Goal: Task Accomplishment & Management: Use online tool/utility

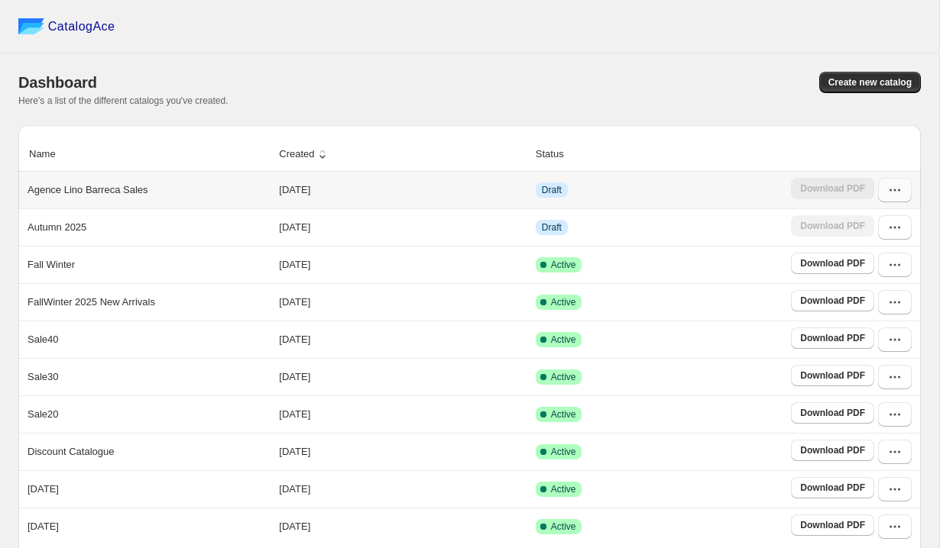
click at [893, 193] on icon "button" at bounding box center [894, 190] width 15 height 15
click at [850, 296] on span "Edit" at bounding box center [848, 301] width 17 height 11
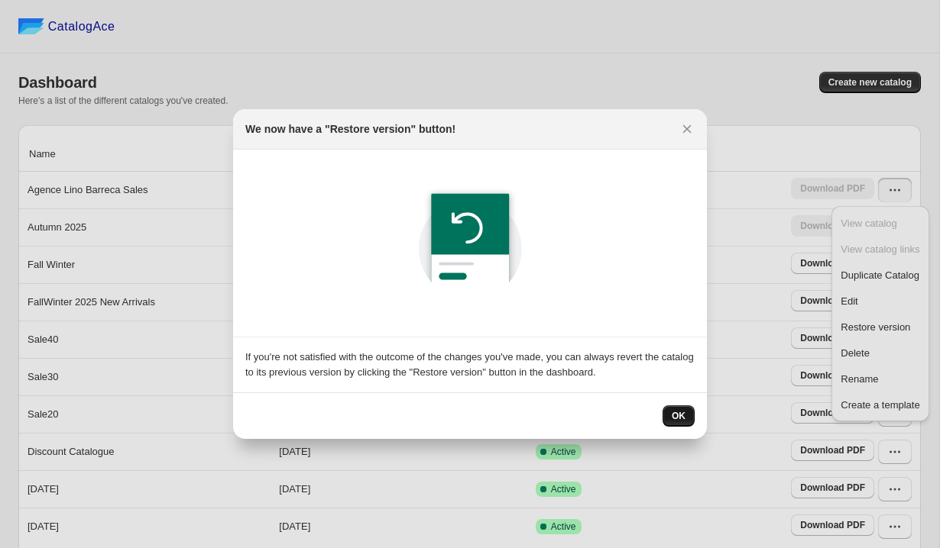
click at [676, 417] on span "OK" at bounding box center [678, 416] width 14 height 12
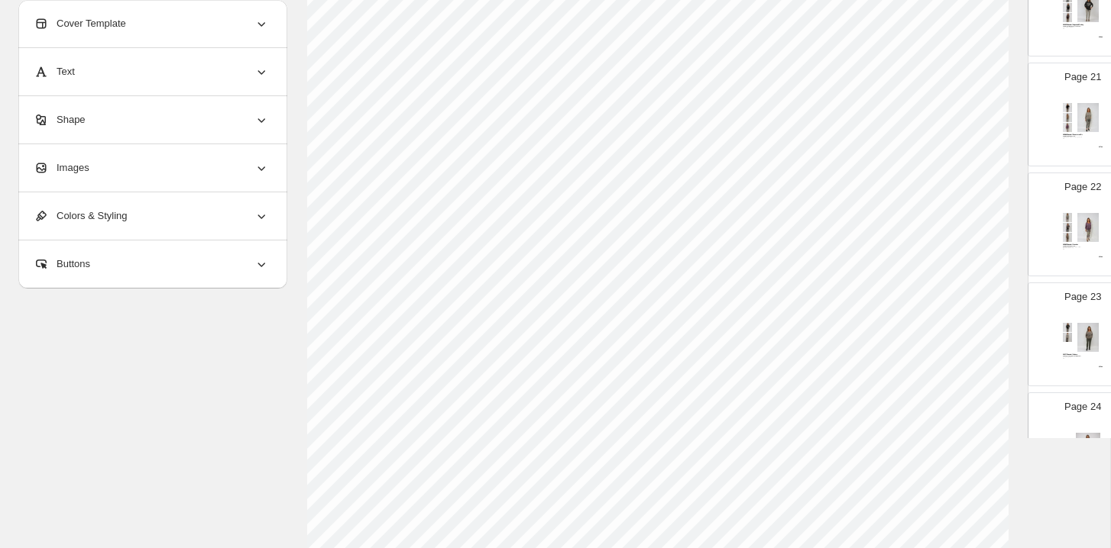
scroll to position [2412, 0]
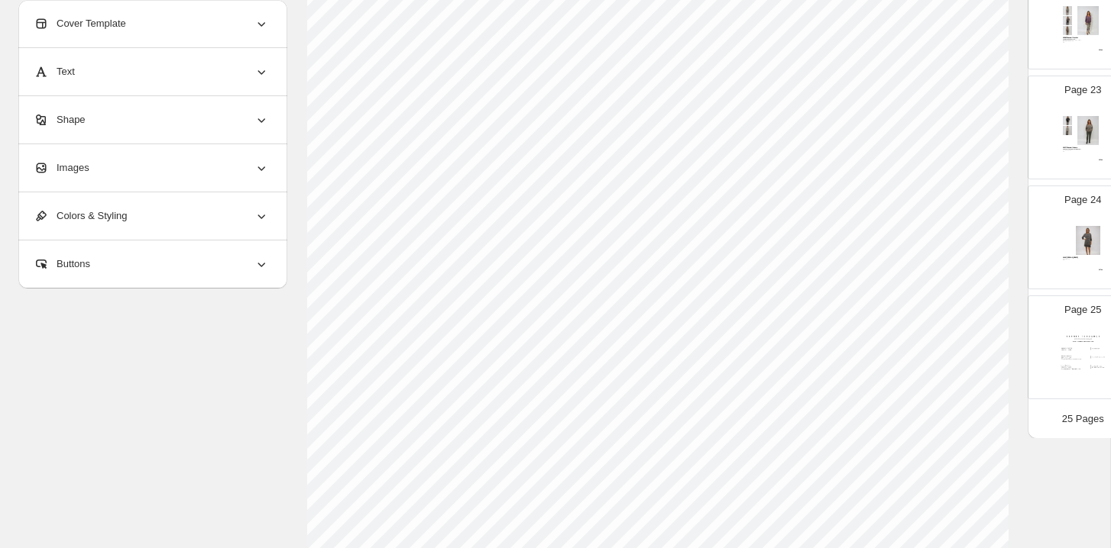
click at [939, 315] on p "Page 25" at bounding box center [1082, 310] width 37 height 15
type input "**"
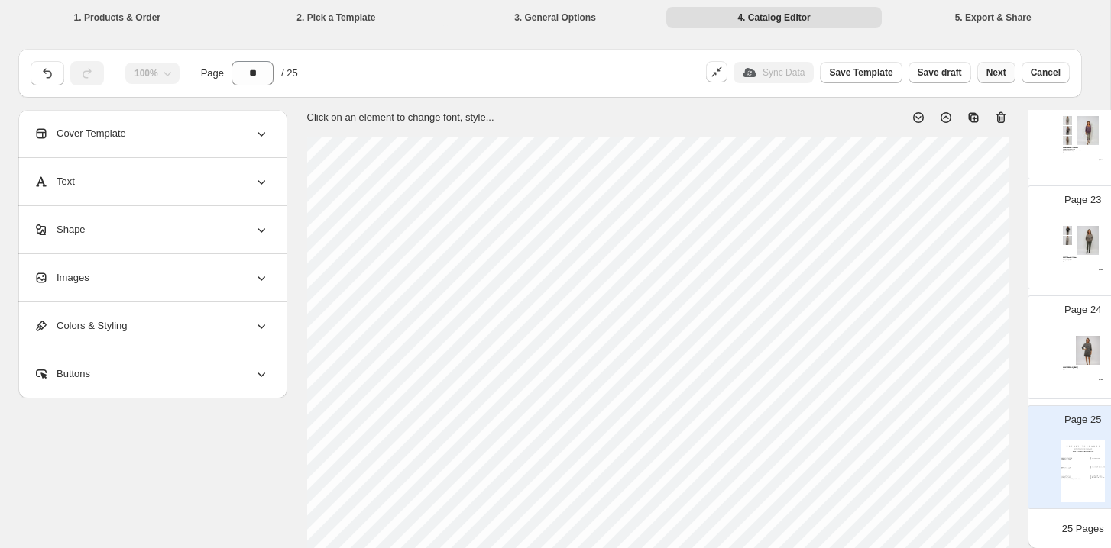
click at [939, 72] on button "Next" at bounding box center [996, 72] width 38 height 21
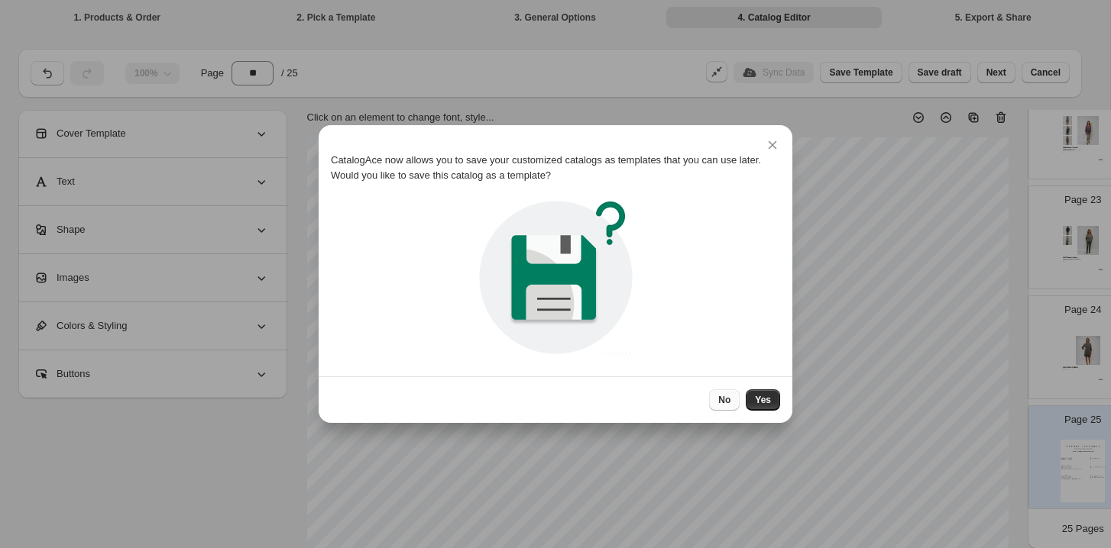
click at [734, 403] on button "No" at bounding box center [724, 400] width 31 height 21
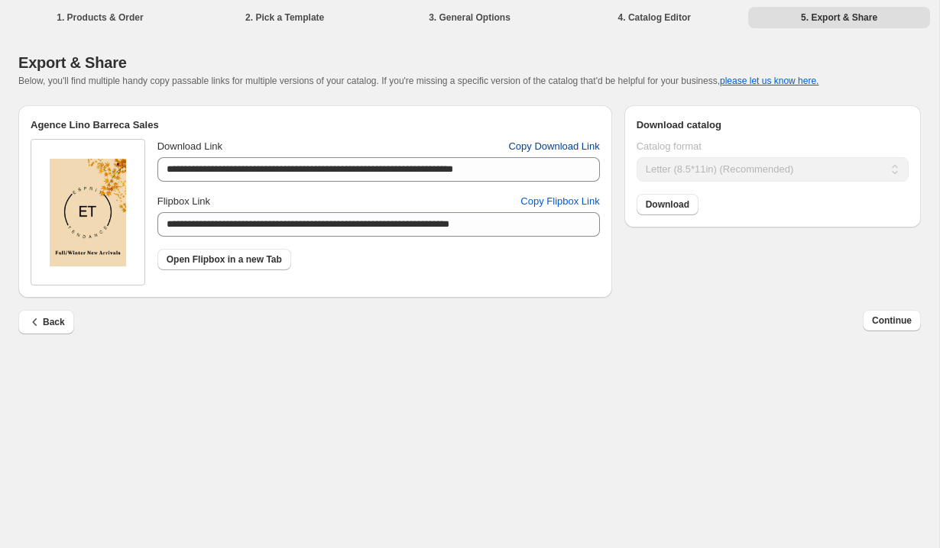
click at [560, 153] on span "Copy Download Link" at bounding box center [553, 146] width 91 height 15
click at [584, 199] on span "Copy Flipbox Link" at bounding box center [559, 201] width 79 height 15
click at [40, 324] on icon "button" at bounding box center [35, 322] width 15 height 15
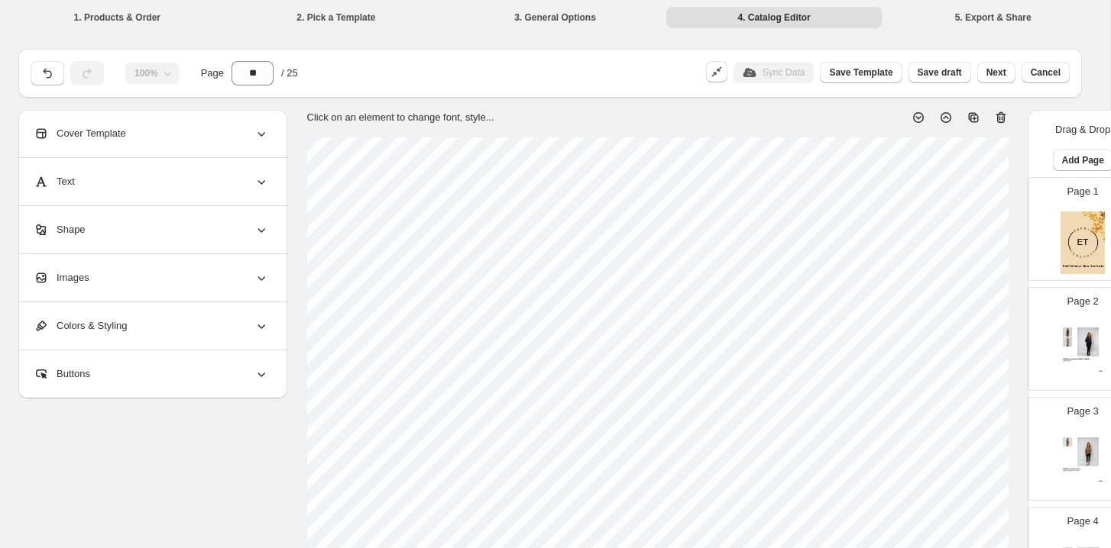
click at [939, 241] on img at bounding box center [1082, 243] width 44 height 63
type input "*"
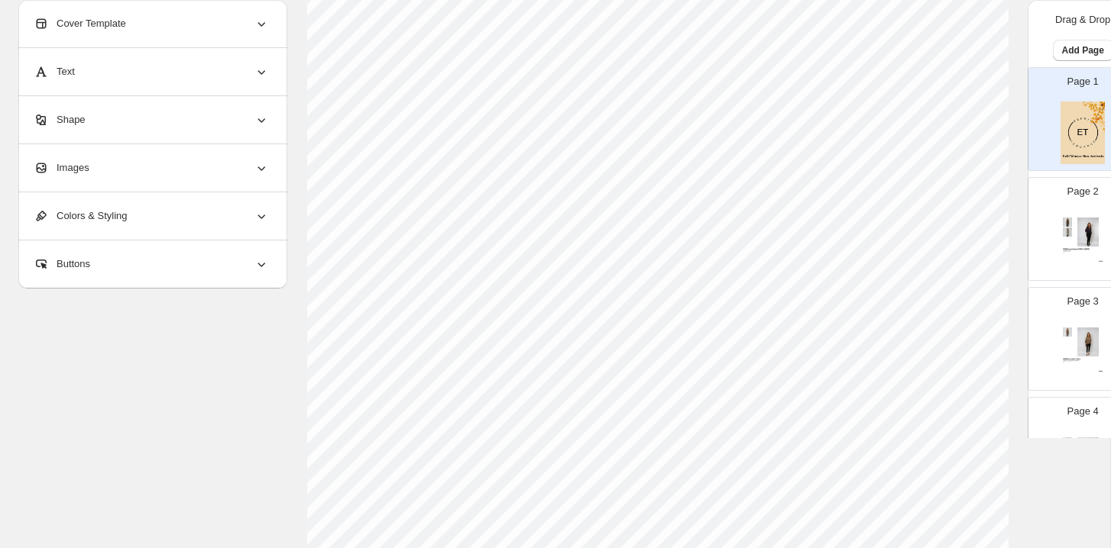
scroll to position [204, 0]
click at [182, 176] on div "Images" at bounding box center [151, 167] width 235 height 47
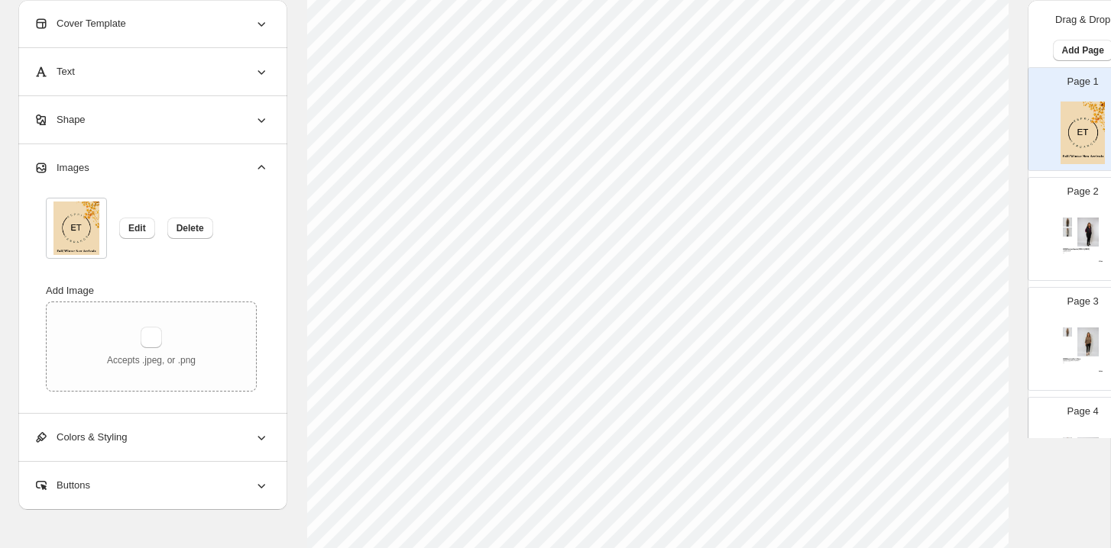
click at [182, 176] on div "Images" at bounding box center [151, 167] width 235 height 47
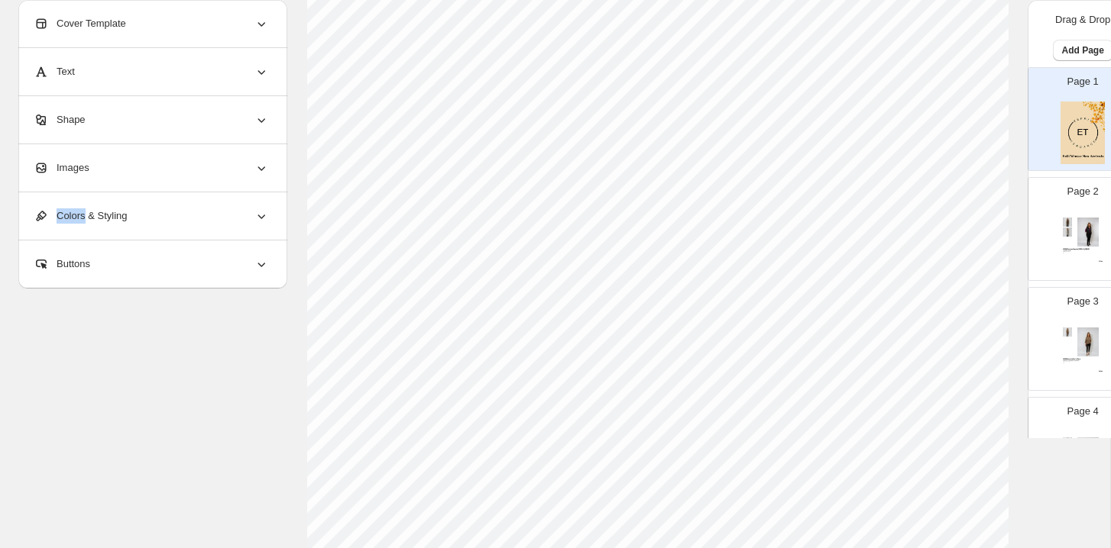
click at [182, 176] on div "Images" at bounding box center [151, 167] width 235 height 47
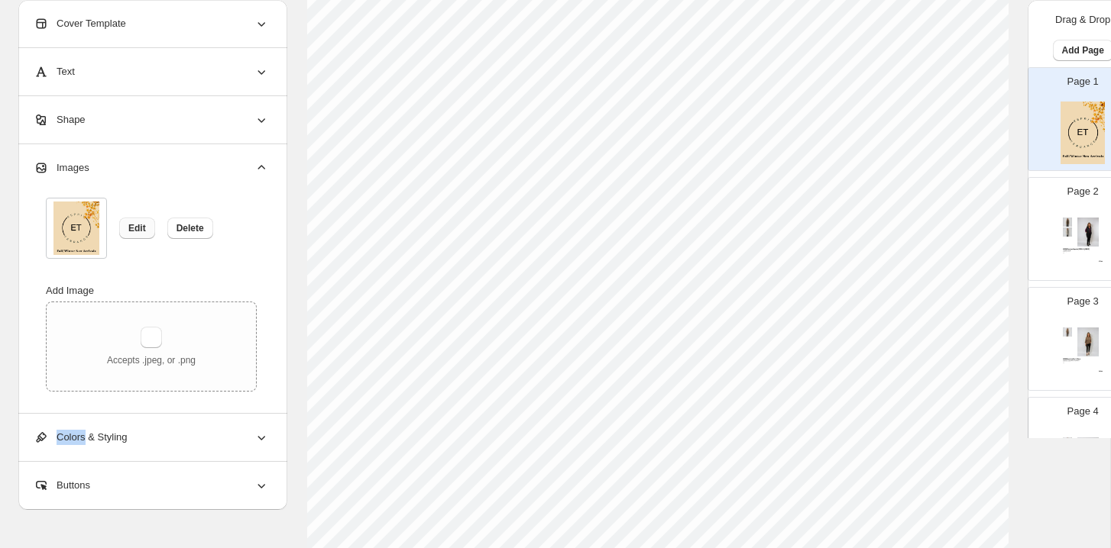
click at [145, 231] on span "Edit" at bounding box center [137, 228] width 18 height 12
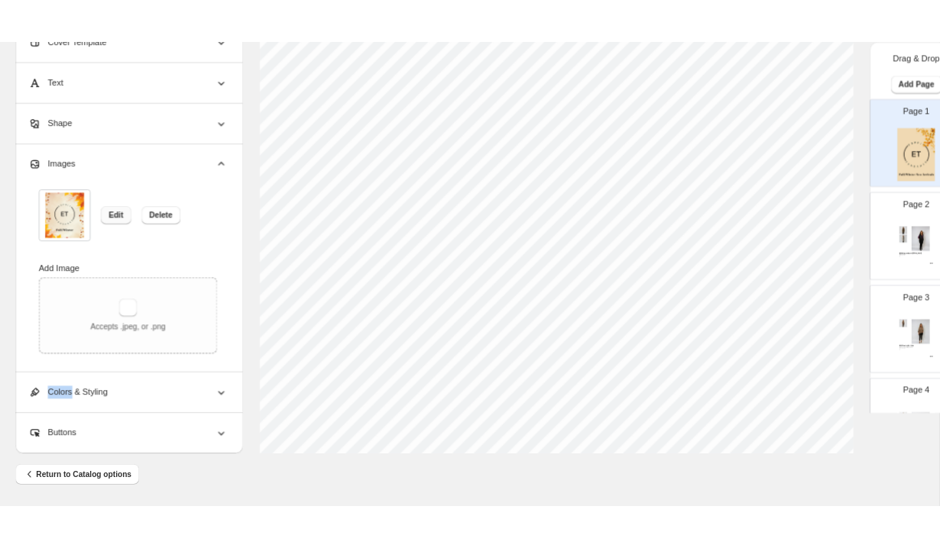
scroll to position [0, 0]
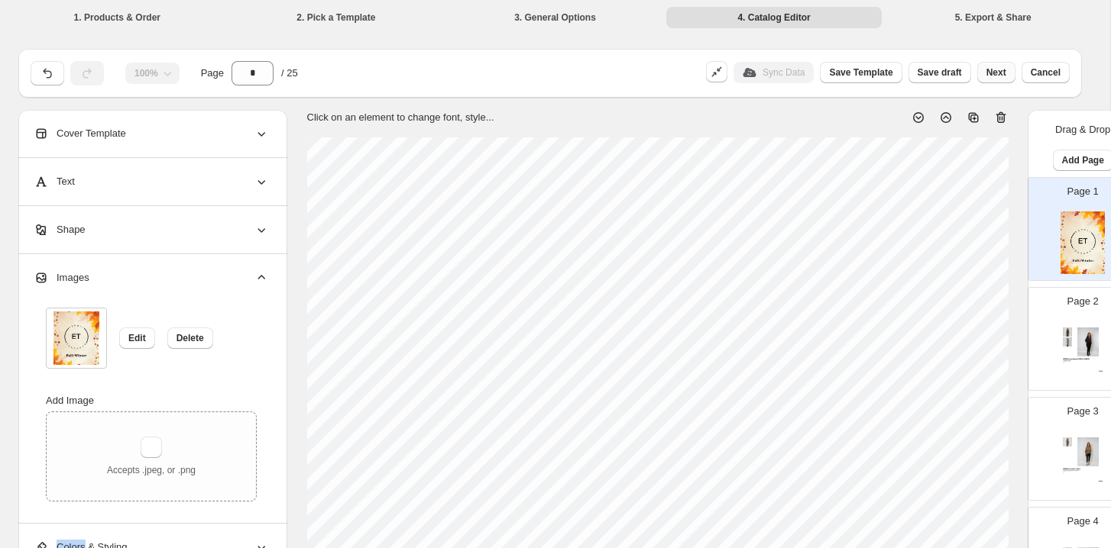
click at [939, 69] on span "Next" at bounding box center [996, 72] width 20 height 12
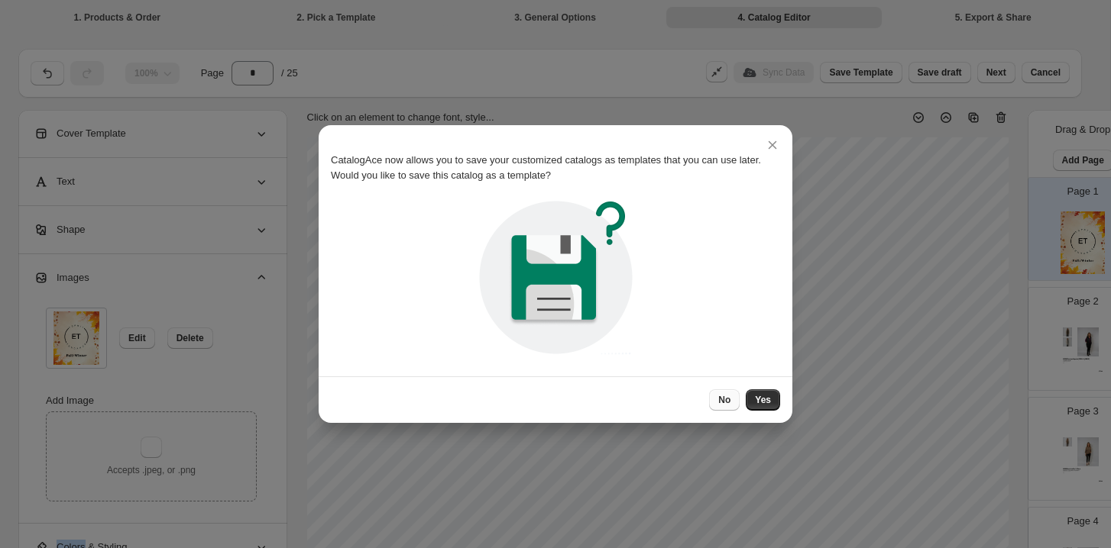
click at [734, 393] on button "No" at bounding box center [724, 400] width 31 height 21
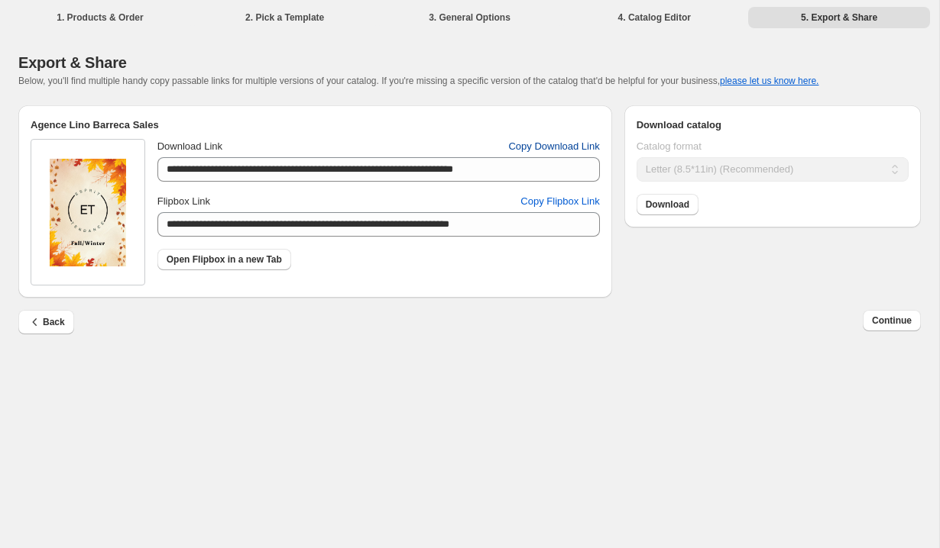
click at [568, 144] on span "Copy Download Link" at bounding box center [553, 146] width 91 height 15
click at [557, 203] on span "Copy Flipbox Link" at bounding box center [559, 201] width 79 height 15
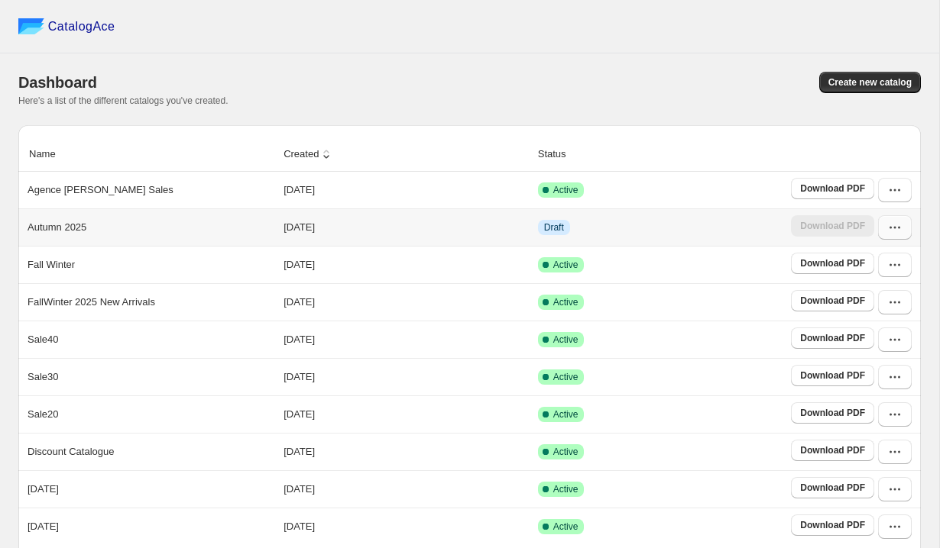
click at [898, 230] on icon "button" at bounding box center [894, 227] width 15 height 15
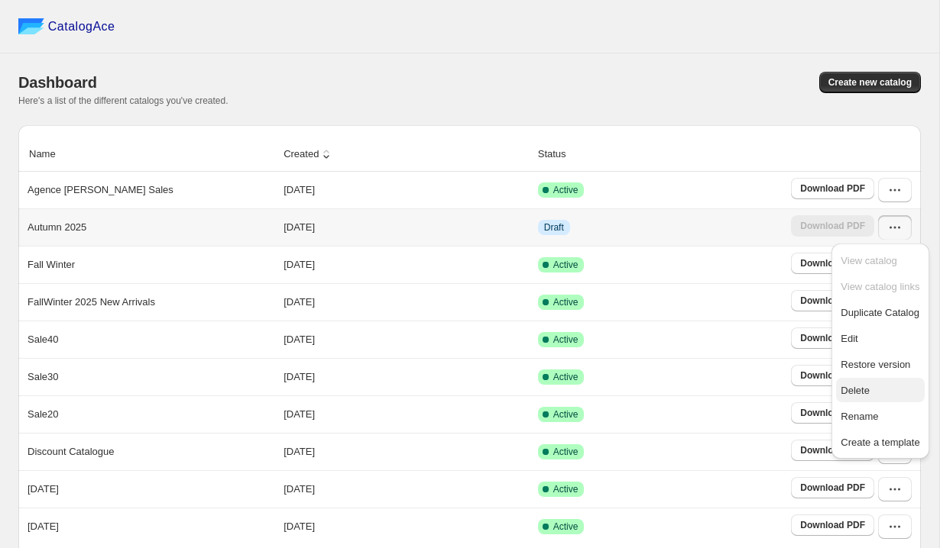
click at [869, 385] on span "Delete" at bounding box center [854, 390] width 29 height 11
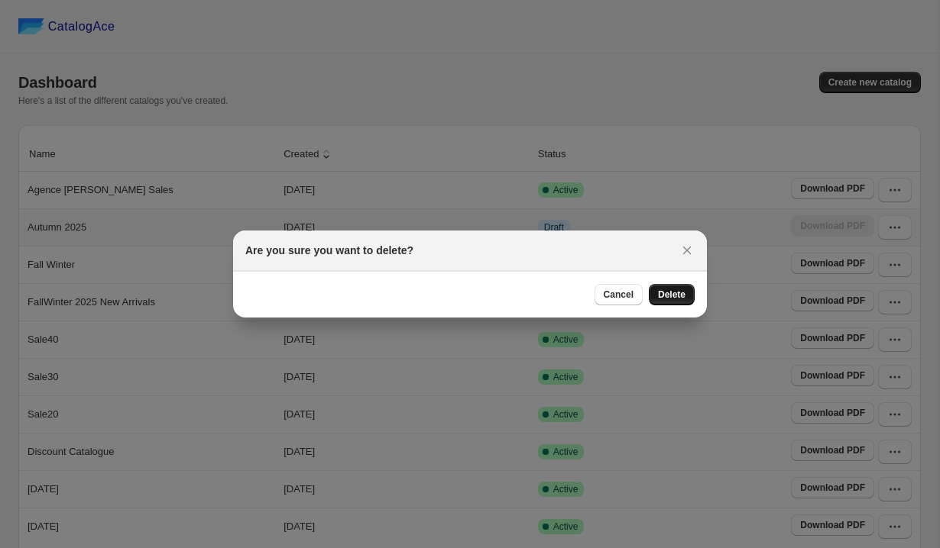
click at [670, 297] on span "Delete" at bounding box center [672, 295] width 28 height 12
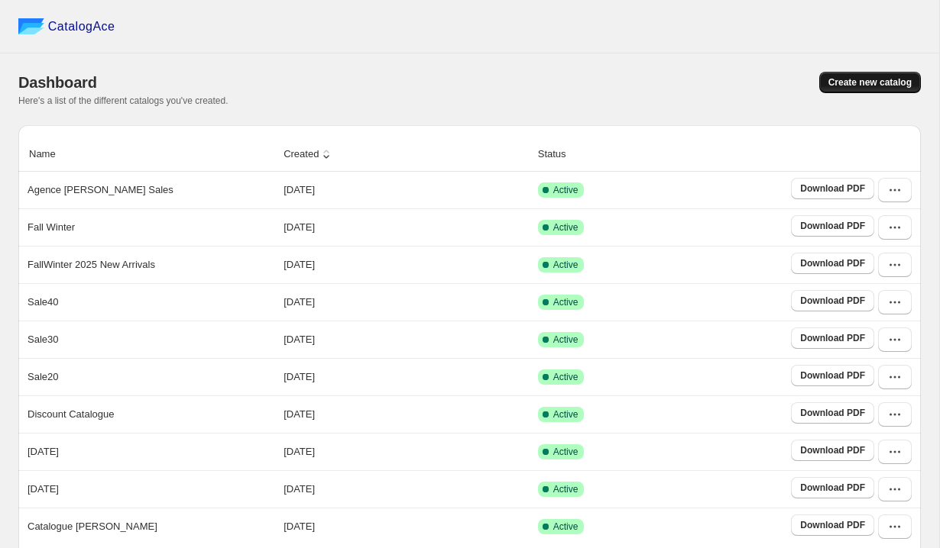
click at [837, 91] on button "Create new catalog" at bounding box center [870, 82] width 102 height 21
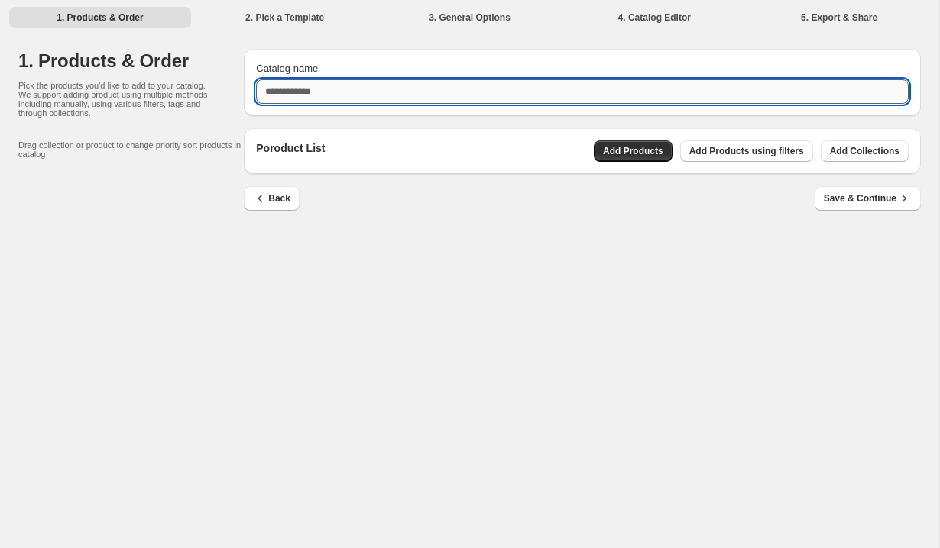
click at [412, 98] on input "Catalog name" at bounding box center [582, 91] width 652 height 24
type input "**********"
click at [635, 157] on span "Add Products" at bounding box center [633, 151] width 60 height 12
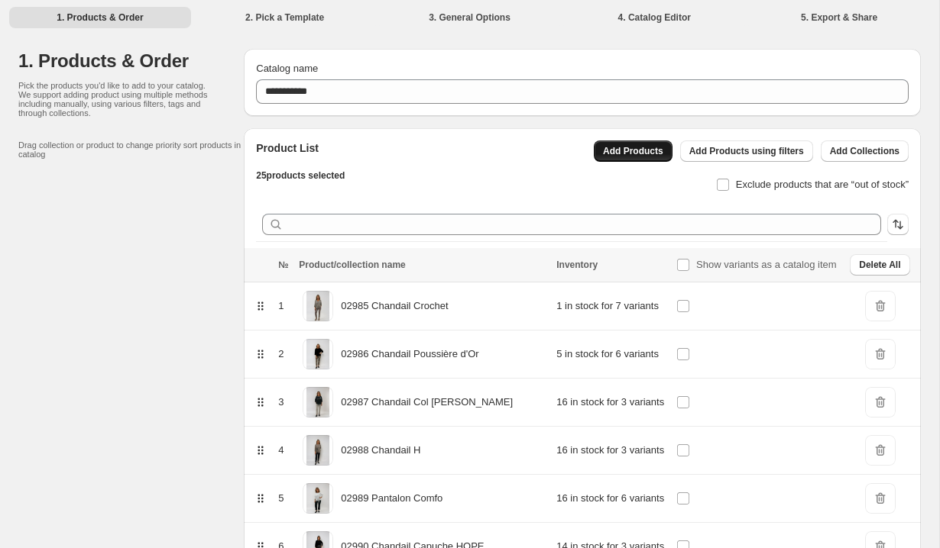
click at [600, 157] on button "Add Products" at bounding box center [633, 151] width 79 height 21
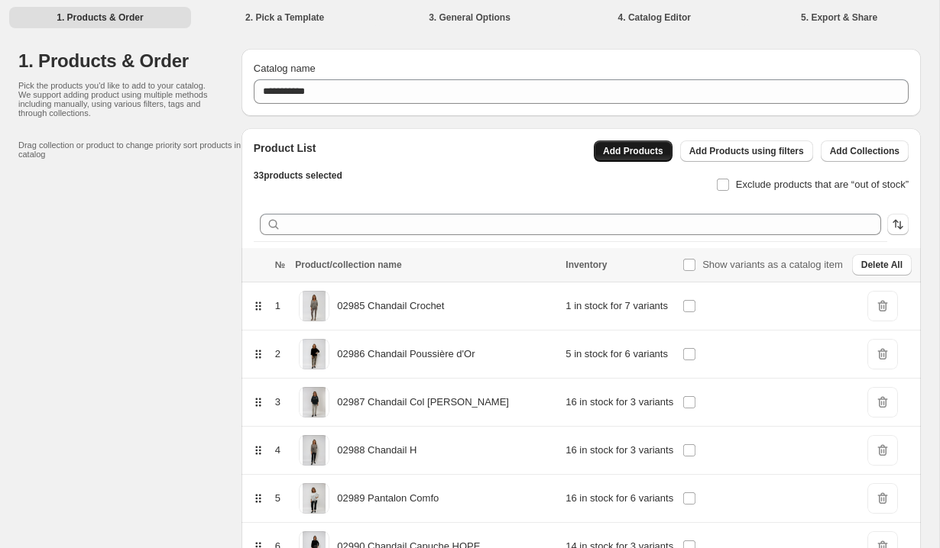
click at [615, 159] on button "Add Products" at bounding box center [633, 151] width 79 height 21
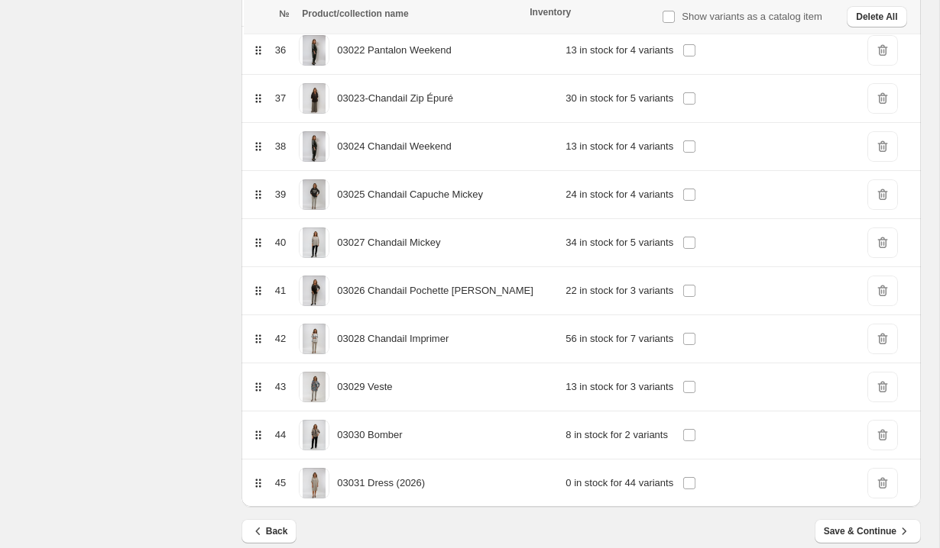
scroll to position [1961, 0]
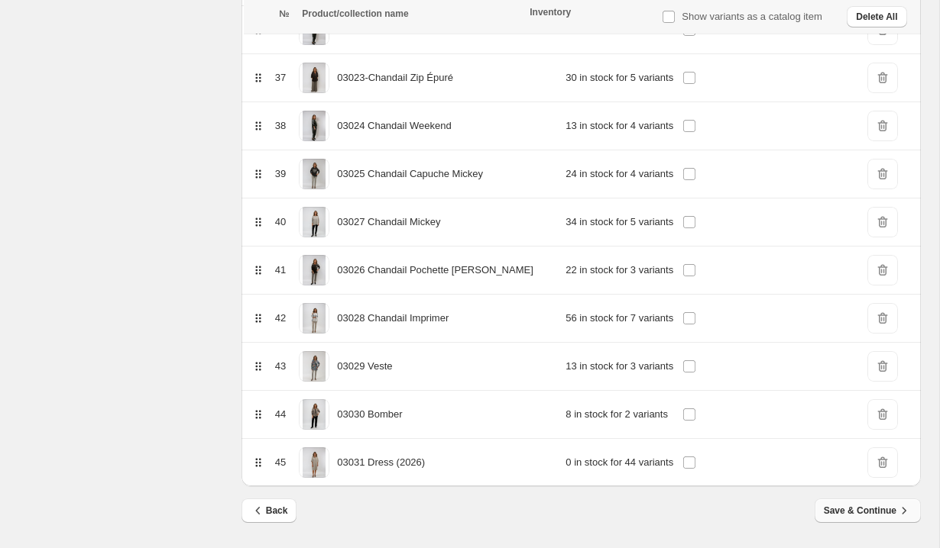
click at [882, 510] on span "Save & Continue" at bounding box center [867, 510] width 88 height 15
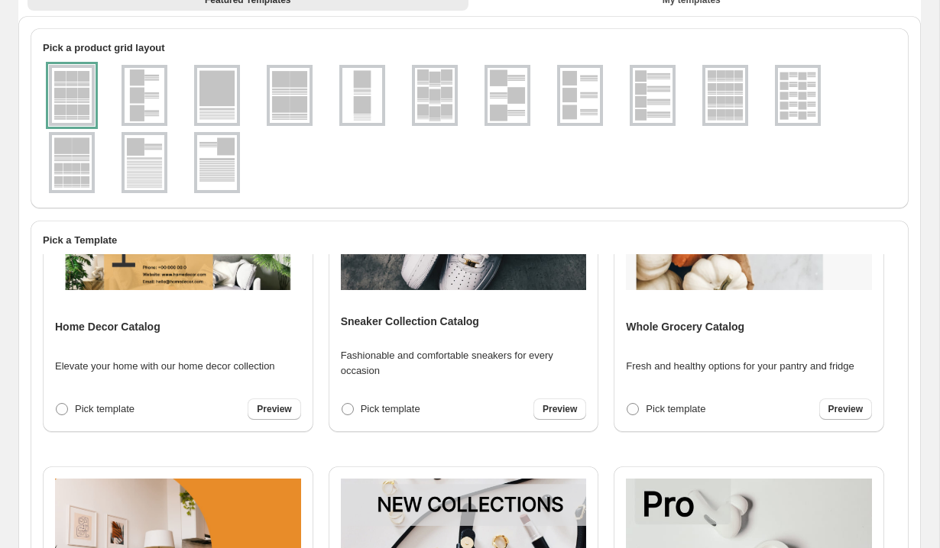
scroll to position [190, 0]
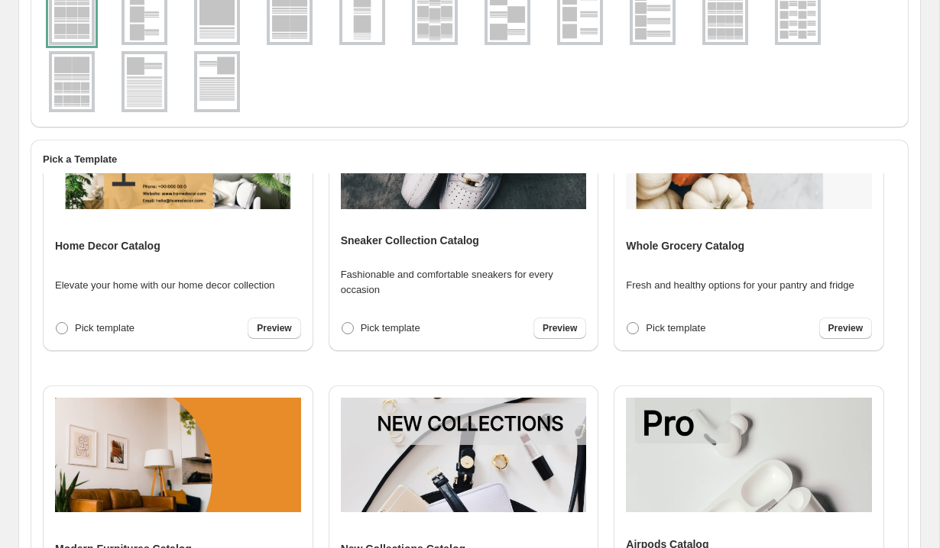
click at [209, 15] on img at bounding box center [217, 14] width 40 height 55
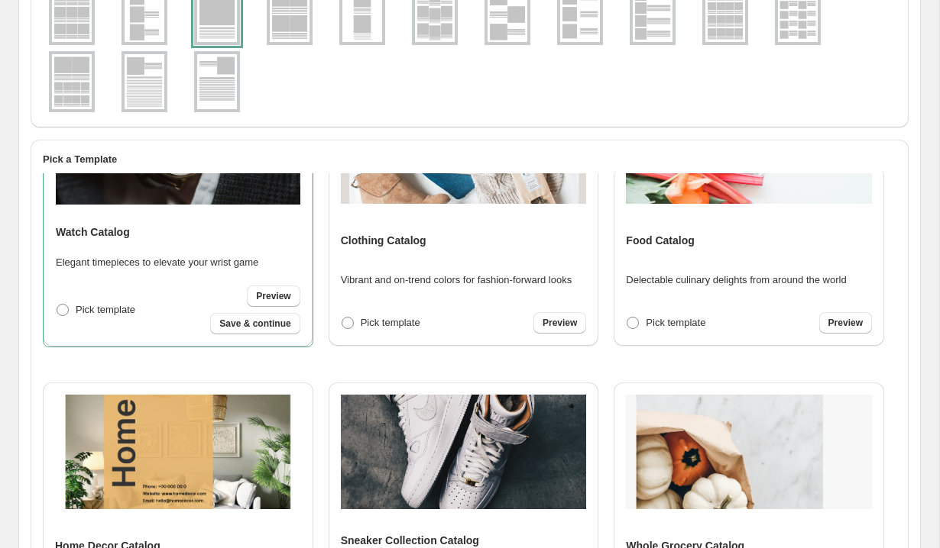
scroll to position [0, 0]
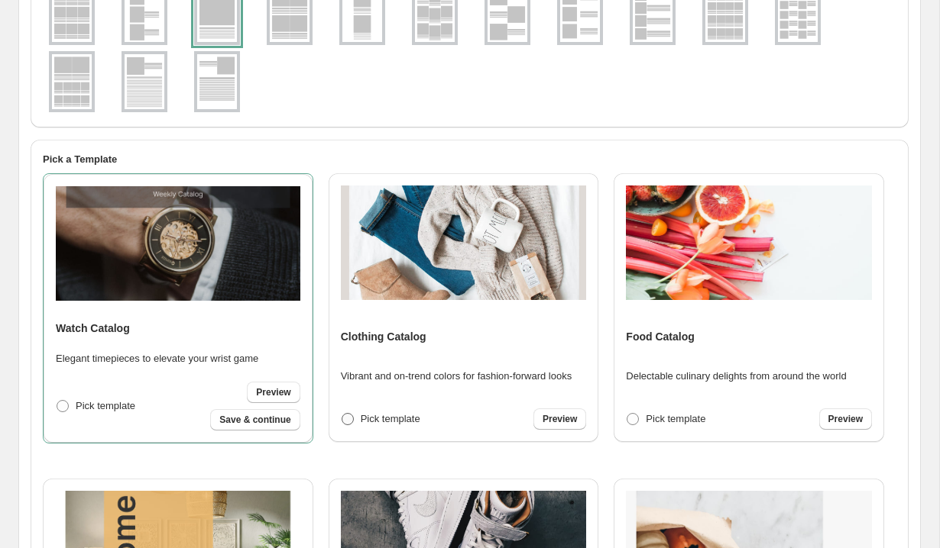
click at [374, 413] on span "Pick template" at bounding box center [391, 418] width 60 height 11
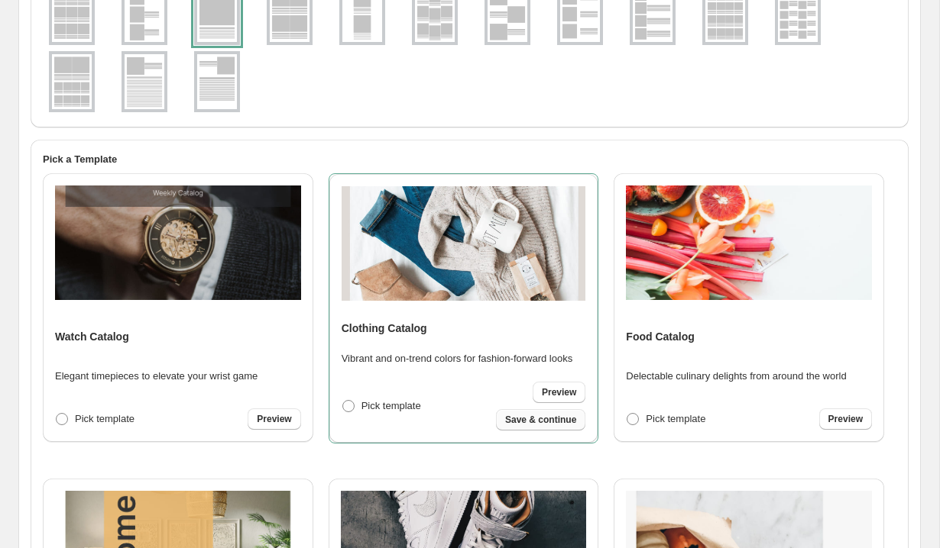
click at [541, 425] on span "Save & continue" at bounding box center [540, 420] width 71 height 12
select select "**********"
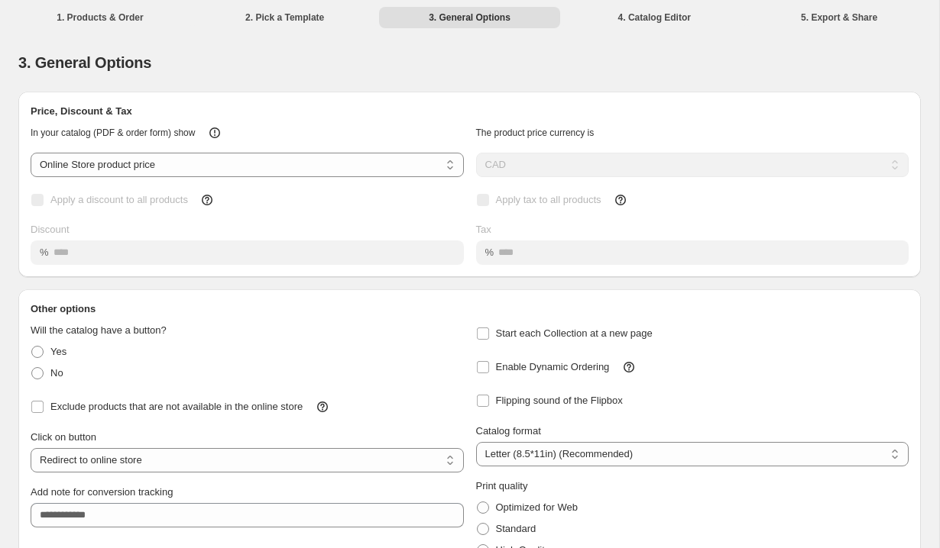
scroll to position [82, 0]
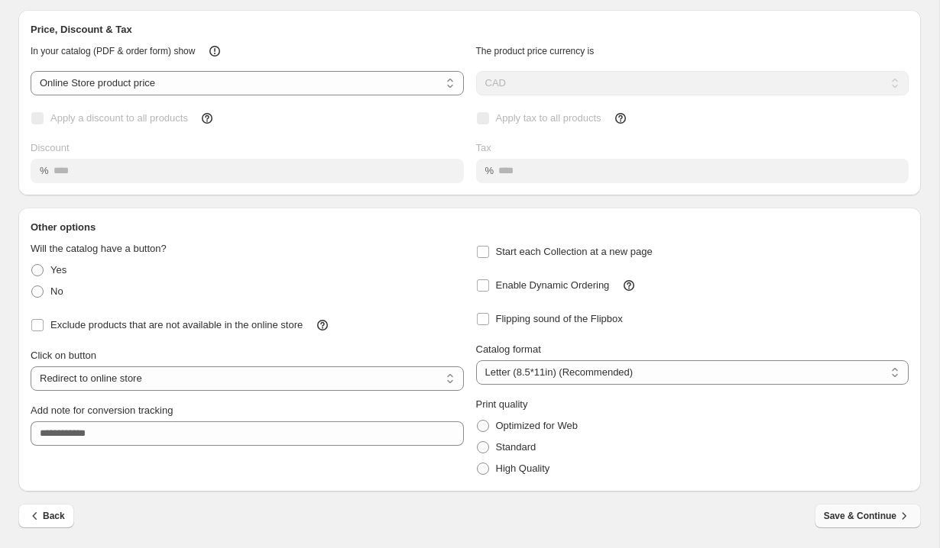
click at [892, 515] on span "Save & Continue" at bounding box center [867, 516] width 88 height 15
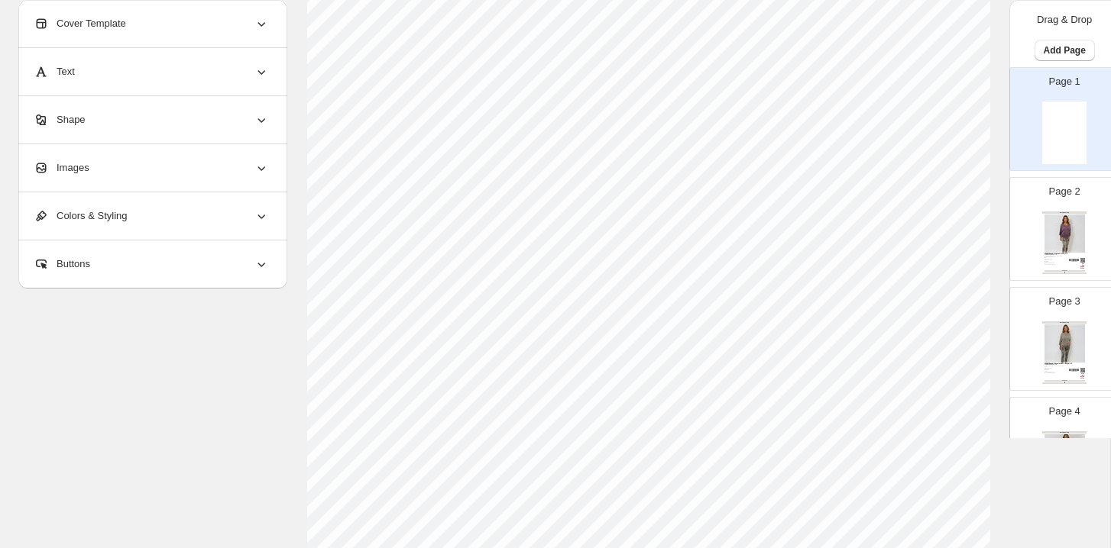
scroll to position [0, 0]
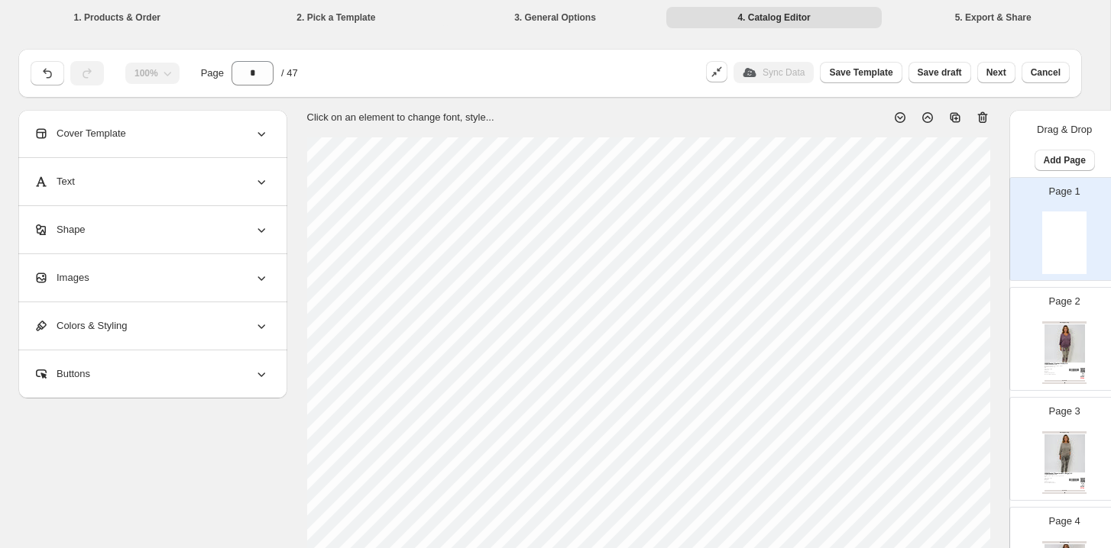
click at [154, 283] on div "Images" at bounding box center [151, 277] width 235 height 47
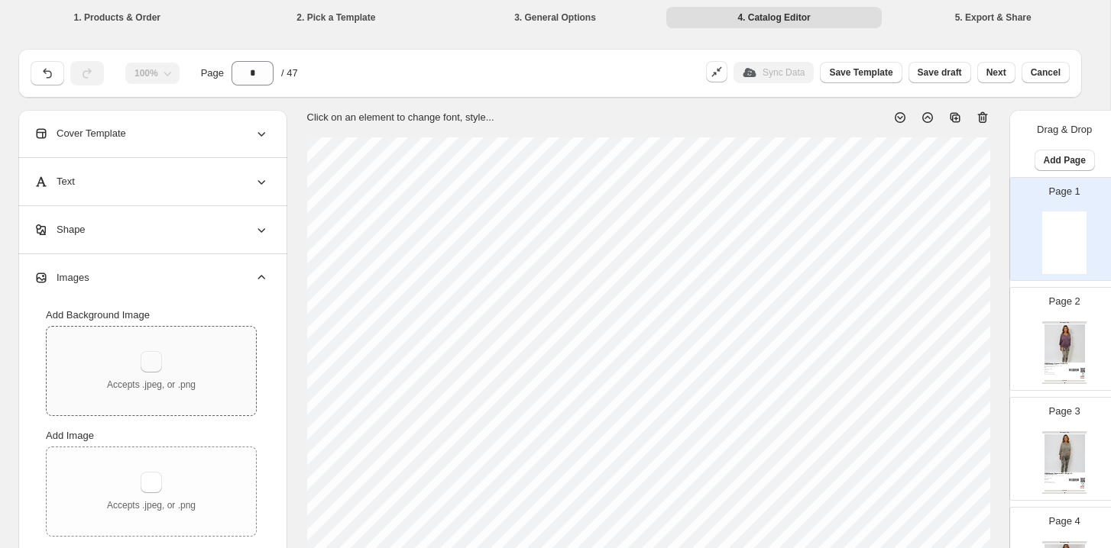
click at [157, 372] on button "button" at bounding box center [151, 361] width 21 height 21
type input "**********"
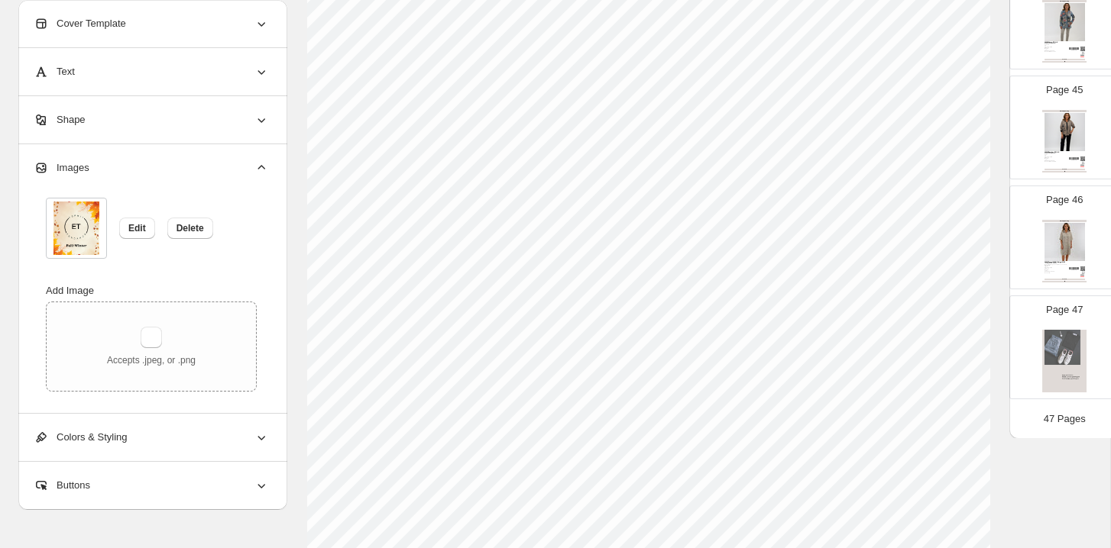
scroll to position [616, 0]
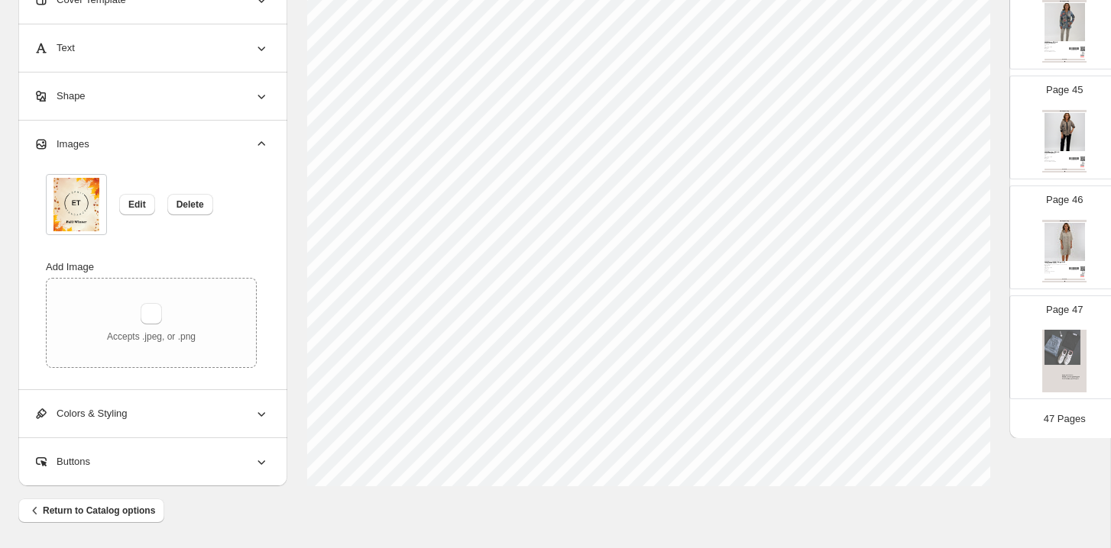
click at [939, 380] on img at bounding box center [1064, 361] width 44 height 63
type input "**"
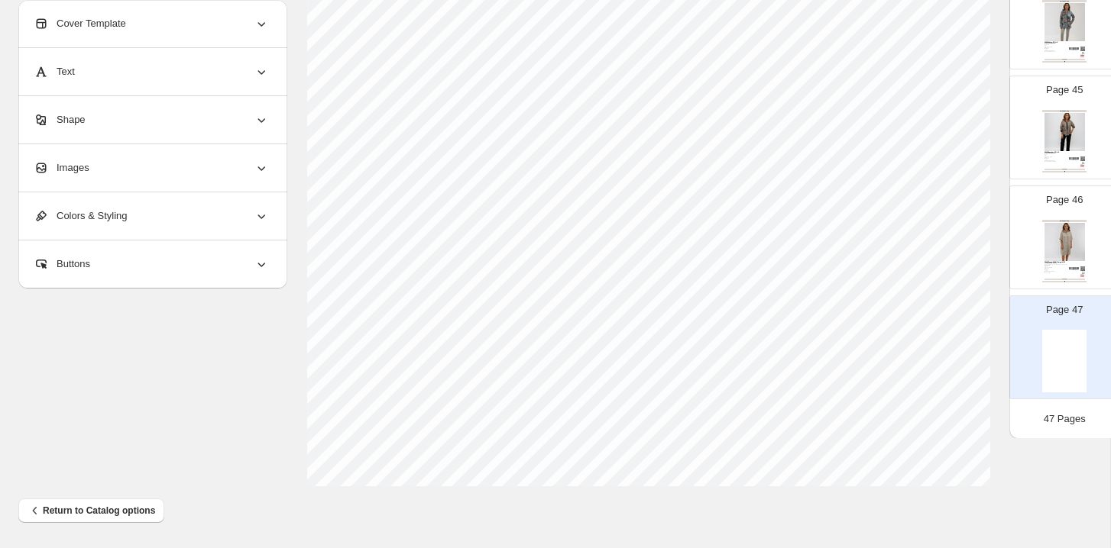
scroll to position [0, 0]
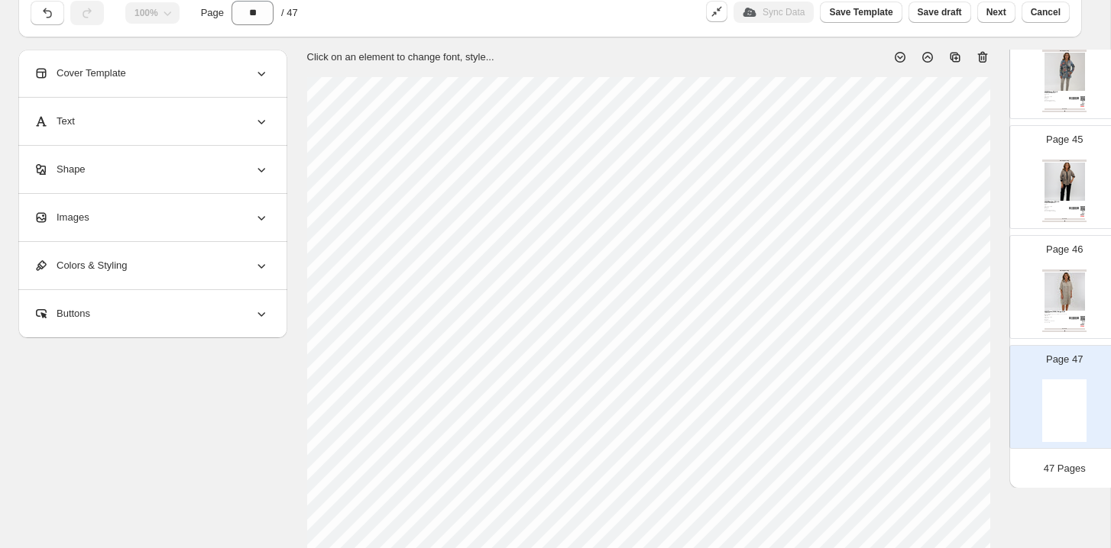
scroll to position [116, 0]
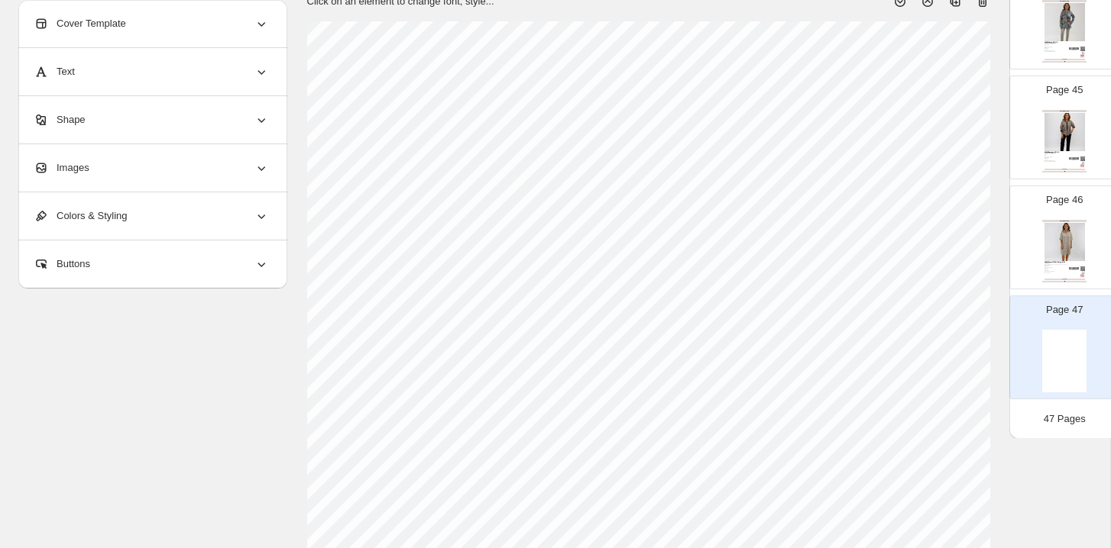
click at [188, 164] on div "Images" at bounding box center [151, 167] width 235 height 47
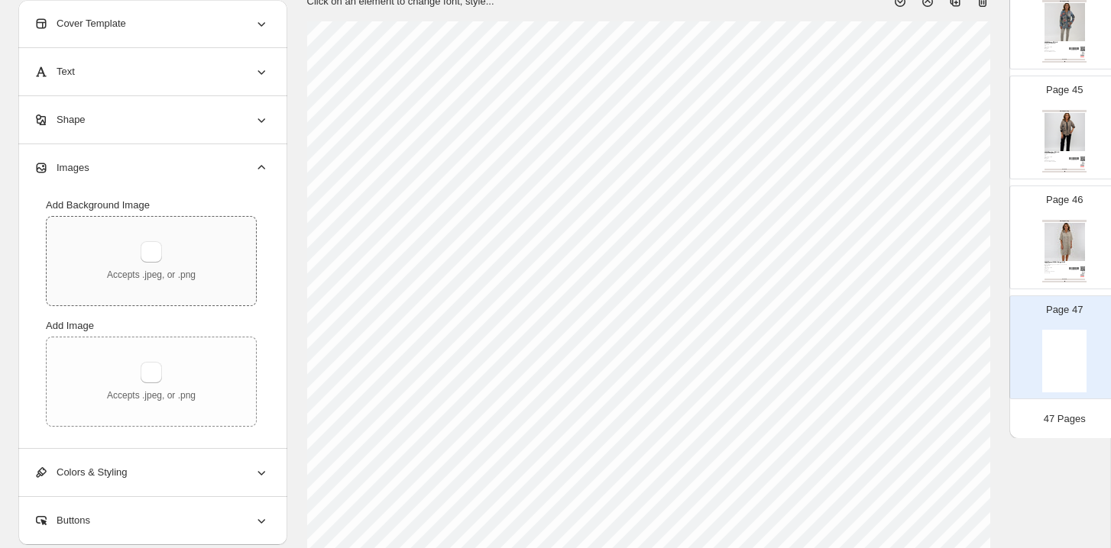
click at [172, 256] on div "Accepts .jpeg, or .png" at bounding box center [151, 261] width 89 height 40
type input "**********"
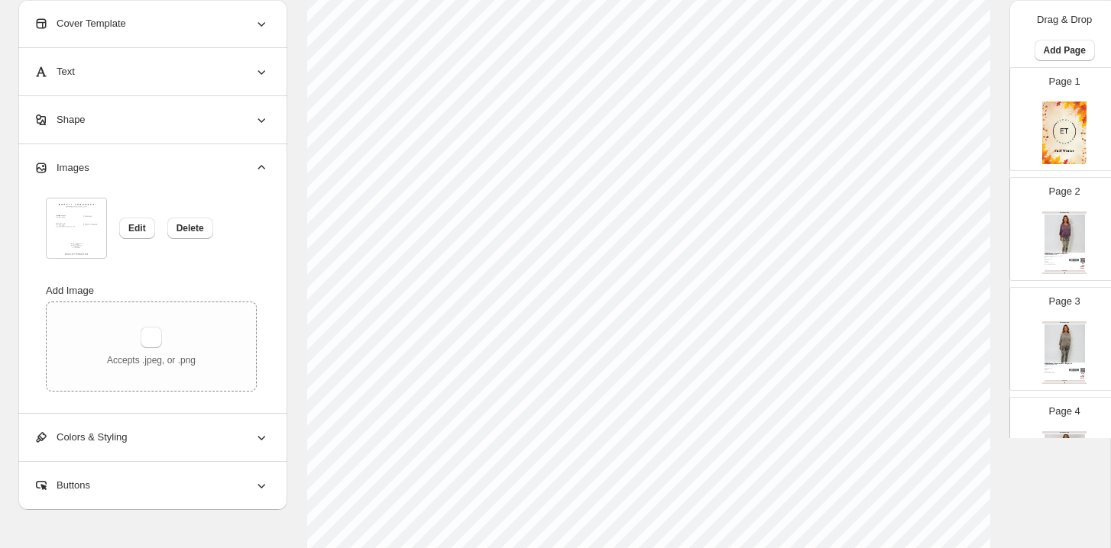
scroll to position [215, 0]
click at [1082, 217] on img at bounding box center [1064, 233] width 40 height 37
type input "*"
select select "**********"
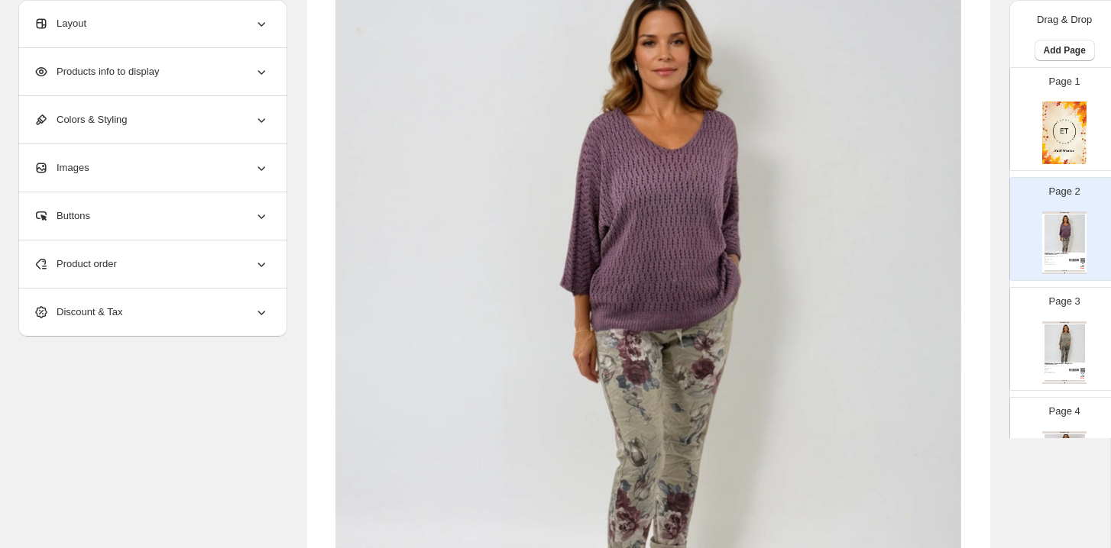
click at [572, 109] on img at bounding box center [647, 262] width 625 height 582
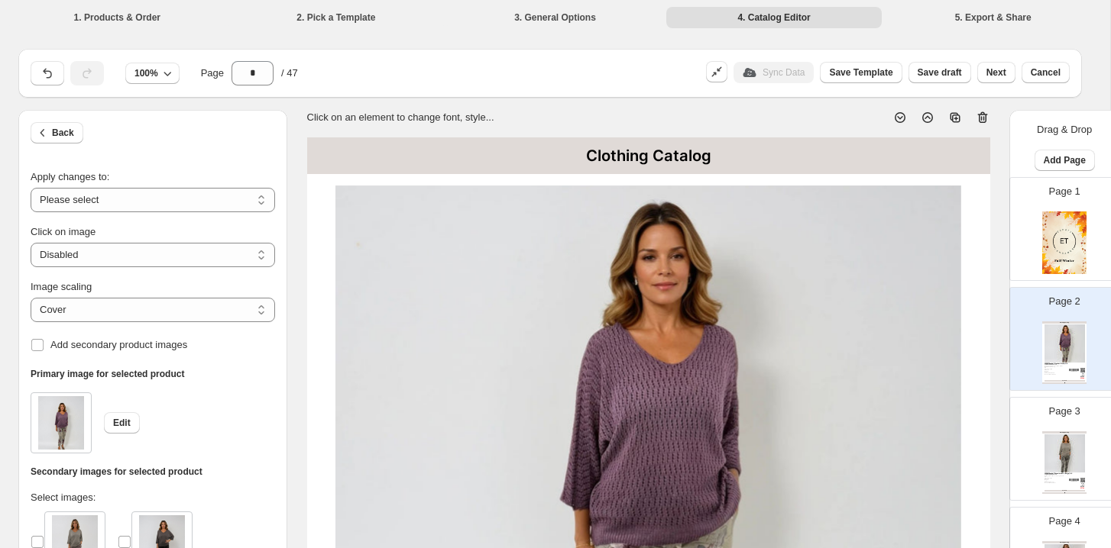
scroll to position [90, 0]
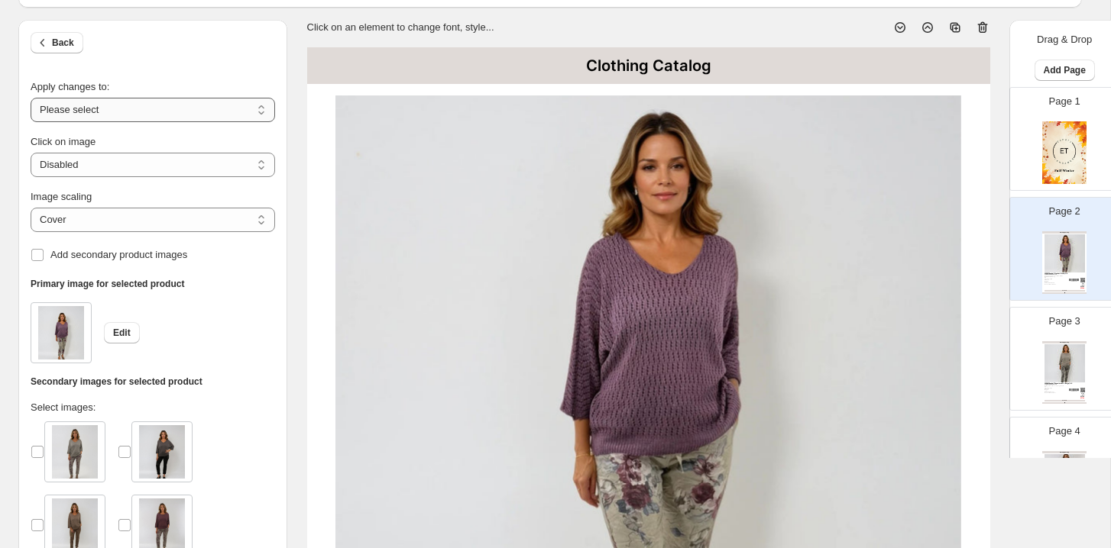
click at [170, 102] on select "**********" at bounding box center [153, 110] width 244 height 24
select select "**********"
click at [141, 230] on select "***** *******" at bounding box center [153, 220] width 244 height 24
select select "*******"
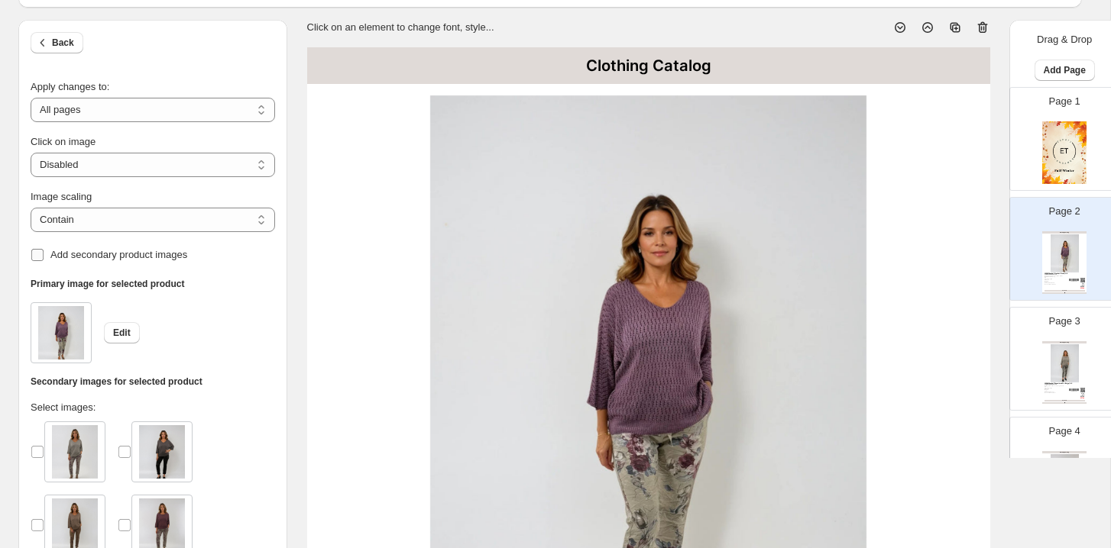
click at [124, 253] on span "Add secondary product images" at bounding box center [118, 254] width 137 height 11
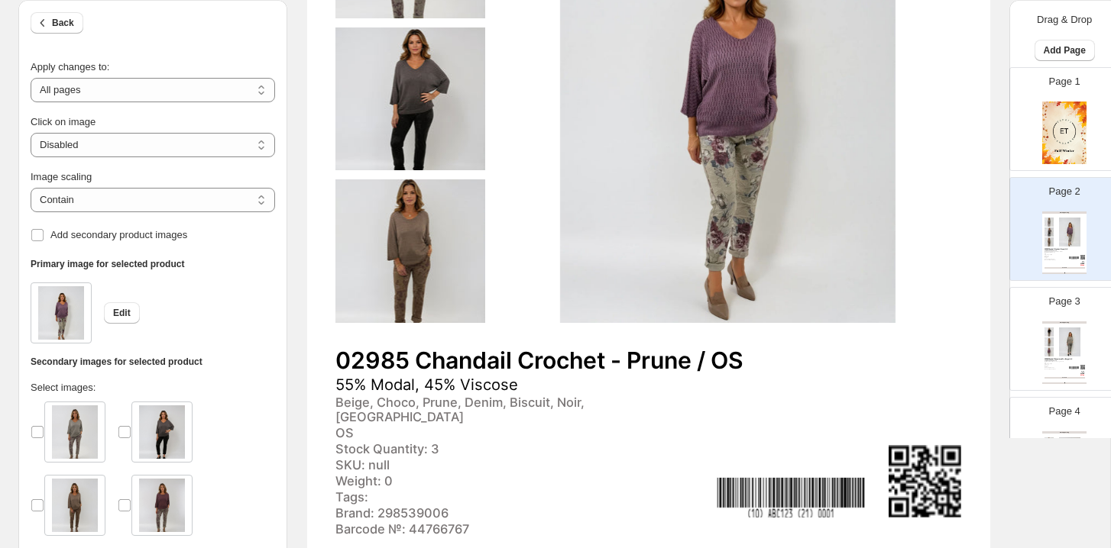
scroll to position [0, 0]
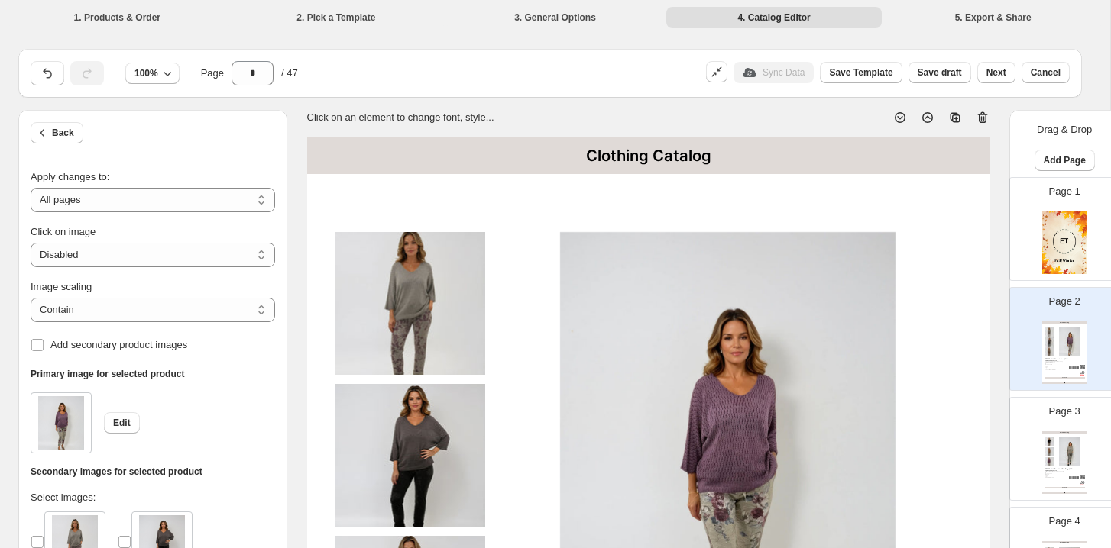
click at [777, 249] on img at bounding box center [727, 456] width 467 height 448
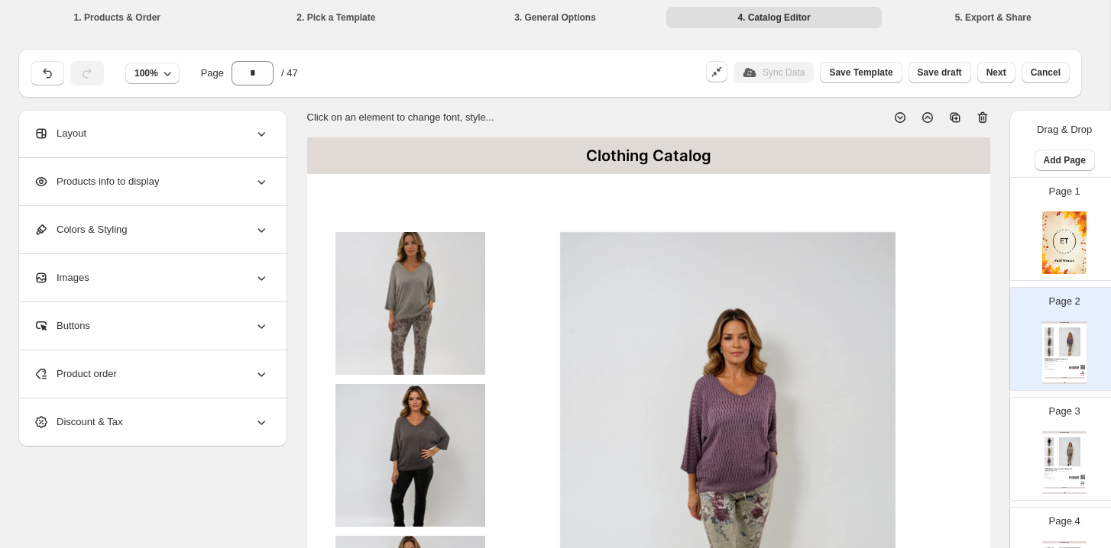
click at [222, 184] on div "Products info to display" at bounding box center [151, 181] width 235 height 47
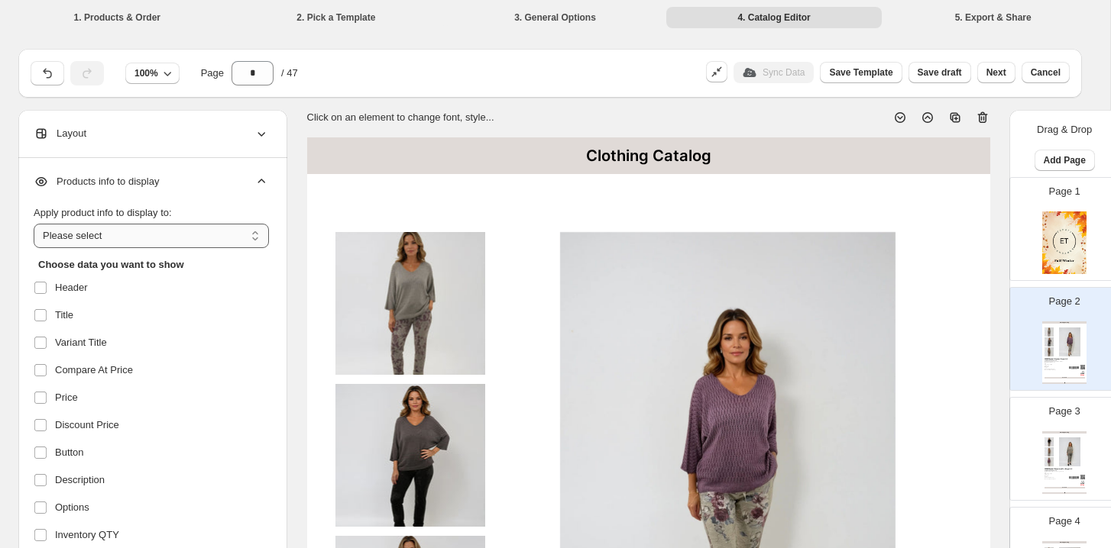
click at [172, 232] on select "**********" at bounding box center [151, 236] width 235 height 24
select select "*********"
click at [101, 286] on label "Header" at bounding box center [149, 288] width 231 height 24
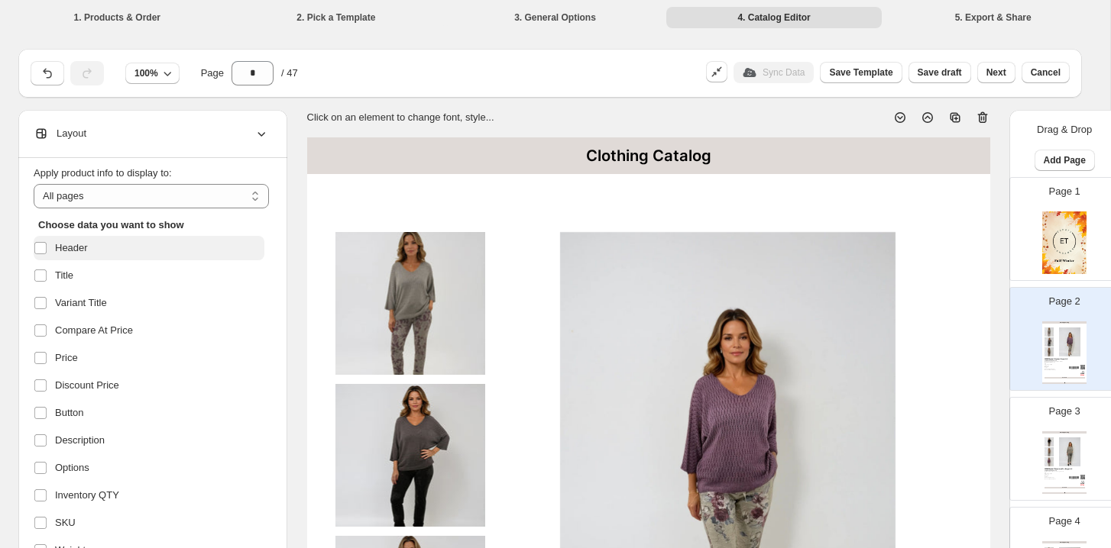
scroll to position [77, 0]
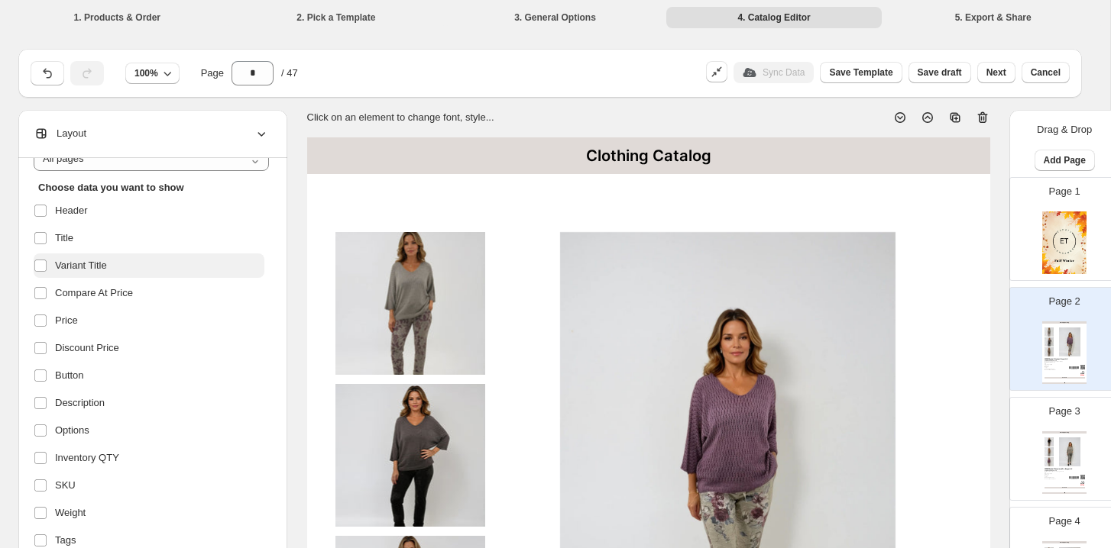
click at [131, 260] on label "Variant Title" at bounding box center [149, 266] width 231 height 24
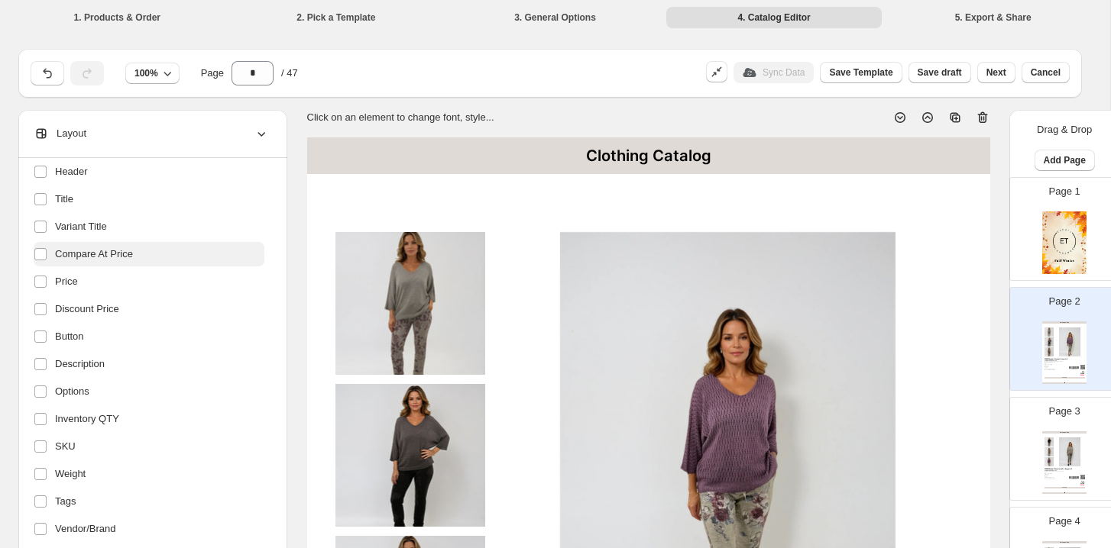
click at [138, 245] on label "Compare At Price" at bounding box center [149, 254] width 231 height 24
click at [138, 306] on label "Discount Price" at bounding box center [149, 309] width 231 height 24
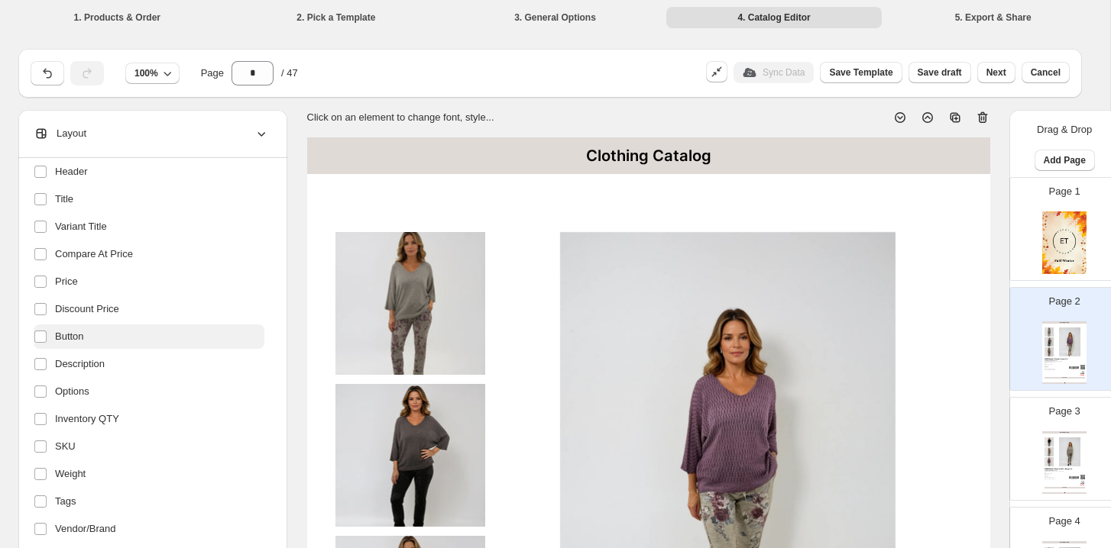
click at [138, 335] on label "Button" at bounding box center [149, 337] width 231 height 24
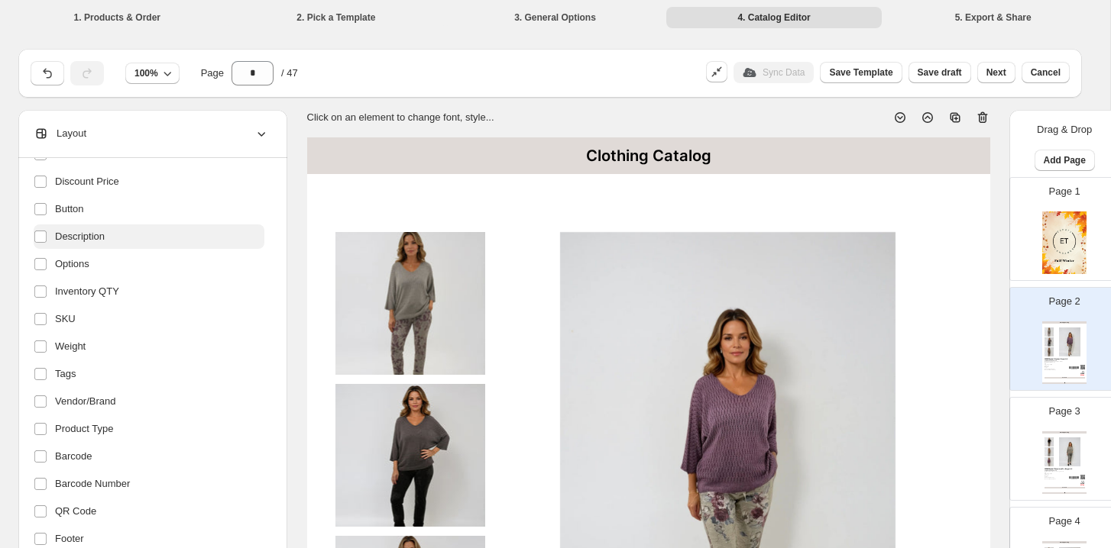
scroll to position [267, 0]
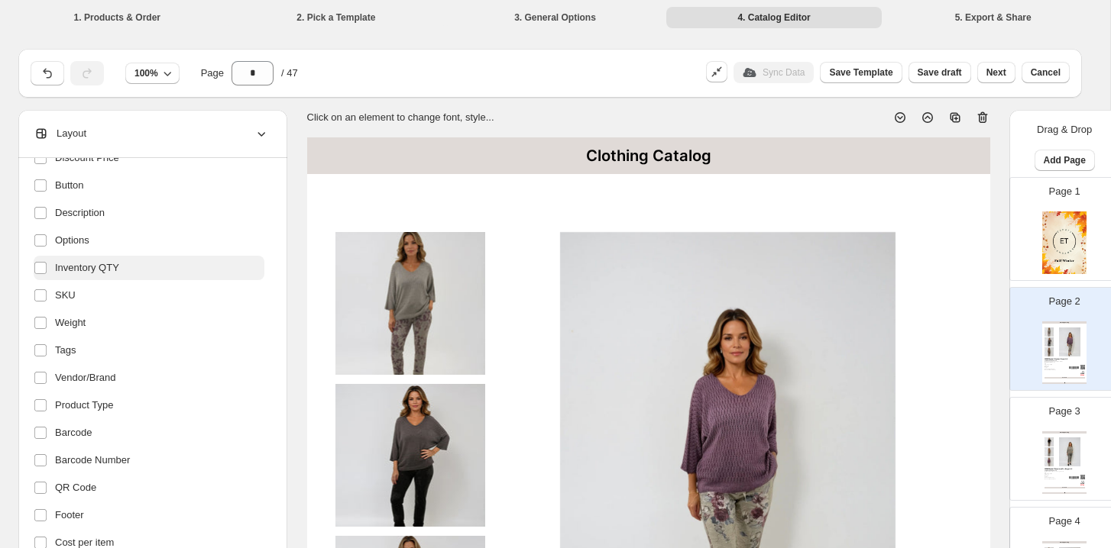
click at [141, 273] on label "Inventory QTY" at bounding box center [149, 268] width 231 height 24
click at [141, 292] on label "SKU" at bounding box center [149, 295] width 231 height 24
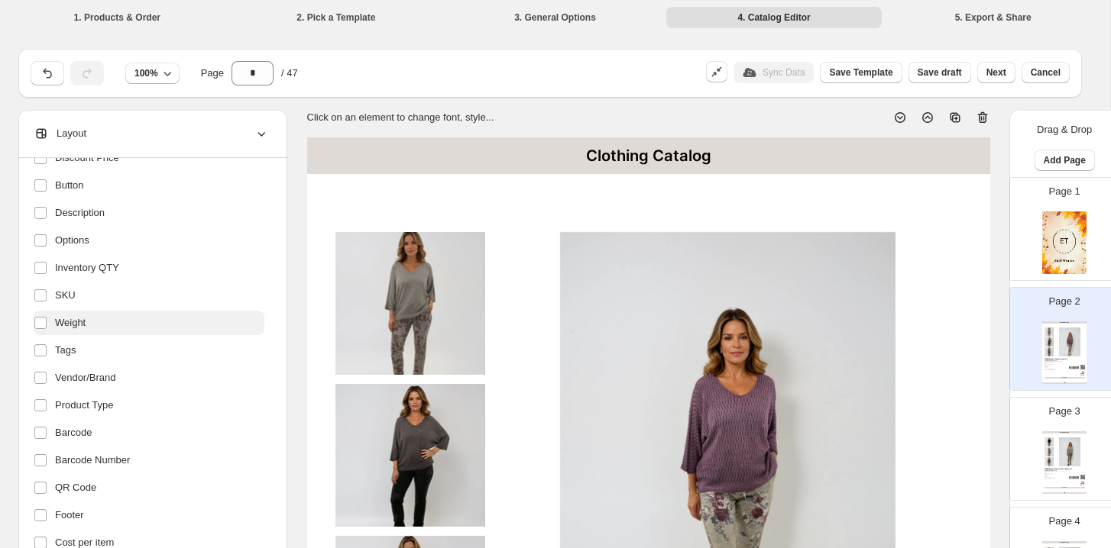
click at [141, 332] on label "Weight" at bounding box center [149, 323] width 231 height 24
click at [141, 354] on label "Tags" at bounding box center [149, 350] width 231 height 24
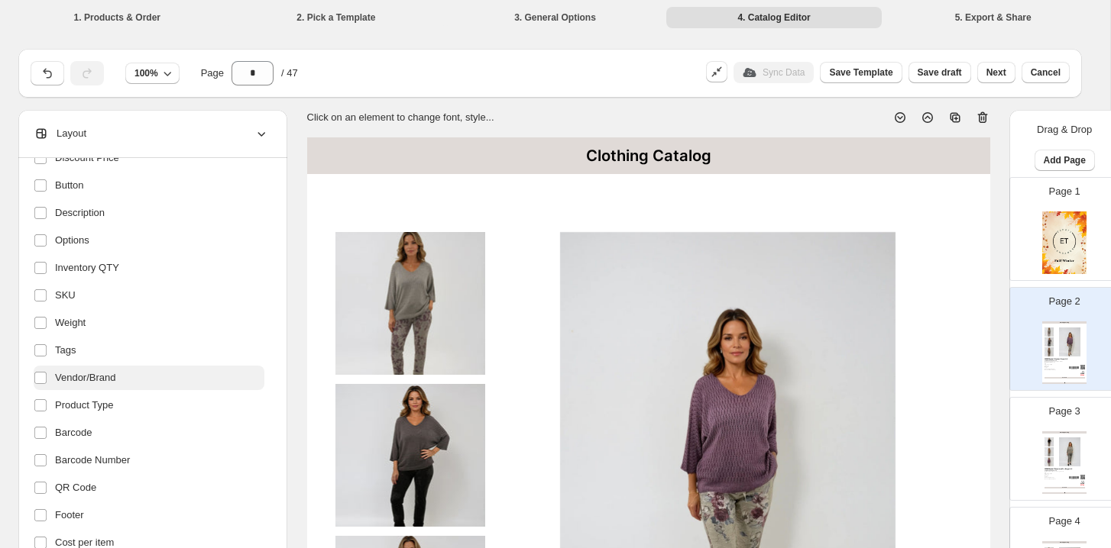
click at [141, 374] on label "Vendor/Brand" at bounding box center [149, 378] width 231 height 24
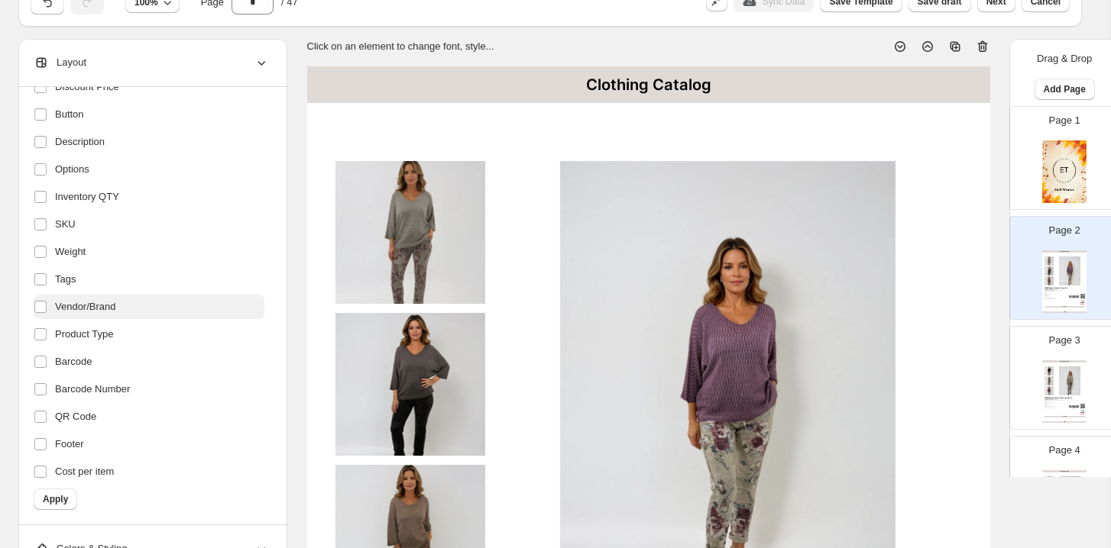
scroll to position [95, 0]
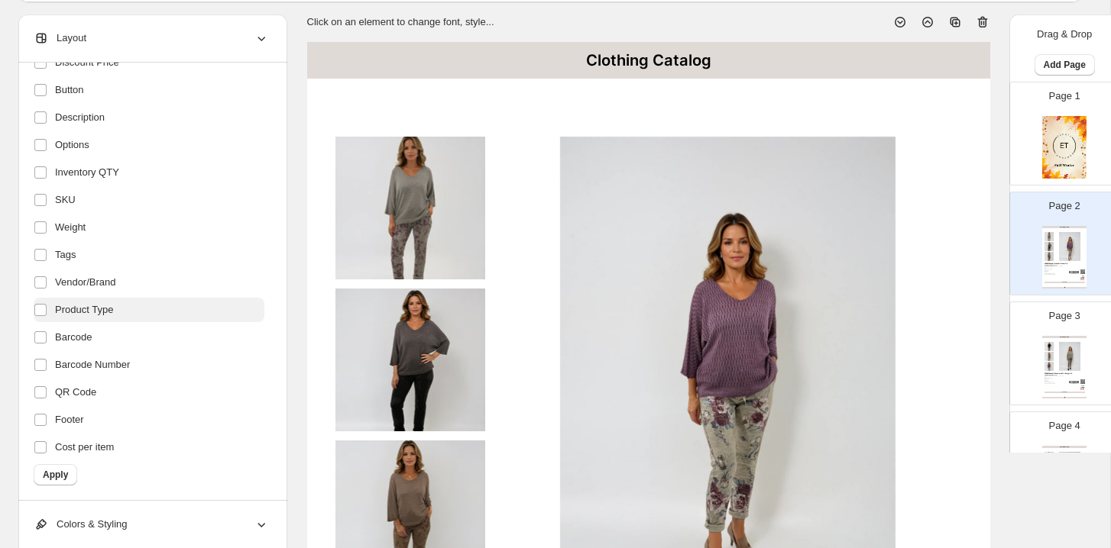
click at [140, 305] on label "Product Type" at bounding box center [149, 310] width 231 height 24
click at [139, 306] on label "Product Type" at bounding box center [149, 310] width 231 height 24
click at [138, 344] on label "Barcode" at bounding box center [149, 337] width 231 height 24
click at [138, 365] on label "Barcode Number" at bounding box center [149, 365] width 231 height 24
click at [138, 393] on label "QR Code" at bounding box center [149, 392] width 231 height 24
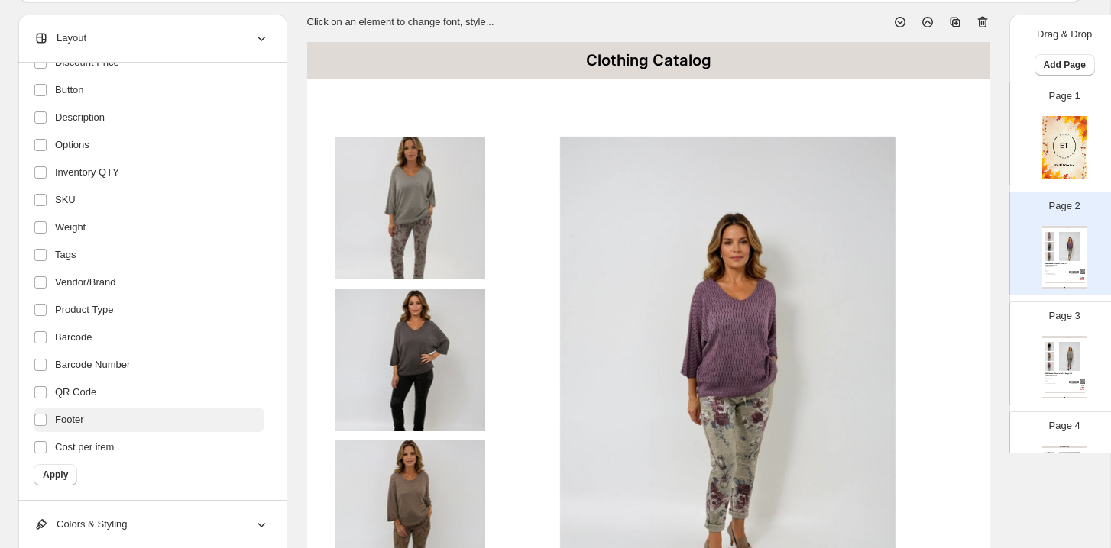
click at [134, 419] on label "Footer" at bounding box center [149, 420] width 231 height 24
click at [134, 443] on label "Cost per item" at bounding box center [149, 447] width 231 height 24
click at [62, 474] on span "Apply" at bounding box center [55, 475] width 25 height 12
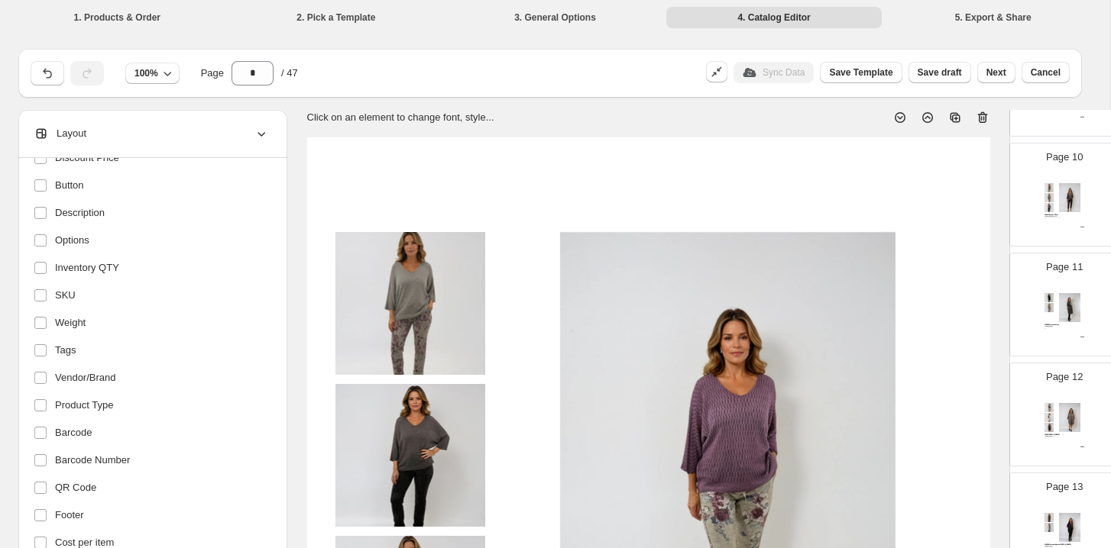
scroll to position [770, 0]
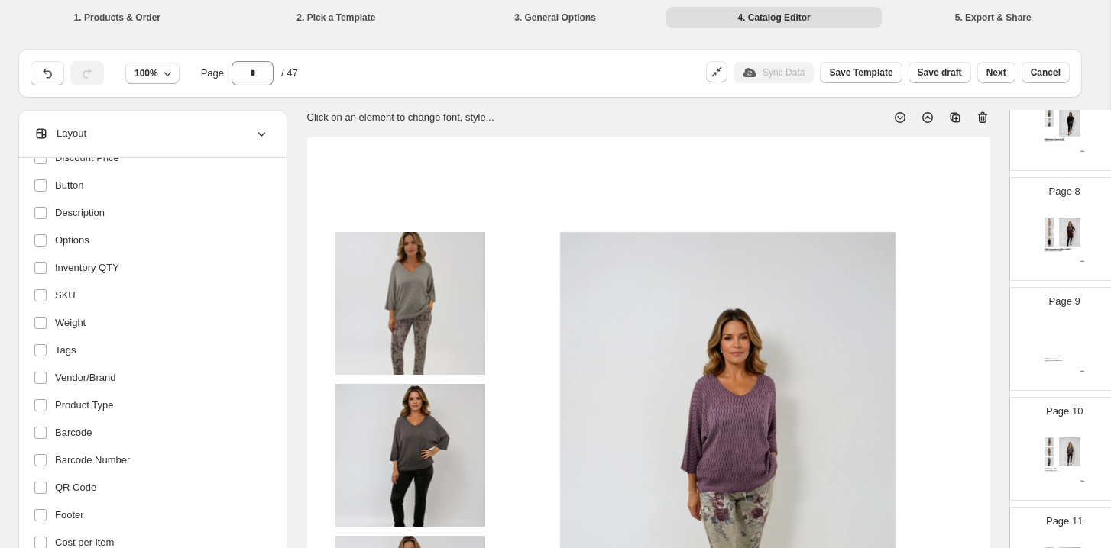
click at [1065, 348] on div at bounding box center [1069, 342] width 31 height 29
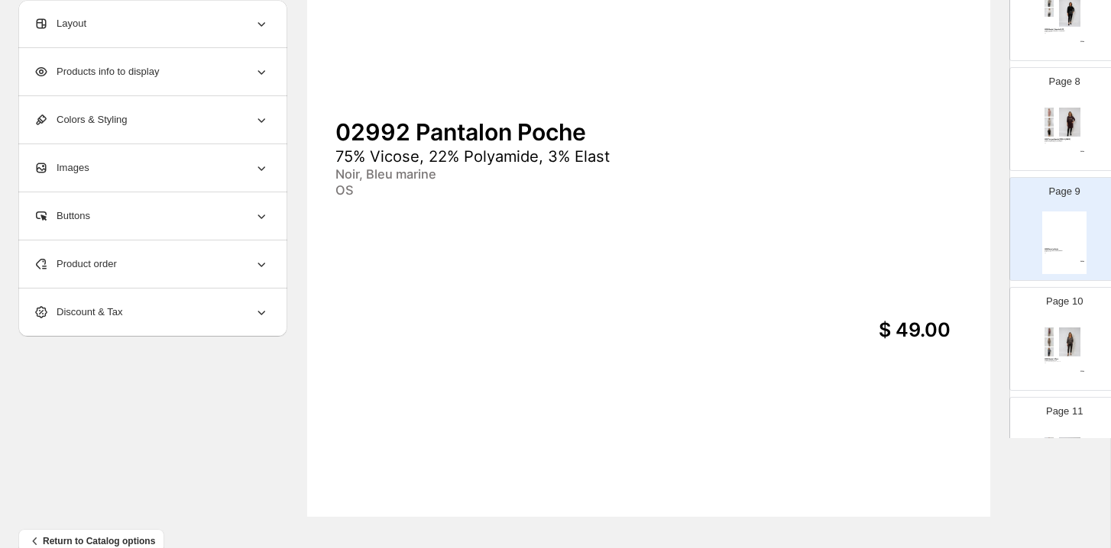
scroll to position [0, 0]
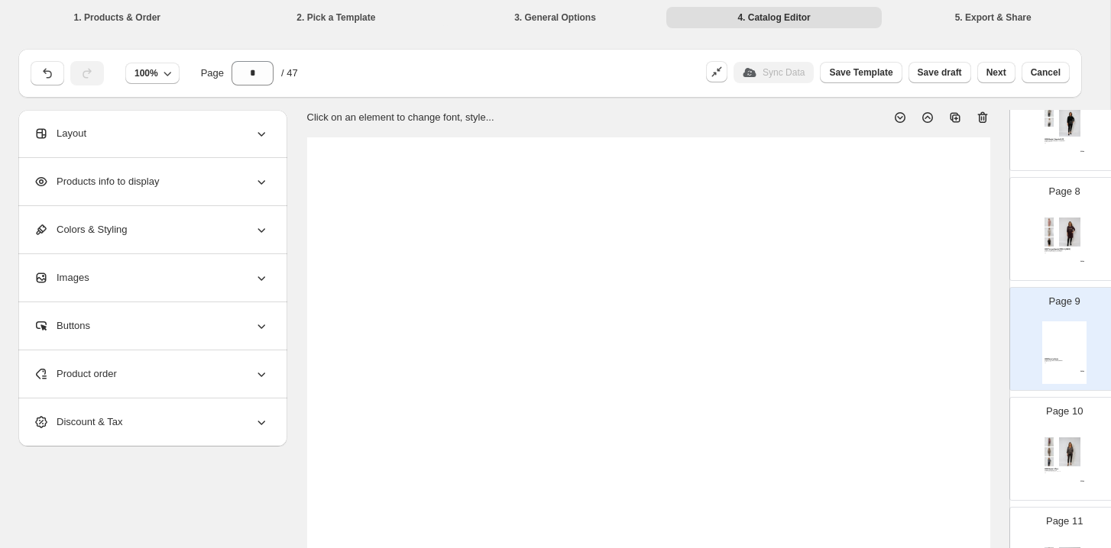
click at [983, 120] on icon at bounding box center [982, 117] width 15 height 15
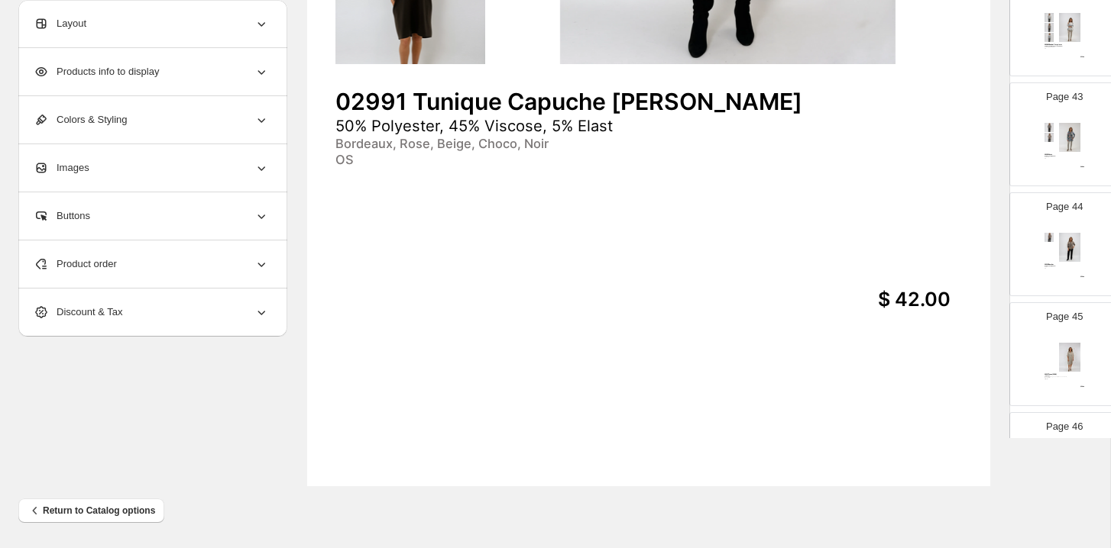
scroll to position [4722, 0]
click at [1069, 269] on div "03031 Dress (2026) 100% Lino Beige, Lime, Orange, Jaune, Blanc, Jaune Pâle, Ros…" at bounding box center [1064, 251] width 44 height 63
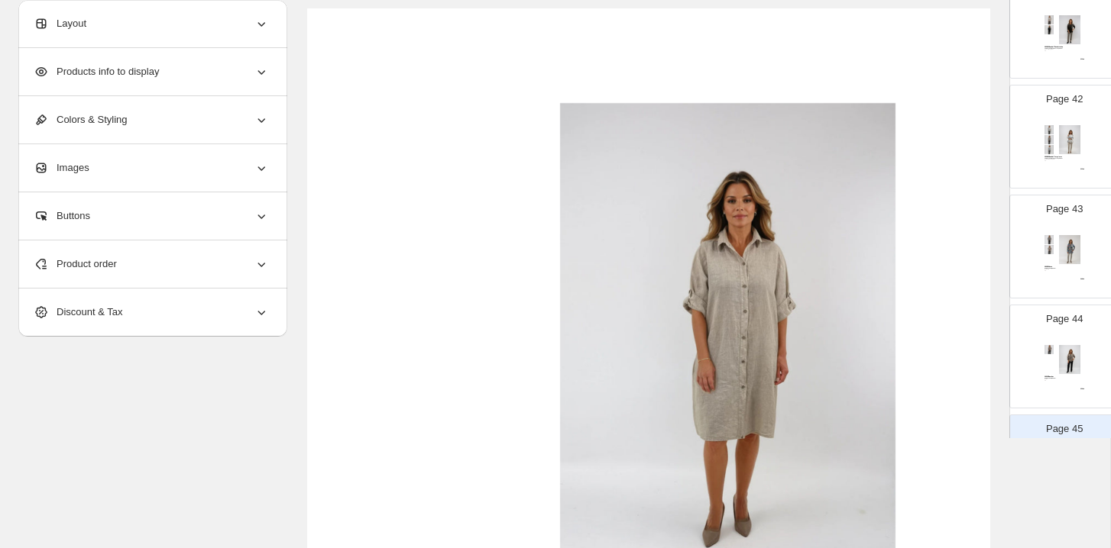
scroll to position [4480, 0]
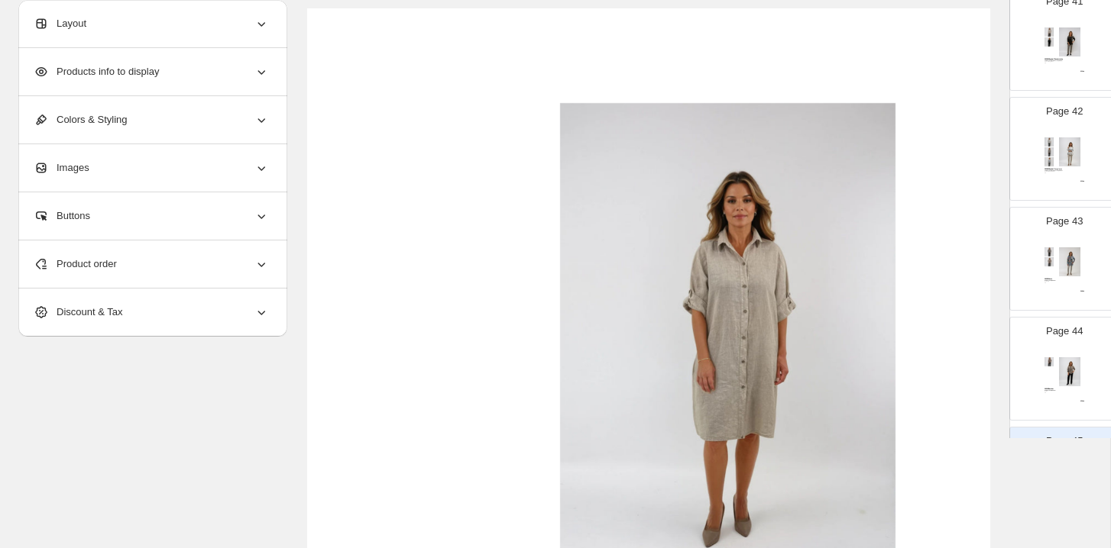
click at [1061, 254] on img at bounding box center [1069, 262] width 31 height 29
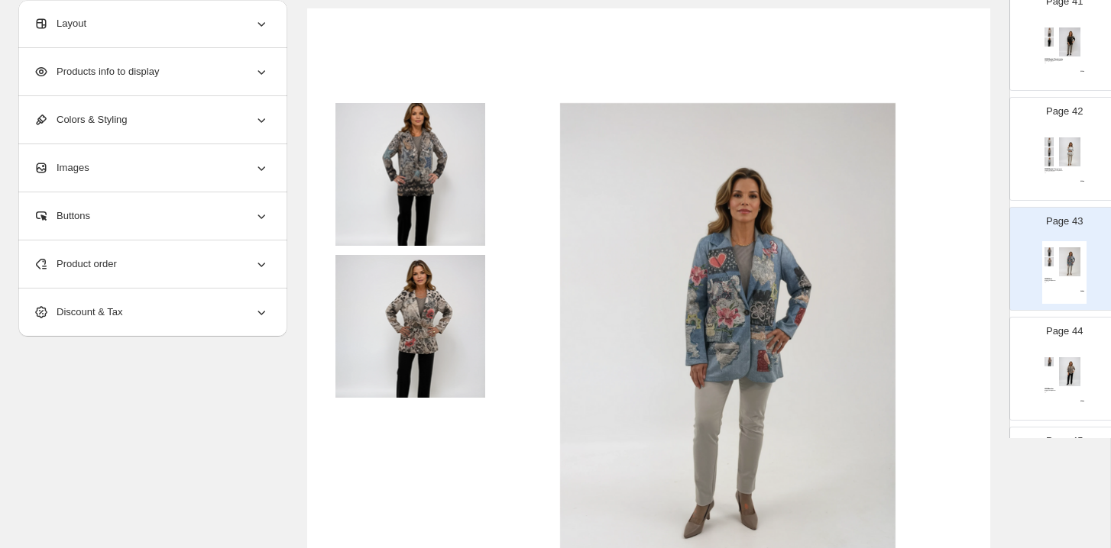
click at [1082, 356] on div "03030 Bomber 95% Polyester, 5% Elast D1, D2 OS $ 58.00" at bounding box center [1064, 382] width 44 height 63
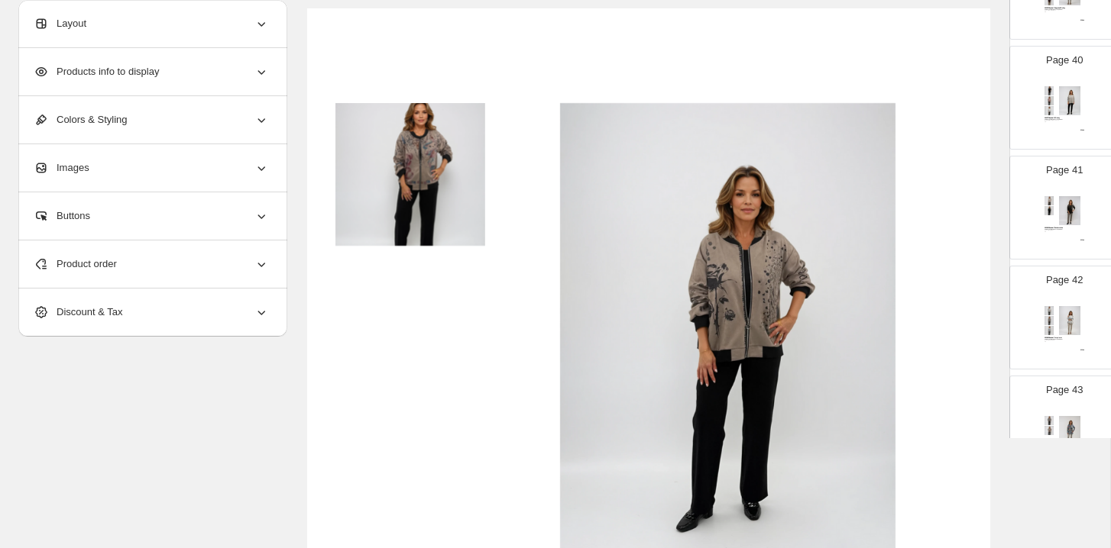
scroll to position [4297, 0]
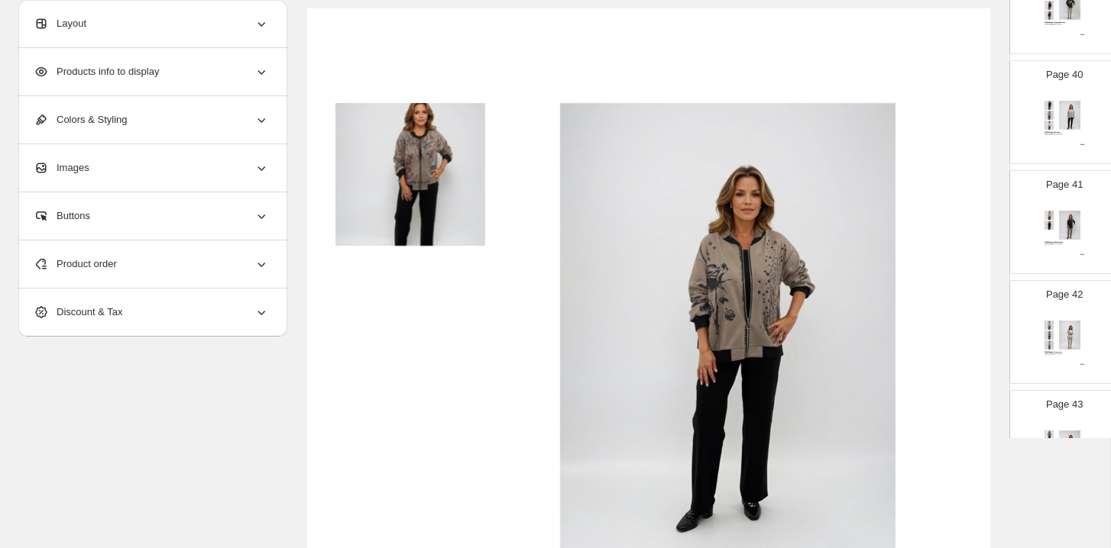
click at [1073, 229] on img at bounding box center [1069, 225] width 31 height 29
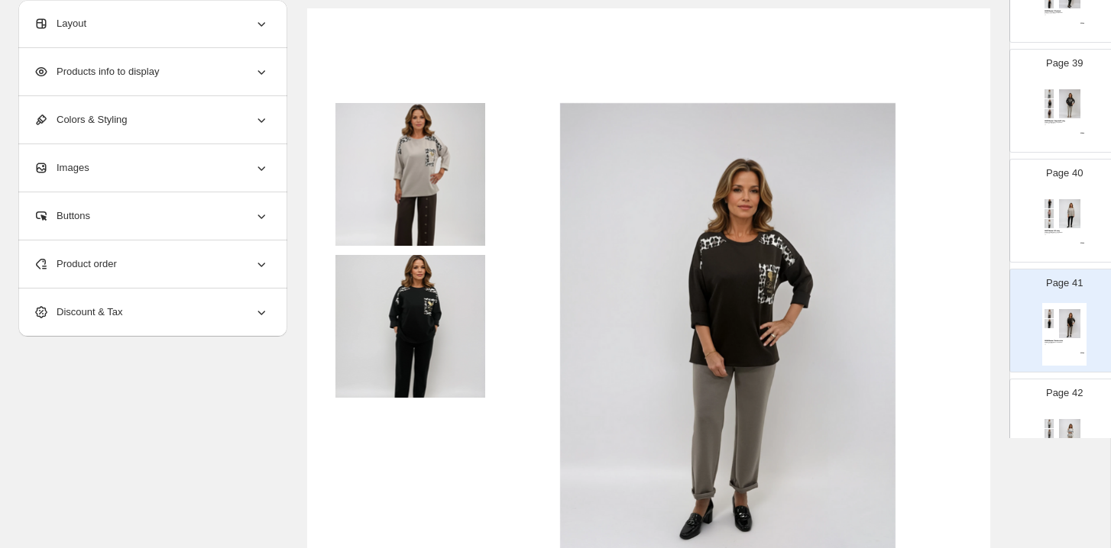
scroll to position [4198, 0]
click at [1073, 229] on div "03027 Chandail Mickey 50% Polyester, 45% Viscose, 5% Elast Beige, Noir, Rose, B…" at bounding box center [1064, 225] width 44 height 63
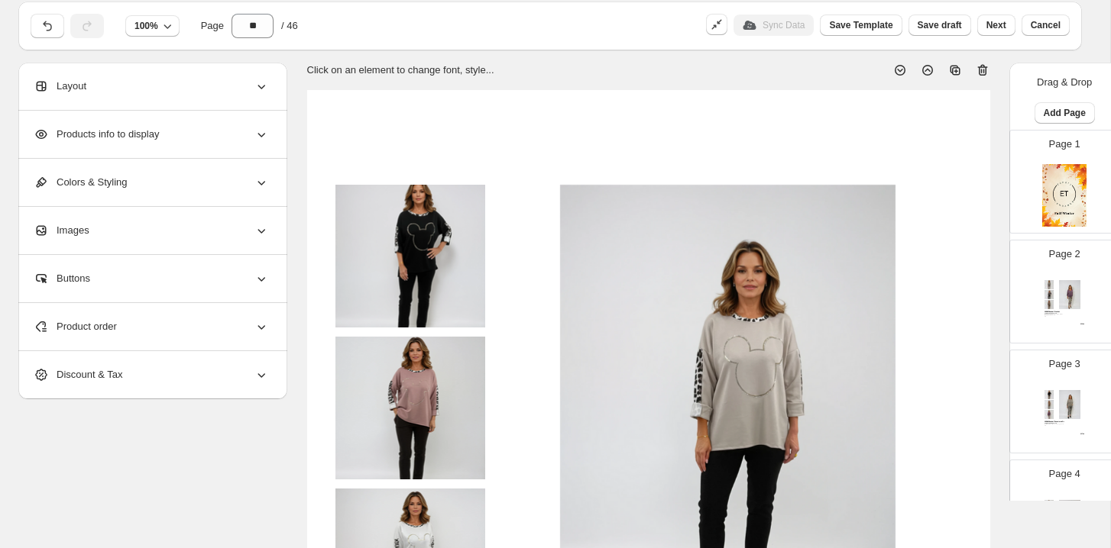
scroll to position [0, 0]
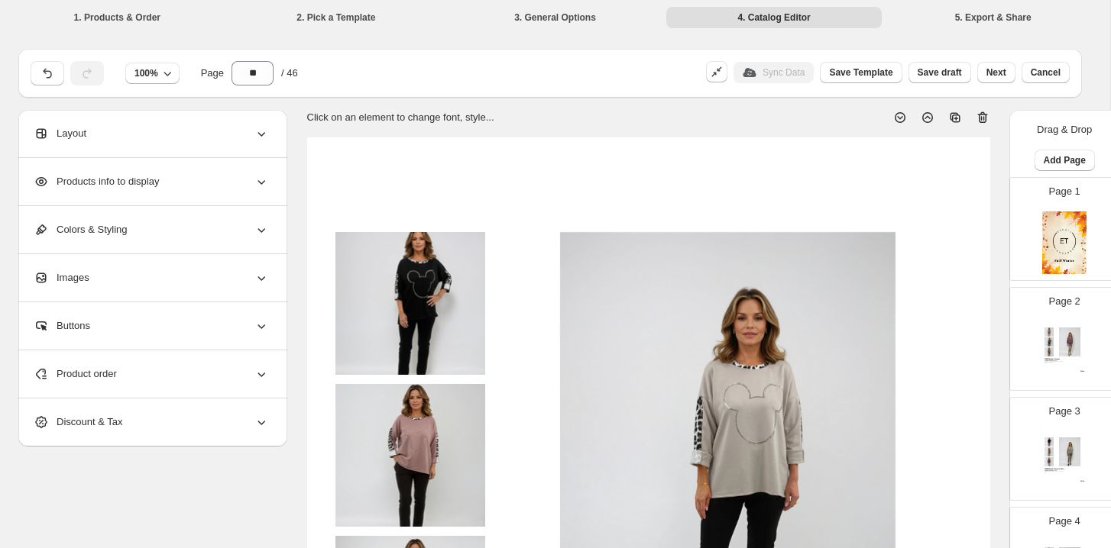
click at [1088, 367] on div "Page 2 02985 Chandail Crochet 55% Modal, 45% Viscose Beige, Choco, Prune, Denim…" at bounding box center [1058, 333] width 96 height 102
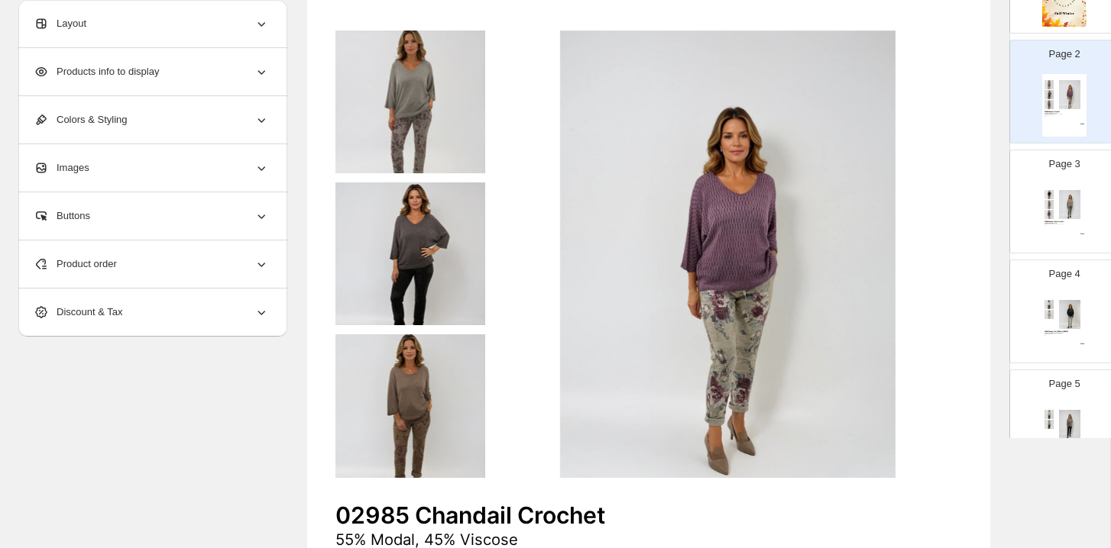
scroll to position [158, 0]
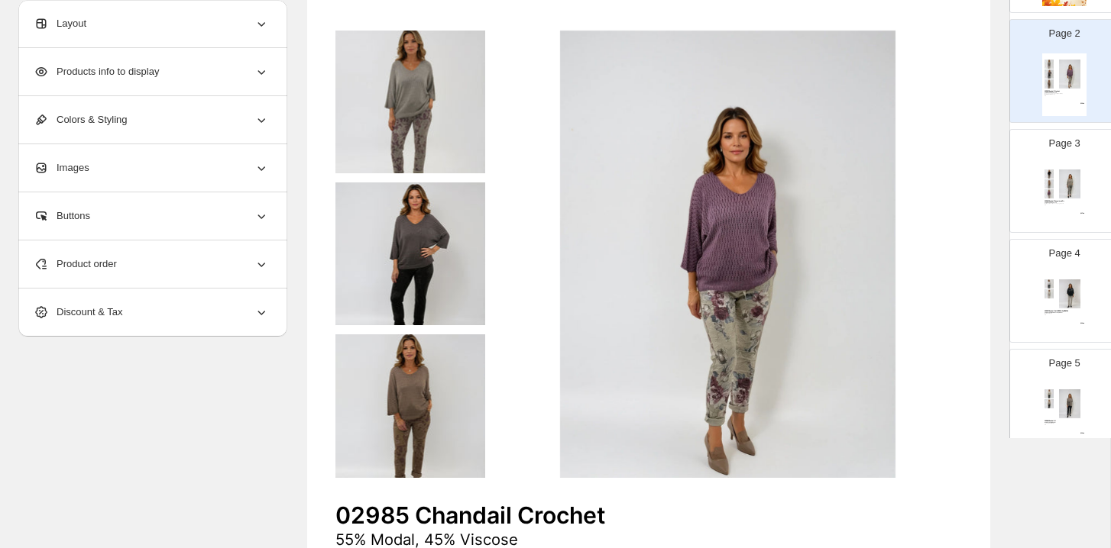
click at [1068, 176] on img at bounding box center [1069, 184] width 31 height 29
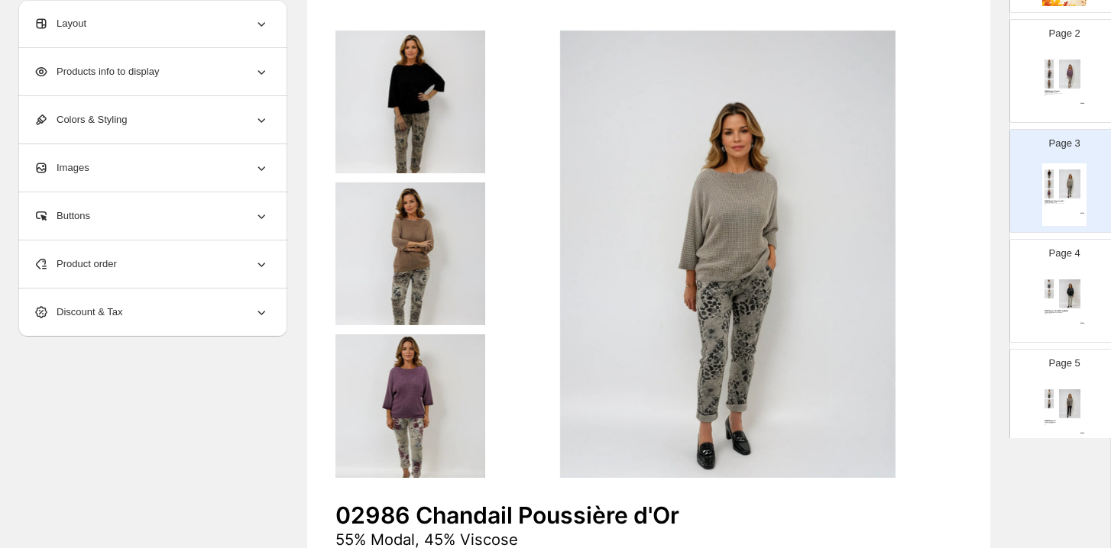
click at [1060, 305] on img at bounding box center [1069, 294] width 31 height 29
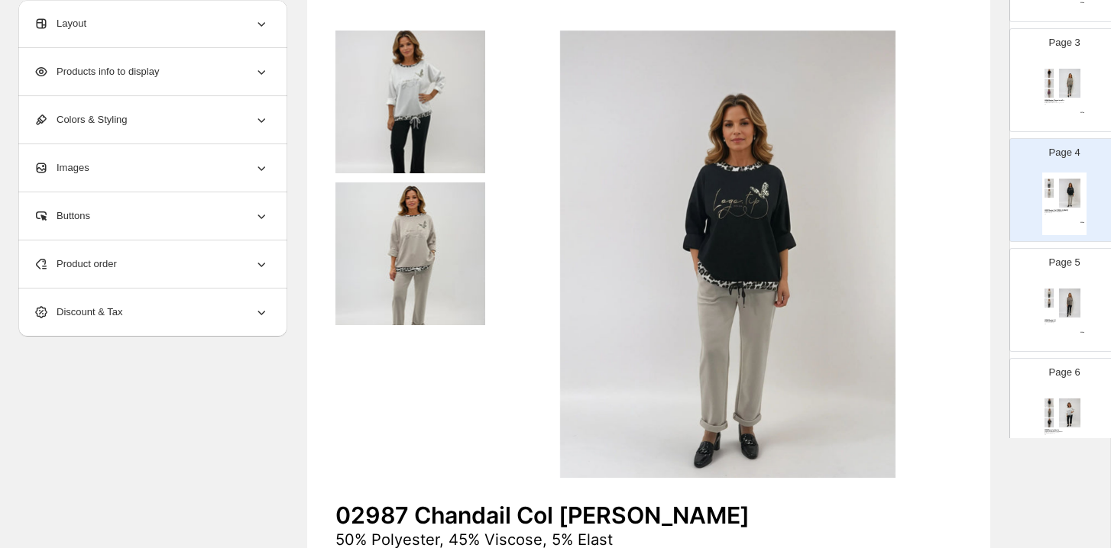
scroll to position [260, 0]
click at [1060, 305] on img at bounding box center [1069, 302] width 31 height 29
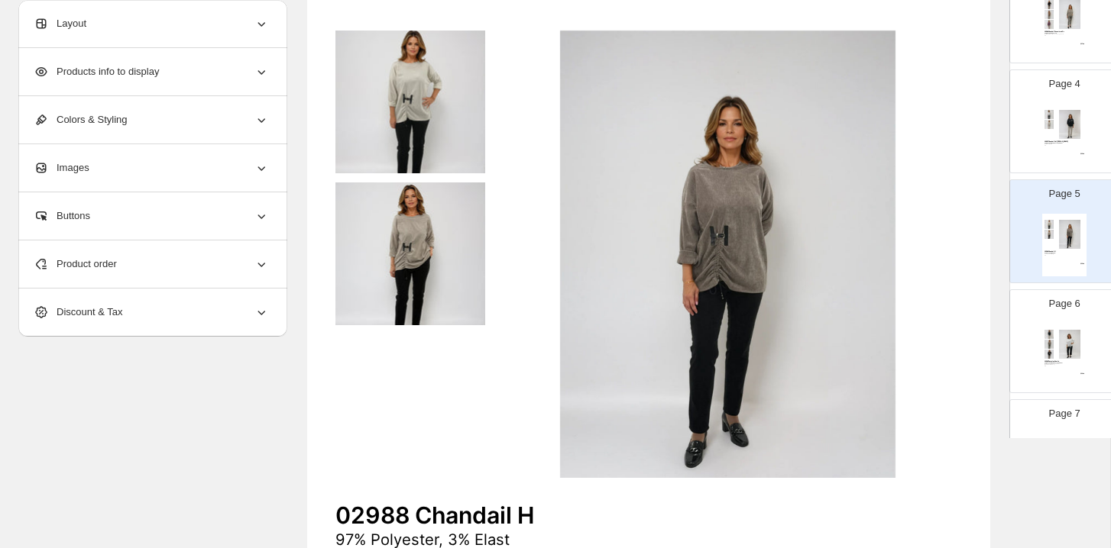
scroll to position [348, 0]
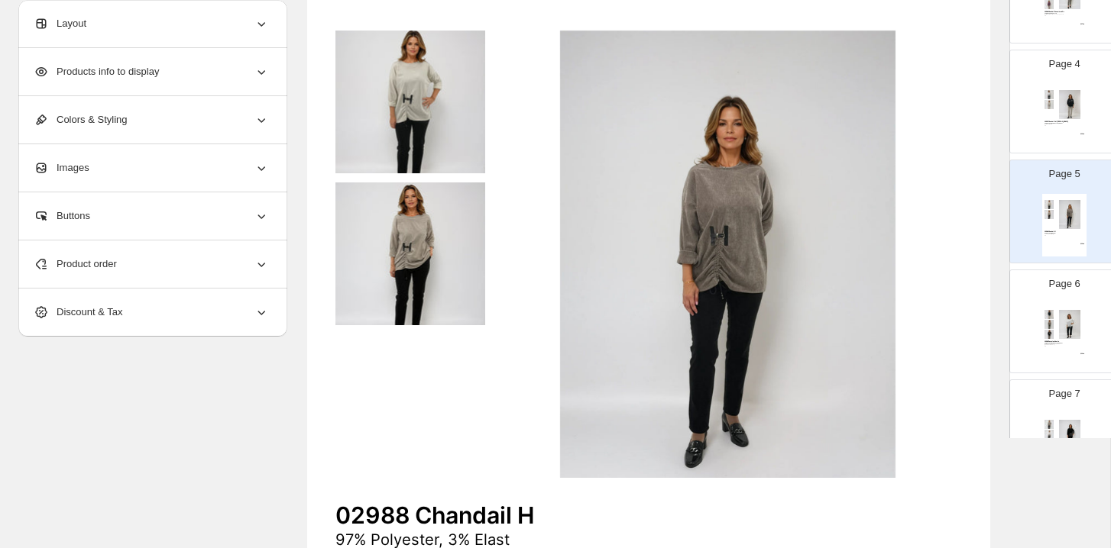
click at [1060, 305] on div "02989 Pantalon Comfo 50% Polyester, 45% Viscose, 5% Elast Noir, Kaki, Taupe, Ch…" at bounding box center [1064, 335] width 44 height 63
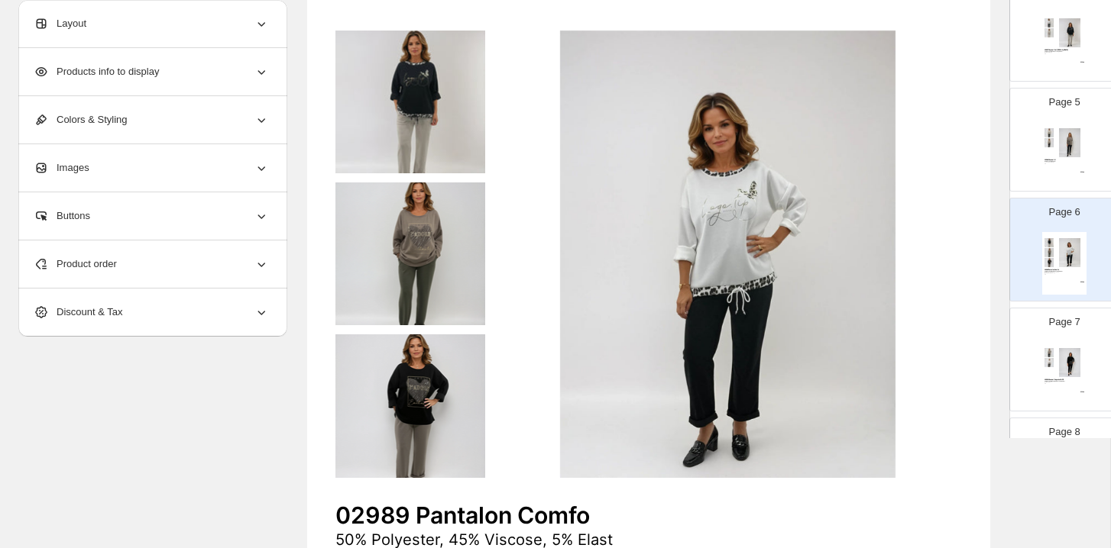
scroll to position [420, 0]
click at [1065, 348] on img at bounding box center [1069, 362] width 31 height 29
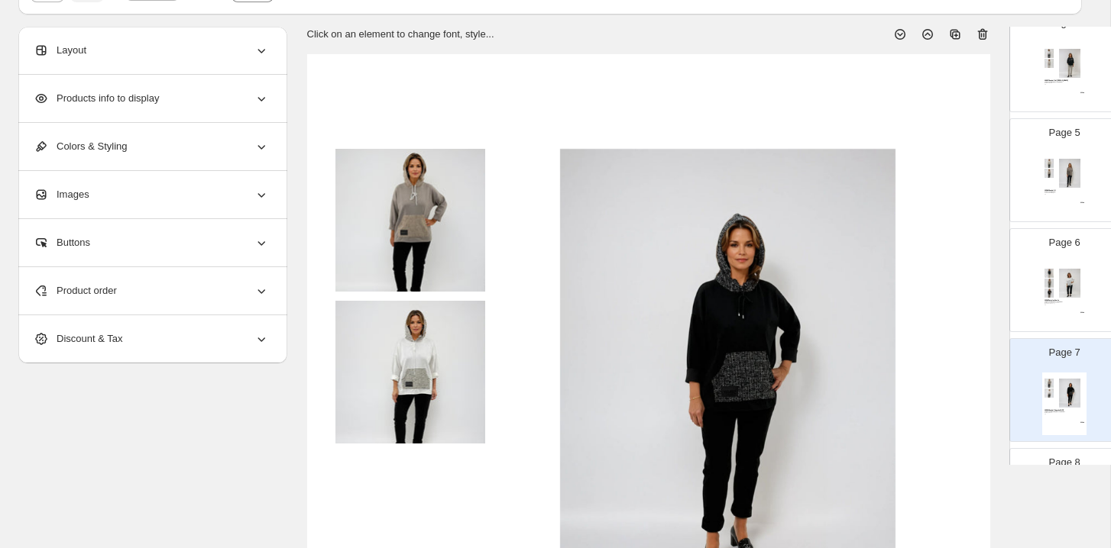
scroll to position [0, 0]
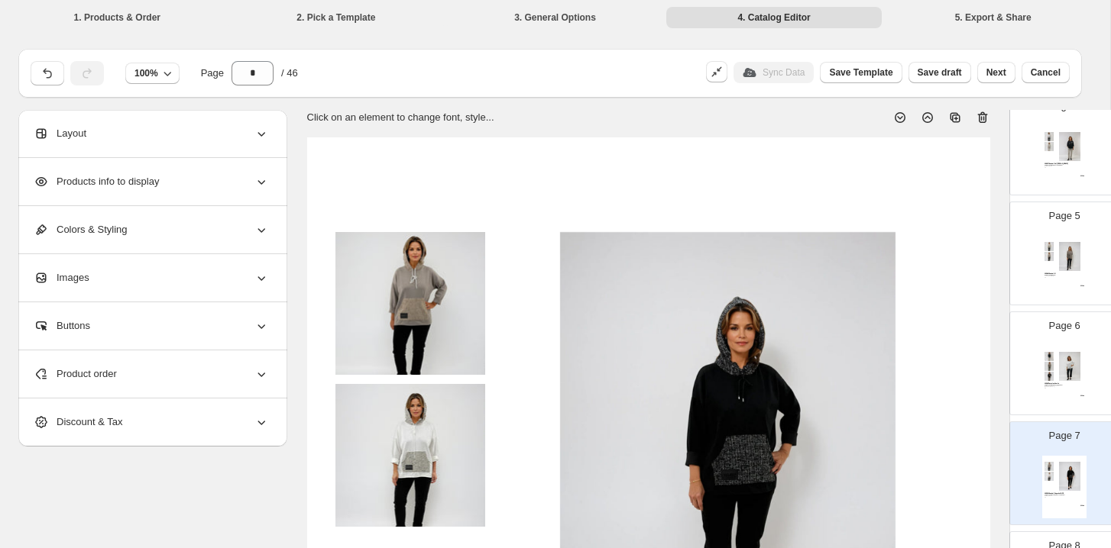
click at [982, 121] on icon at bounding box center [982, 117] width 15 height 15
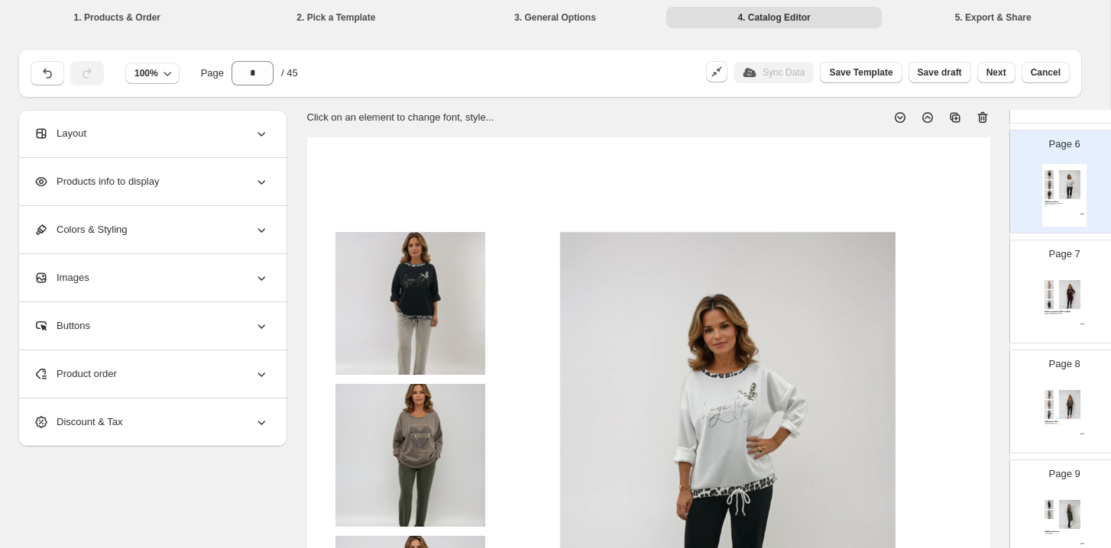
click at [1061, 284] on img at bounding box center [1069, 294] width 31 height 29
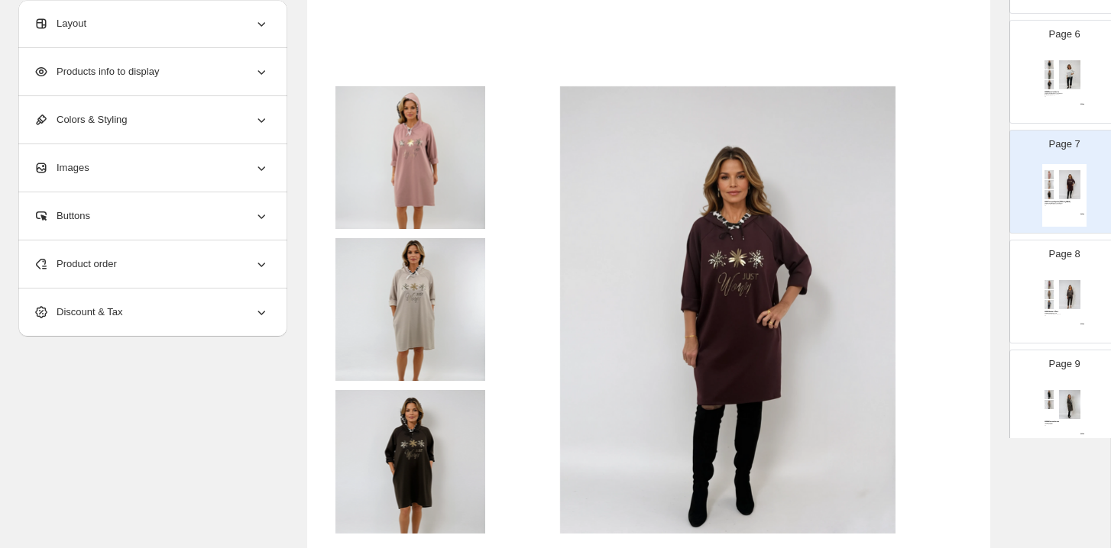
click at [1044, 306] on img at bounding box center [1049, 304] width 10 height 9
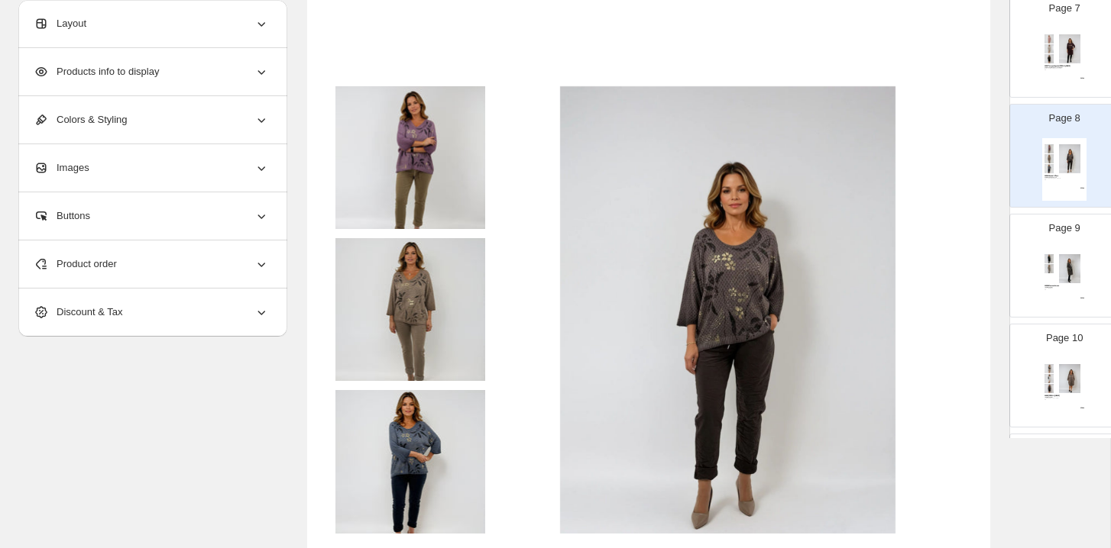
click at [1073, 260] on img at bounding box center [1069, 268] width 31 height 29
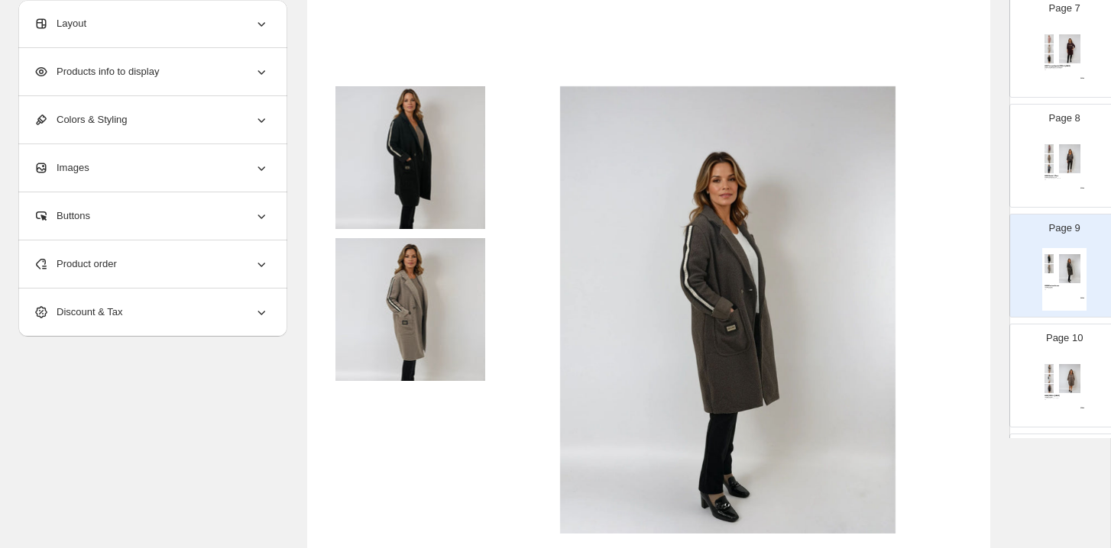
click at [1070, 325] on div "Page 10 02995 Gilet Diamonte 100% Polyester Café, Beige, Blanc, Choco, Noir OS …" at bounding box center [1058, 370] width 96 height 102
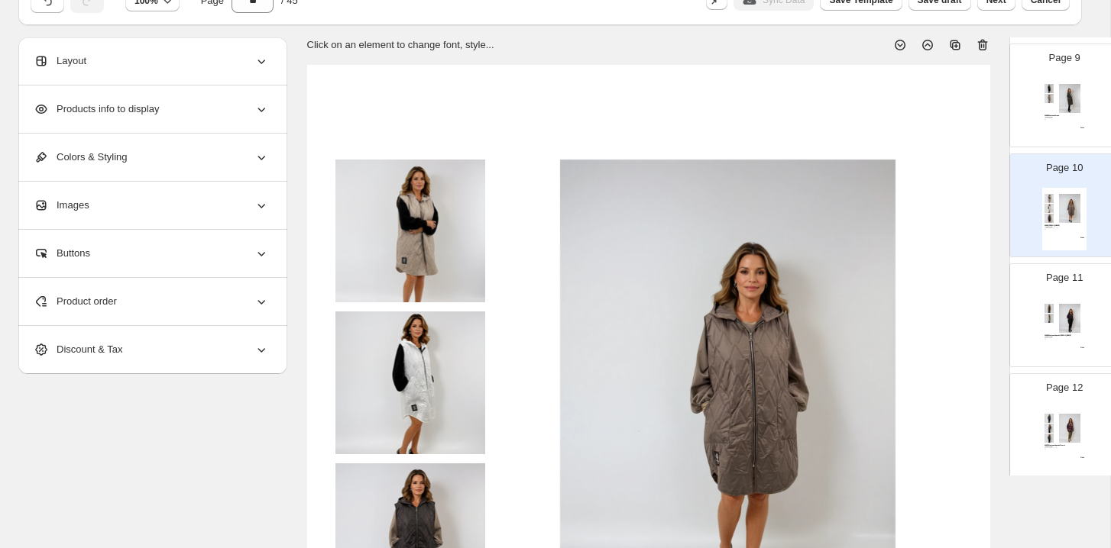
click at [982, 47] on icon at bounding box center [983, 46] width 2 height 5
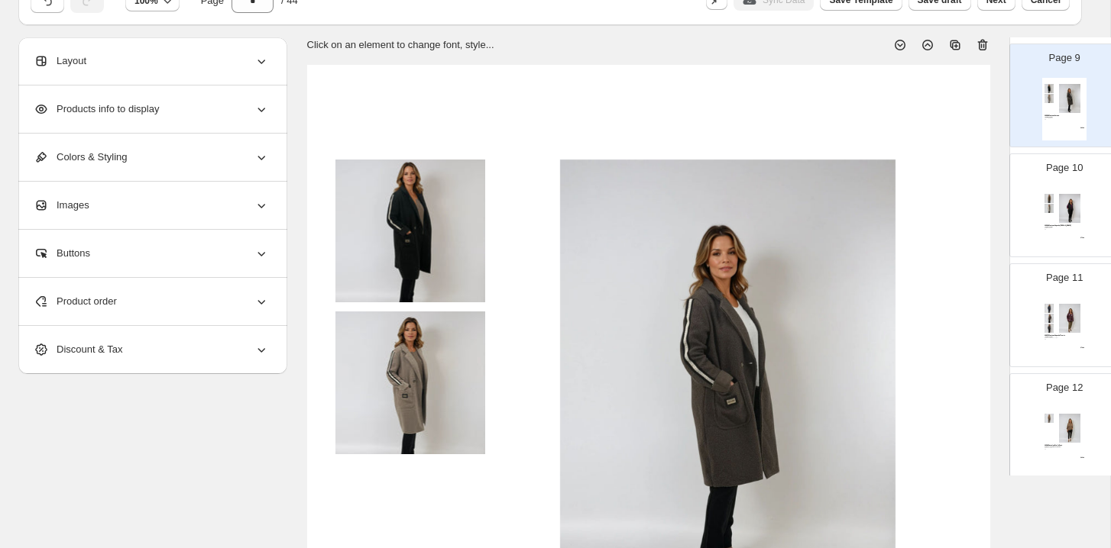
click at [1069, 241] on div "02996 Manteau Capuche Wang 100% Polyester Noir, Beige, Crème OS $ 72.00" at bounding box center [1064, 219] width 44 height 63
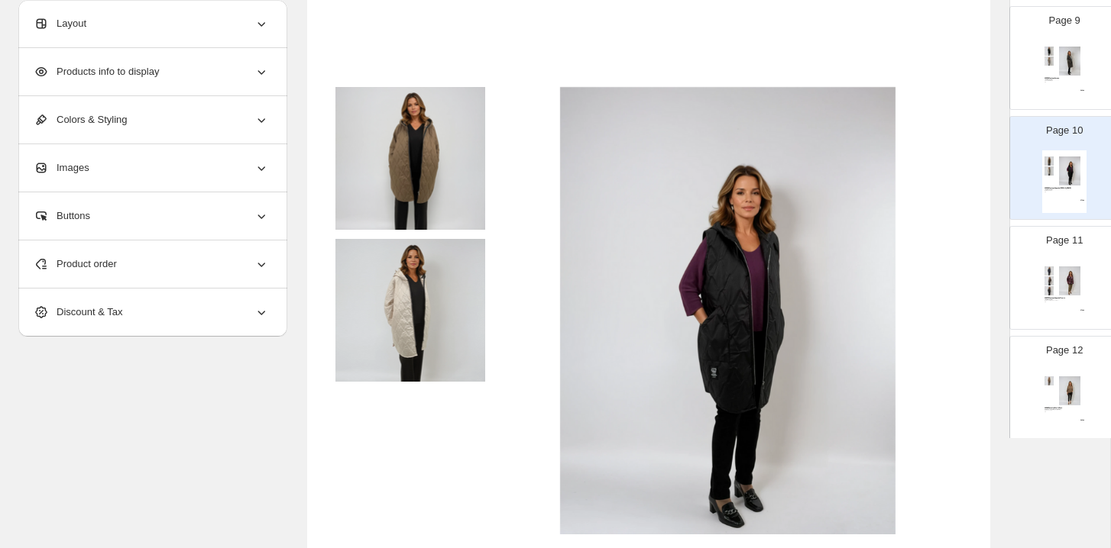
click at [1049, 266] on div "02997 Manteau Capuche Fleuris 100% Polyester Bordeaux, Bleu, Choco, Noir OS $ 7…" at bounding box center [1064, 291] width 44 height 63
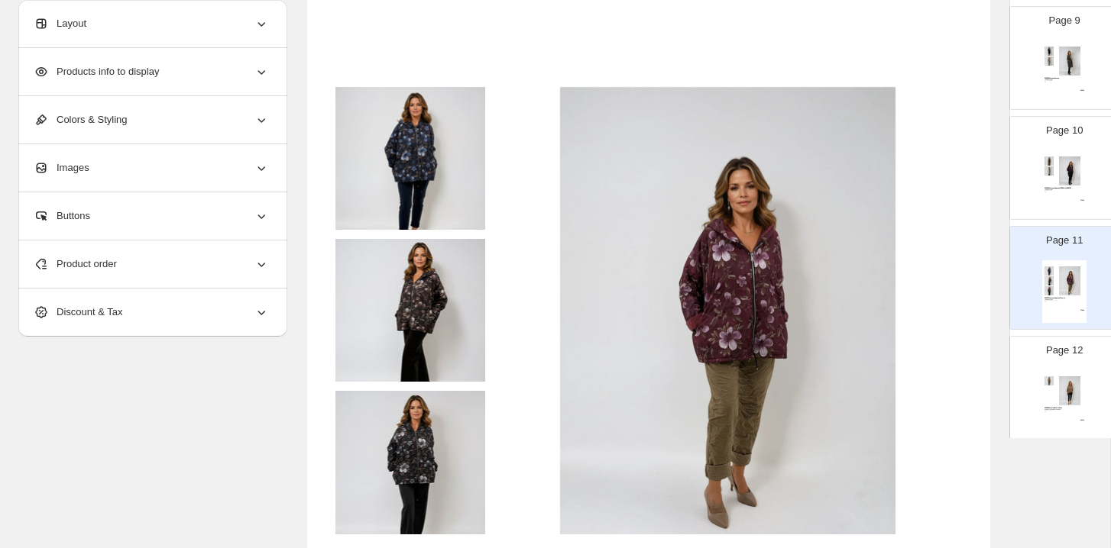
click at [1050, 360] on div "Page 12 02998 Pantalon Étoilé Doré 75% Viscose, 20% Nylon, 5% Elast Choco, Taup…" at bounding box center [1058, 382] width 96 height 102
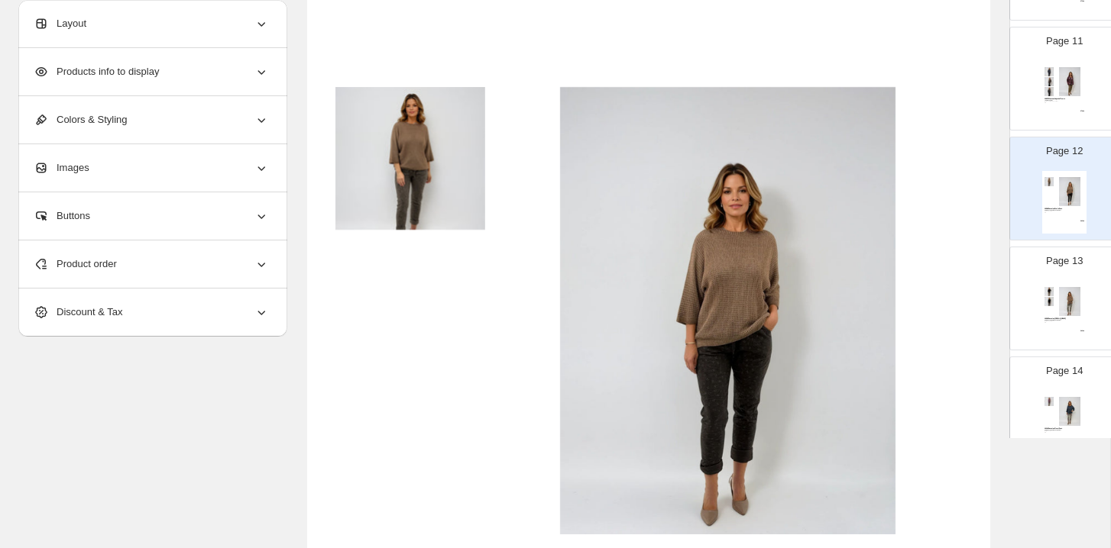
click at [1067, 305] on img at bounding box center [1069, 301] width 31 height 29
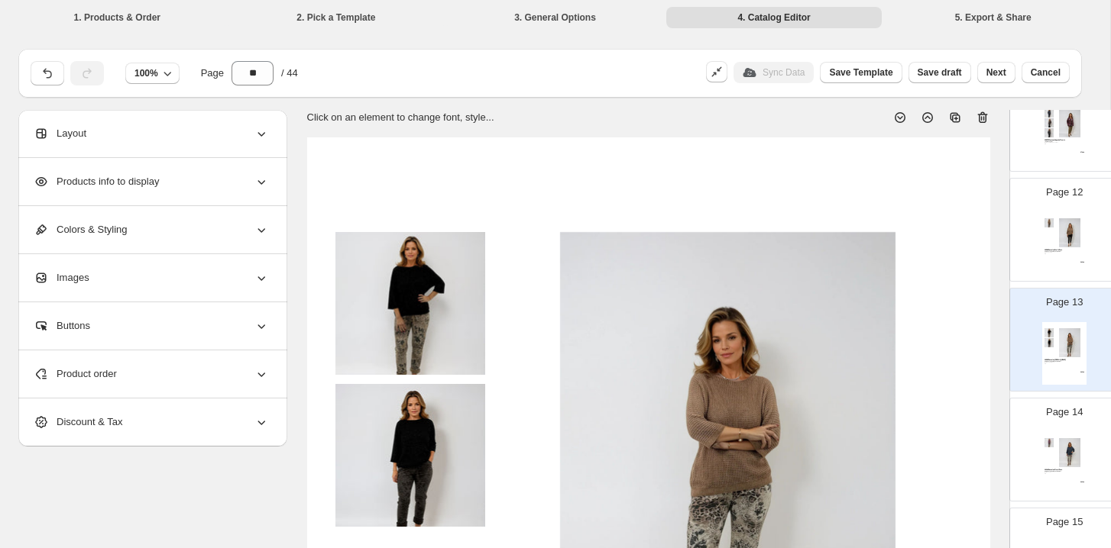
click at [987, 121] on icon at bounding box center [982, 117] width 15 height 15
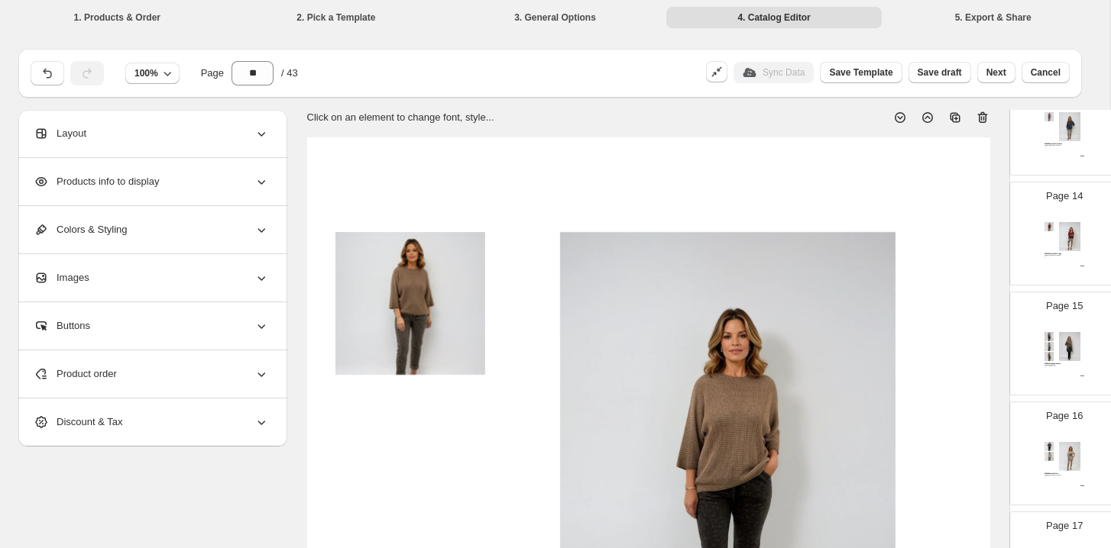
click at [1066, 240] on img at bounding box center [1069, 236] width 31 height 29
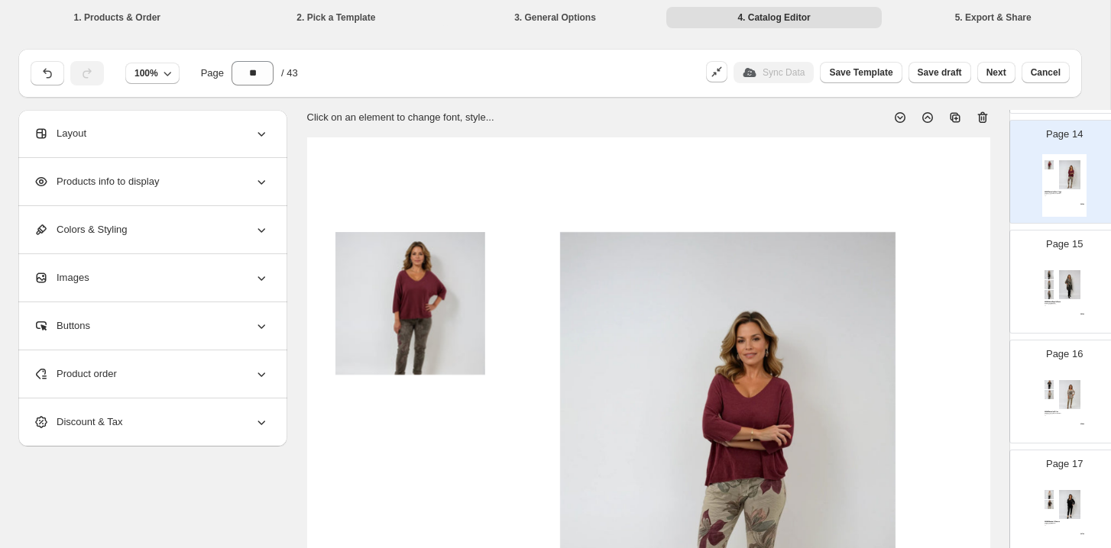
click at [977, 112] on icon at bounding box center [982, 117] width 15 height 15
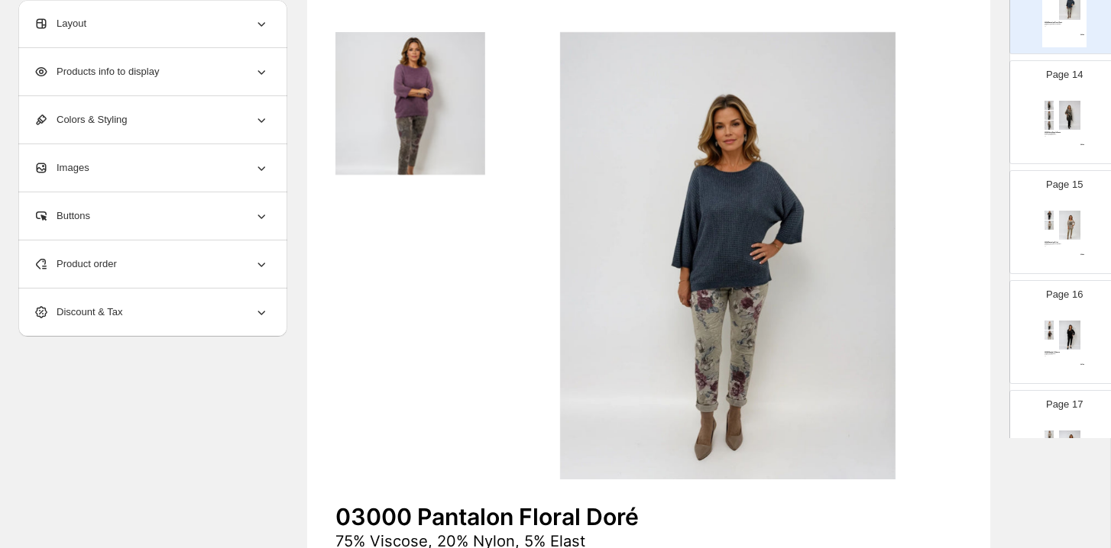
scroll to position [1409, 0]
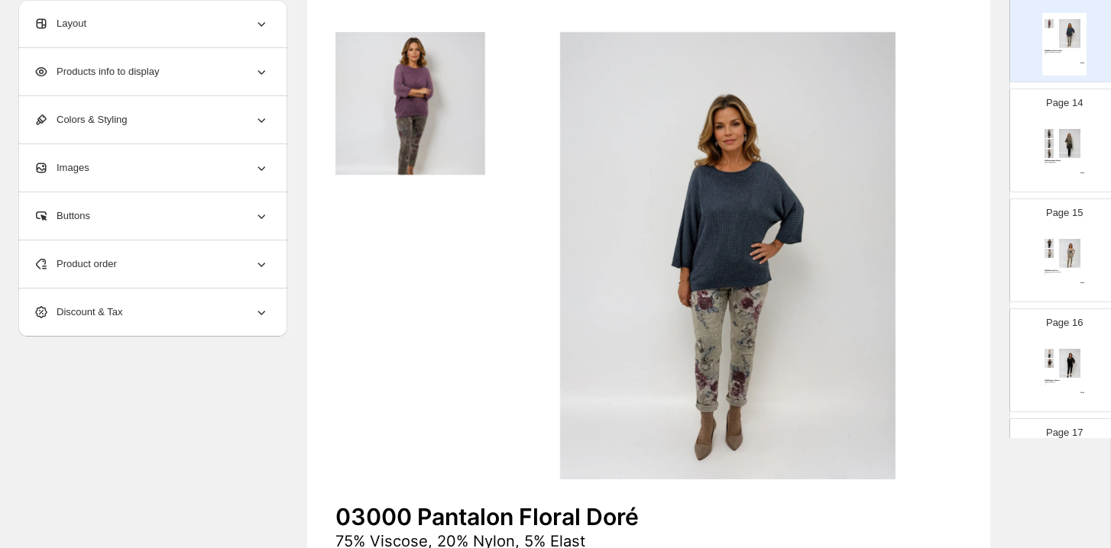
click at [1060, 144] on img at bounding box center [1069, 143] width 31 height 29
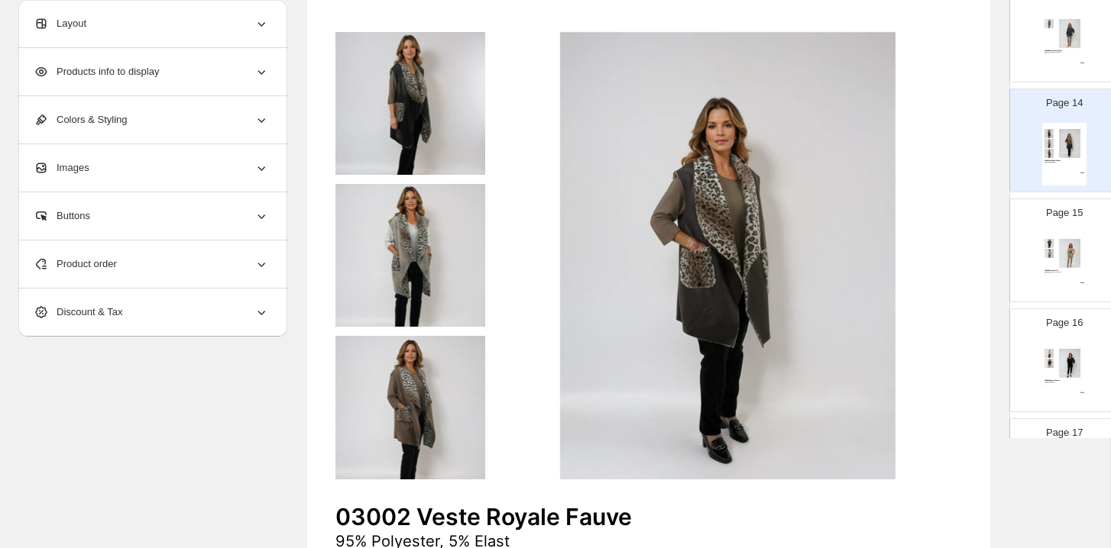
click at [1076, 228] on div "Page 15 03003 Pantalon Filet 78% Viscose, 17% Nylon, 5% Elast Beige, Noir, Choc…" at bounding box center [1058, 244] width 96 height 102
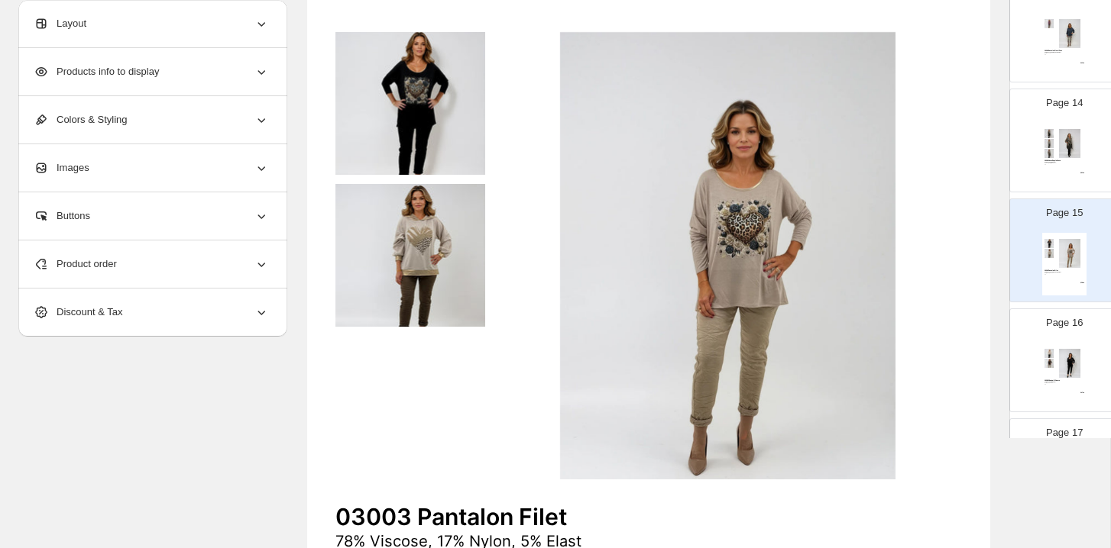
scroll to position [1468, 0]
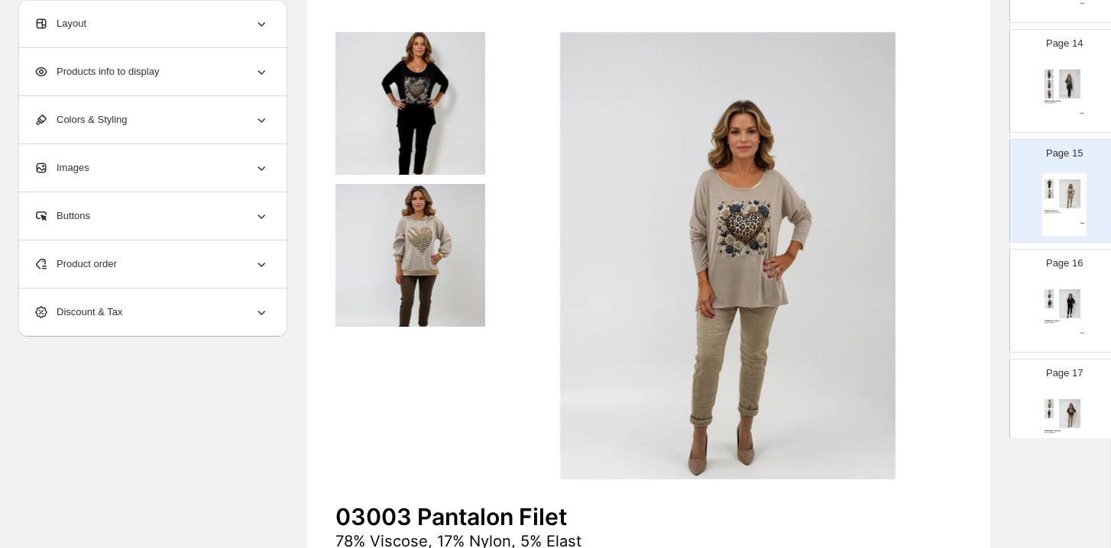
click at [1066, 308] on img at bounding box center [1069, 304] width 31 height 29
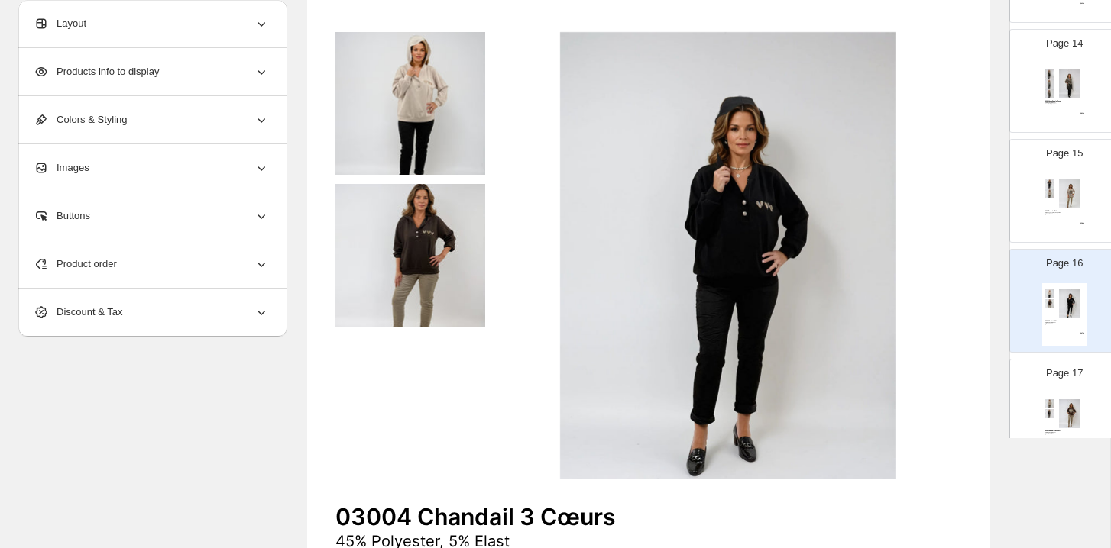
click at [1055, 199] on img at bounding box center [1069, 194] width 31 height 29
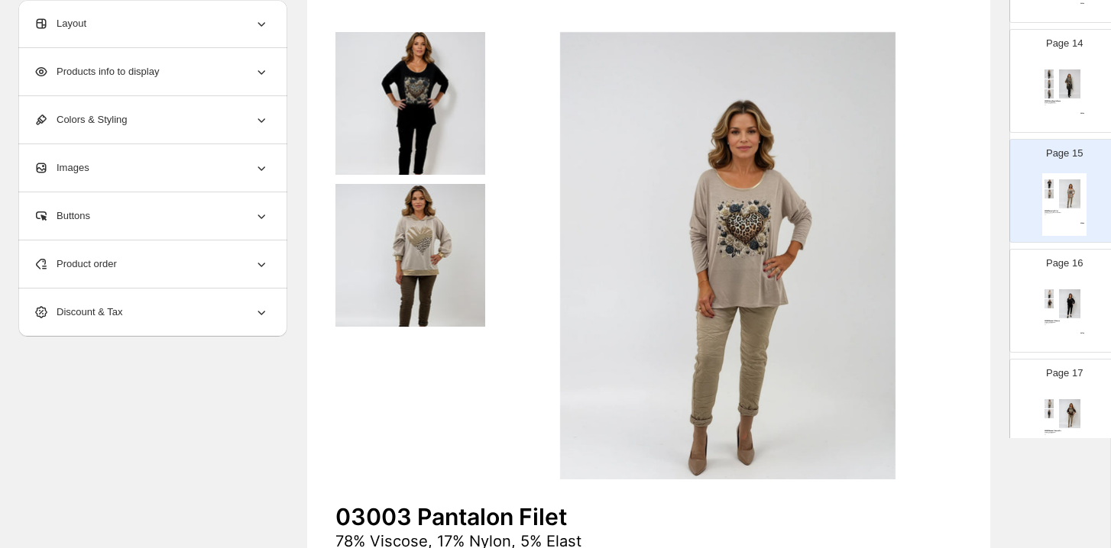
click at [1068, 299] on img at bounding box center [1069, 304] width 31 height 29
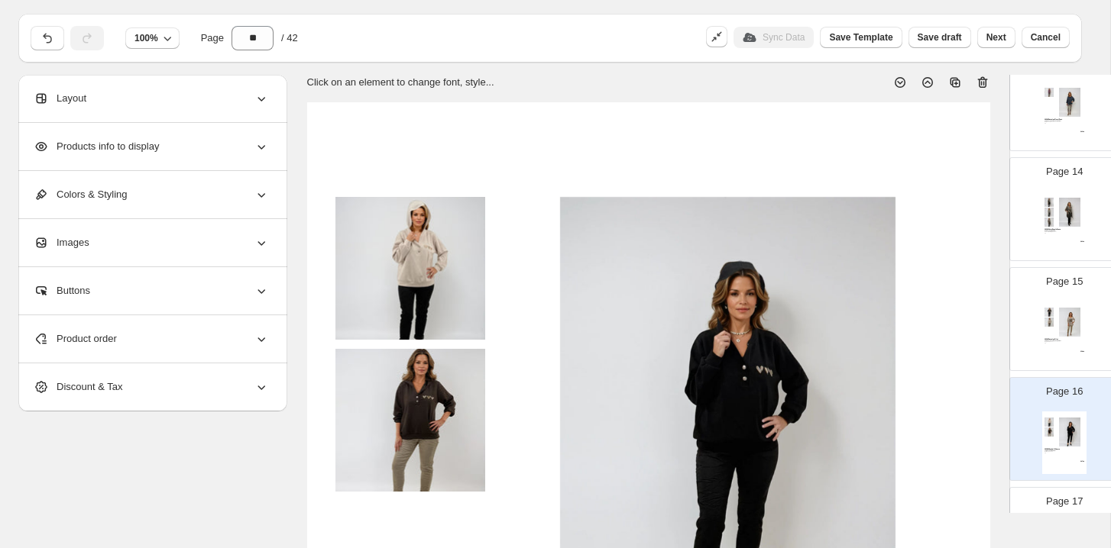
scroll to position [36, 0]
click at [983, 83] on icon at bounding box center [982, 81] width 15 height 15
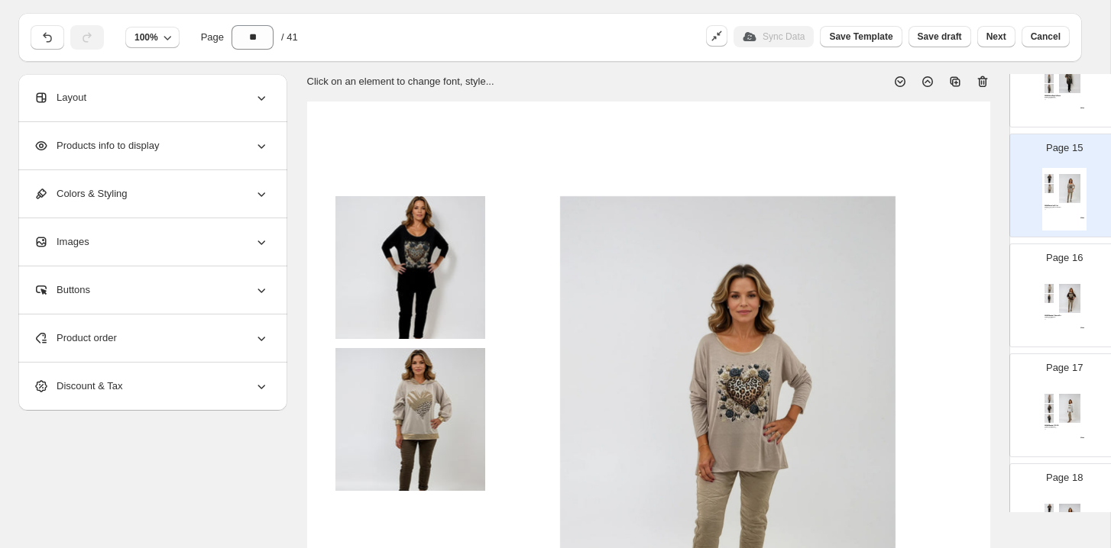
scroll to position [1548, 0]
click at [1078, 278] on div "03005 Chandail Cœur d'Or 45% Polyester, 5% Elast Choco, Beige, Noir OS $ 54.00" at bounding box center [1064, 308] width 44 height 63
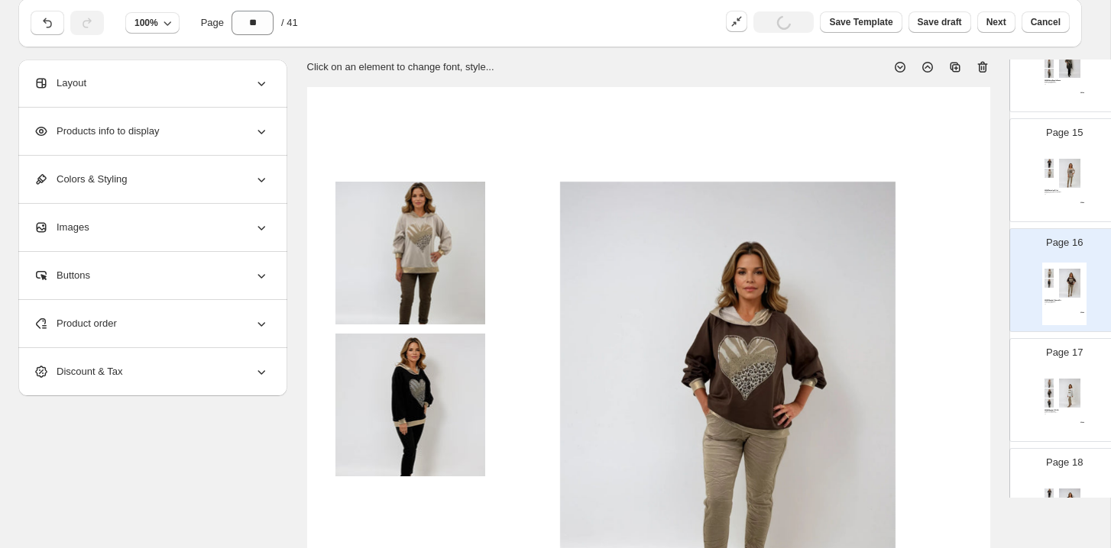
scroll to position [201, 0]
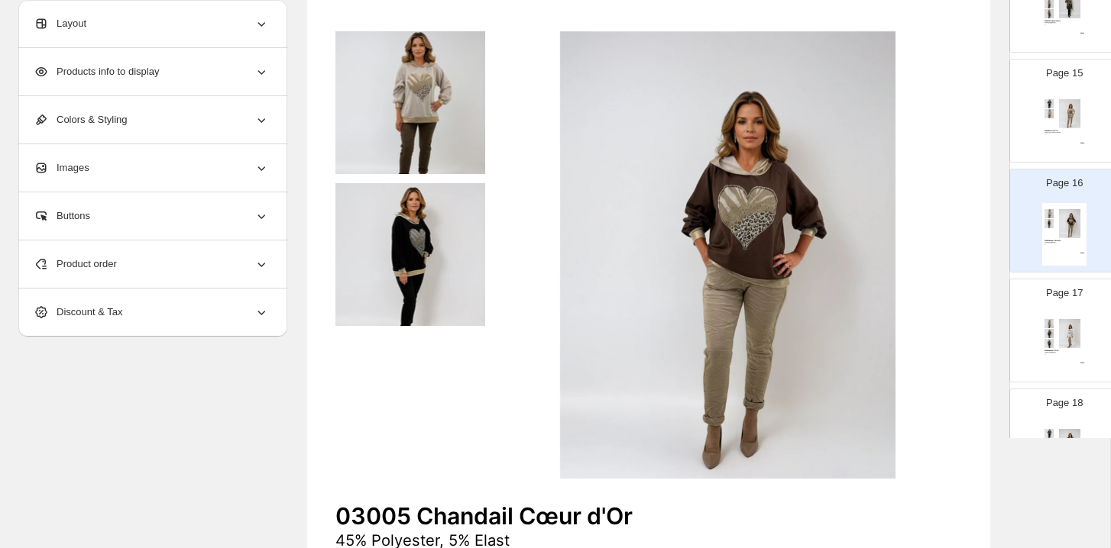
click at [1049, 309] on div "Page 17 03006 Chandail WILD 45% Polyester, 5% Elast Blanc, Taupe, Choco, Noir O…" at bounding box center [1058, 324] width 96 height 102
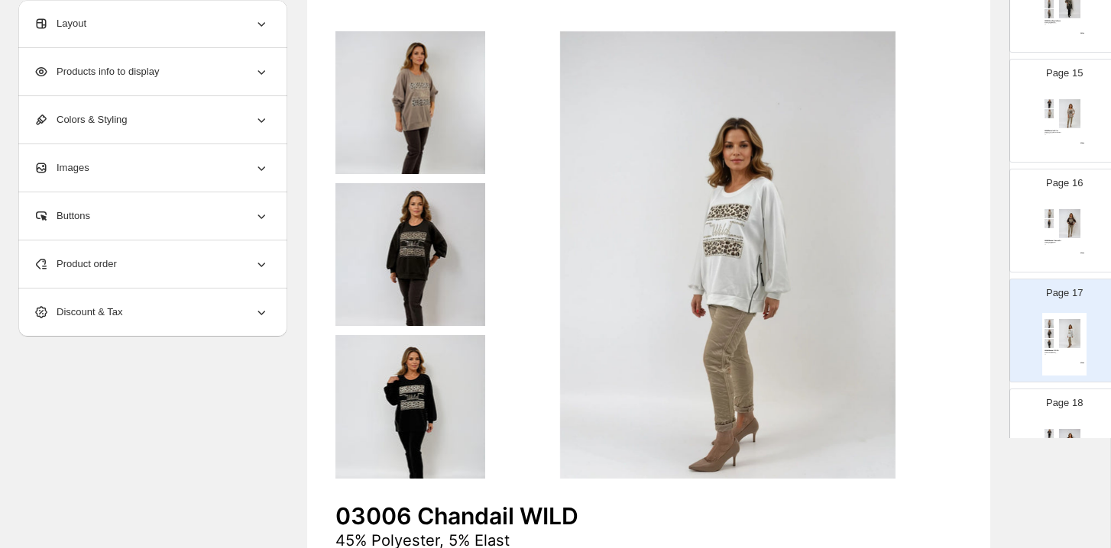
scroll to position [1627, 0]
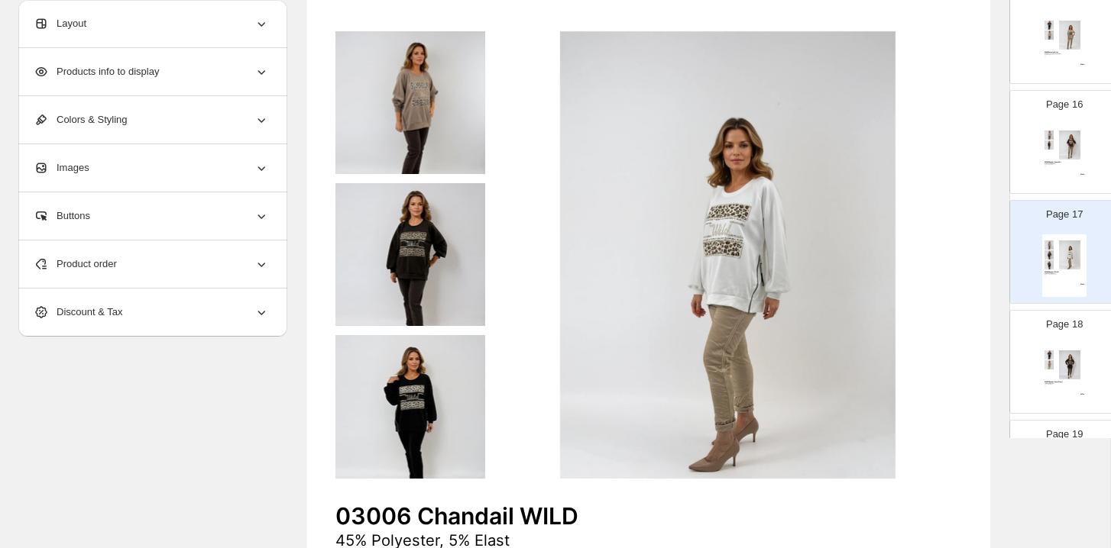
click at [1049, 310] on div "Page 18 03007 Chandail Cœur Fleuri 10% Nylom, 5% Elast Choco, Noir, Beige OS $ …" at bounding box center [1058, 356] width 96 height 102
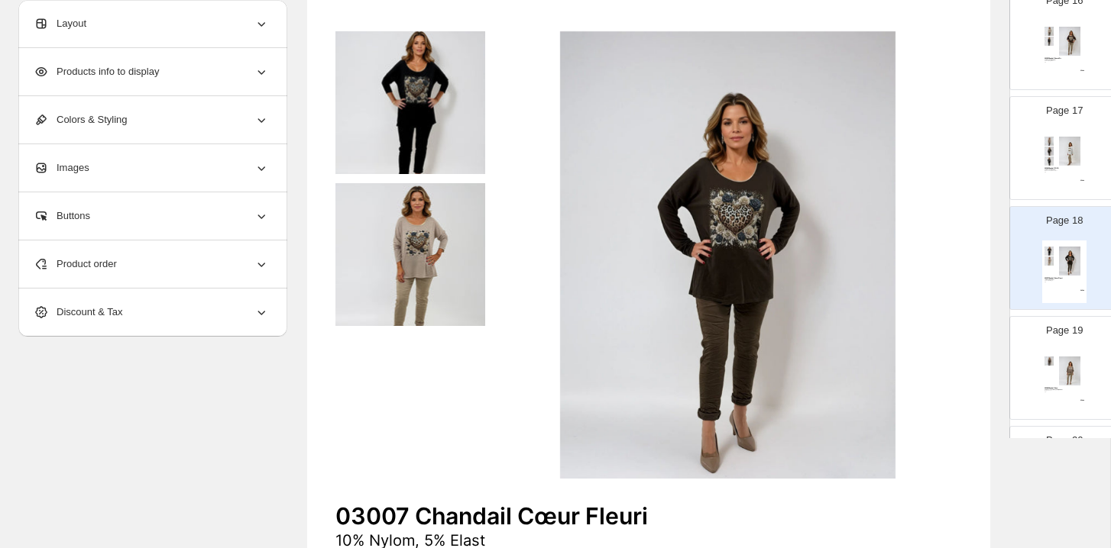
scroll to position [1742, 0]
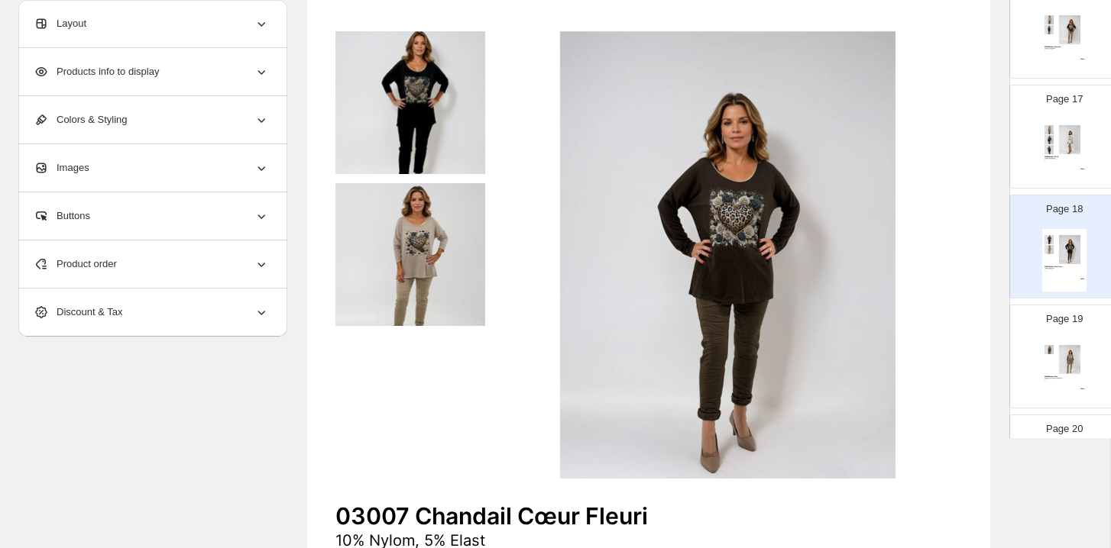
click at [1049, 310] on div "Page 19 03008 Chandail Coco 50% Viscose, 45% Polyester, 5% Elast Beige, Choco O…" at bounding box center [1058, 350] width 96 height 102
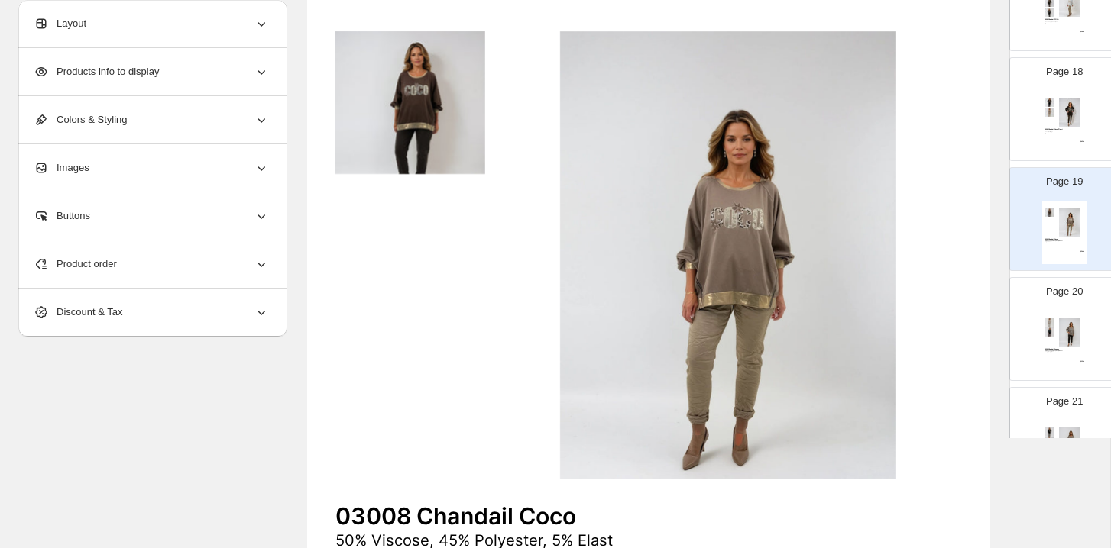
scroll to position [1882, 0]
click at [1060, 293] on p "Page 20" at bounding box center [1064, 289] width 37 height 15
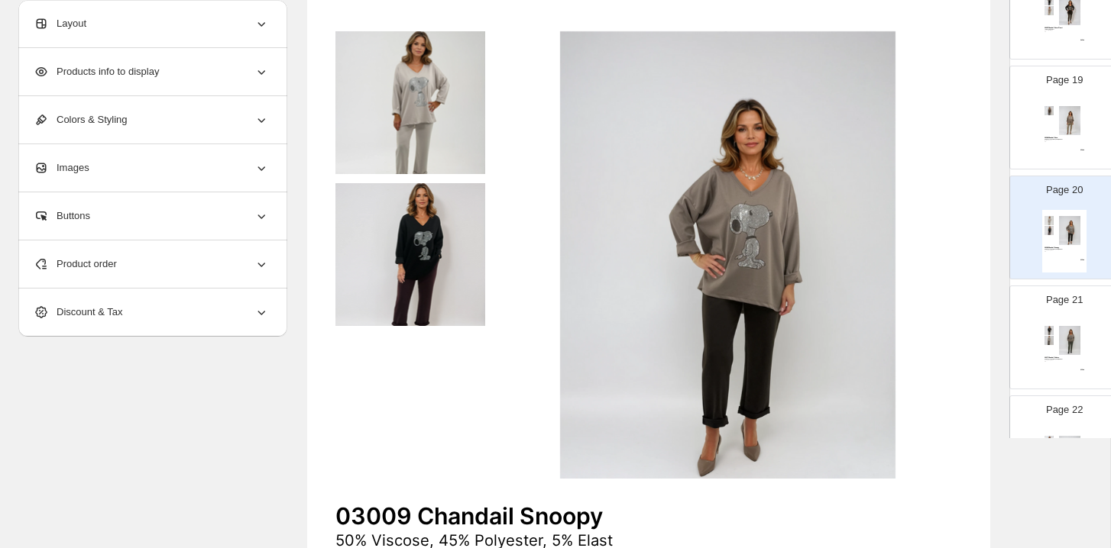
scroll to position [1995, 0]
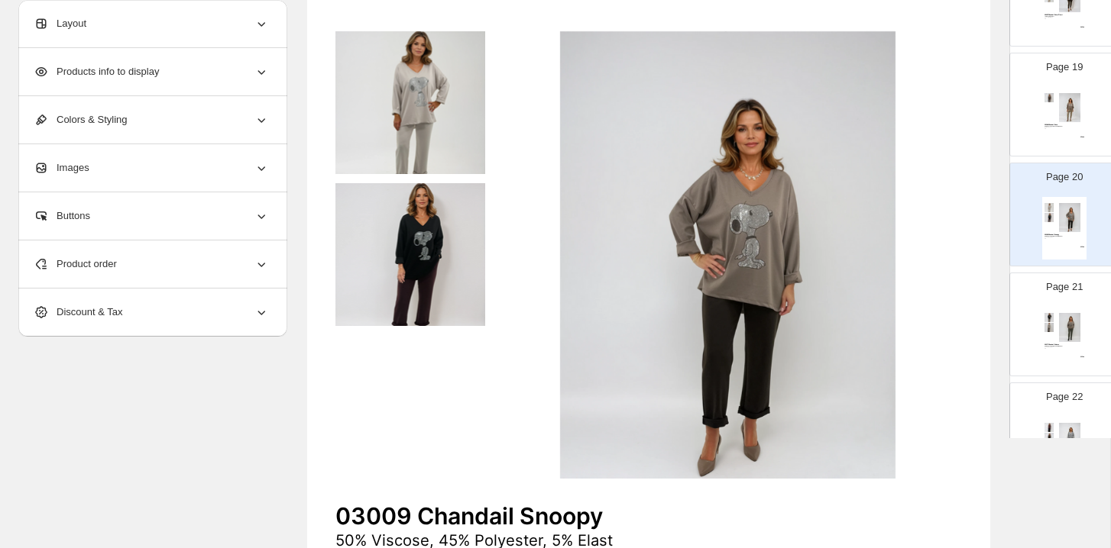
click at [1057, 340] on img at bounding box center [1069, 327] width 31 height 29
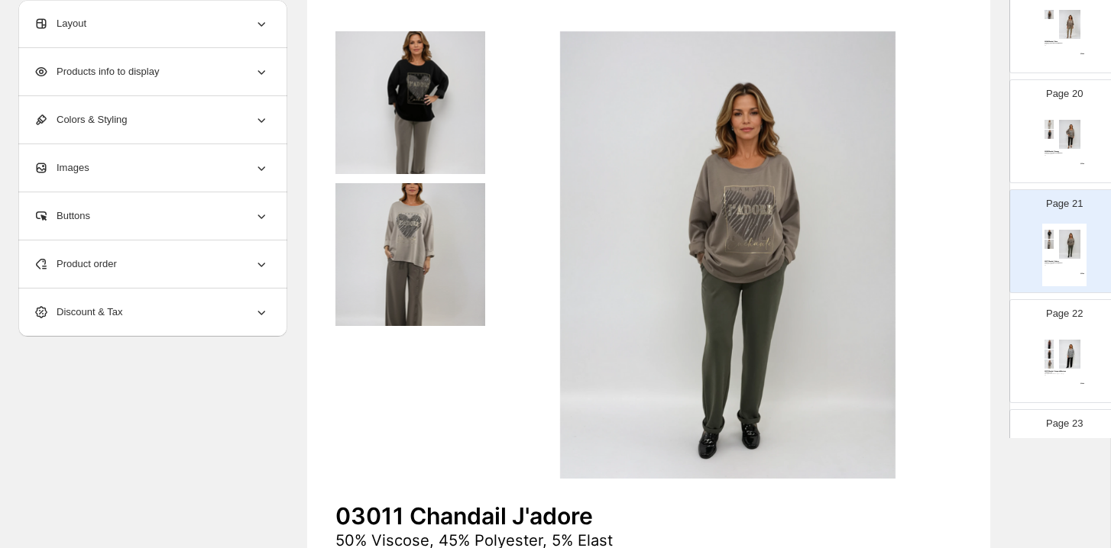
scroll to position [2079, 0]
click at [1057, 344] on img at bounding box center [1069, 353] width 31 height 29
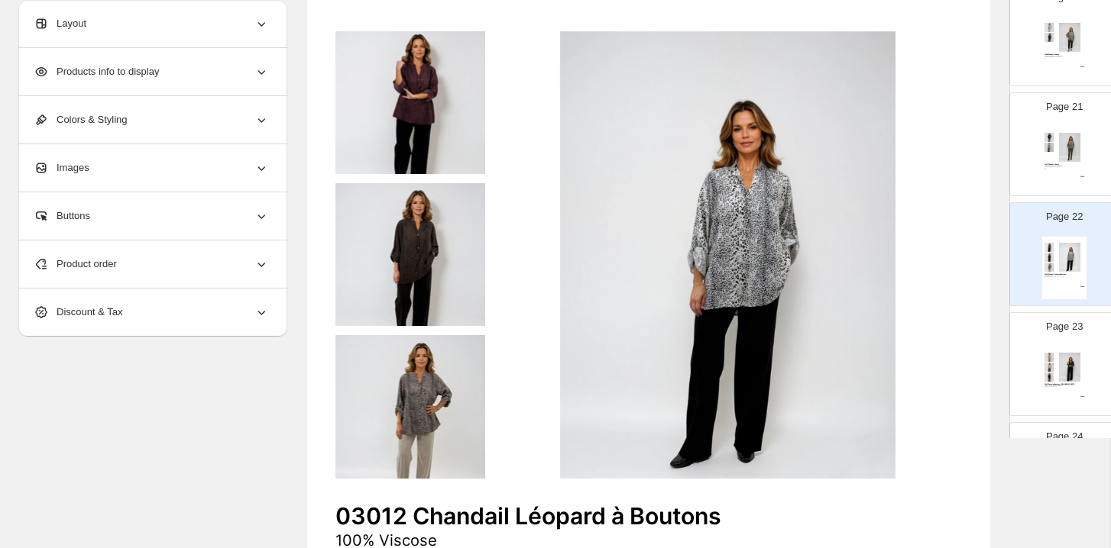
click at [1057, 344] on div "Page 23 03013 Pantalon Boutons-Bois 50% Viscose, 45% Polyester, 5% Elast Noir, …" at bounding box center [1058, 358] width 96 height 102
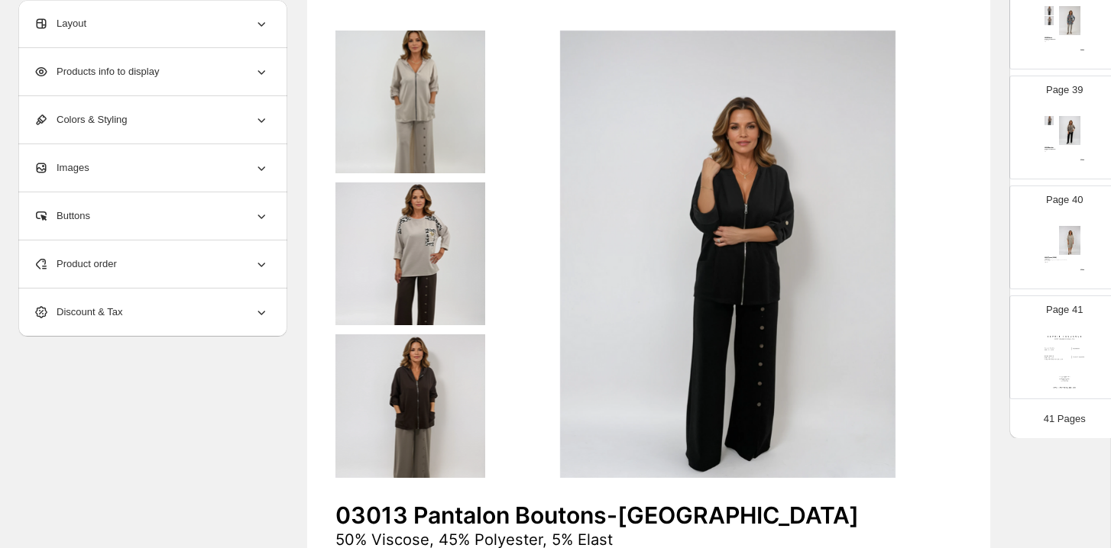
scroll to position [205, 0]
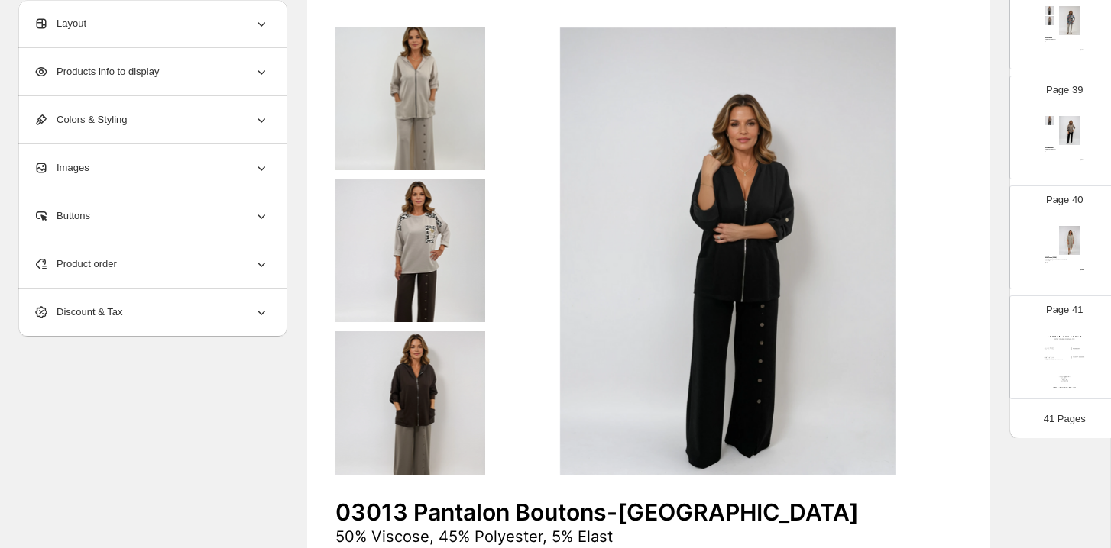
click at [1074, 248] on img at bounding box center [1069, 240] width 31 height 29
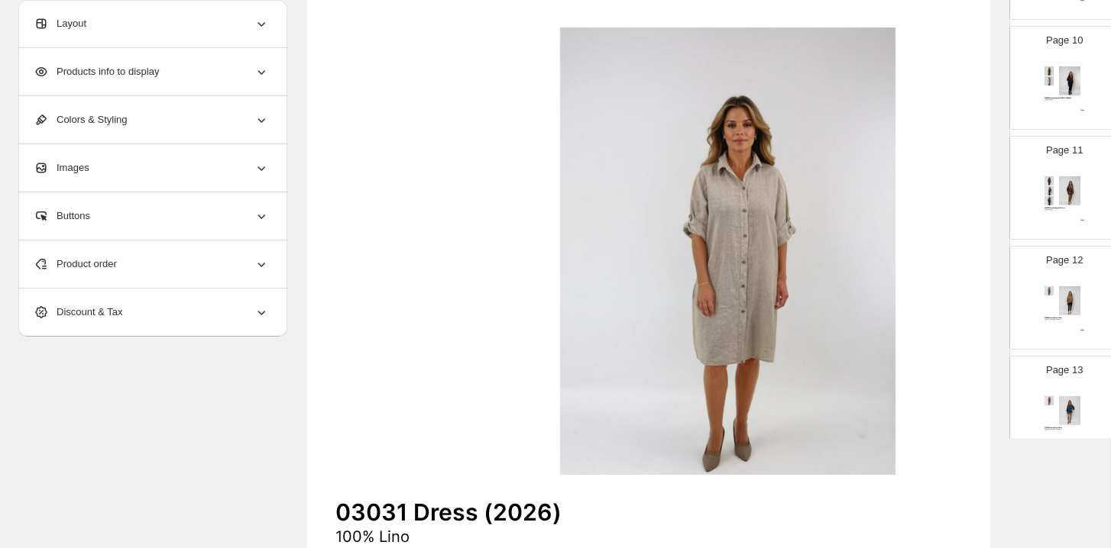
scroll to position [0, 0]
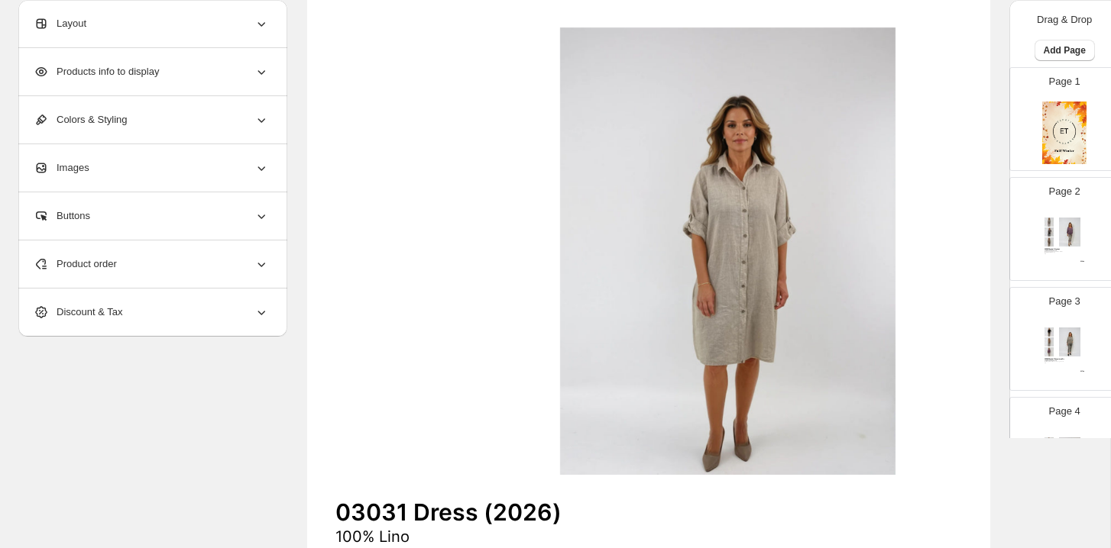
click at [1074, 248] on div "02985 Chandail Crochet" at bounding box center [1064, 249] width 40 height 2
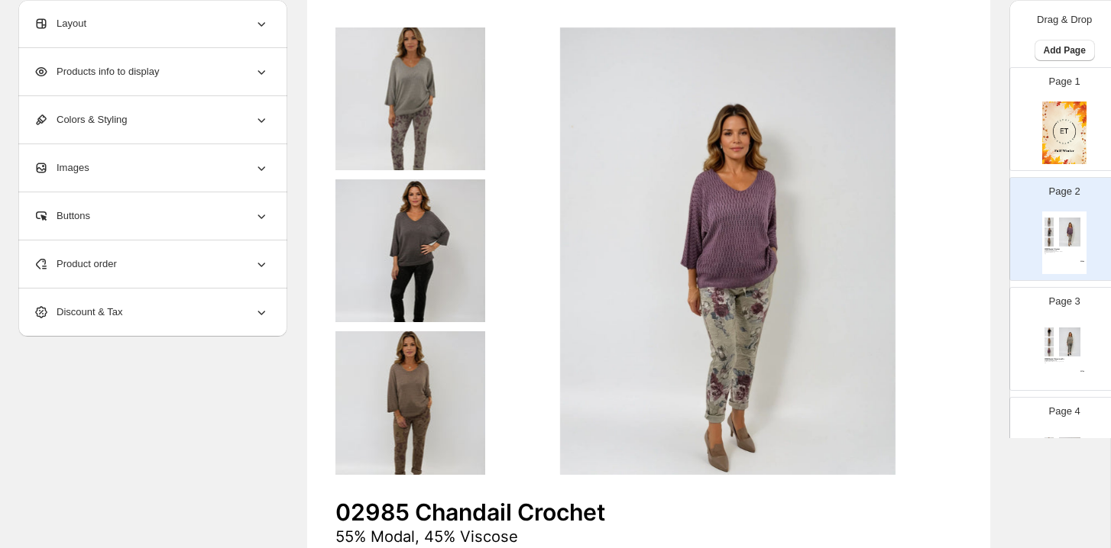
click at [1068, 323] on div "02986 Chandail Poussière d'Or 55% Modal, 45% Viscose Noir, Beige, Biscuit, Fuch…" at bounding box center [1064, 353] width 44 height 63
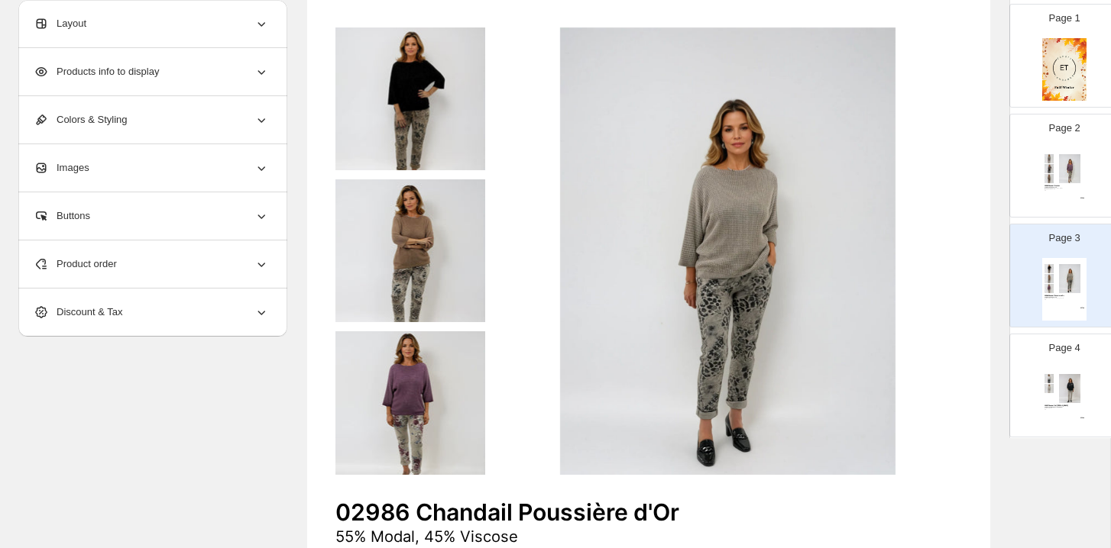
scroll to position [64, 0]
click at [1084, 371] on div "02987 Chandail Col Léo 50% Polyester, 45% Viscose, 5% Elast Noir, Crème, Beige …" at bounding box center [1064, 398] width 44 height 63
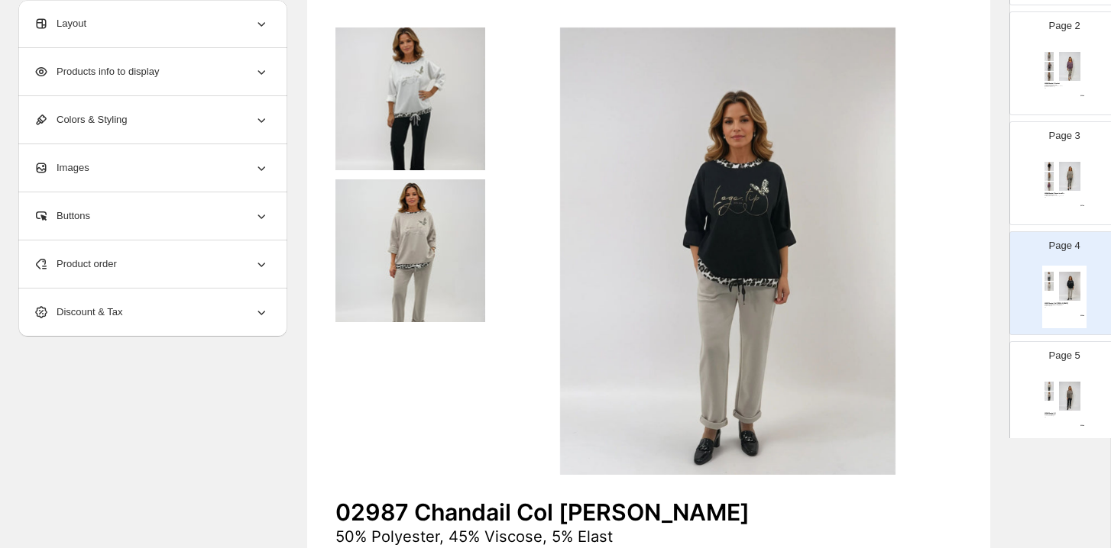
click at [1084, 371] on div "Page 5 02988 Chandail H 97% Polyester, 3% Elast Taupe, Crème, Beige OS $ 32.00" at bounding box center [1058, 387] width 96 height 102
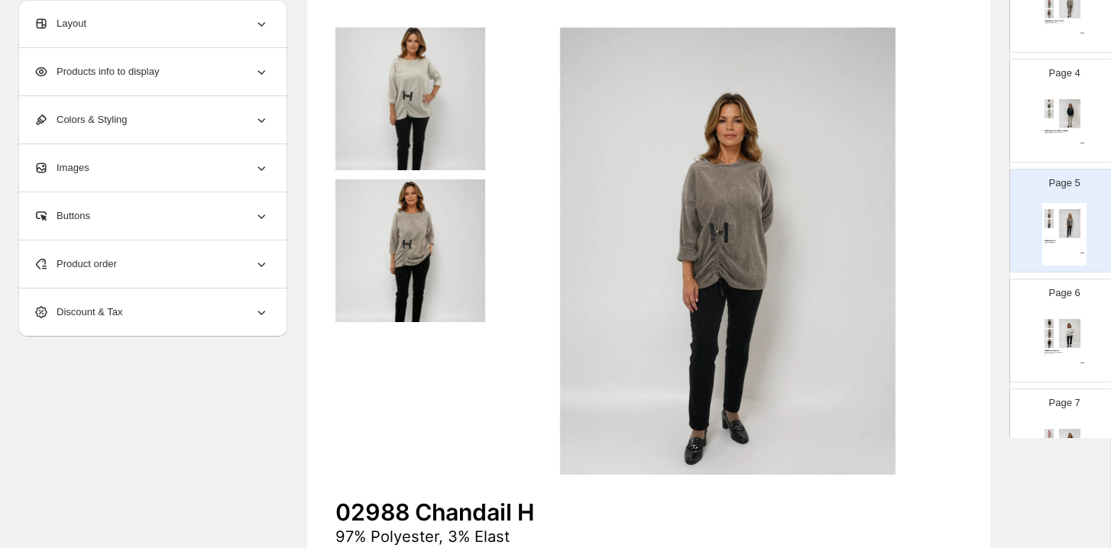
scroll to position [350, 0]
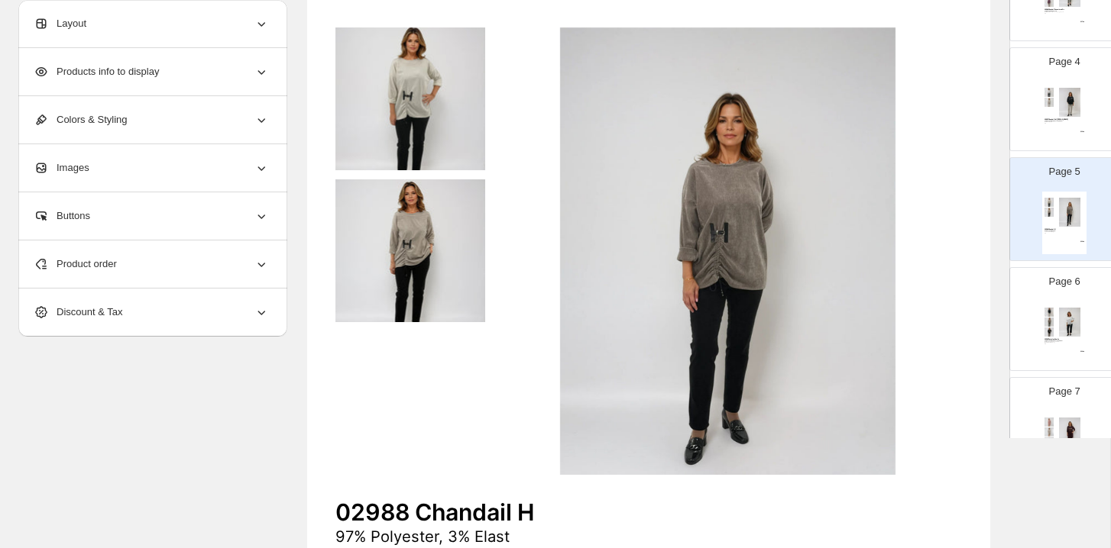
click at [1040, 291] on div "Page 6 02989 Pantalon Comfo 50% Polyester, 45% Viscose, 5% Elast Noir, Kaki, Ta…" at bounding box center [1058, 313] width 96 height 102
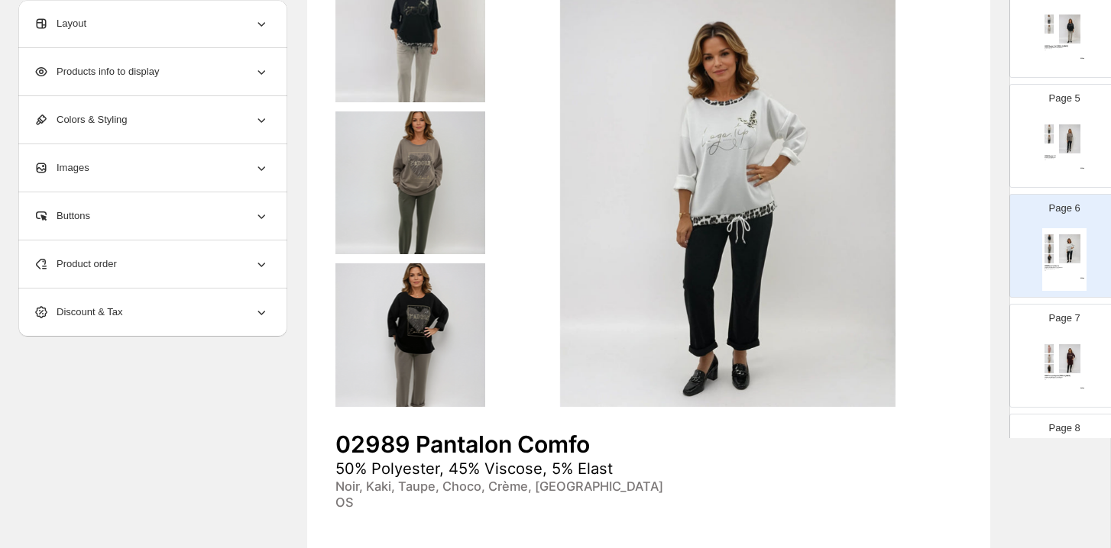
scroll to position [428, 0]
click at [1089, 354] on div "Page 7 02991 Tunique Capuche Léo 50% Polyester, 45% Viscose, 5% Elast Bordeaux,…" at bounding box center [1058, 345] width 96 height 102
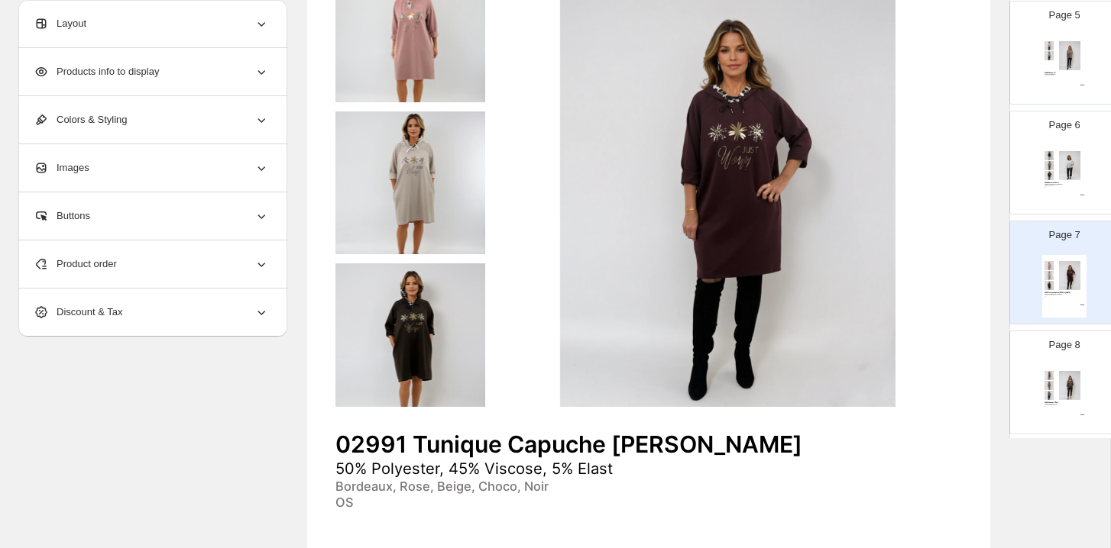
scroll to position [519, 0]
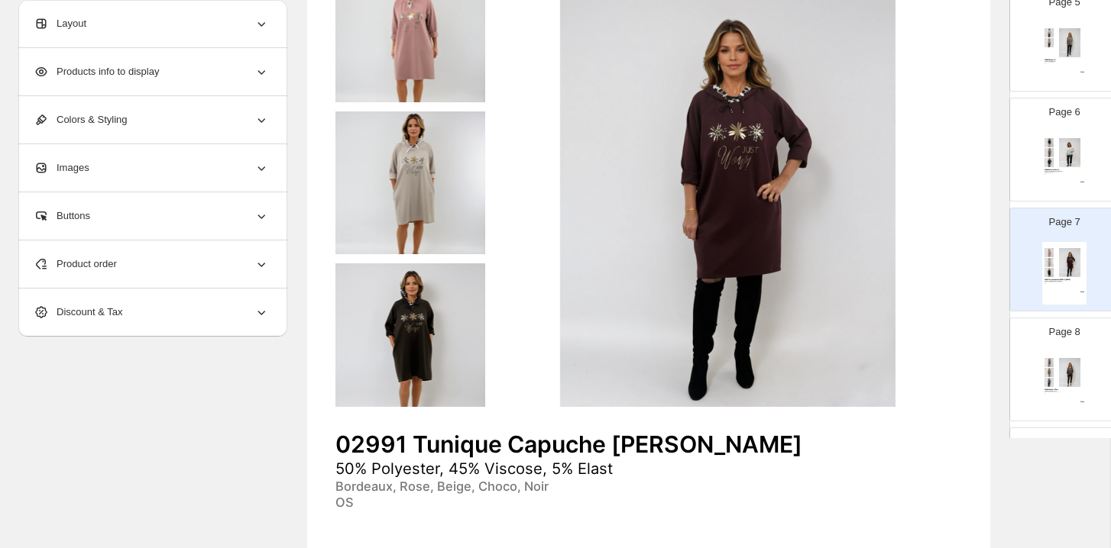
click at [1057, 303] on div "02991 Tunique Capuche Léo 50% Polyester, 45% Viscose, 5% Elast Bordeaux, Rose, …" at bounding box center [1064, 273] width 44 height 63
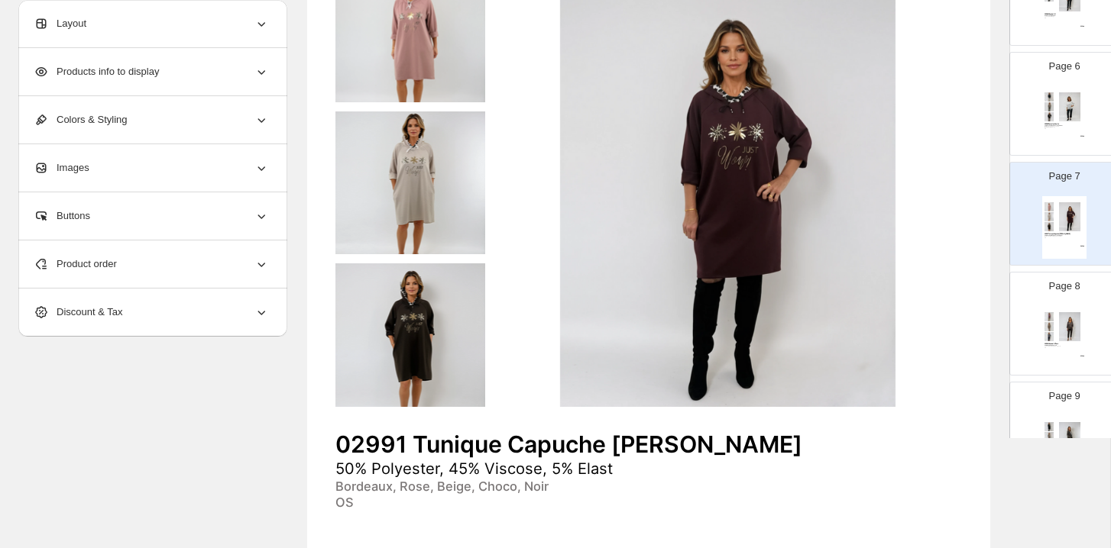
click at [1057, 304] on div "Page 8 02993 Chandail V Doré 55% Modal, 45% Viscose Choco, Prune, Beige, Biscui…" at bounding box center [1058, 318] width 96 height 102
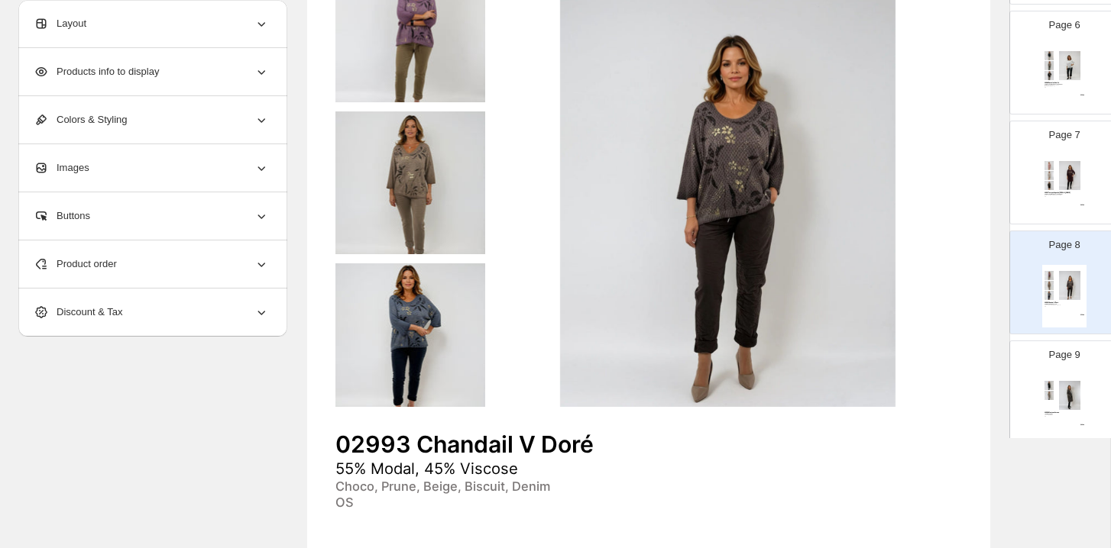
scroll to position [608, 0]
click at [1098, 361] on div "Page 9 02994 Manteau Serano 100% Polyester Choco, Noir, Beige OS $ 49.00" at bounding box center [1058, 385] width 96 height 102
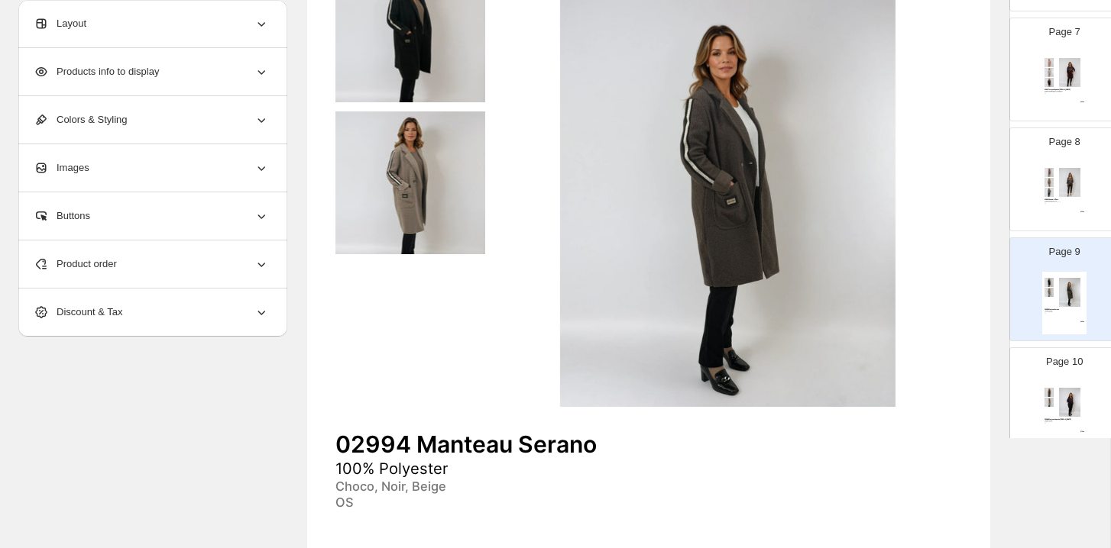
scroll to position [717, 0]
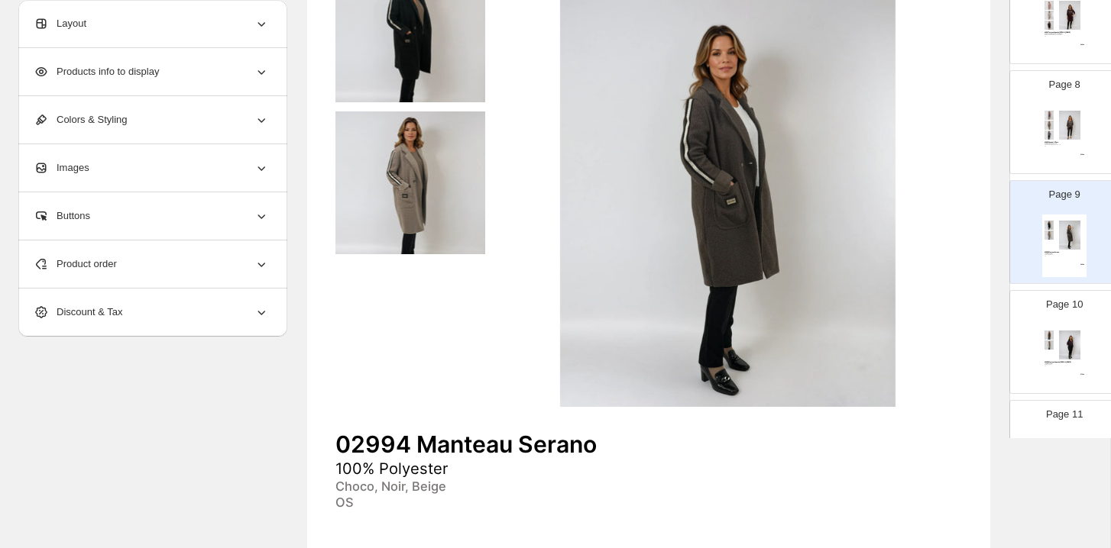
click at [1098, 361] on div "Page 10 02996 Manteau Capuche Wang 100% Polyester Noir, Beige, Crème OS $ 72.00" at bounding box center [1058, 336] width 96 height 102
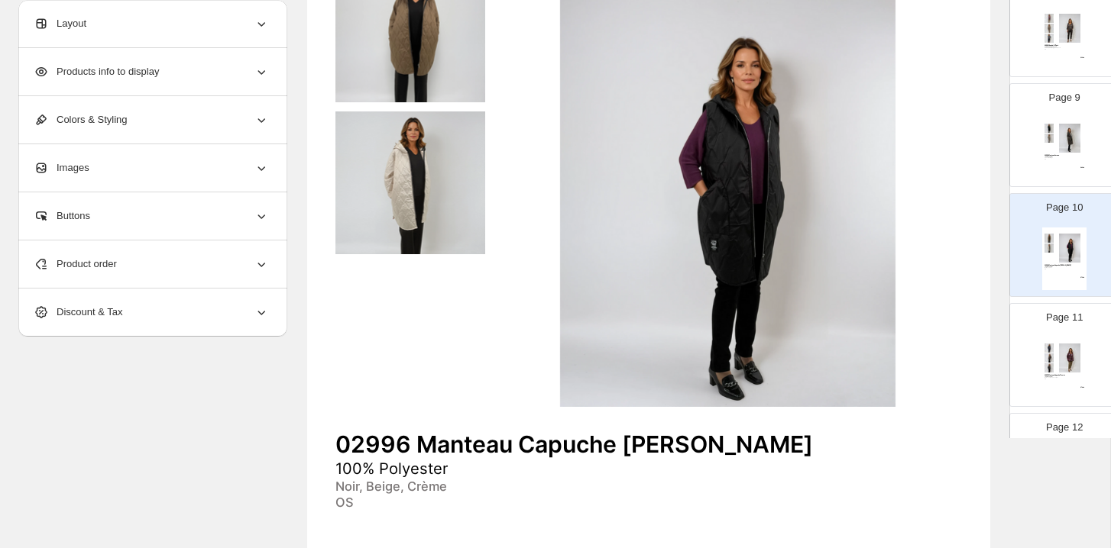
scroll to position [863, 0]
click at [1098, 361] on div "Page 11 02997 Manteau Capuche Fleuris 100% Polyester Bordeaux, Bleu, Choco, Noi…" at bounding box center [1058, 350] width 96 height 102
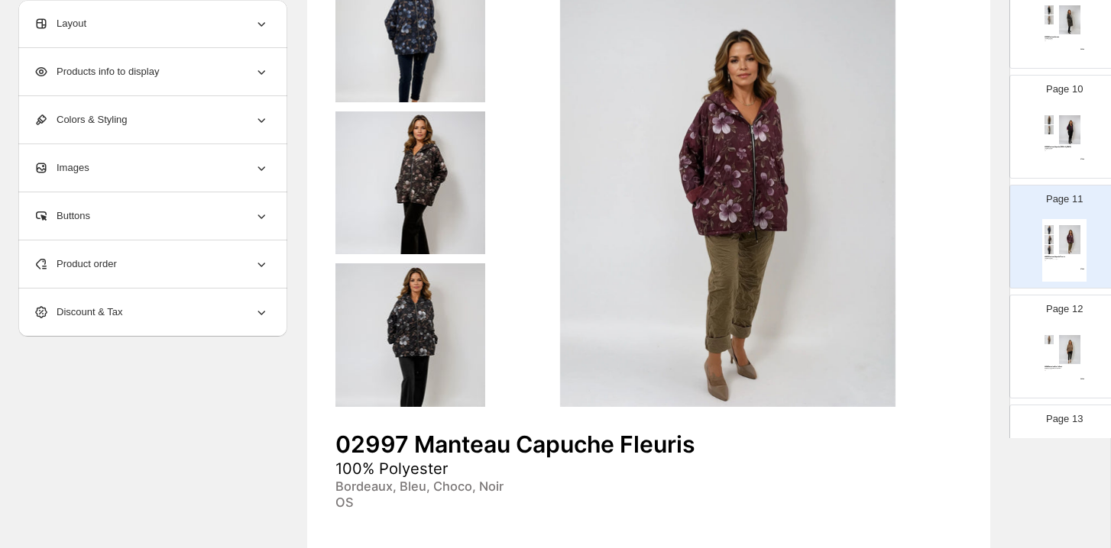
scroll to position [985, 0]
click at [1098, 361] on div "Page 12 02998 Pantalon Étoilé Doré 75% Viscose, 20% Nylon, 5% Elast Choco, Taup…" at bounding box center [1058, 338] width 96 height 102
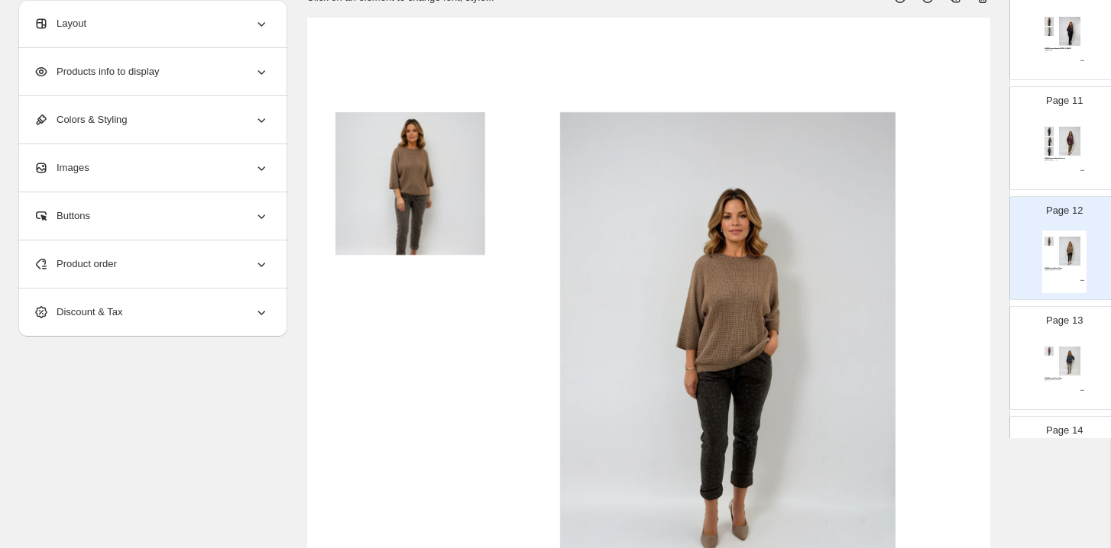
scroll to position [60, 0]
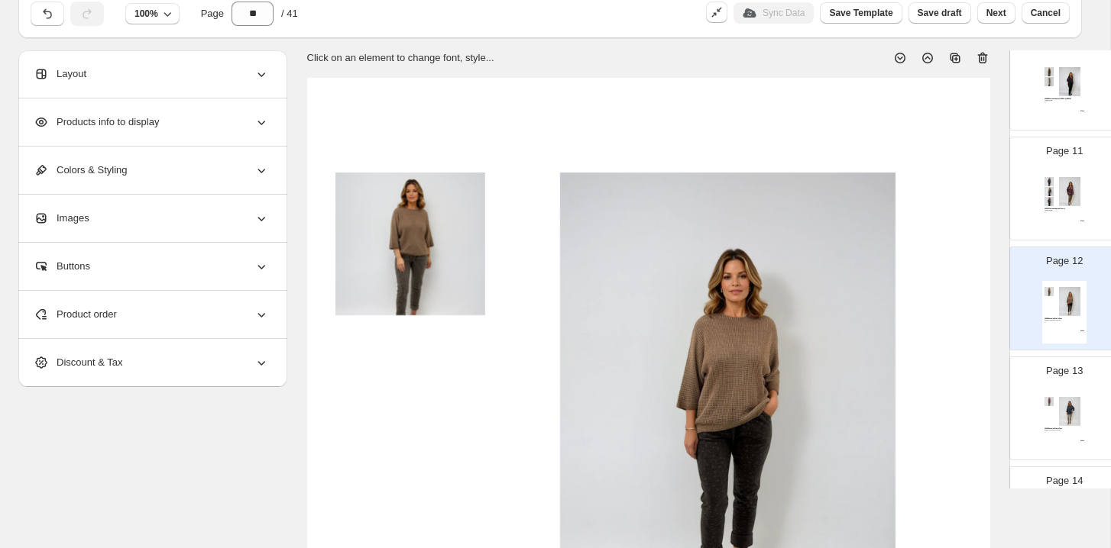
click at [979, 65] on icon at bounding box center [982, 57] width 15 height 15
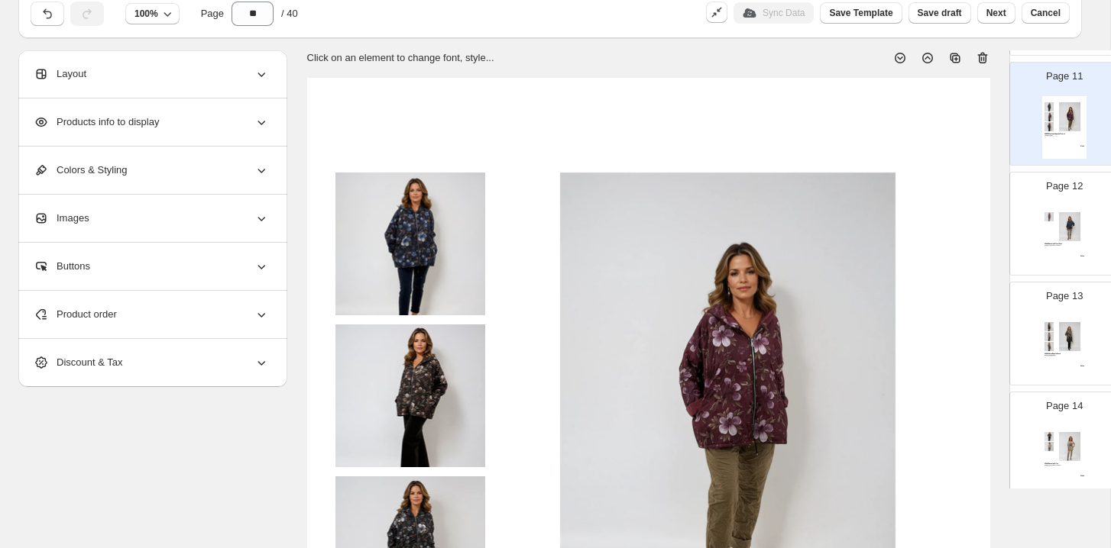
scroll to position [1158, 0]
click at [1041, 205] on div "Page 12 03000 Pantalon Floral Doré 75% Viscose, 20% Nylon, 5% Elast Beige, Taup…" at bounding box center [1058, 215] width 96 height 102
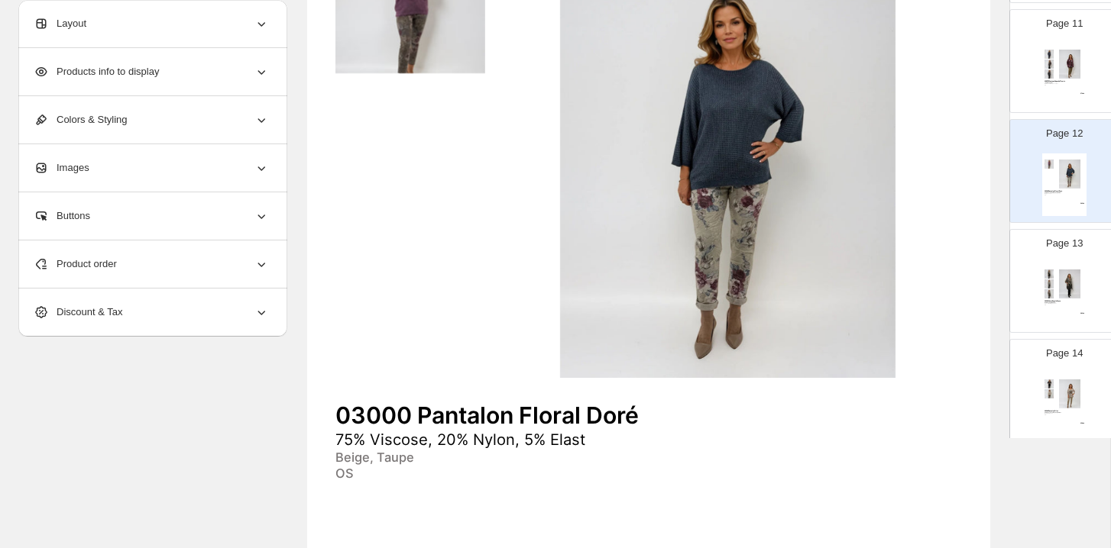
scroll to position [322, 0]
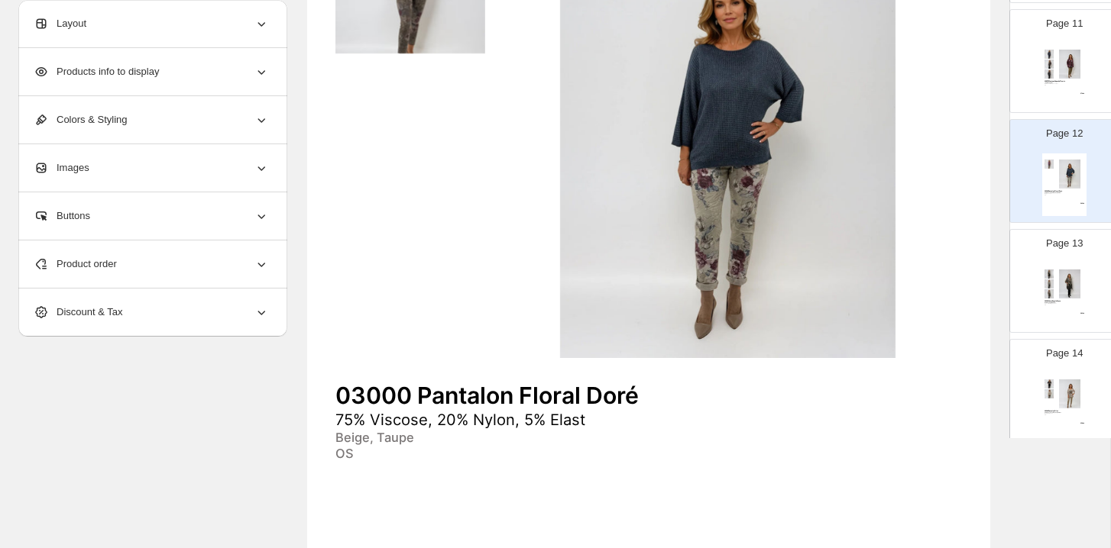
click at [1090, 286] on div "Page 13 03002 Veste Royale Fauve 95% Polyester, 5% Elast Choco, Noir, Beige, Ca…" at bounding box center [1058, 275] width 96 height 102
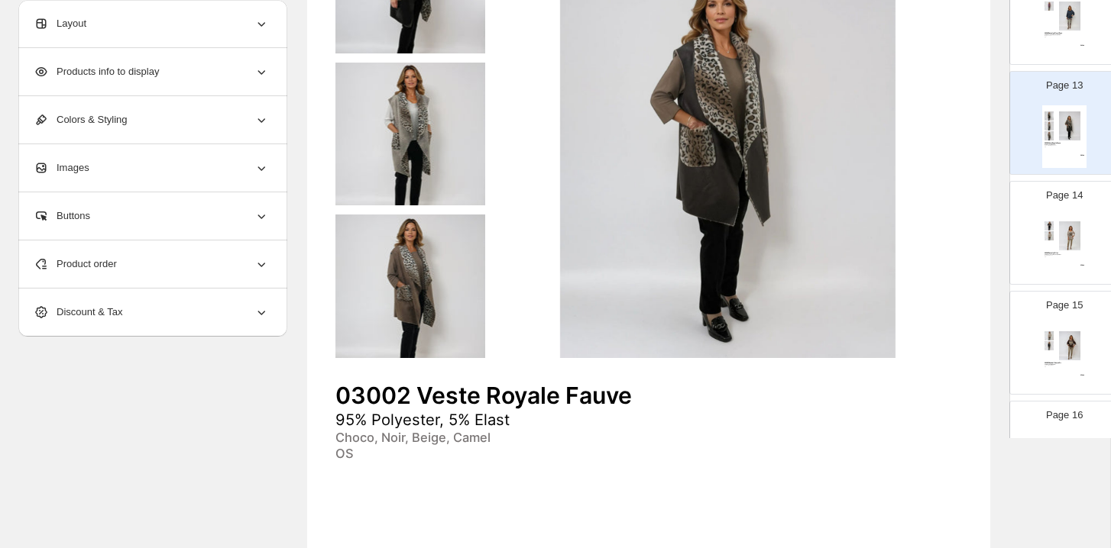
scroll to position [1318, 0]
click at [1065, 251] on div "03003 Pantalon Filet" at bounding box center [1064, 252] width 40 height 2
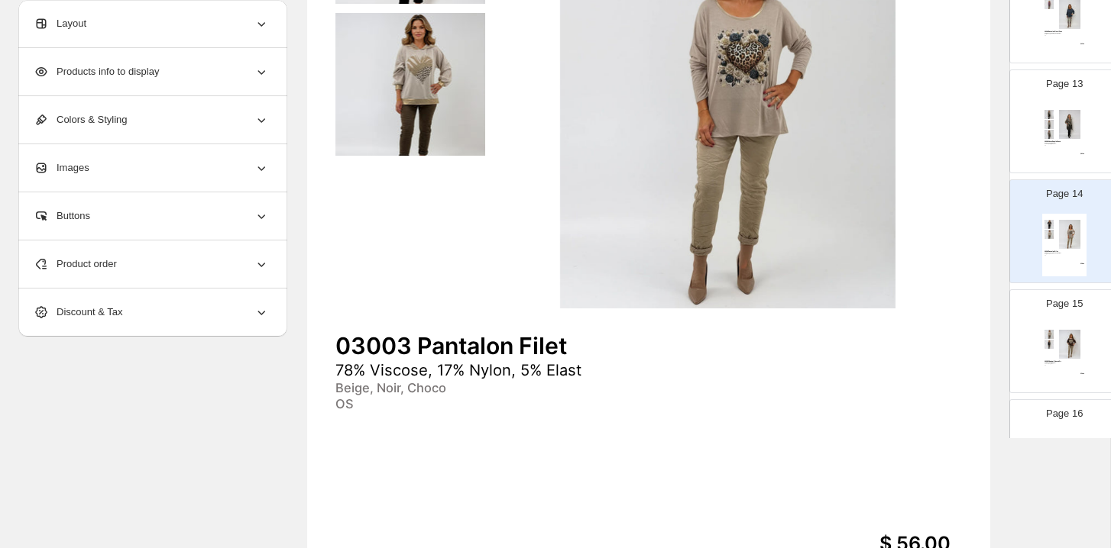
scroll to position [374, 0]
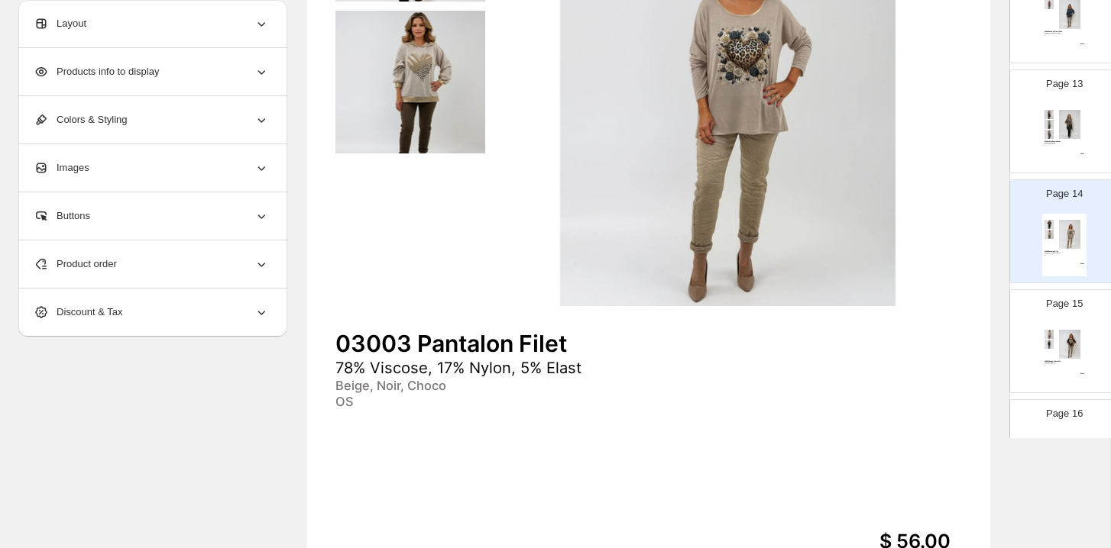
click at [1060, 355] on img at bounding box center [1069, 344] width 31 height 29
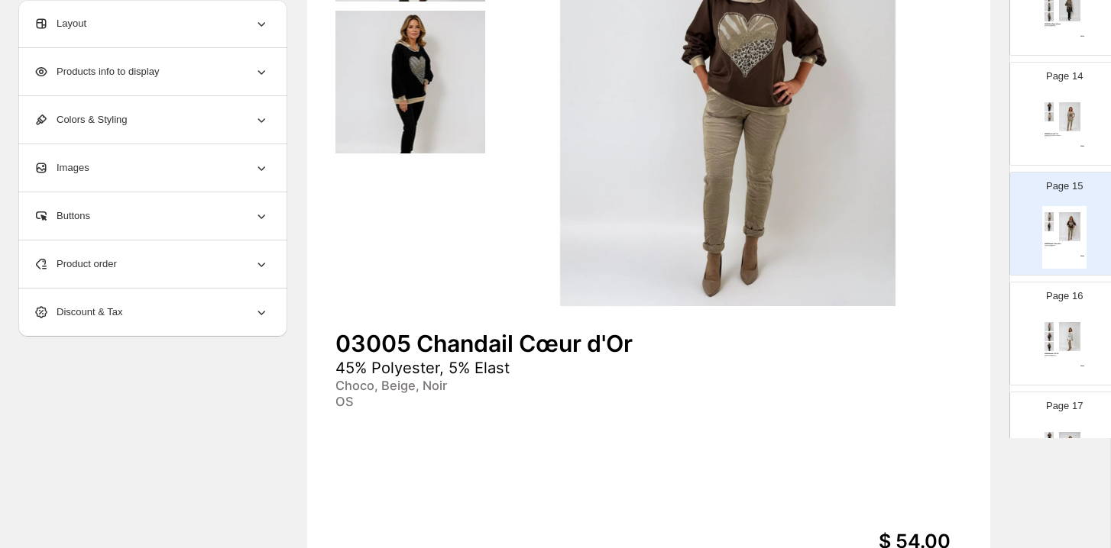
scroll to position [1439, 0]
click at [1082, 345] on img at bounding box center [1069, 333] width 31 height 29
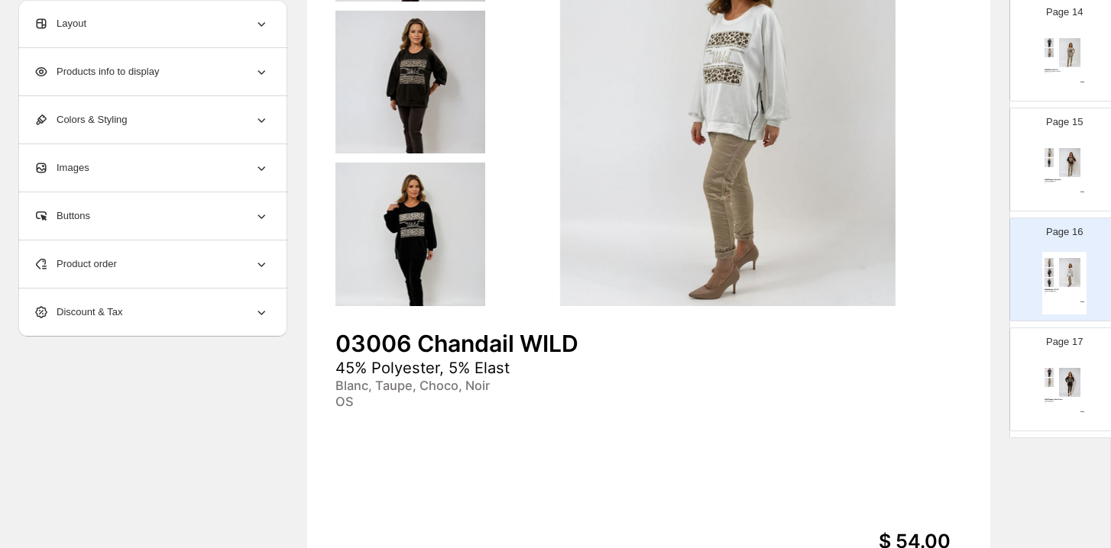
scroll to position [1496, 0]
click at [1082, 342] on div "Page 17 03007 Chandail Cœur Fleuri 10% Nylom, 5% Elast Choco, Noir, Beige OS $ …" at bounding box center [1058, 377] width 96 height 102
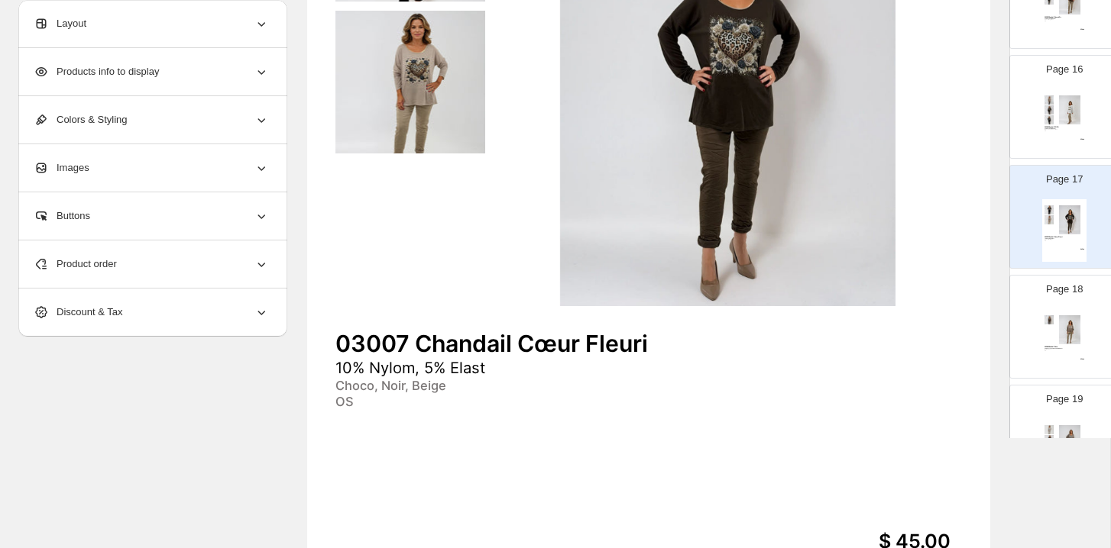
scroll to position [1661, 0]
click at [1091, 351] on div "Page 18 03008 Chandail Coco 50% Viscose, 45% Polyester, 5% Elast Beige, Choco O…" at bounding box center [1058, 321] width 96 height 102
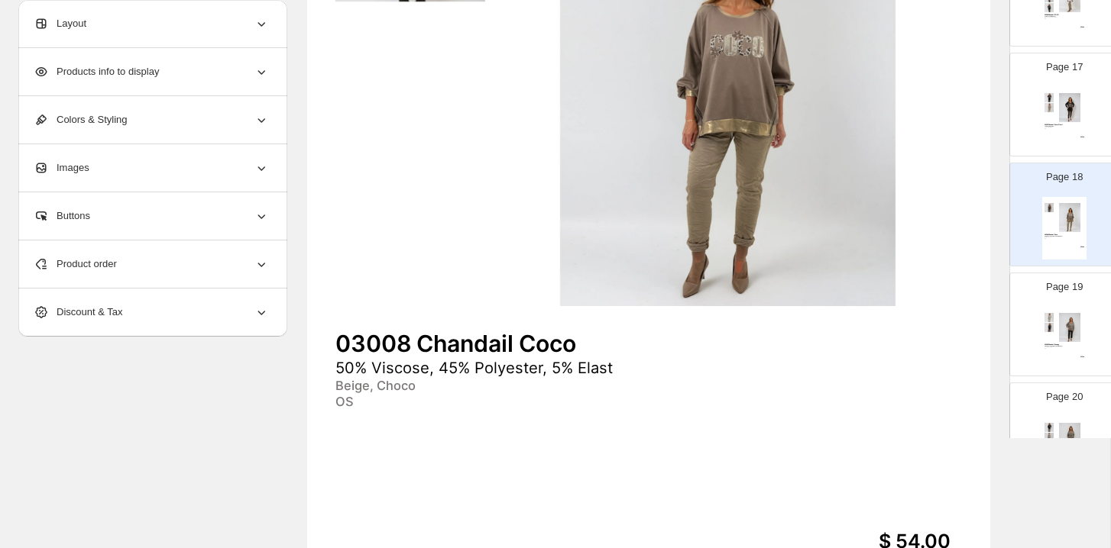
scroll to position [1773, 0]
click at [1085, 329] on div "03009 Chandail Snoopy 50% Viscose, 45% Polyester, 5% Elast Fango, Beige, Noir O…" at bounding box center [1064, 340] width 44 height 63
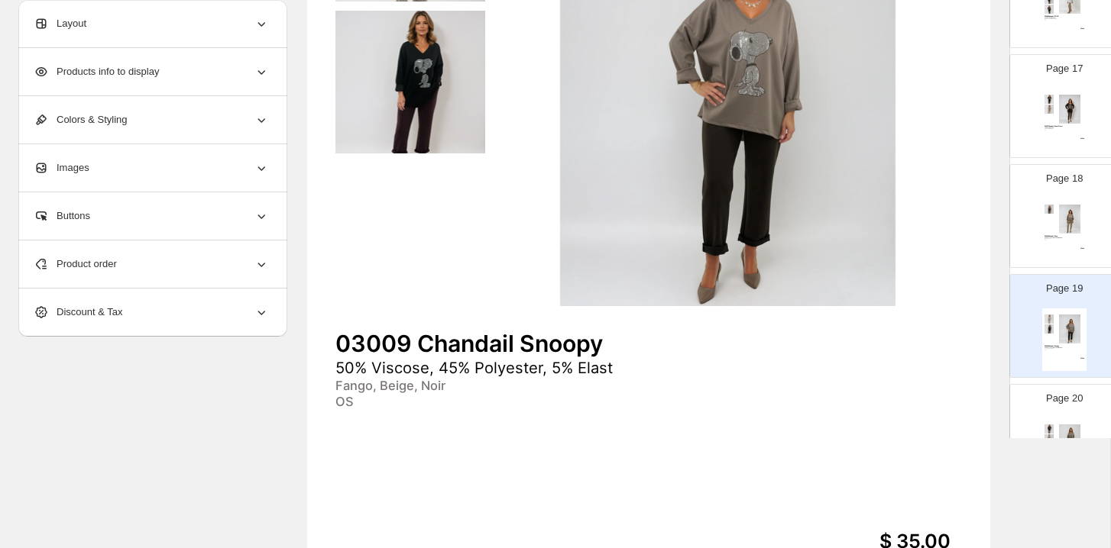
click at [1089, 385] on div "Page 20 03011 Chandail J'adore 50% Viscose, 45% Polyester, 5% Elast Fango, Beig…" at bounding box center [1058, 430] width 96 height 102
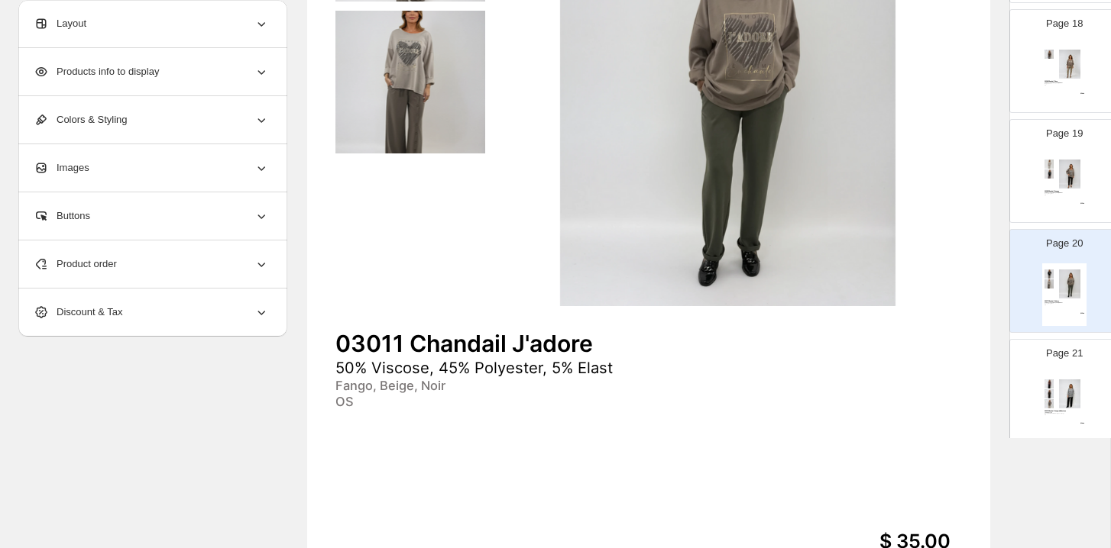
scroll to position [1968, 0]
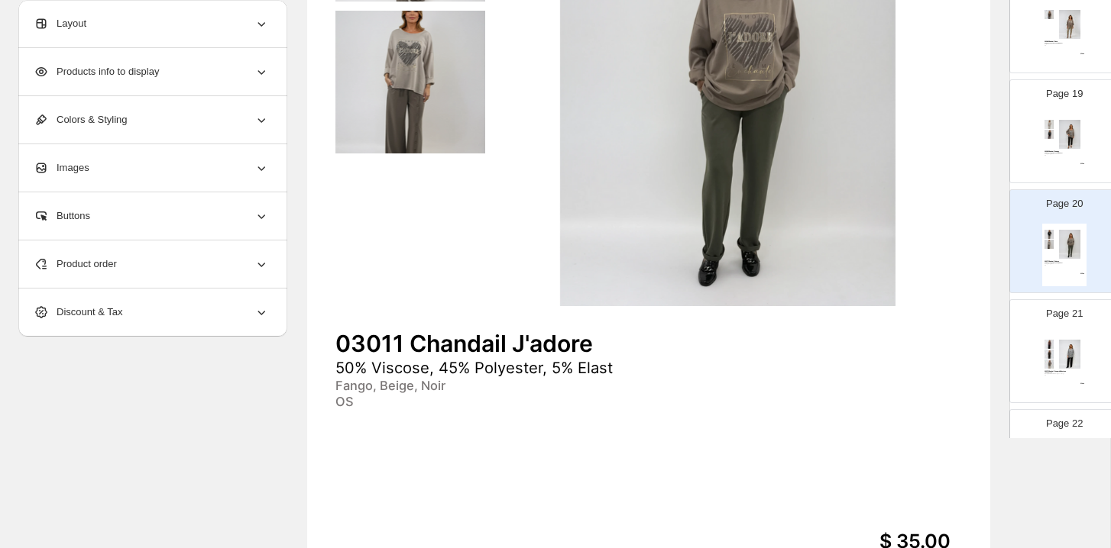
click at [1076, 362] on img at bounding box center [1069, 354] width 31 height 29
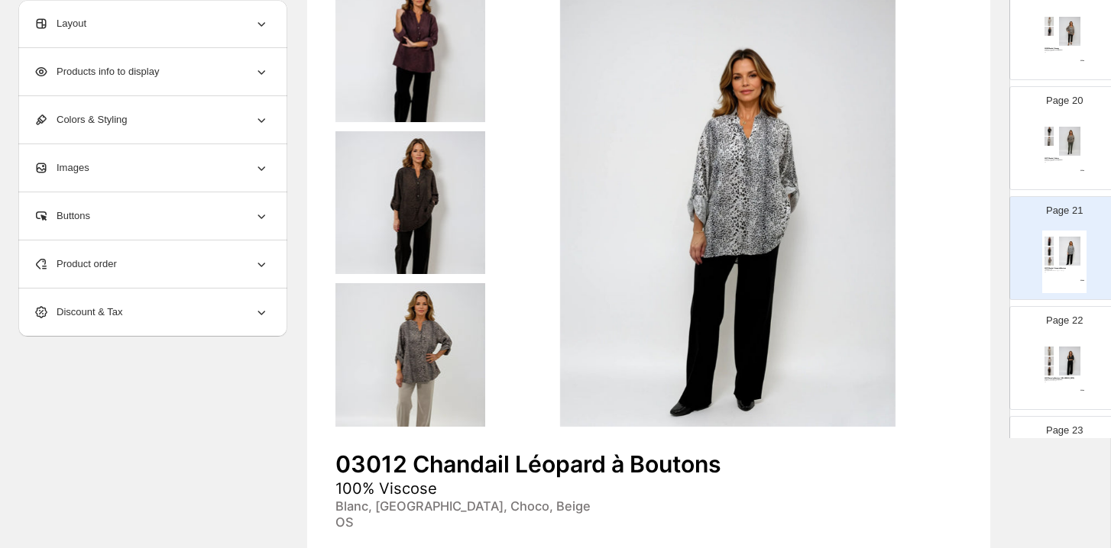
scroll to position [2071, 0]
click at [1083, 332] on div "Page 22 03013 Pantalon Boutons-Bois 50% Viscose, 45% Polyester, 5% Elast Noir, …" at bounding box center [1058, 352] width 96 height 102
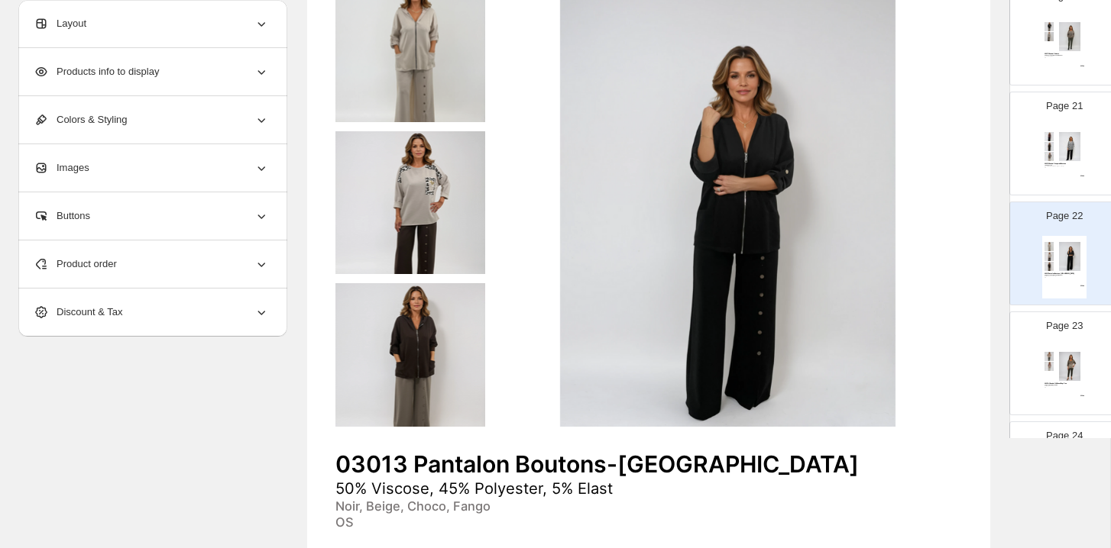
scroll to position [2189, 0]
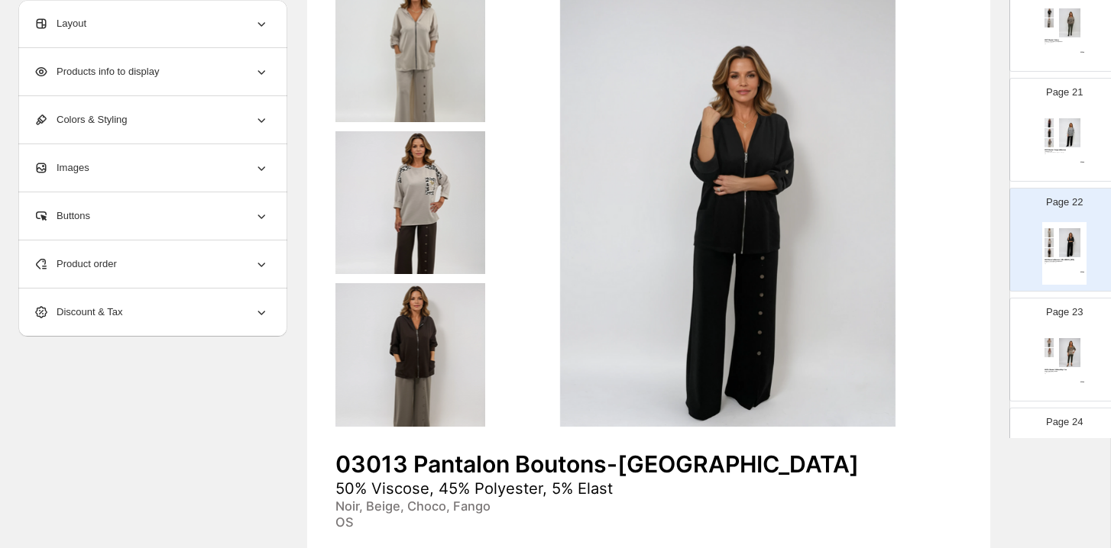
click at [1083, 332] on div "03014 - Chandail V à Nœud Papillon 50% Acrylic, 50% Polyamide Vert, Beige, Fuch…" at bounding box center [1064, 363] width 44 height 63
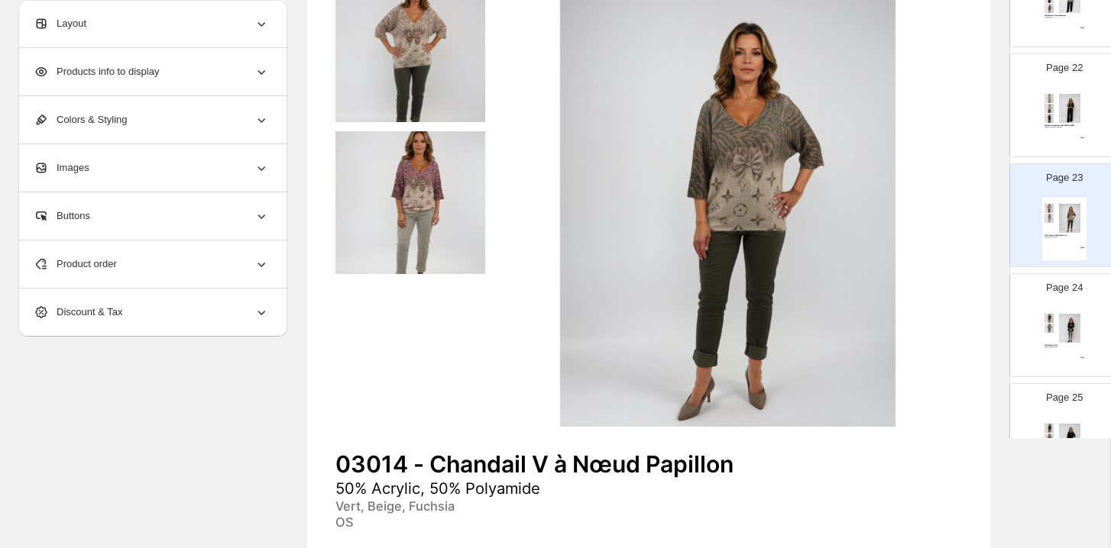
scroll to position [2327, 0]
click at [1080, 314] on img at bounding box center [1069, 325] width 31 height 29
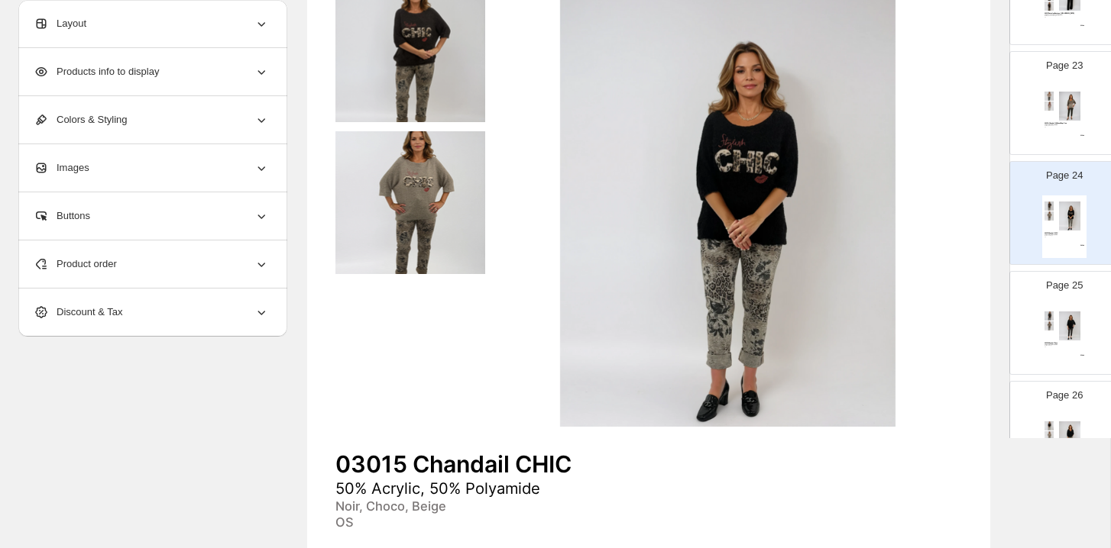
scroll to position [2489, 0]
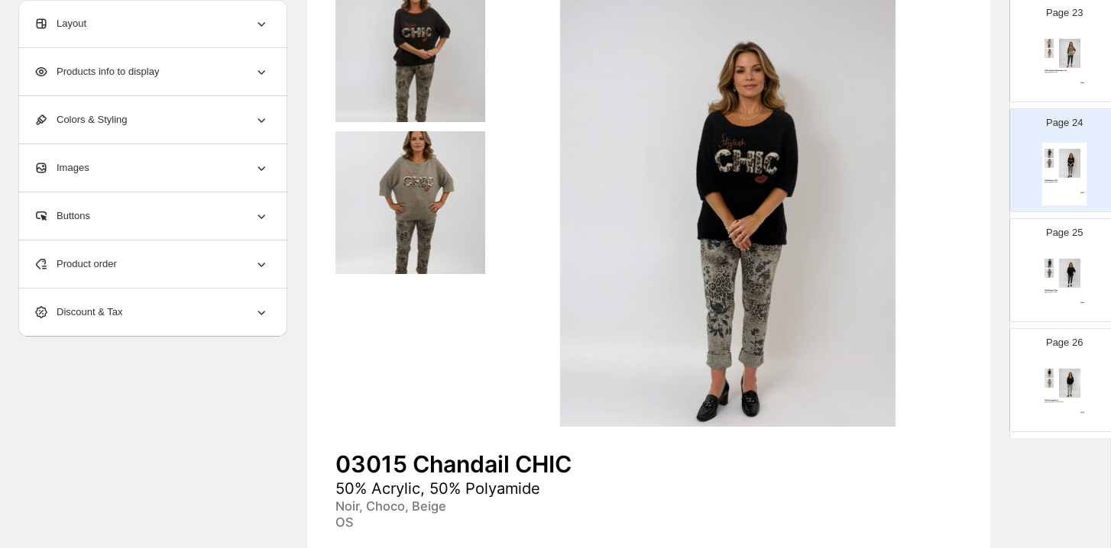
click at [1086, 276] on div "03016 Chandail Doux 50% Acrylic, 50% Polyamide Noir, Marron, Beige OS $ 34.00" at bounding box center [1064, 284] width 44 height 63
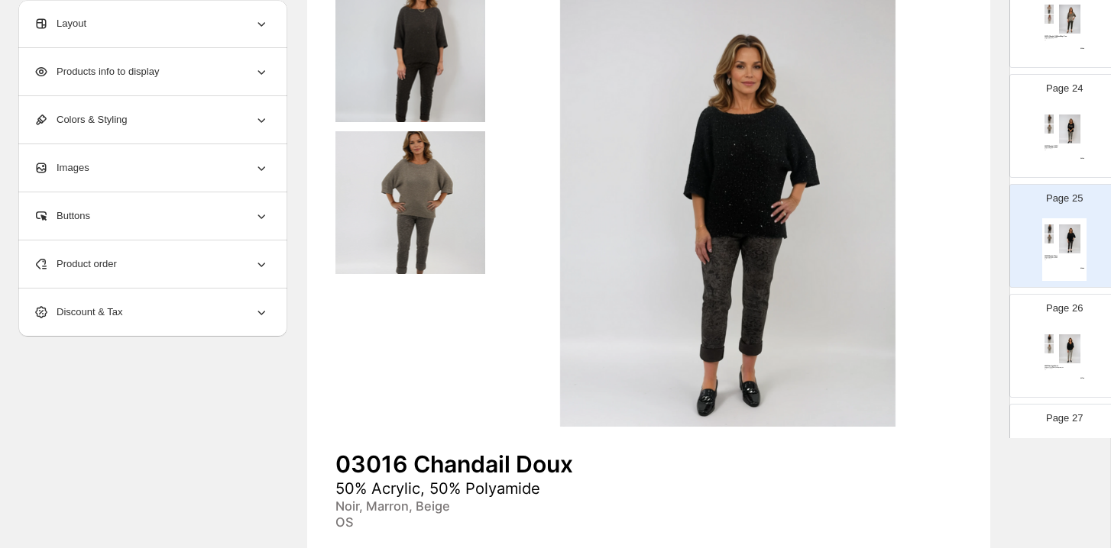
click at [1084, 340] on div "03017 Cardigan Perlé 50% Viscose, 28% Polyester, 22% Nylon Noir, Choco, Beige O…" at bounding box center [1064, 359] width 44 height 63
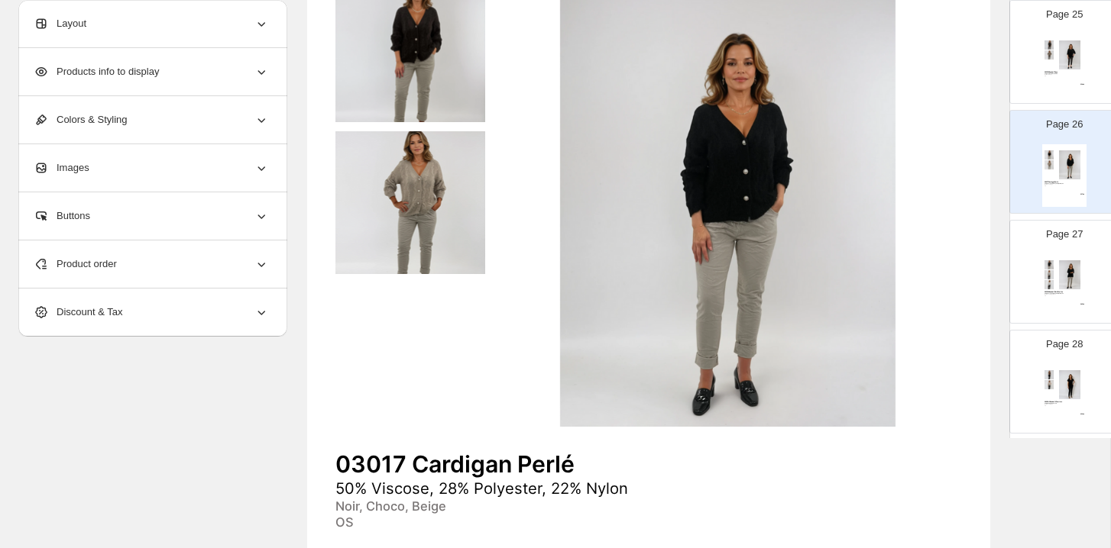
scroll to position [2719, 0]
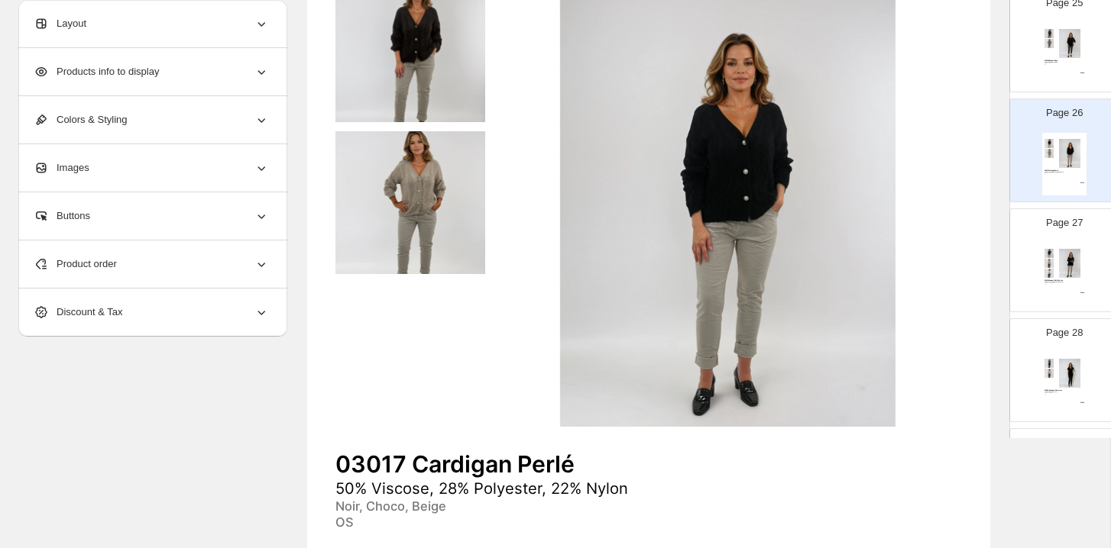
click at [1081, 295] on div "03018 Chandail Nuit Étoilée 50% Viscose, 28% Polyester, 22% Nylon Noir, Choco, …" at bounding box center [1064, 274] width 44 height 63
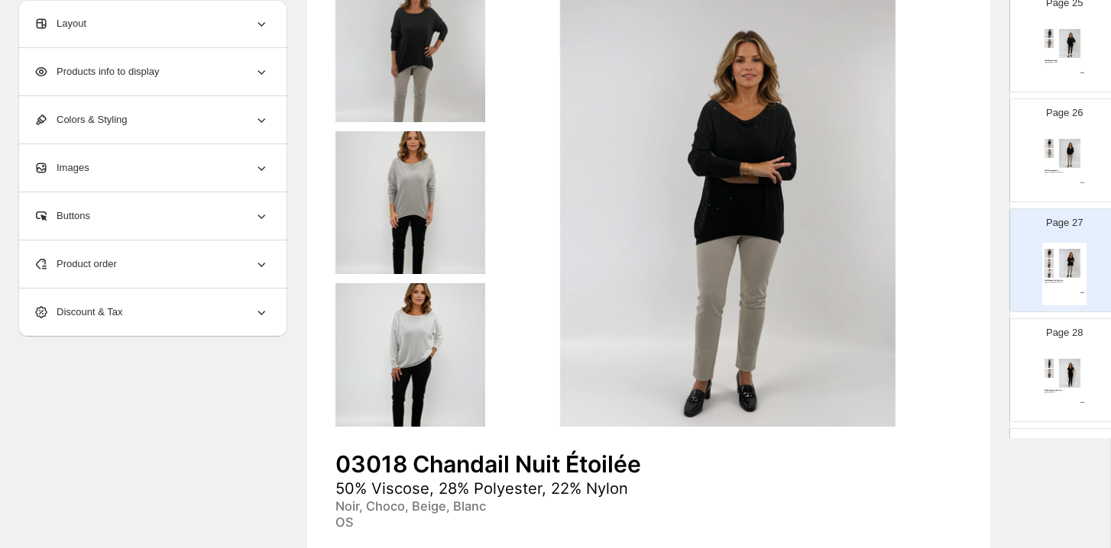
click at [1084, 362] on div "03020-Chandail V Lumière 55% Modal, 45% Viscose Noir, Choco, Beige OS $ 29.00" at bounding box center [1064, 384] width 44 height 63
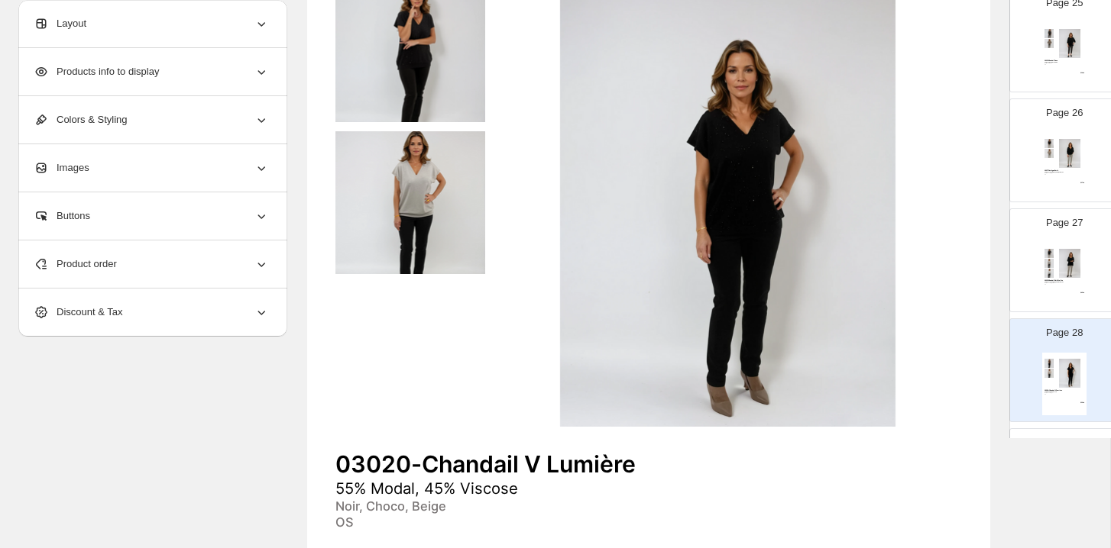
click at [1076, 322] on div "Page 28 03020-Chandail V Lumière 55% Modal, 45% Viscose Noir, Choco, Beige OS $…" at bounding box center [1058, 364] width 96 height 102
click at [1075, 279] on div "03018 Chandail Nuit Étoilée 50% Viscose, 28% Polyester, 22% Nylon Noir, Choco, …" at bounding box center [1064, 274] width 44 height 63
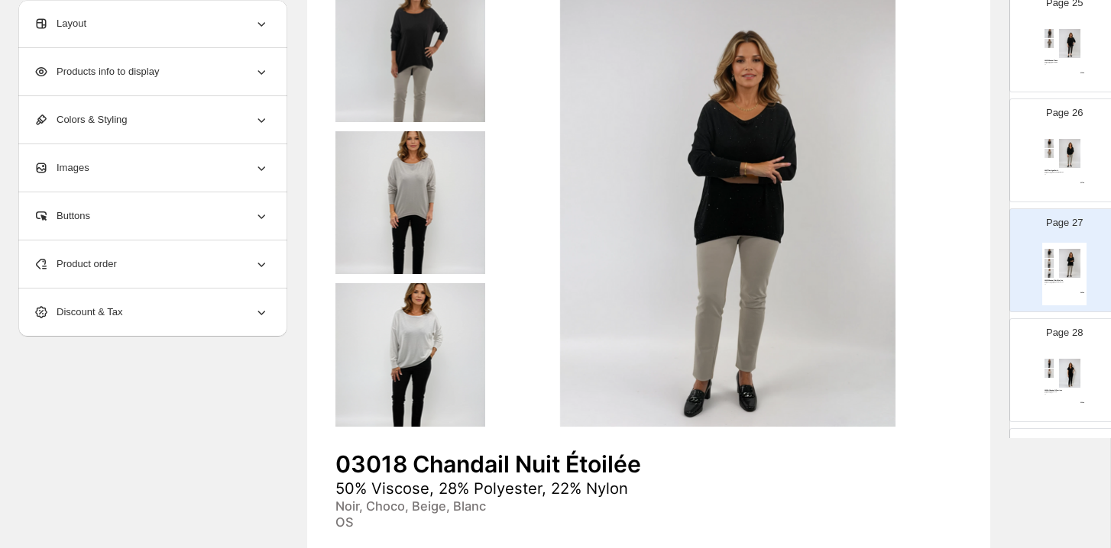
click at [1086, 359] on div "03020-Chandail V Lumière 55% Modal, 45% Viscose Noir, Choco, Beige OS $ 29.00" at bounding box center [1064, 384] width 44 height 63
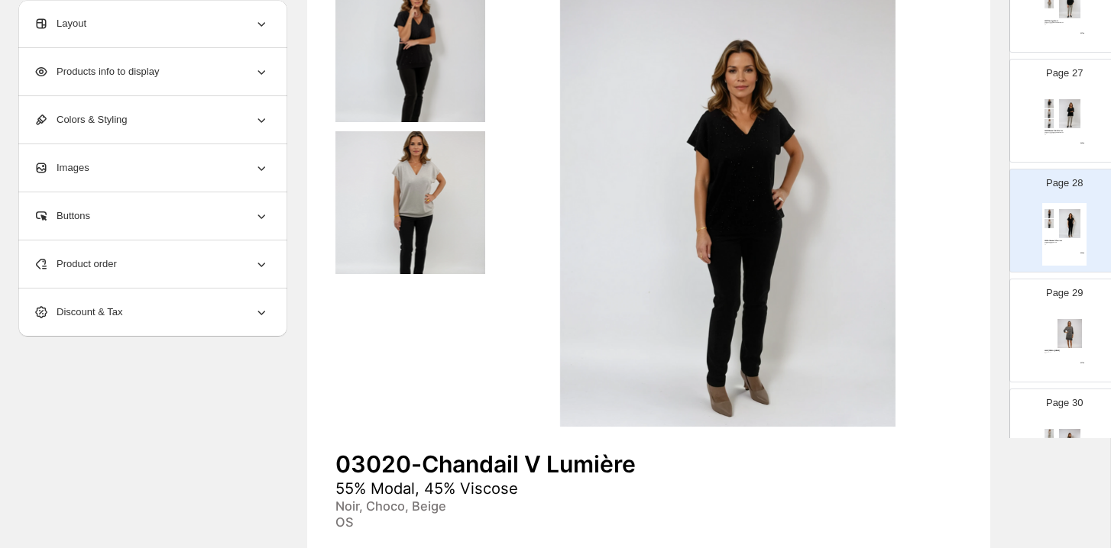
scroll to position [2870, 0]
click at [1086, 360] on div "03021 [PERSON_NAME], Biscuit OS $ 37.00" at bounding box center [1064, 343] width 44 height 63
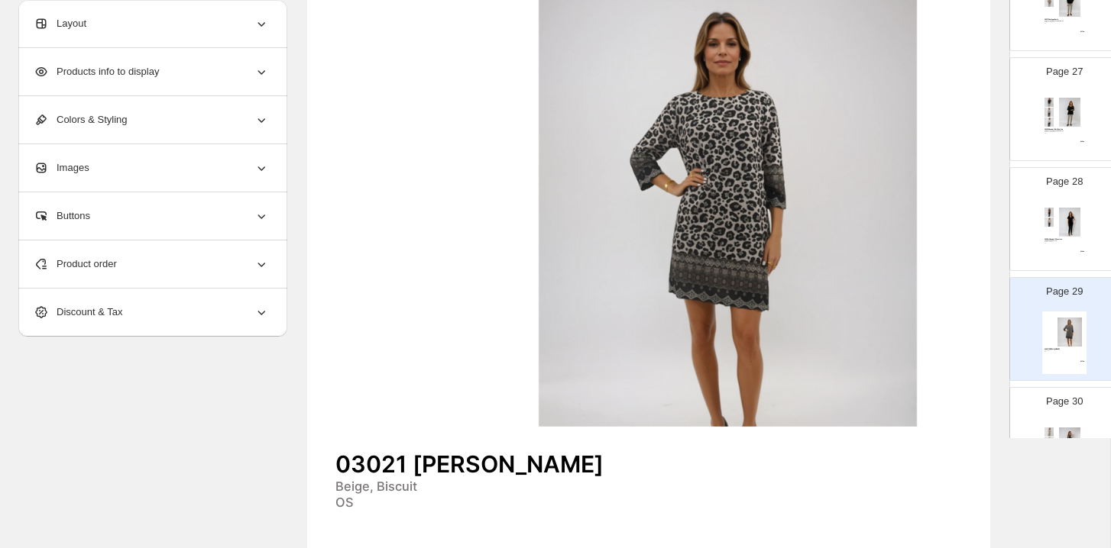
scroll to position [2960, 0]
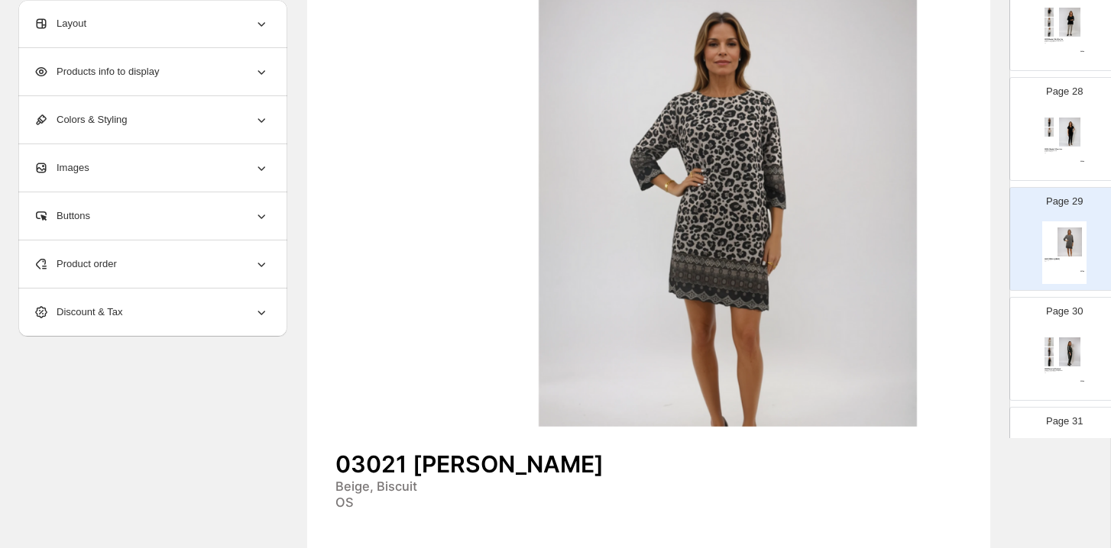
click at [1086, 360] on div "03022 Pantalon Weekend 50% Viscose, 45% Polyester, 5% Elast Kaki, Beige, Choco,…" at bounding box center [1064, 363] width 44 height 63
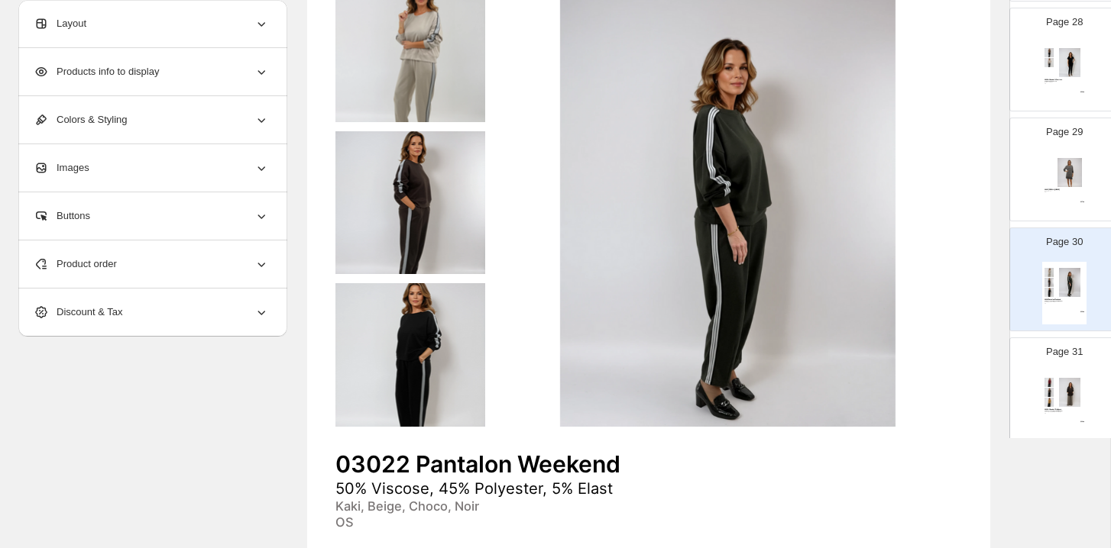
scroll to position [3114, 0]
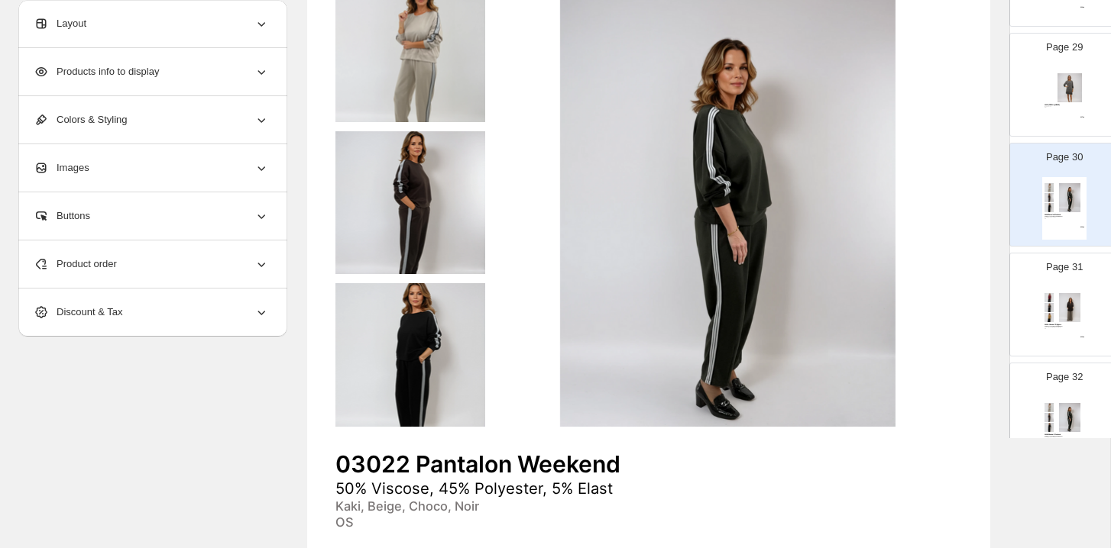
click at [1075, 314] on img at bounding box center [1069, 307] width 31 height 29
type input "**"
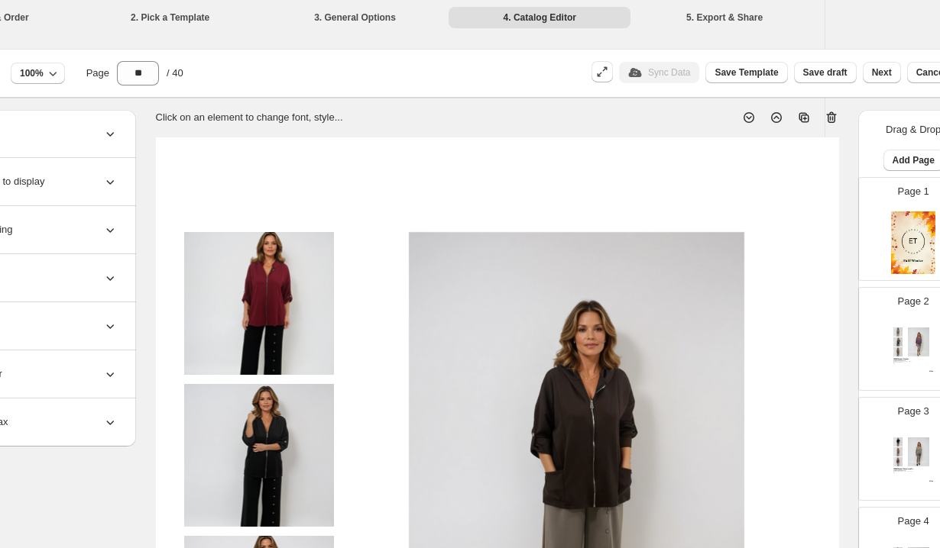
scroll to position [0, 143]
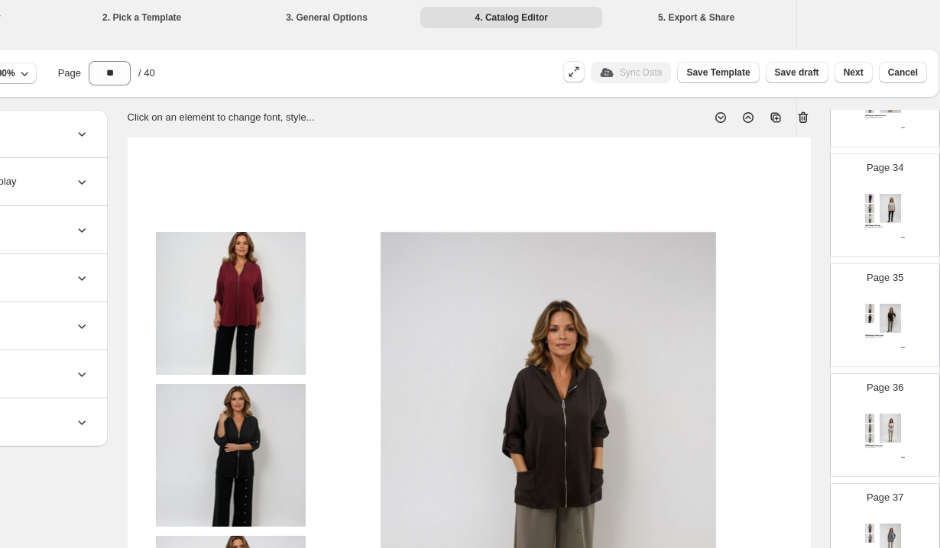
click at [891, 309] on img at bounding box center [890, 318] width 31 height 29
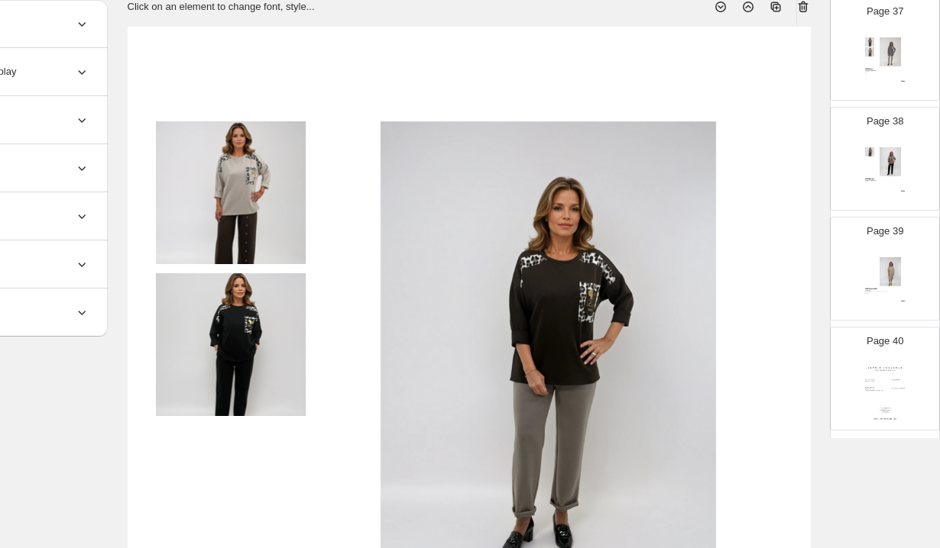
scroll to position [234, 143]
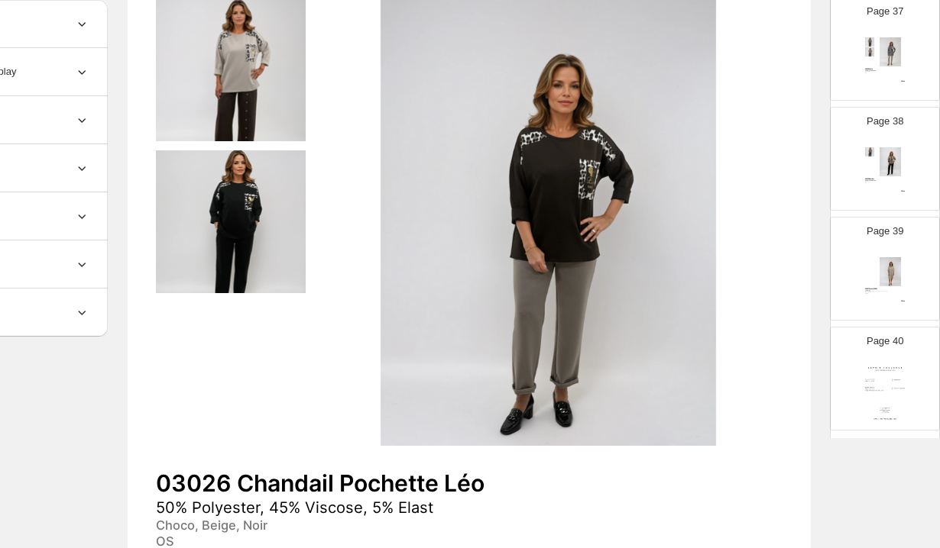
click at [910, 290] on div "Page 39 03031 Dress (2026) 100% Lino Beige, Lime, Orange, Jaune, Blanc, Jaune P…" at bounding box center [878, 263] width 96 height 102
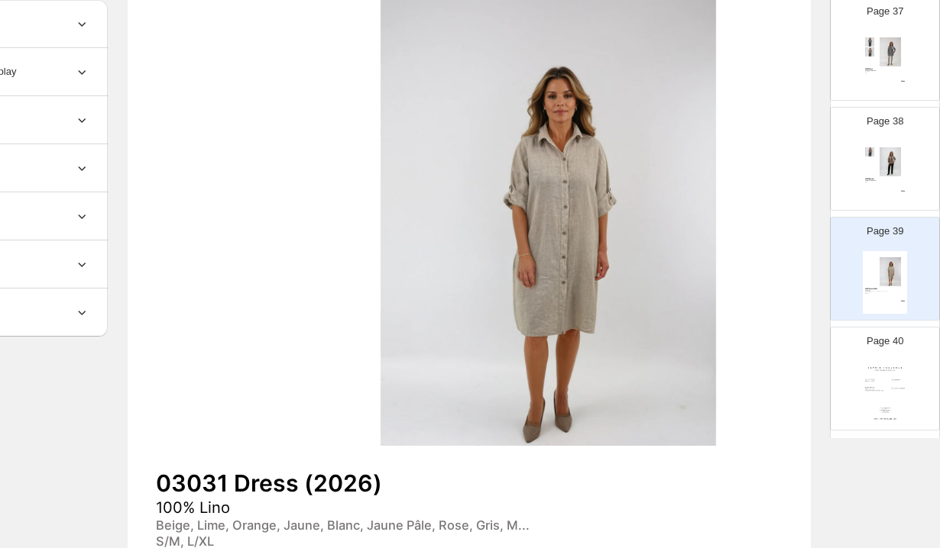
scroll to position [4062, 0]
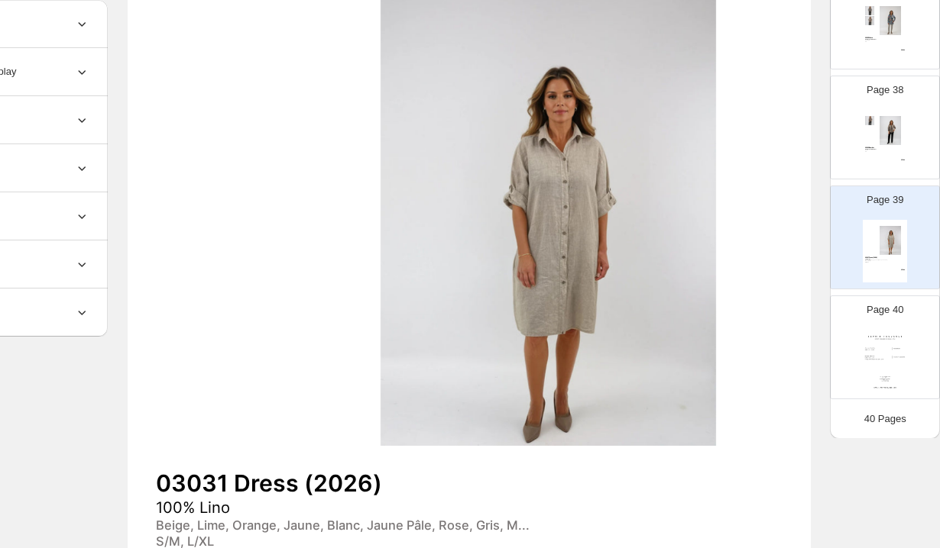
click at [888, 155] on div "03030 Bomber 95% Polyester, 5% Elast D1, D2 OS $ 58.00" at bounding box center [884, 141] width 44 height 63
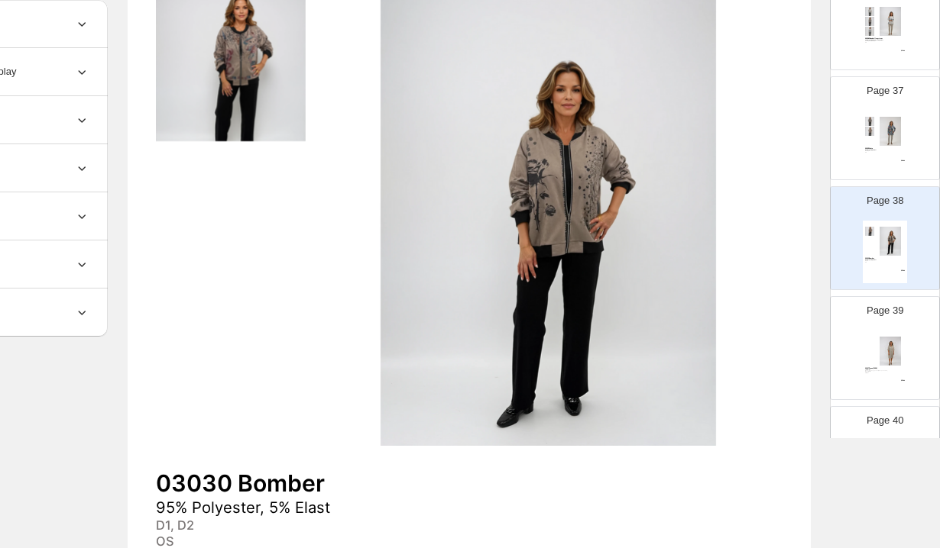
click at [888, 155] on div "03029 Veste 95% Polyester, 5% Elast D1, D2, D3 OS $ 46.00" at bounding box center [884, 142] width 44 height 63
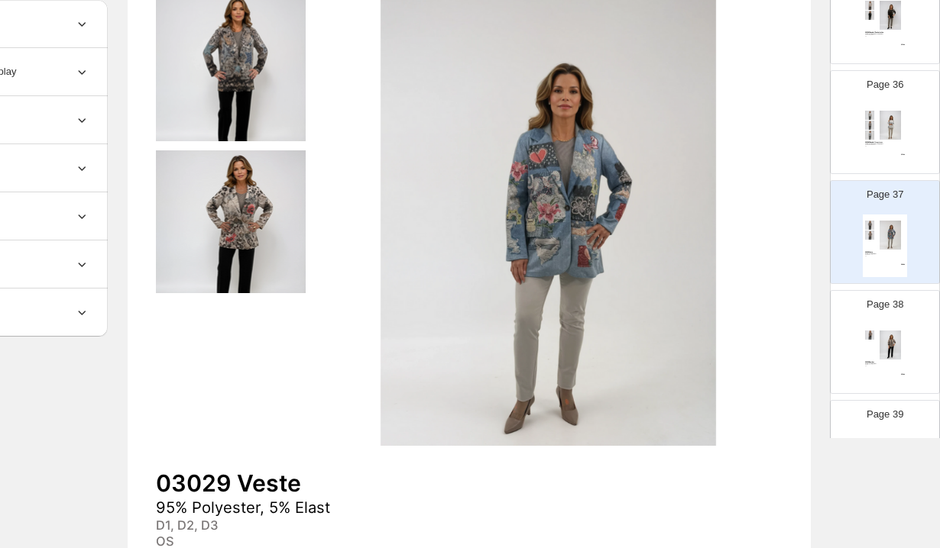
scroll to position [3843, 0]
click at [888, 155] on div "03028 Chandail Imprimer 50% Polyester, 45% Viscose, 5% Elast D1, D2, D3, D4, D5…" at bounding box center [884, 139] width 44 height 63
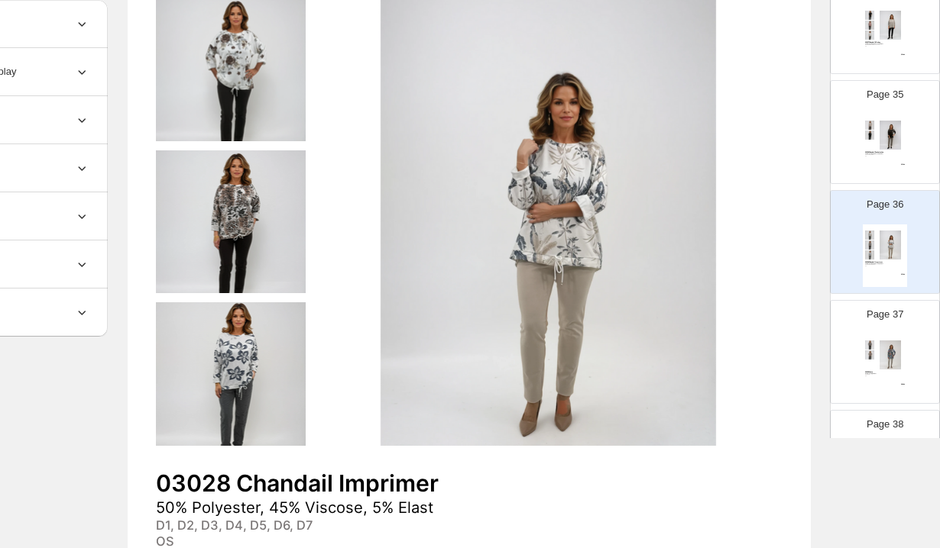
click at [888, 156] on div "OS" at bounding box center [877, 156] width 24 height 1
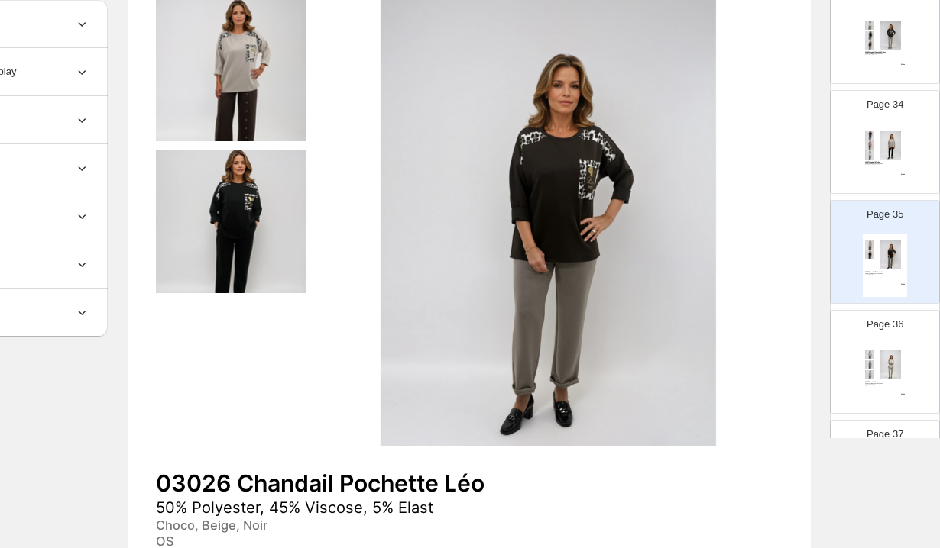
click at [888, 155] on img at bounding box center [890, 145] width 31 height 29
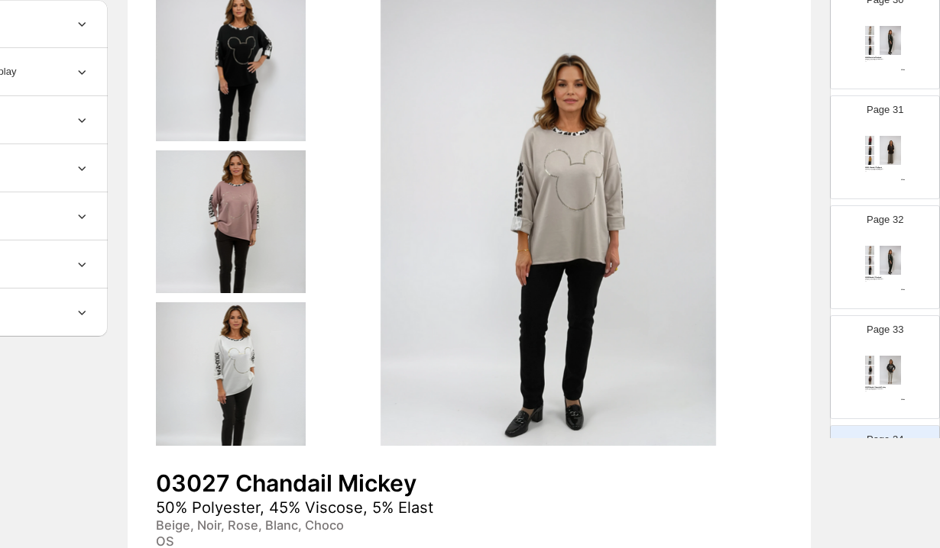
scroll to position [3143, 0]
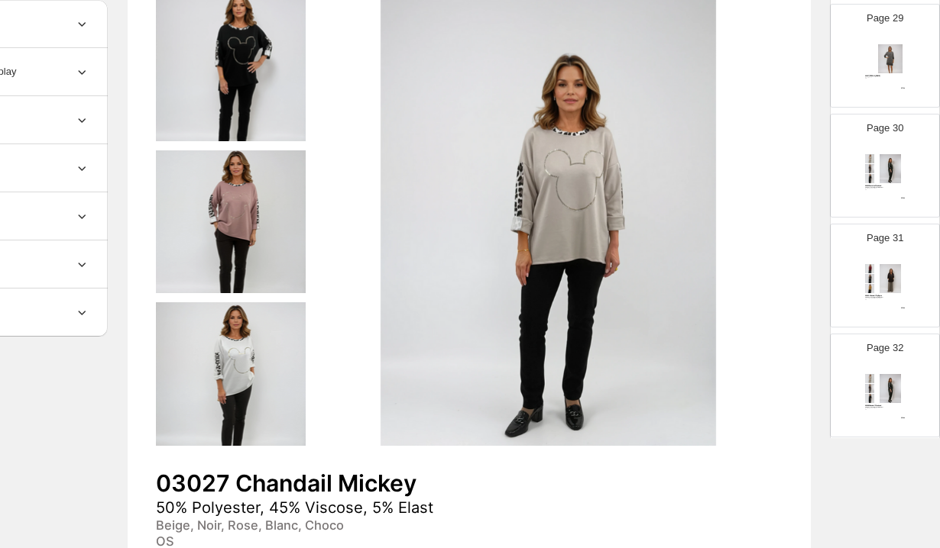
click at [888, 155] on img at bounding box center [890, 168] width 31 height 29
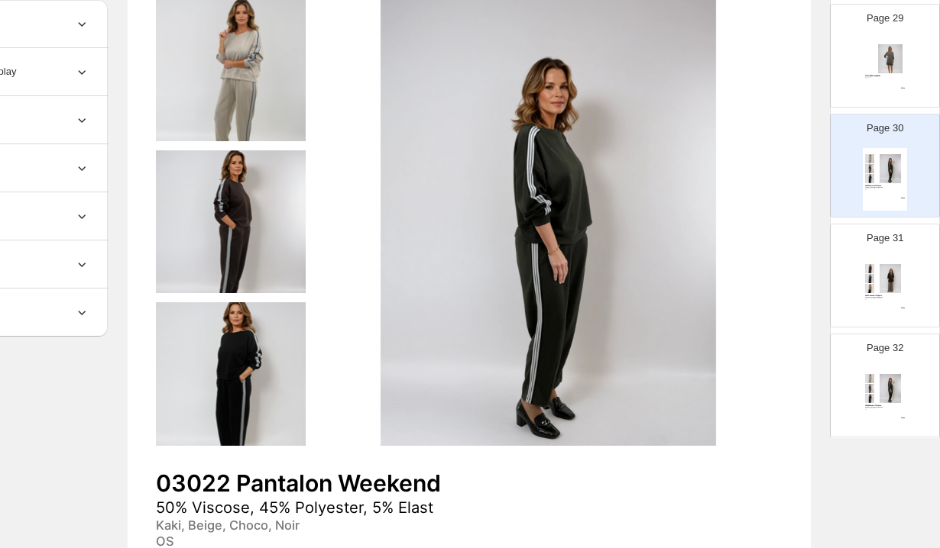
click at [912, 252] on div "Page 31 03023-Chandail Zip Épuré 50% Viscose, 45% Polyester, 5% Elast Choco, Ro…" at bounding box center [878, 269] width 96 height 102
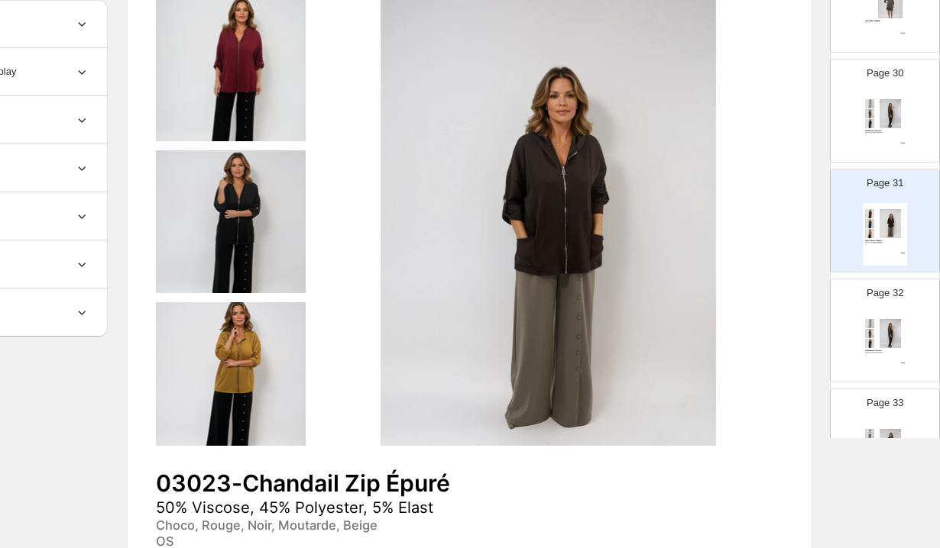
click at [908, 325] on div "Page 32 03024 Chandail Weekend 50% Viscose, 45% Polyester, 5% Elast Kaki, Beige…" at bounding box center [878, 324] width 96 height 102
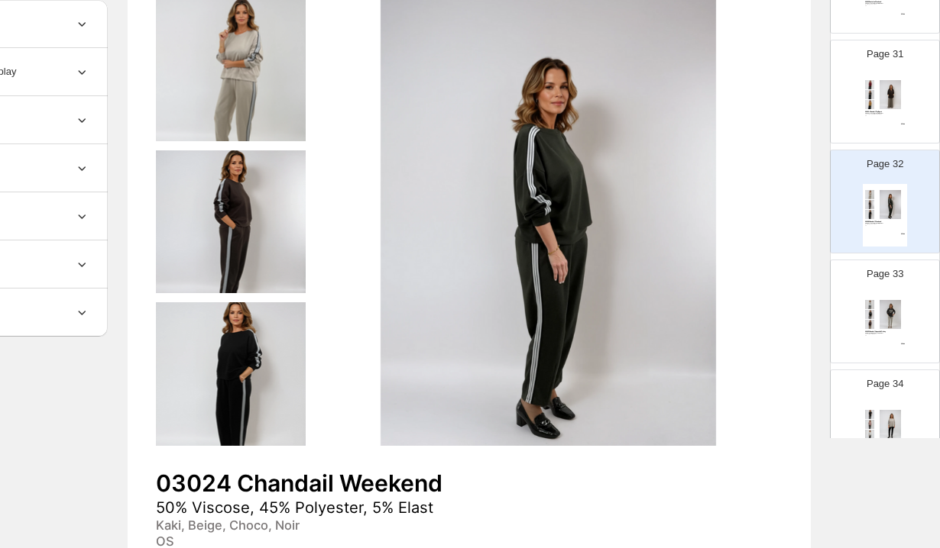
scroll to position [3331, 0]
click at [901, 319] on img at bounding box center [890, 310] width 31 height 29
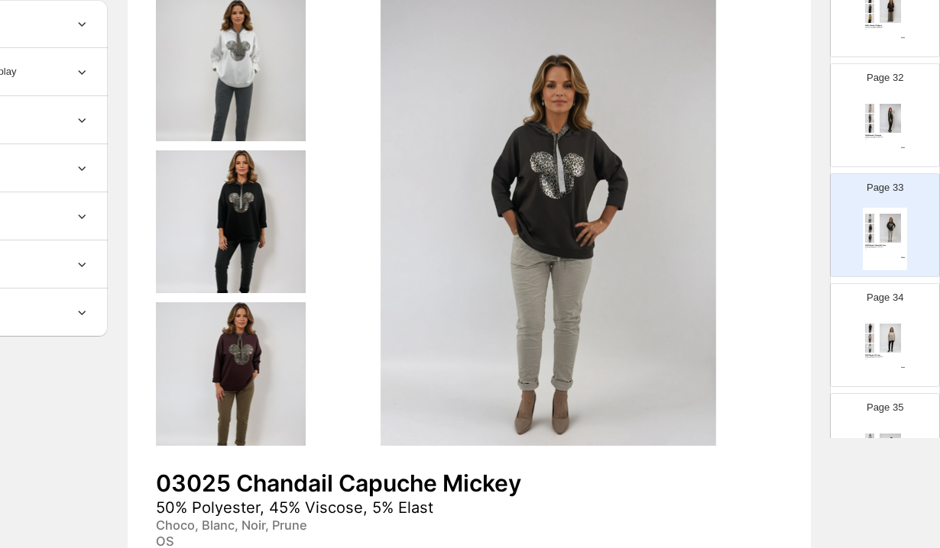
scroll to position [3415, 0]
click at [901, 319] on div "03027 Chandail Mickey 50% Polyester, 45% Viscose, 5% Elast Beige, Noir, Rose, B…" at bounding box center [884, 347] width 44 height 63
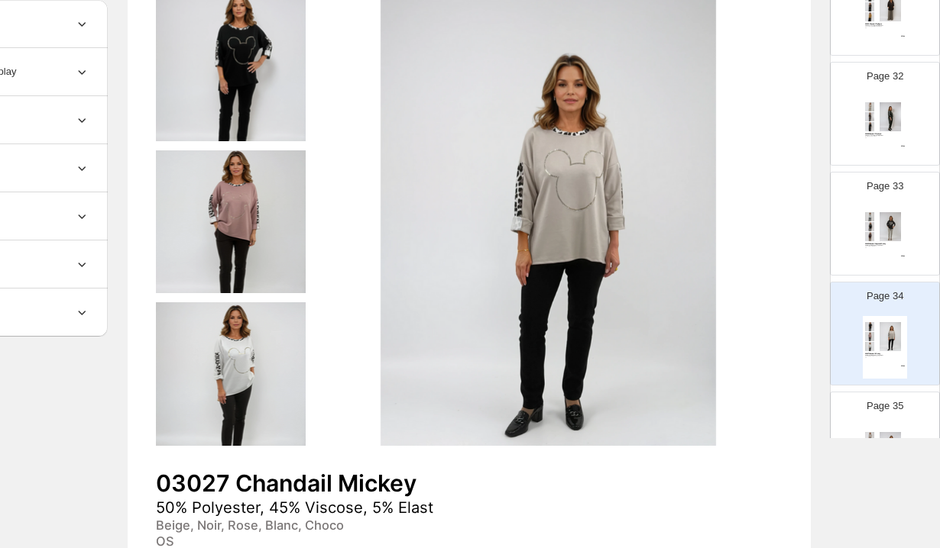
scroll to position [3503, 0]
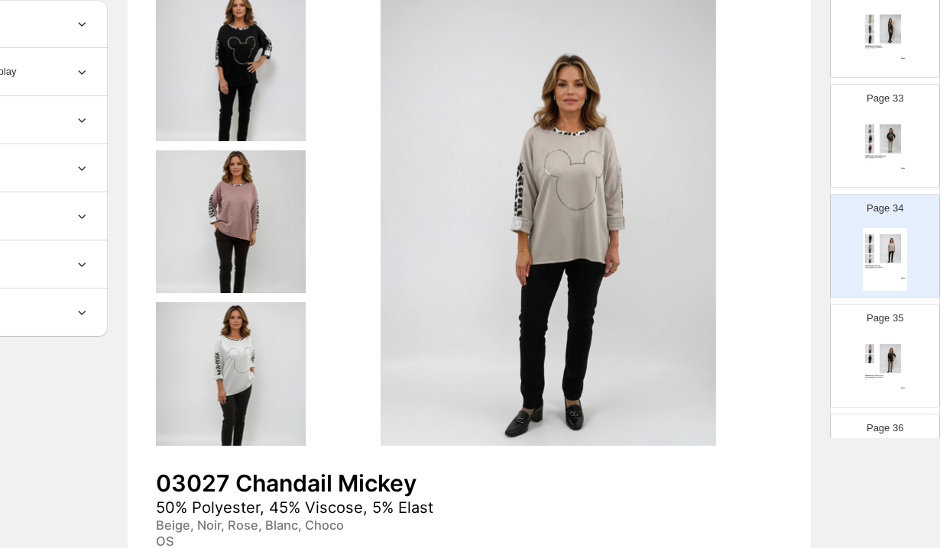
click at [901, 319] on p "Page 35" at bounding box center [884, 318] width 37 height 15
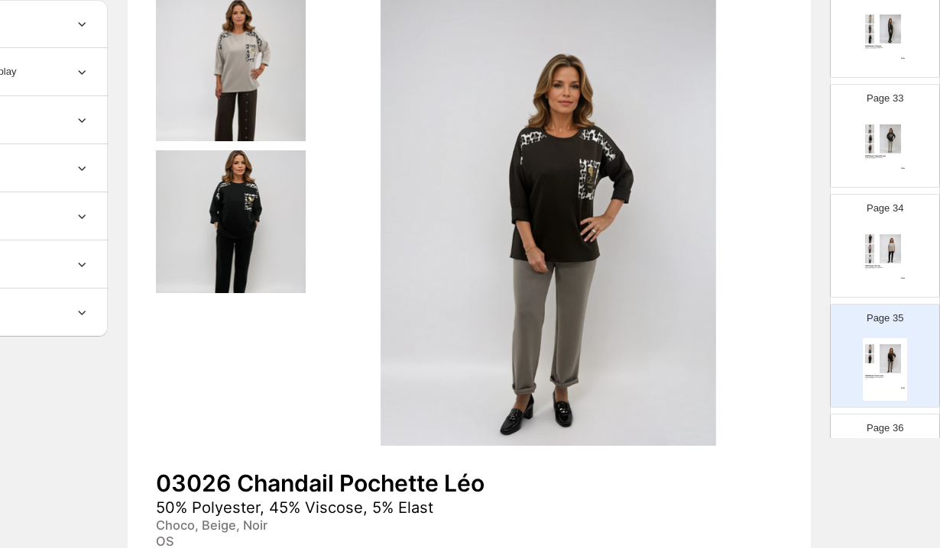
scroll to position [3548, 0]
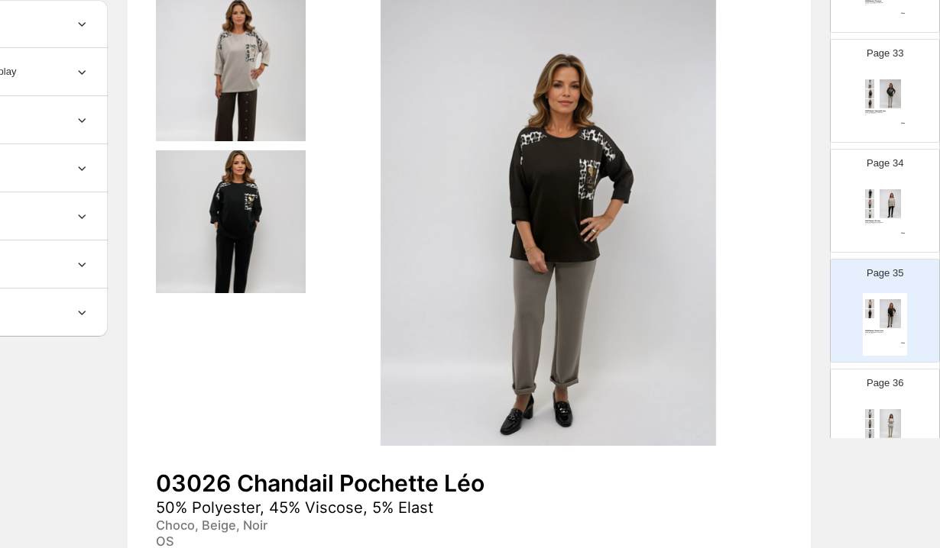
click at [905, 374] on div "Page 36 03028 Chandail Imprimer 50% Polyester, 45% Viscose, 5% Elast D1, D2, D3…" at bounding box center [878, 415] width 96 height 102
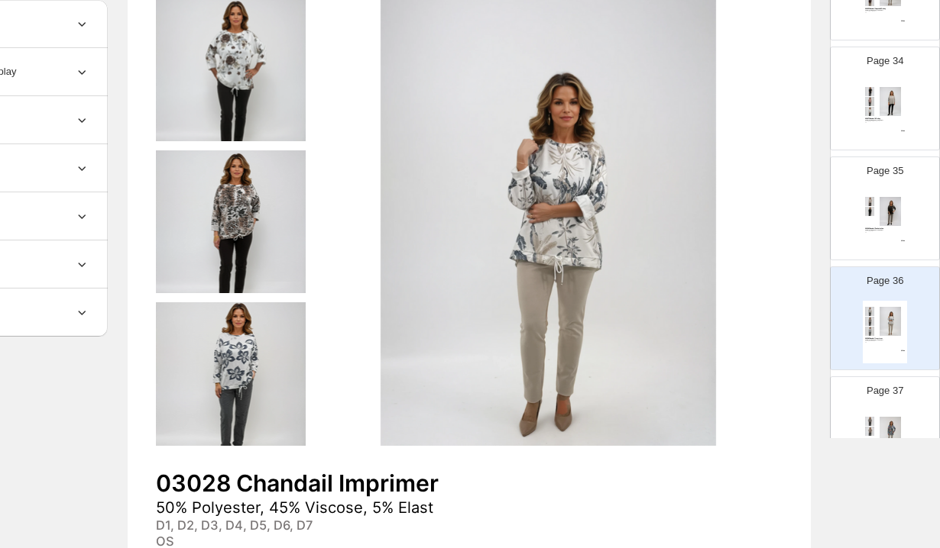
scroll to position [3653, 0]
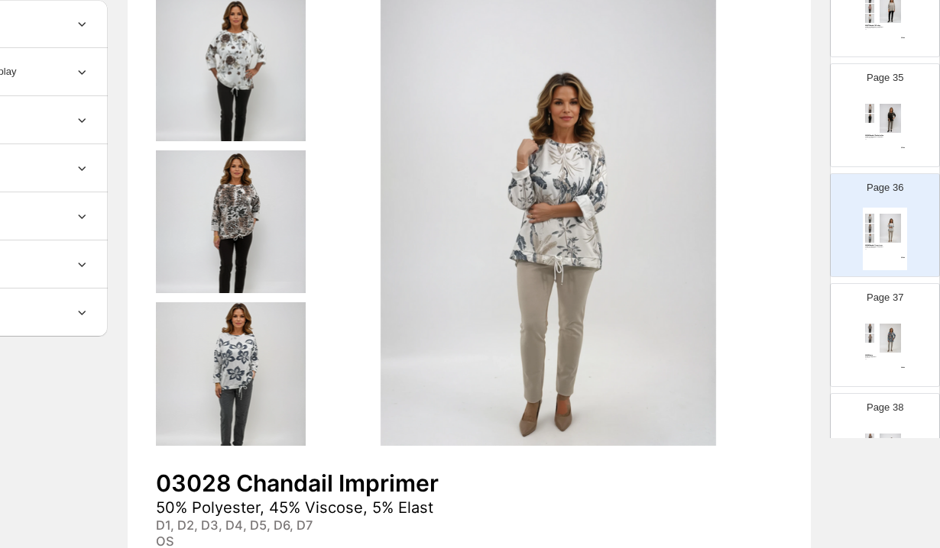
click at [907, 367] on div "Page 37 03029 Veste 95% Polyester, 5% Elast D1, D2, D3 OS $ 46.00" at bounding box center [878, 329] width 96 height 102
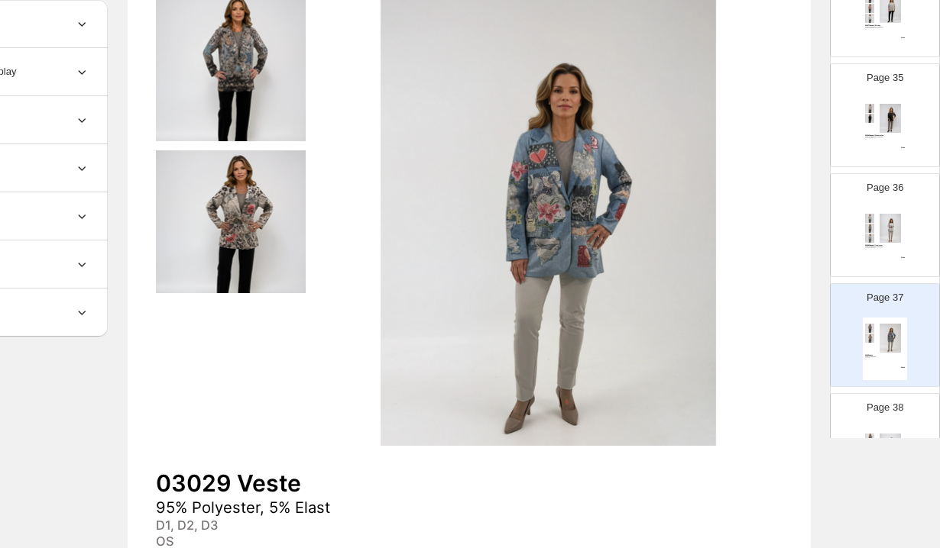
scroll to position [3812, 0]
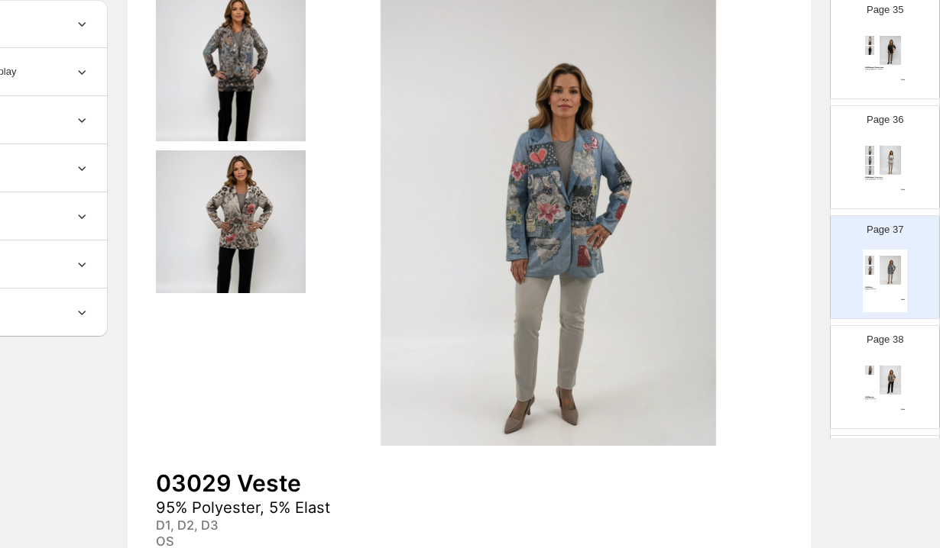
click at [914, 392] on div "Page 38 03030 Bomber 95% Polyester, 5% Elast D1, D2 OS $ 58.00" at bounding box center [878, 371] width 96 height 102
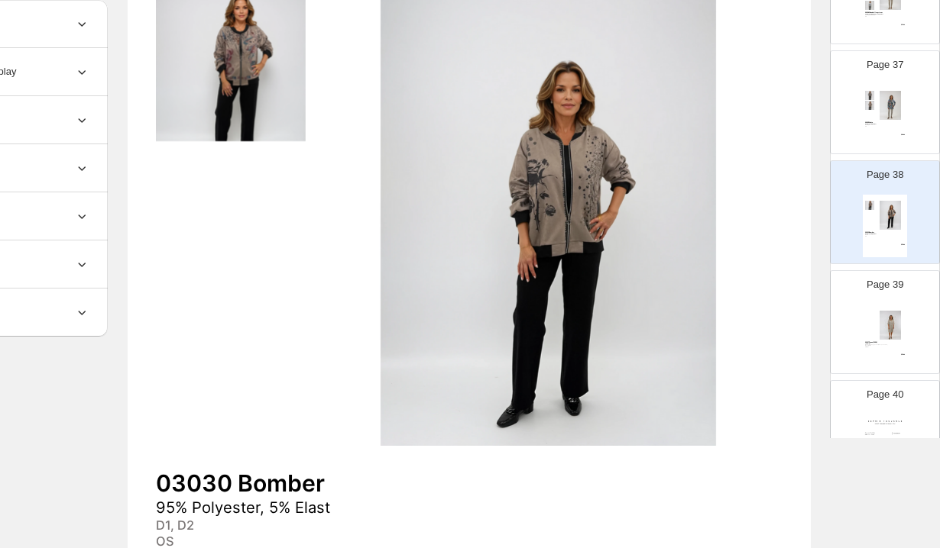
scroll to position [3983, 0]
click at [903, 335] on div "03031 Dress (2026)" at bounding box center [885, 336] width 40 height 2
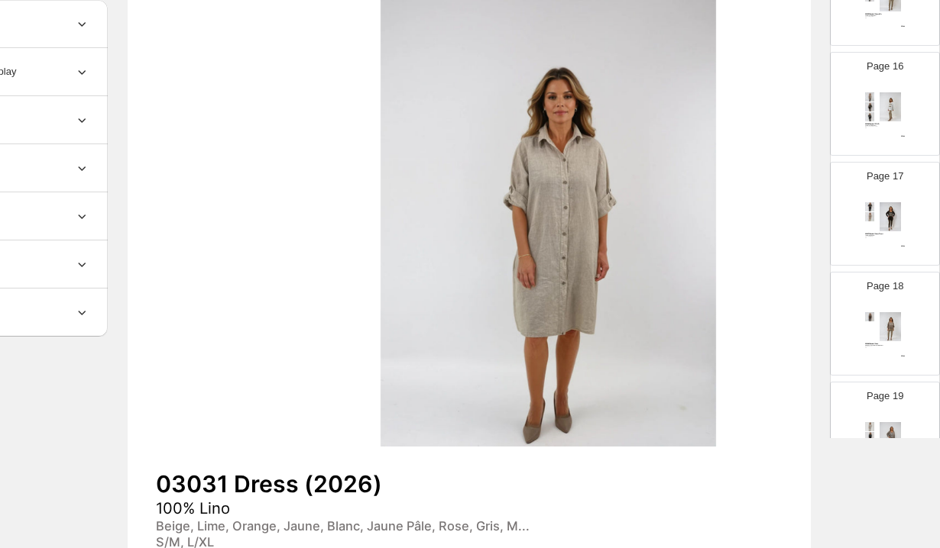
scroll to position [0, 143]
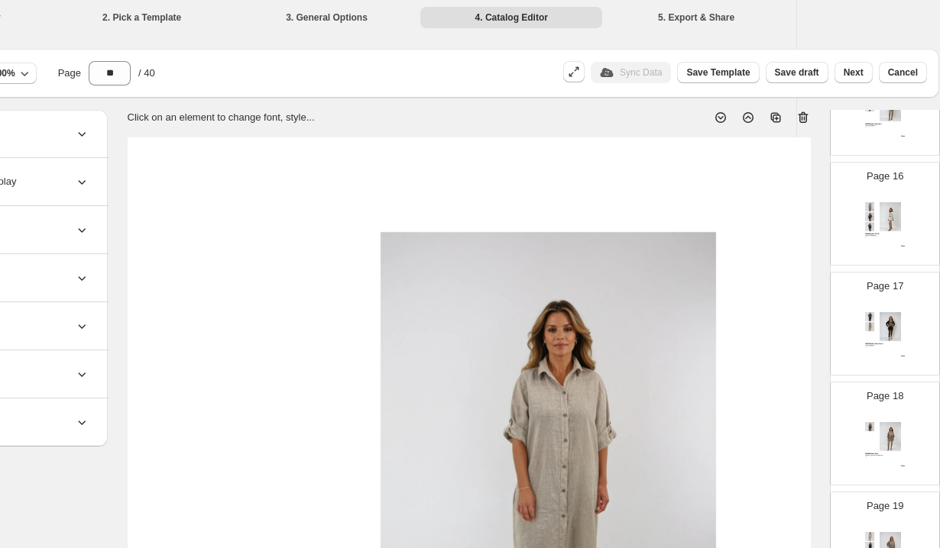
click at [803, 115] on icon at bounding box center [803, 117] width 10 height 11
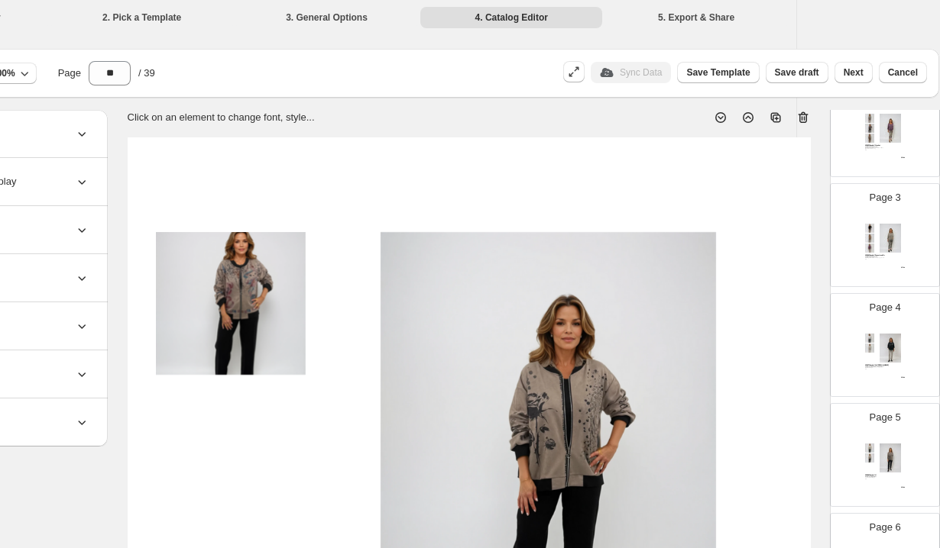
scroll to position [0, 0]
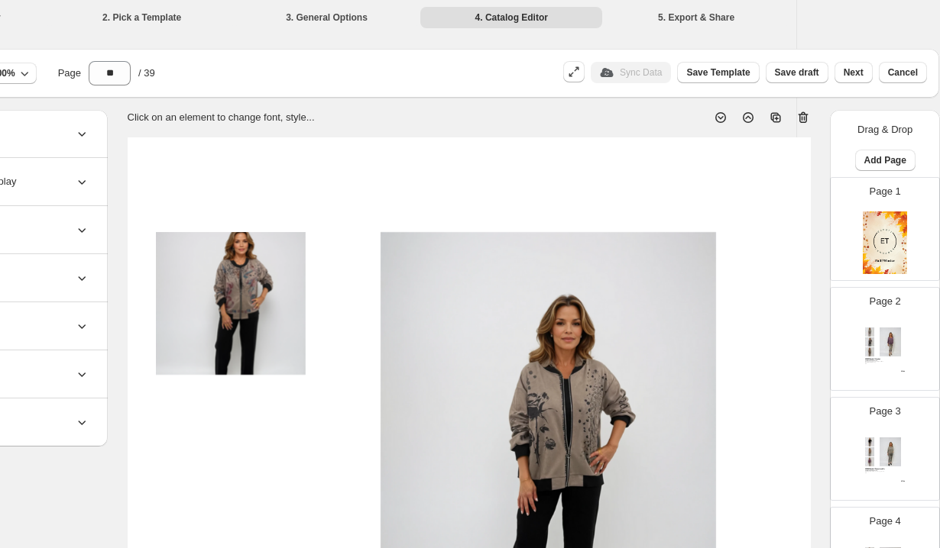
click at [916, 351] on div "Page 2 02985 Chandail Crochet 55% Modal, 45% Viscose Beige, Choco, Prune, Denim…" at bounding box center [878, 333] width 96 height 102
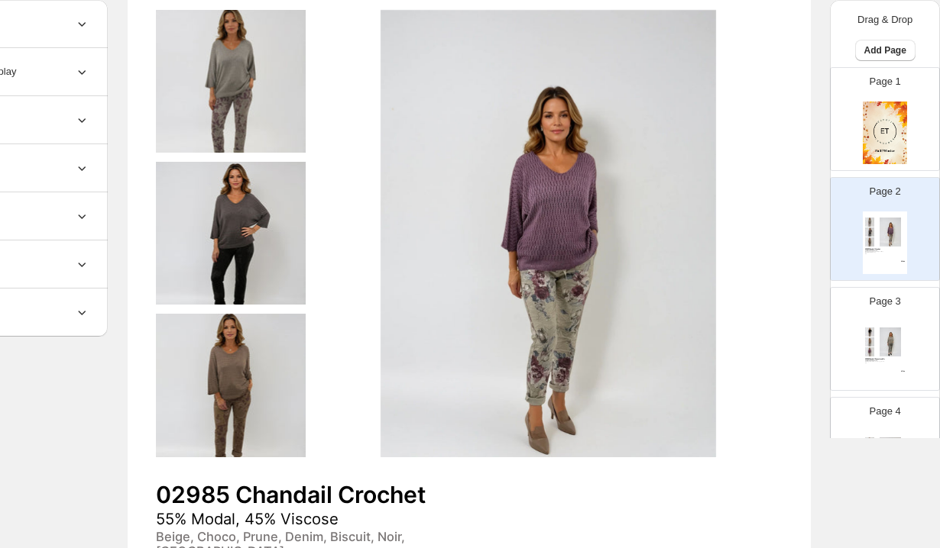
scroll to position [226, 143]
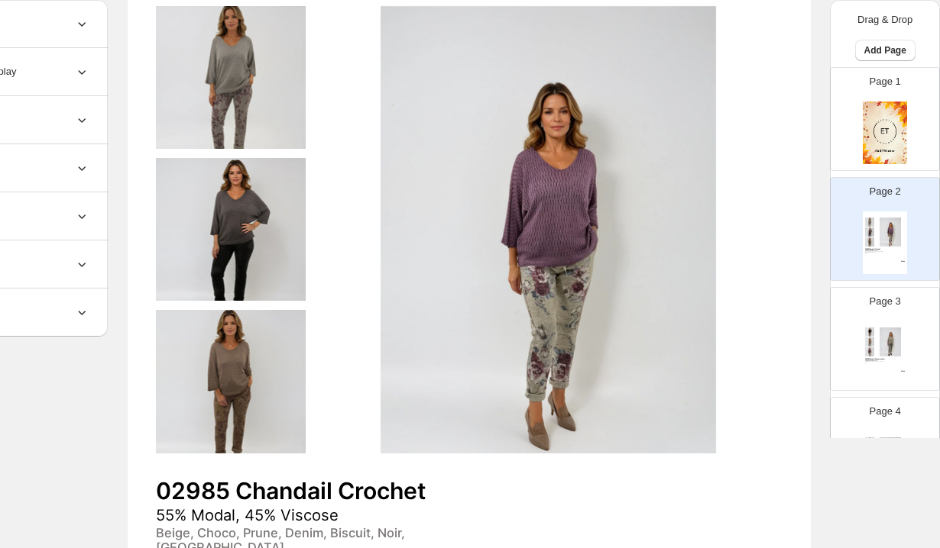
click at [869, 339] on img at bounding box center [870, 342] width 10 height 9
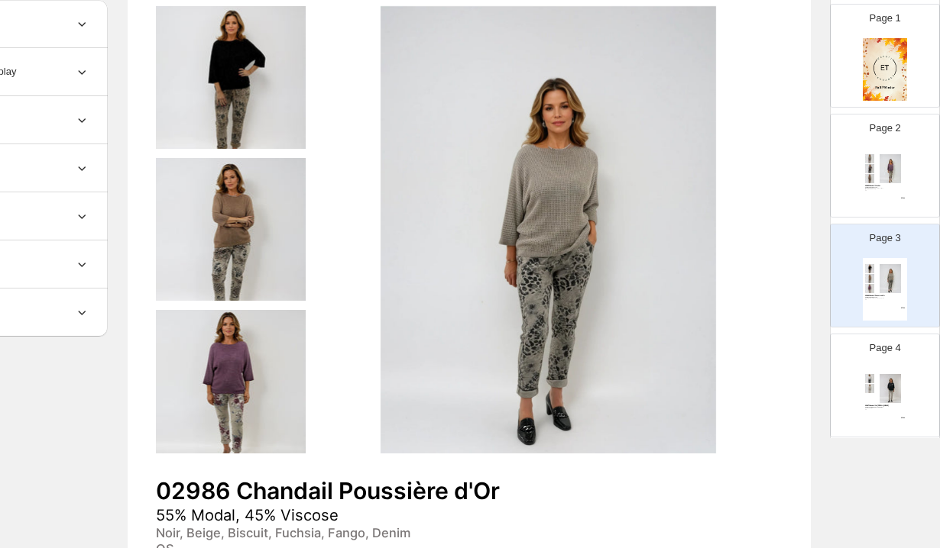
scroll to position [66, 0]
click at [891, 193] on div "02985 Chandail Crochet 55% Modal, 45% Viscose Beige, Choco, Prune, Denim, Biscu…" at bounding box center [884, 176] width 44 height 63
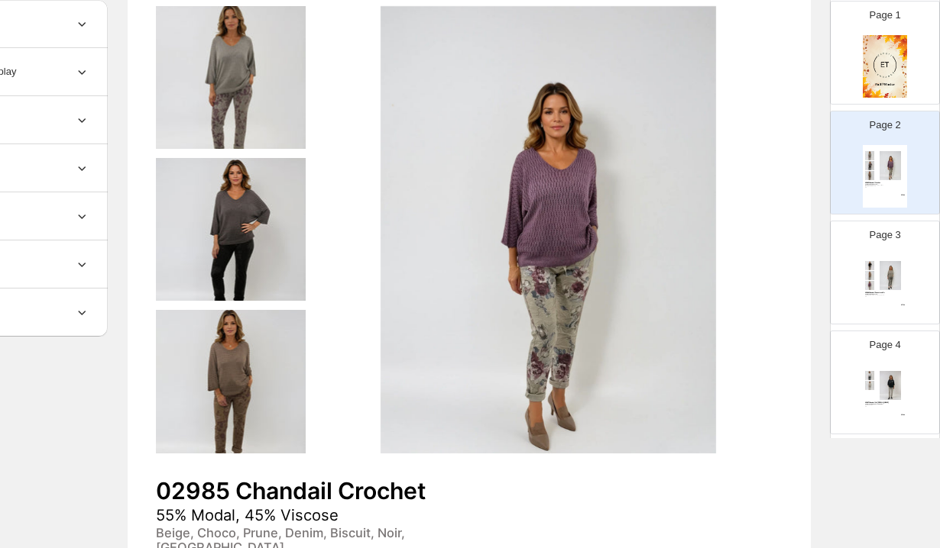
click at [895, 262] on img at bounding box center [890, 275] width 31 height 29
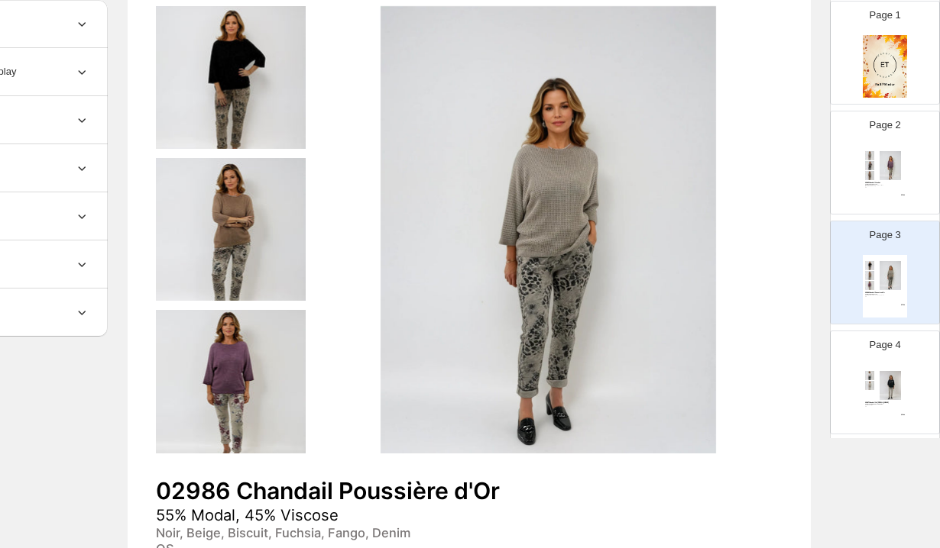
click at [894, 202] on div "02985 Chandail Crochet 55% Modal, 45% Viscose Beige, Choco, Prune, Denim, Biscu…" at bounding box center [884, 176] width 44 height 63
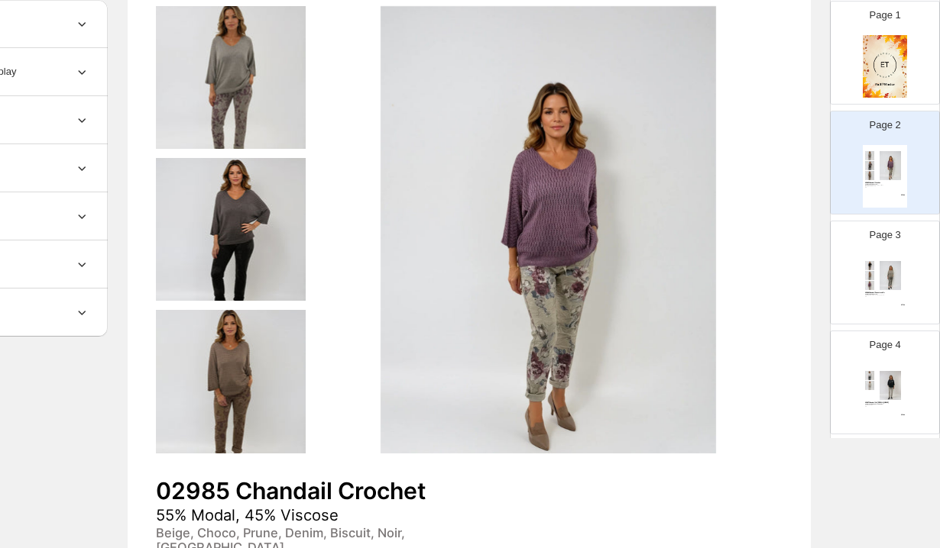
click at [899, 280] on img at bounding box center [890, 275] width 31 height 29
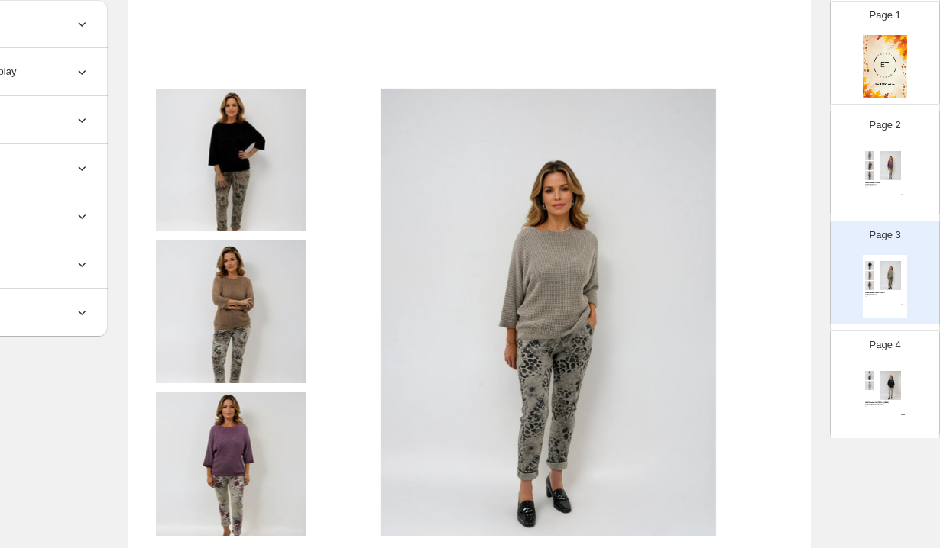
scroll to position [85, 143]
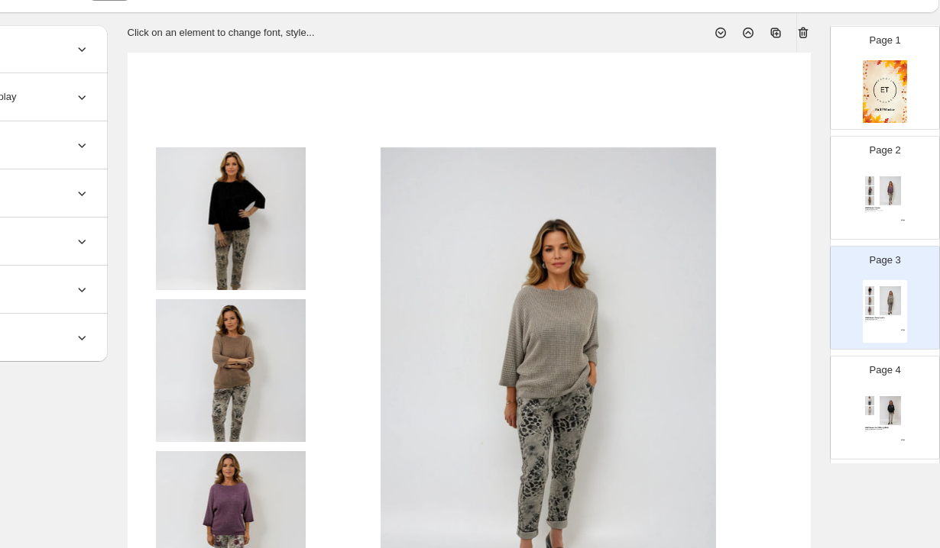
click at [872, 210] on div "Beige, Choco, Prune, Denim, Biscuit, Noir, [GEOGRAPHIC_DATA]" at bounding box center [877, 211] width 24 height 2
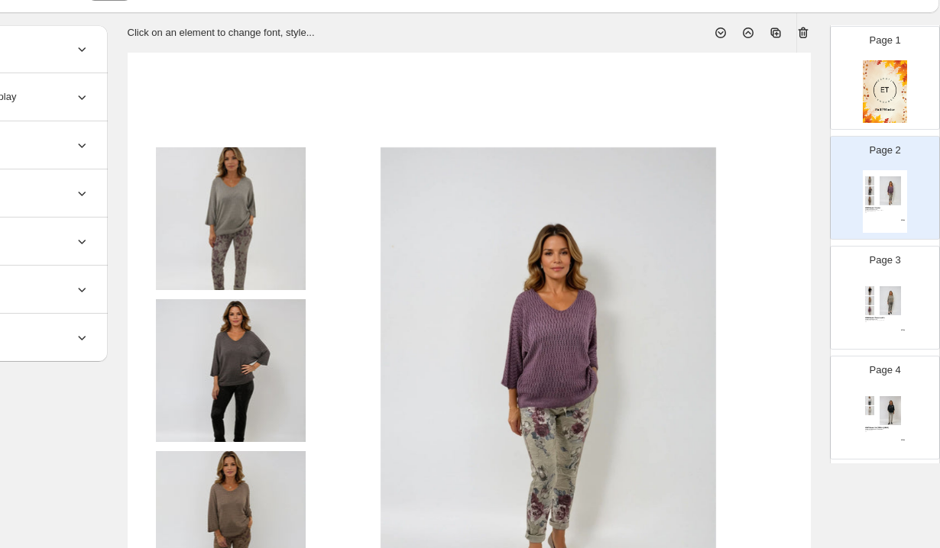
click at [870, 296] on img at bounding box center [870, 300] width 10 height 9
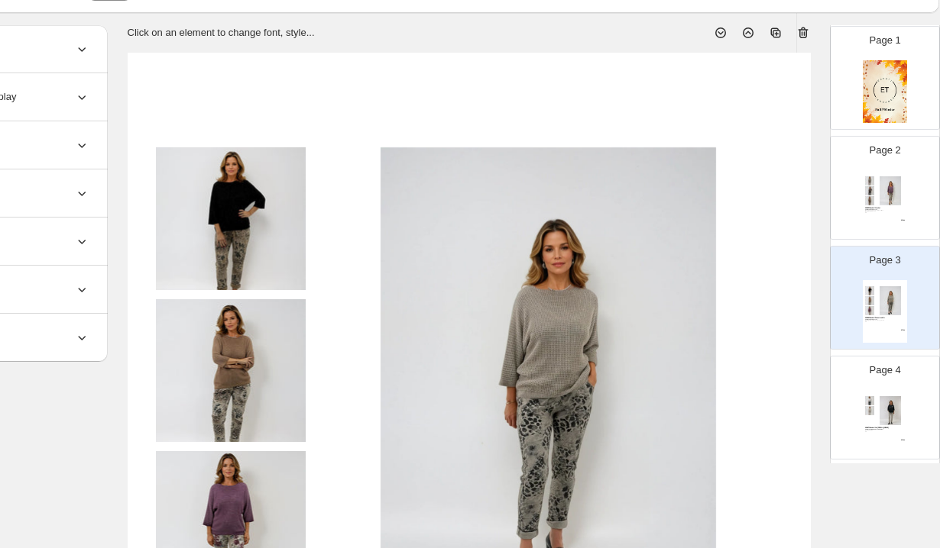
click at [802, 31] on icon at bounding box center [802, 32] width 15 height 15
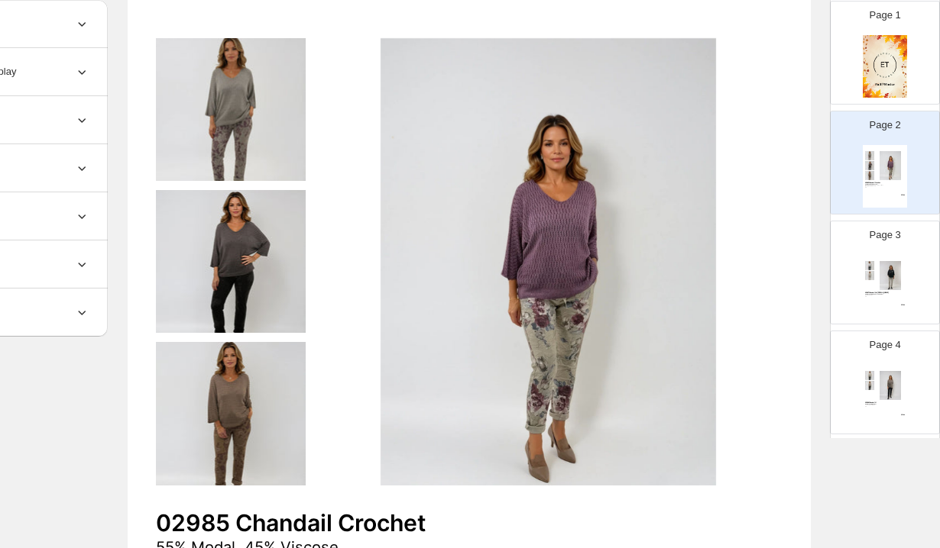
scroll to position [199, 143]
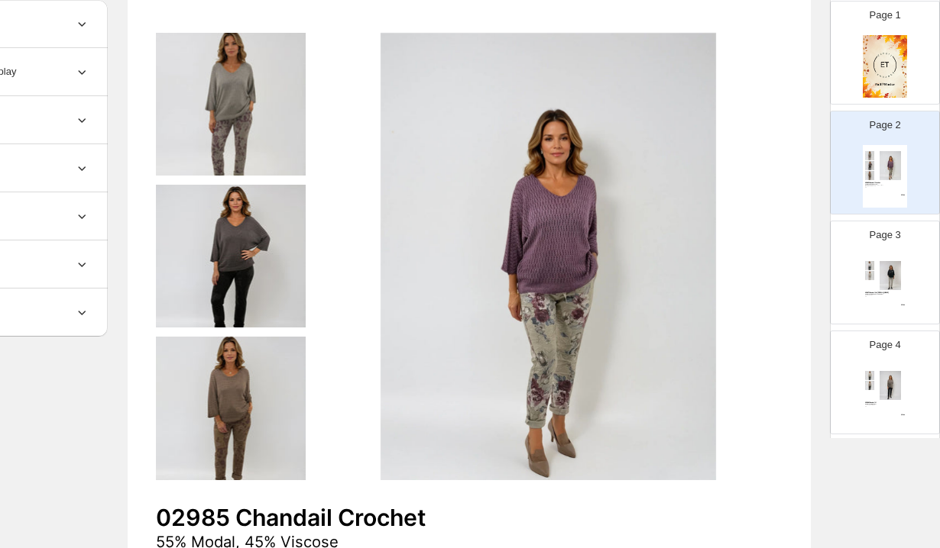
click at [886, 252] on div "Page 3 02987 Chandail Col [PERSON_NAME] 50% Polyester, 45% Viscose, 5% Elast No…" at bounding box center [878, 266] width 96 height 102
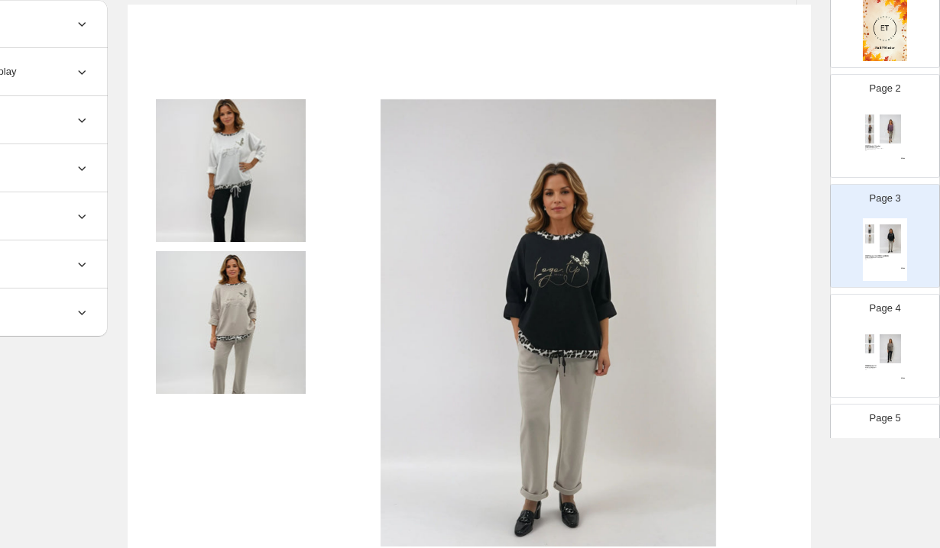
scroll to position [95, 143]
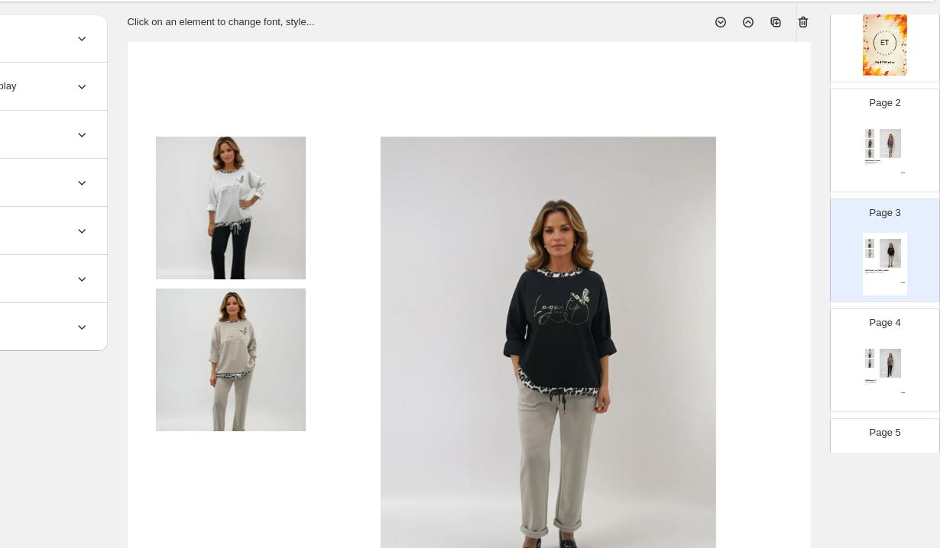
click at [800, 28] on icon at bounding box center [802, 22] width 15 height 15
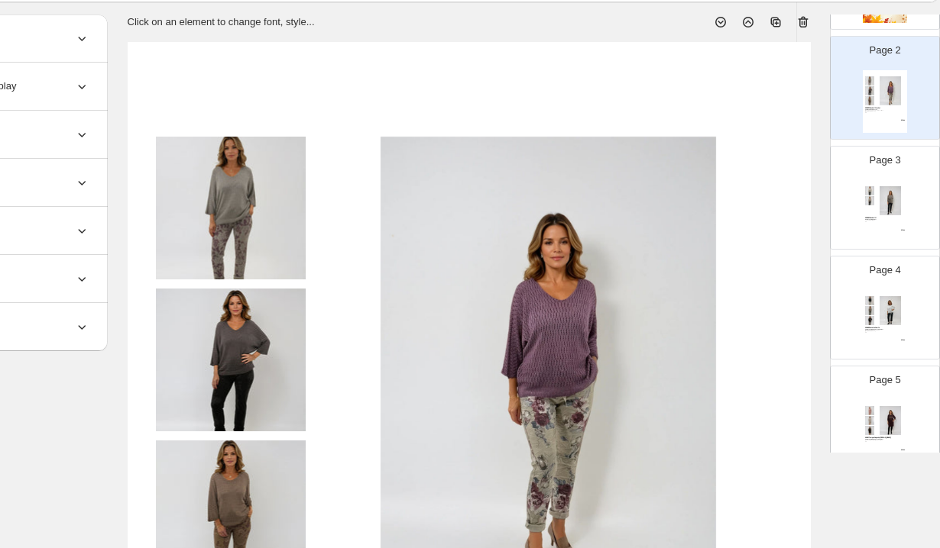
scroll to position [189, 0]
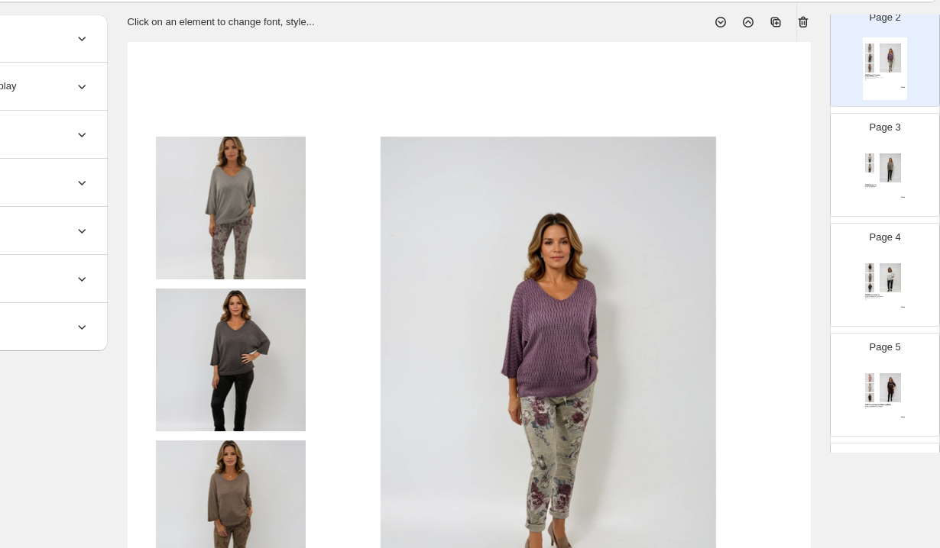
click at [872, 190] on div "02988 Chandail H 97% Polyester, 3% Elast Taupe, Crème, Beige OS $ 32.00" at bounding box center [884, 178] width 44 height 63
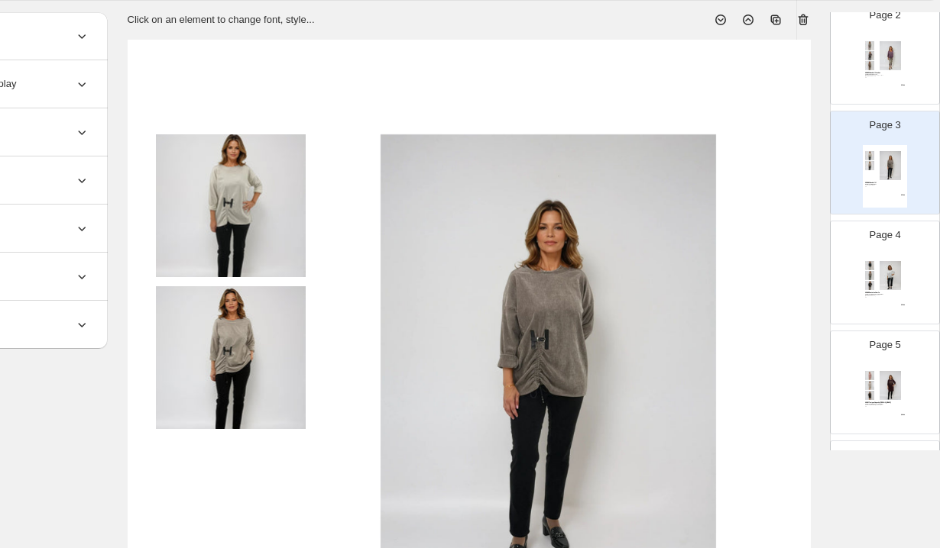
scroll to position [297, 143]
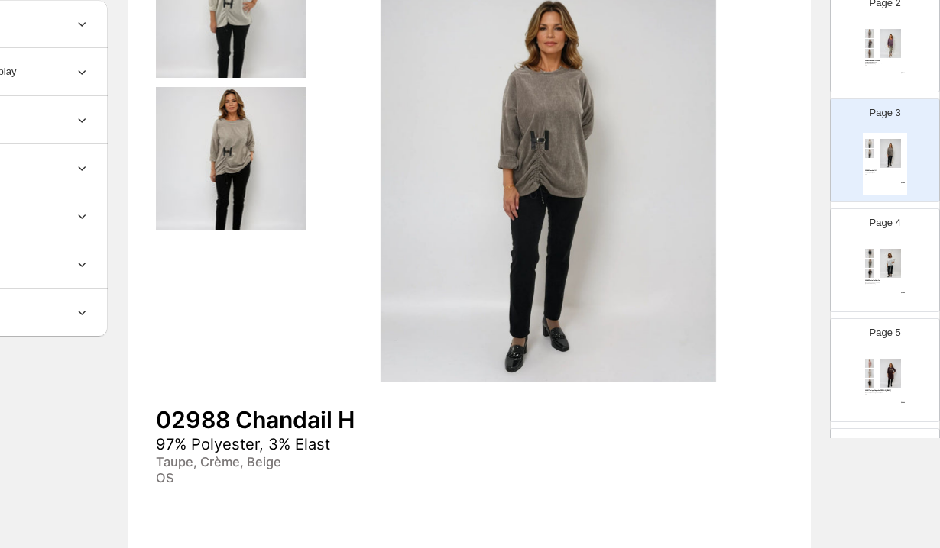
click at [877, 225] on p "Page 4" at bounding box center [884, 222] width 31 height 15
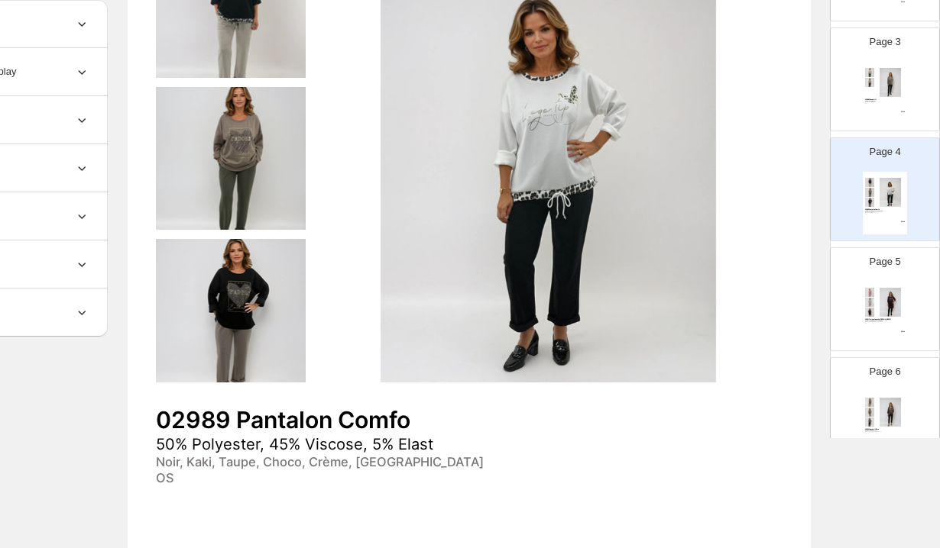
scroll to position [274, 0]
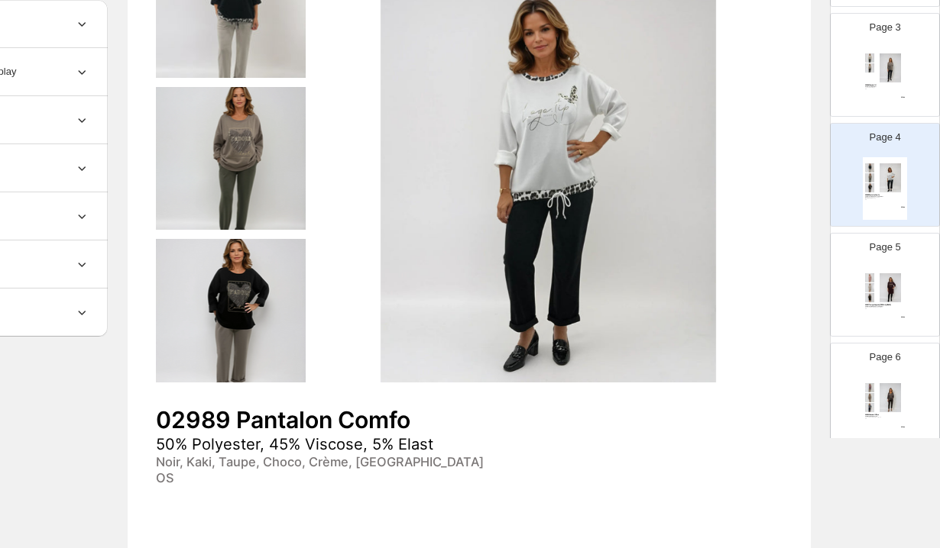
click at [910, 308] on div "Page 5 02991 Tunique Capuche Léo 50% Polyester, 45% Viscose, 5% Elast Bordeaux,…" at bounding box center [878, 279] width 96 height 102
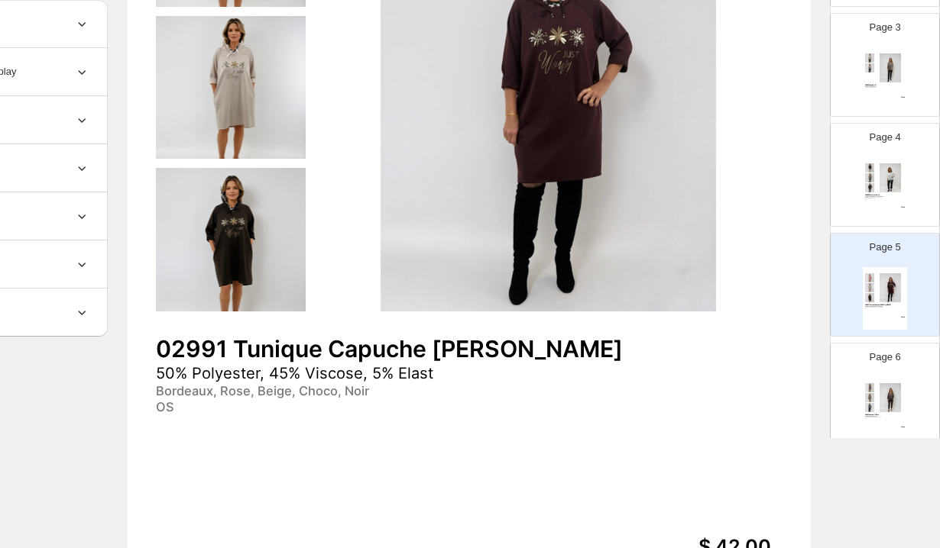
scroll to position [372, 143]
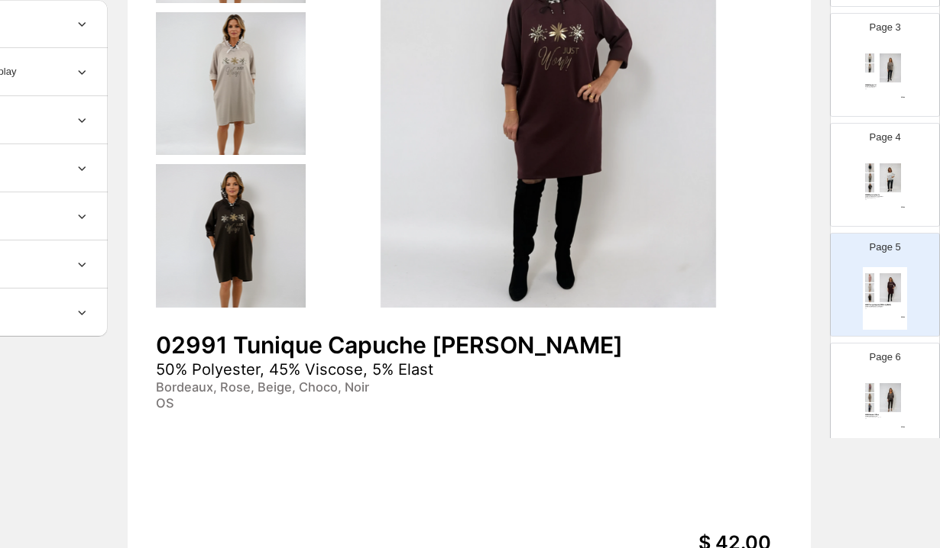
click at [893, 354] on p "Page 6" at bounding box center [884, 357] width 31 height 15
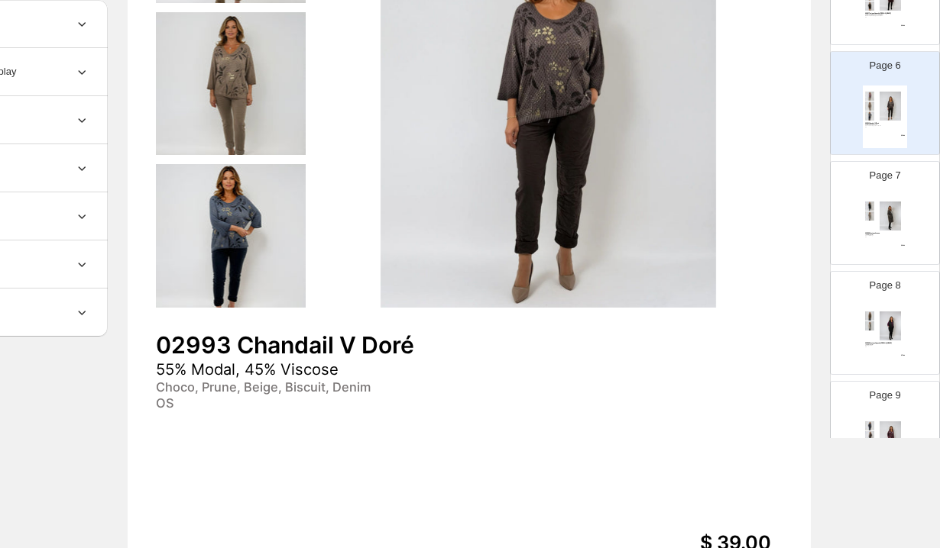
scroll to position [590, 0]
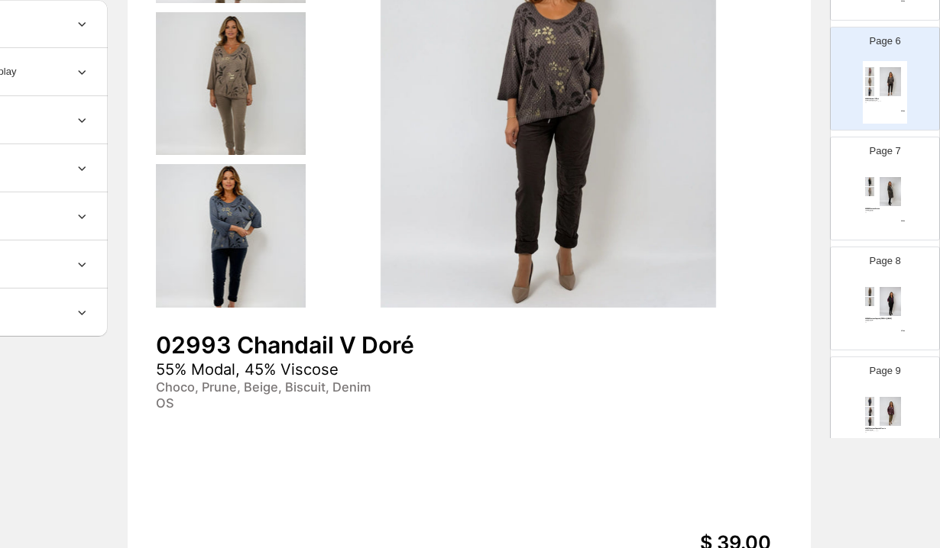
click at [894, 216] on div "02994 Manteau Serano 100% Polyester Choco, Noir, Beige OS $ 49.00" at bounding box center [884, 202] width 44 height 63
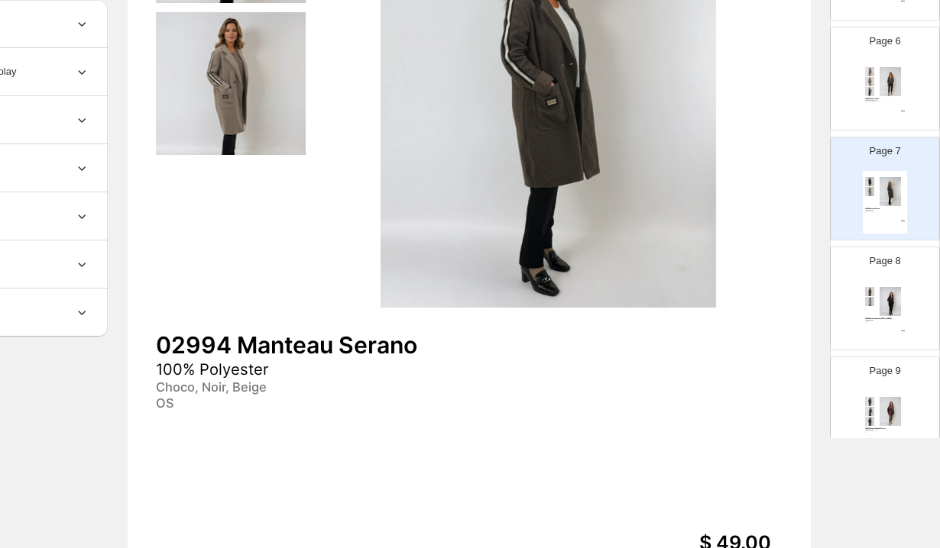
click at [891, 267] on p "Page 8" at bounding box center [884, 261] width 31 height 15
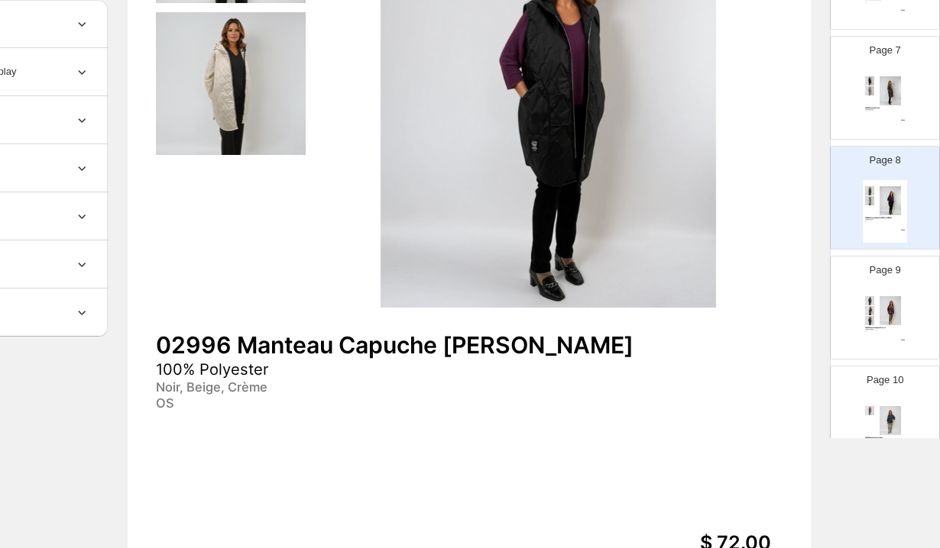
click at [898, 287] on div "Page 9 02997 Manteau Capuche Fleuris 100% Polyester Bordeaux, Bleu, Choco, Noir…" at bounding box center [878, 302] width 96 height 102
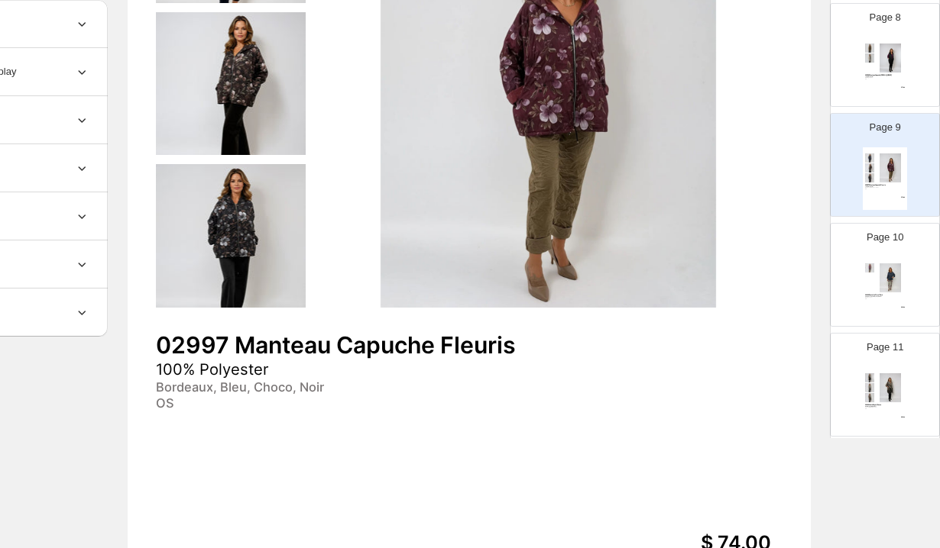
scroll to position [852, 0]
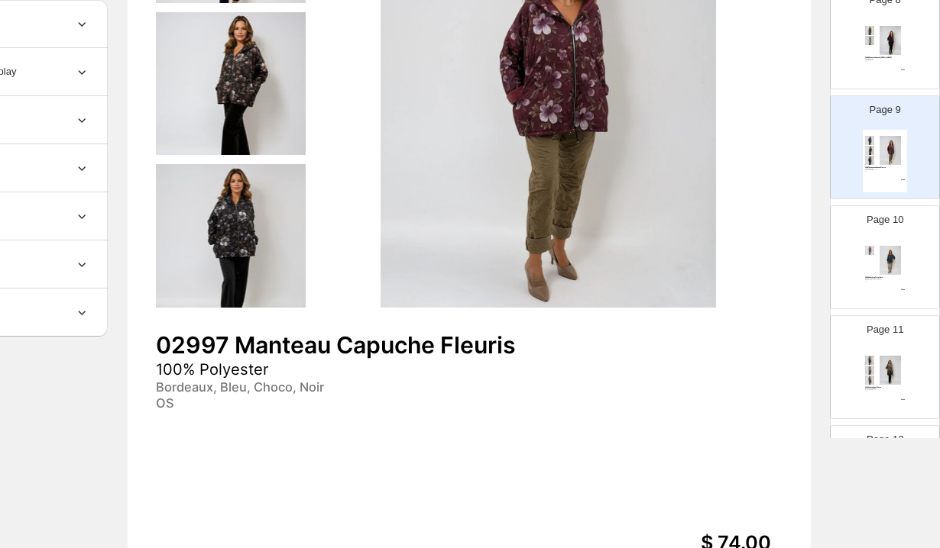
click at [898, 287] on div "03000 Pantalon Floral Doré 75% Viscose, 20% Nylon, 5% Elast Beige, Taupe OS $ 4…" at bounding box center [884, 271] width 44 height 63
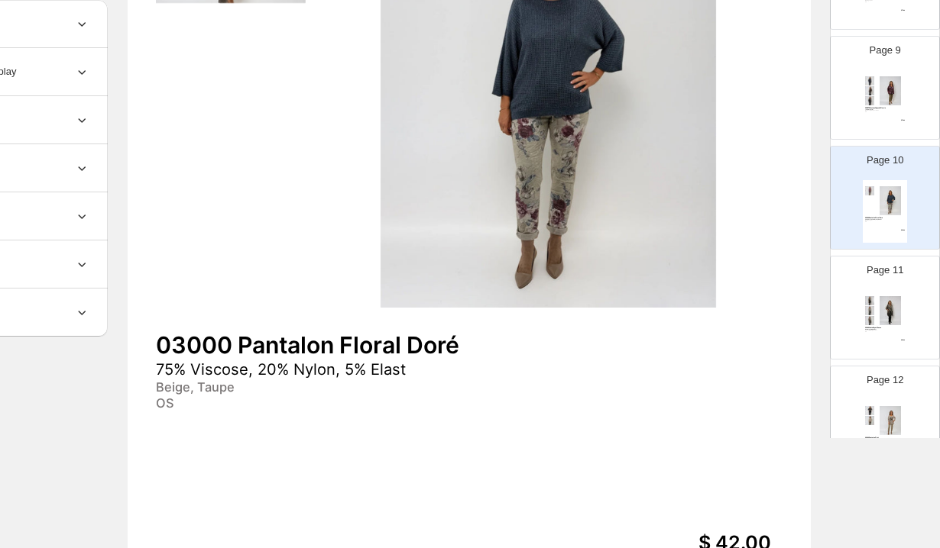
click at [898, 287] on div "Page 11 03002 Veste Royale Fauve 95% Polyester, 5% Elast Choco, Noir, Beige, Ca…" at bounding box center [878, 302] width 96 height 102
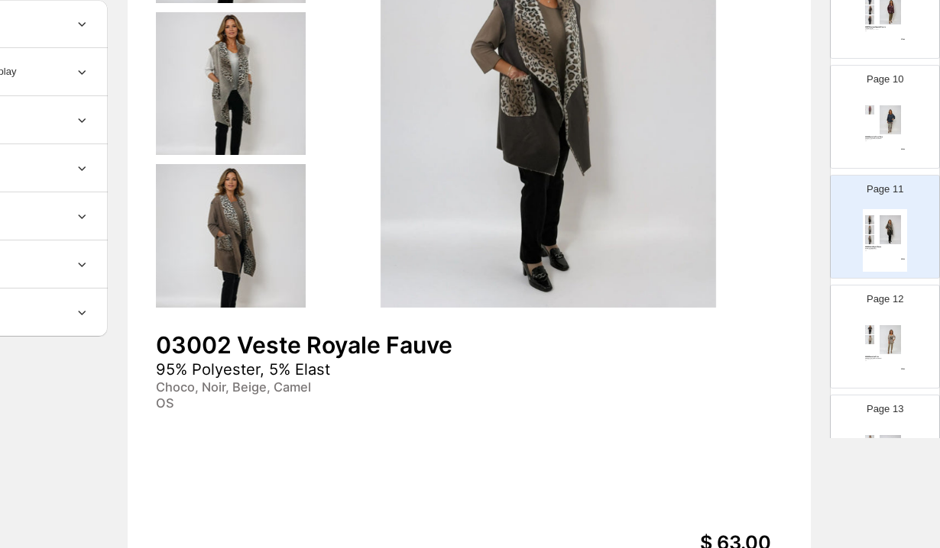
scroll to position [997, 0]
click at [888, 334] on img at bounding box center [890, 335] width 31 height 29
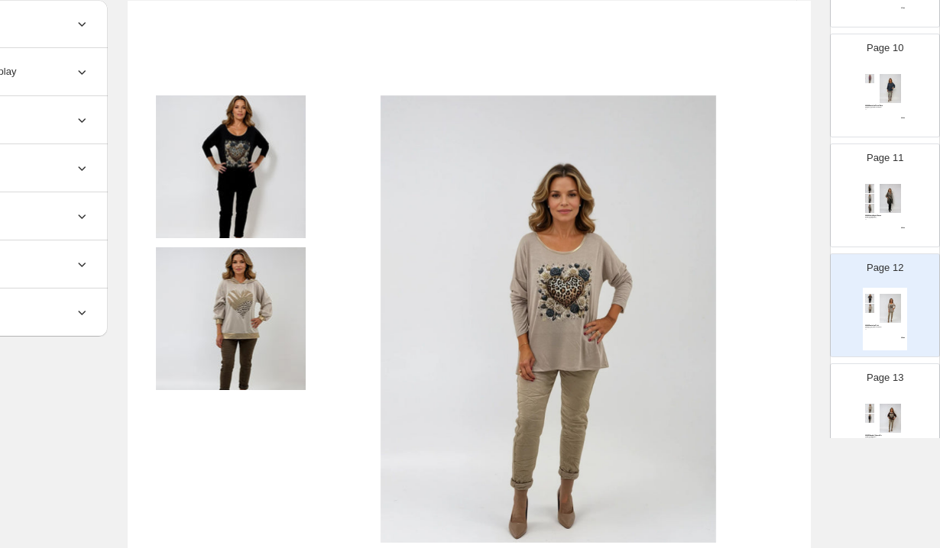
scroll to position [106, 143]
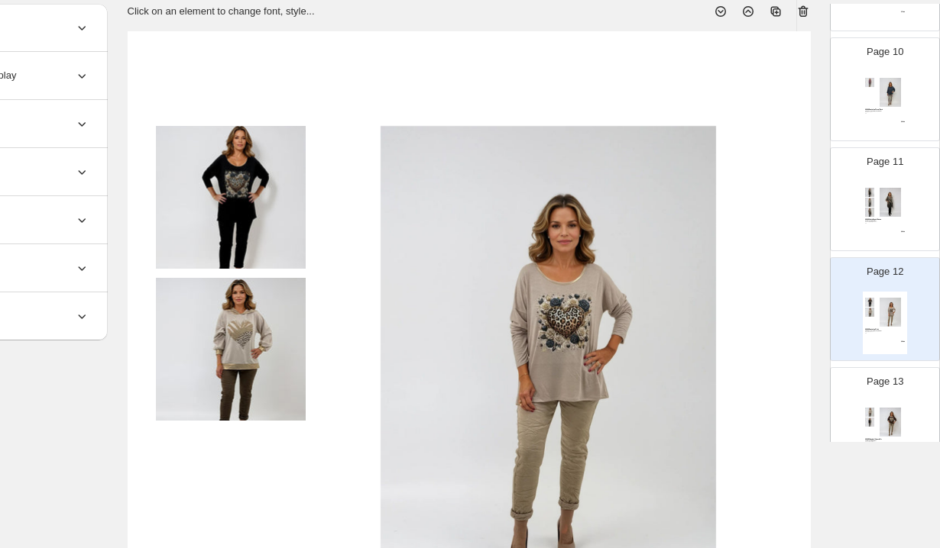
click at [804, 15] on icon at bounding box center [803, 11] width 10 height 11
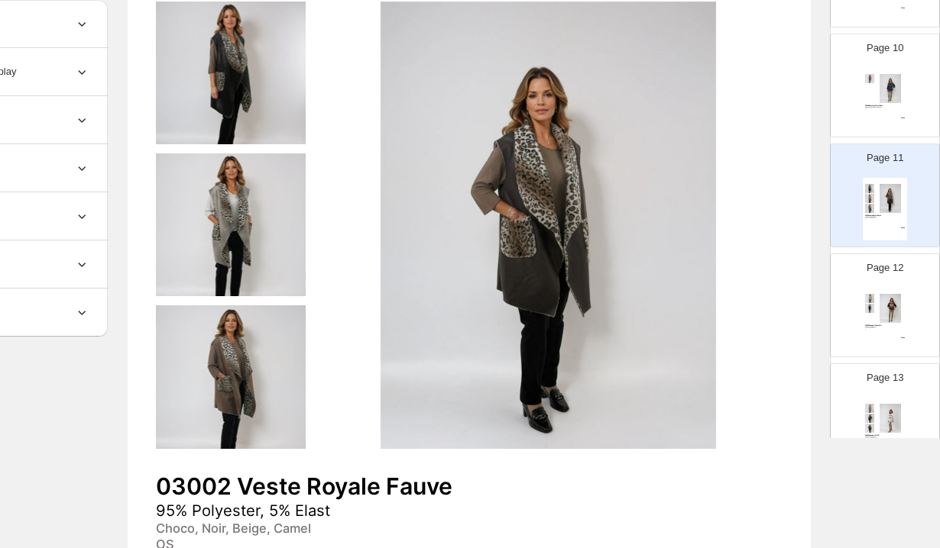
scroll to position [319, 143]
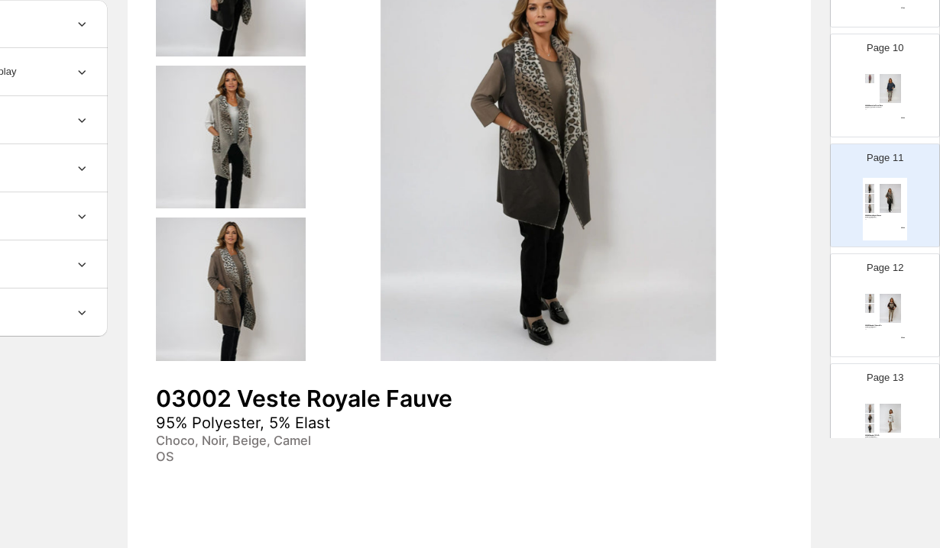
click at [882, 269] on p "Page 12" at bounding box center [884, 267] width 37 height 15
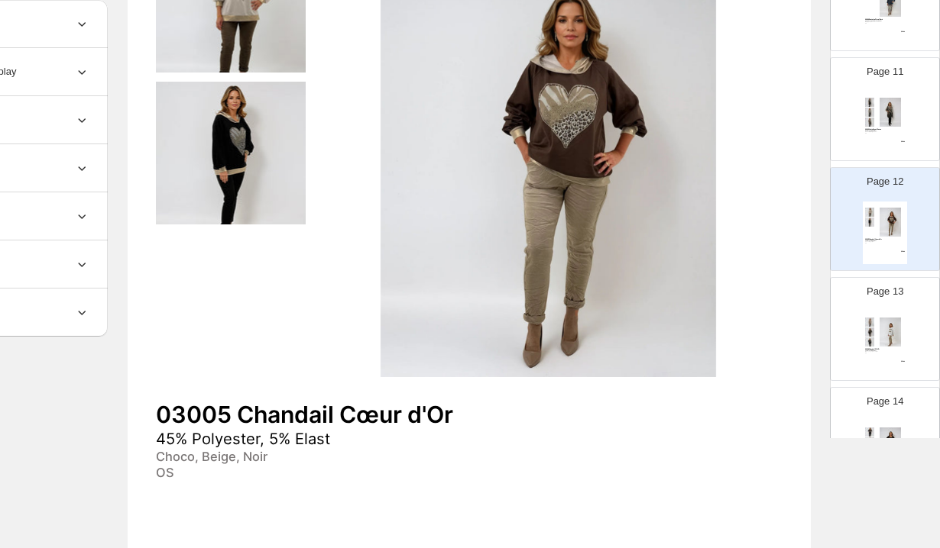
scroll to position [1160, 0]
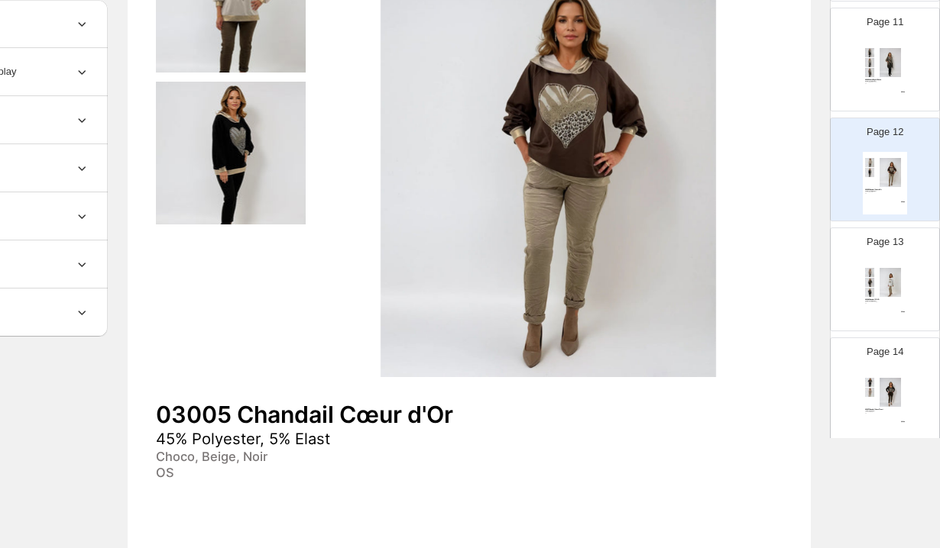
click at [899, 298] on div "03006 Chandail WILD 45% Polyester, 5% Elast Blanc, Taupe, Choco, Noir OS $ 54.00" at bounding box center [884, 293] width 44 height 63
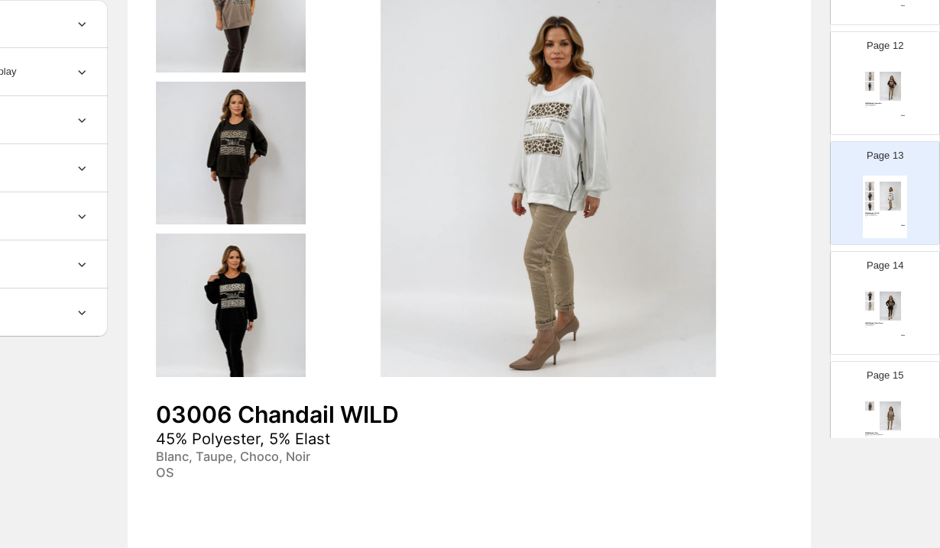
scroll to position [1267, 0]
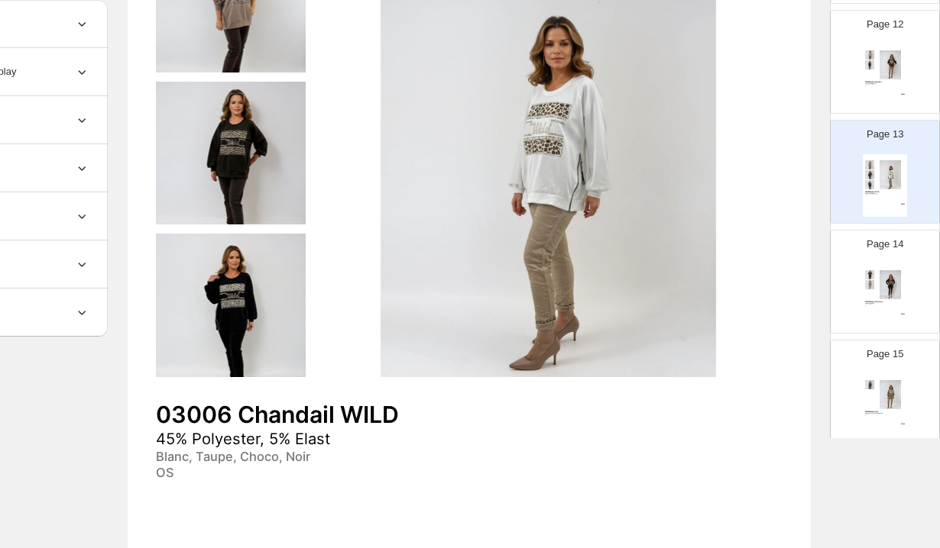
click at [899, 298] on img at bounding box center [890, 284] width 31 height 29
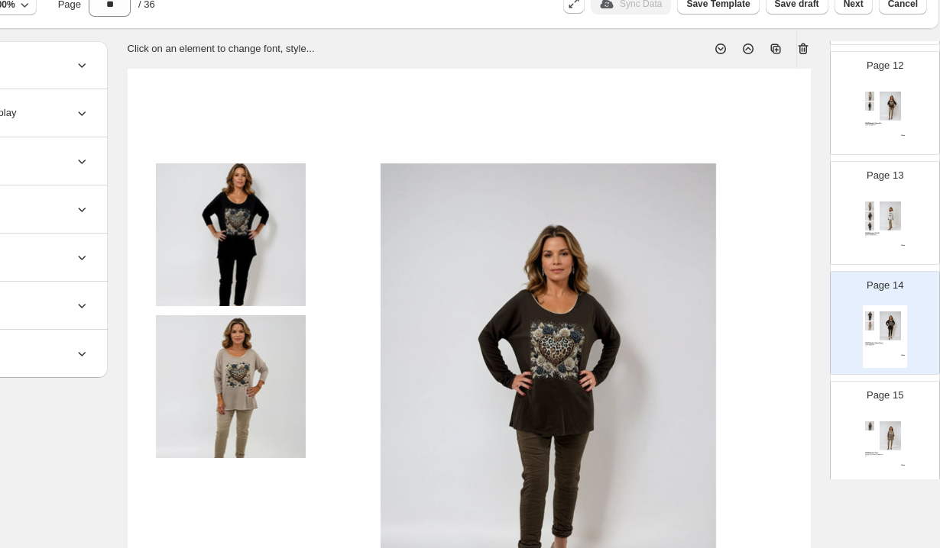
scroll to position [65, 143]
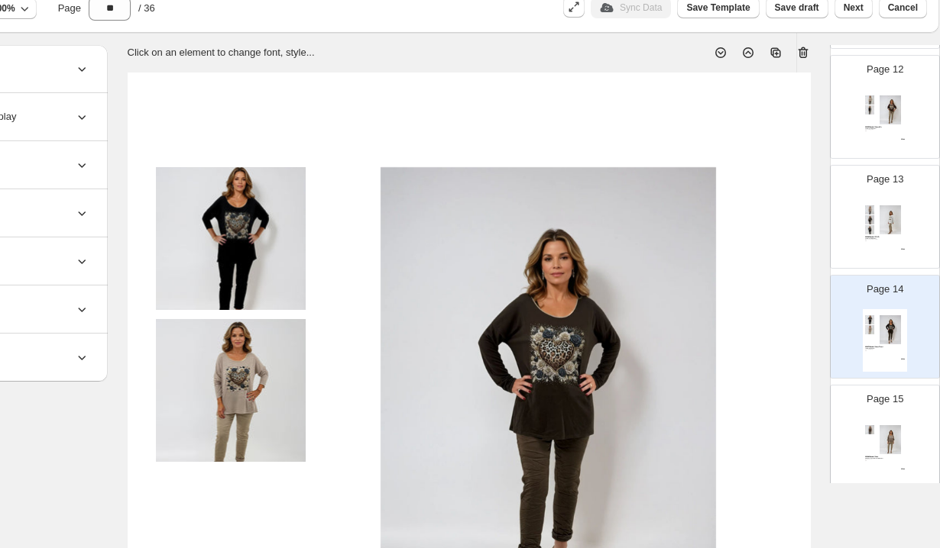
click at [800, 50] on icon at bounding box center [802, 52] width 15 height 15
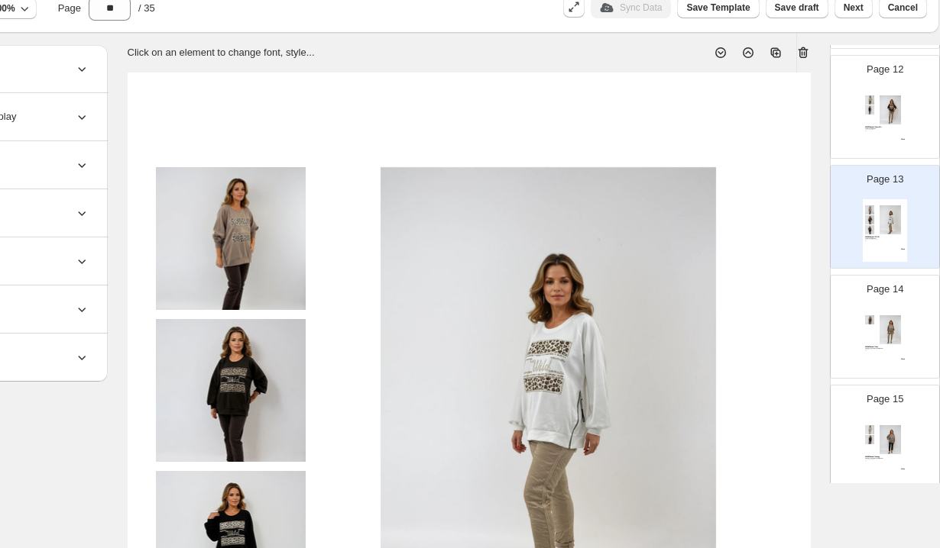
scroll to position [1355, 0]
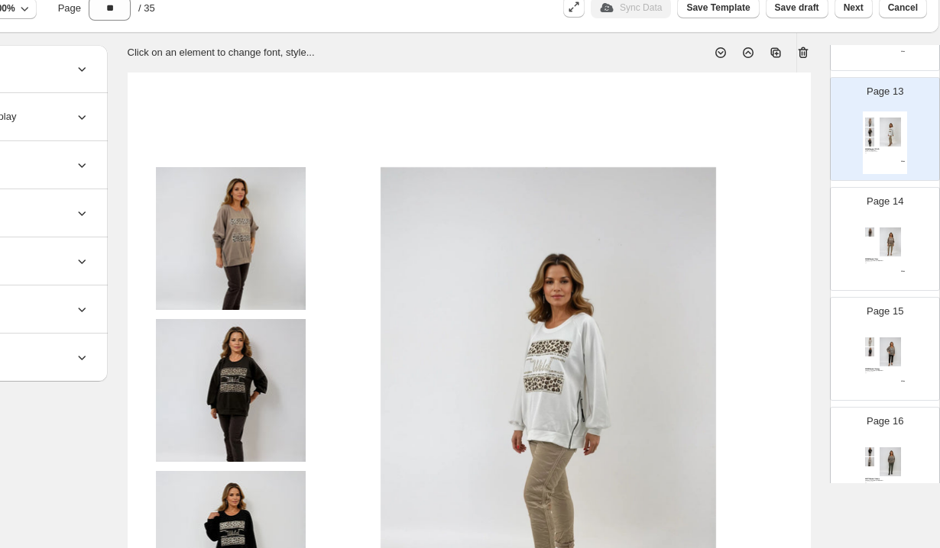
click at [876, 272] on div "03008 Chandail Coco 50% Viscose, 45% Polyester, 5% Elast Beige, Choco OS $ 54.00" at bounding box center [884, 253] width 44 height 63
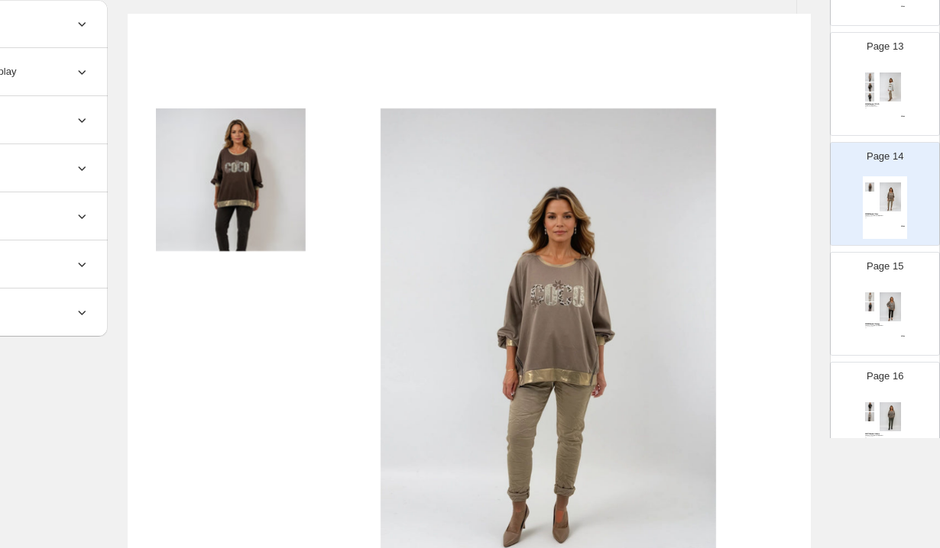
scroll to position [73, 143]
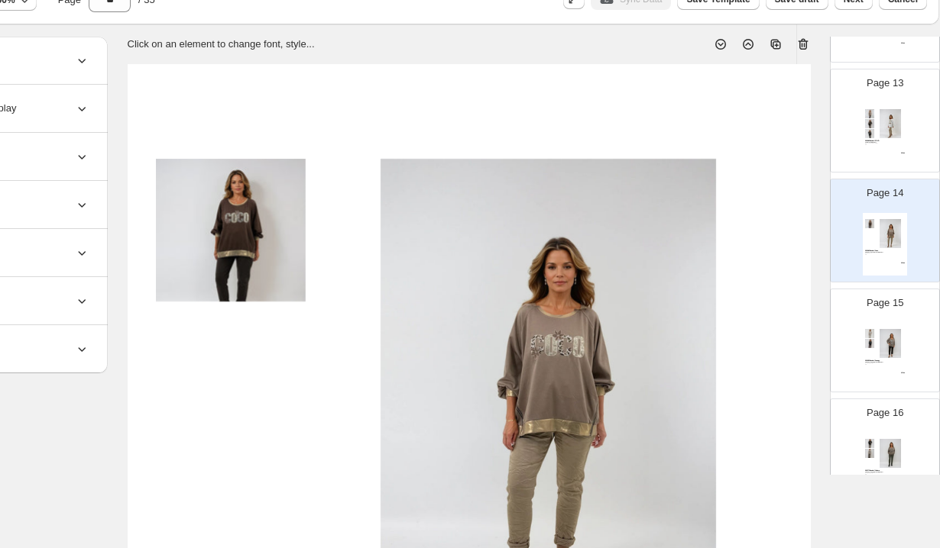
click at [805, 43] on icon at bounding box center [803, 44] width 10 height 11
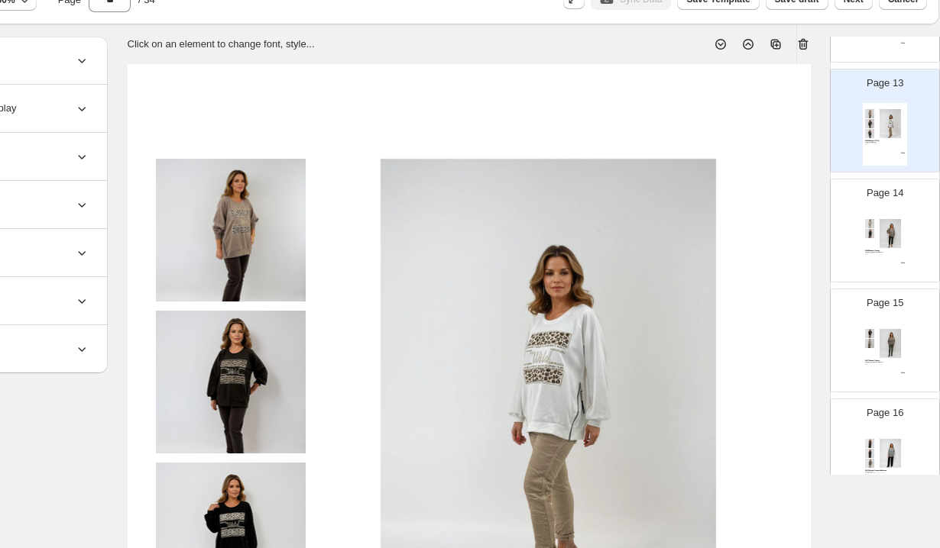
click at [901, 223] on img at bounding box center [890, 233] width 31 height 29
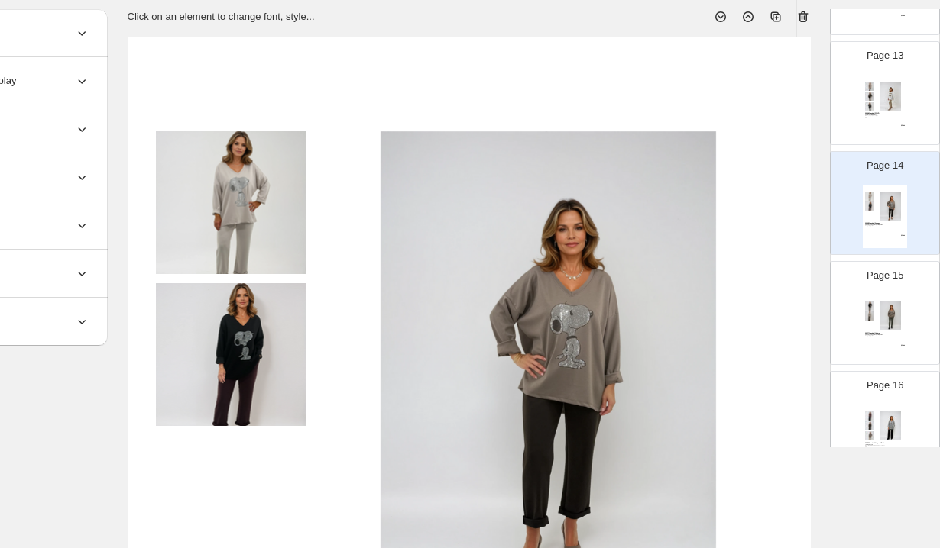
scroll to position [87, 143]
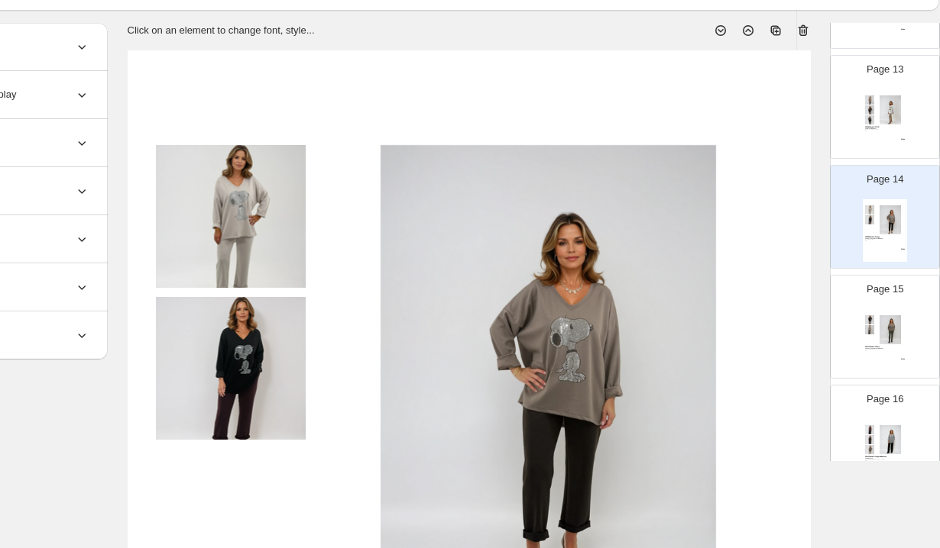
click at [801, 31] on icon at bounding box center [802, 30] width 15 height 15
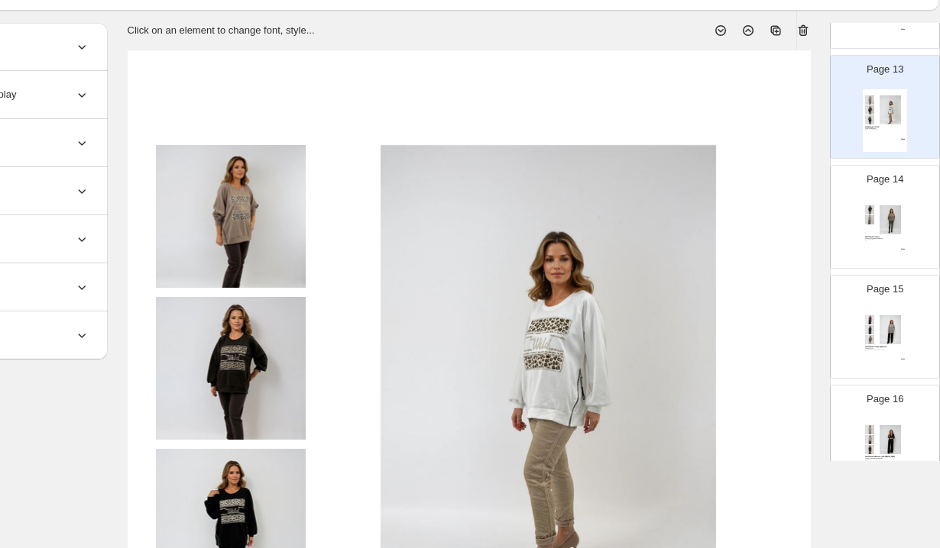
click at [899, 221] on img at bounding box center [890, 219] width 31 height 29
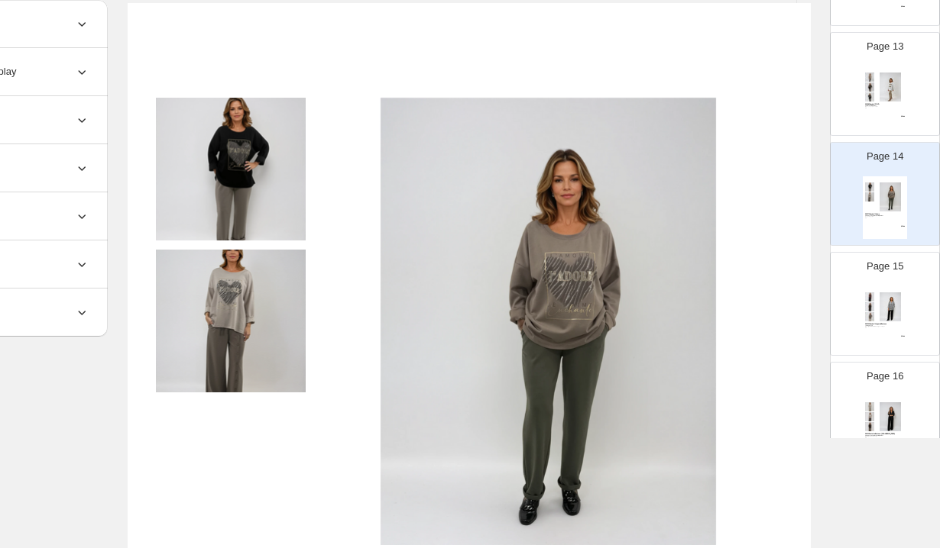
scroll to position [117, 143]
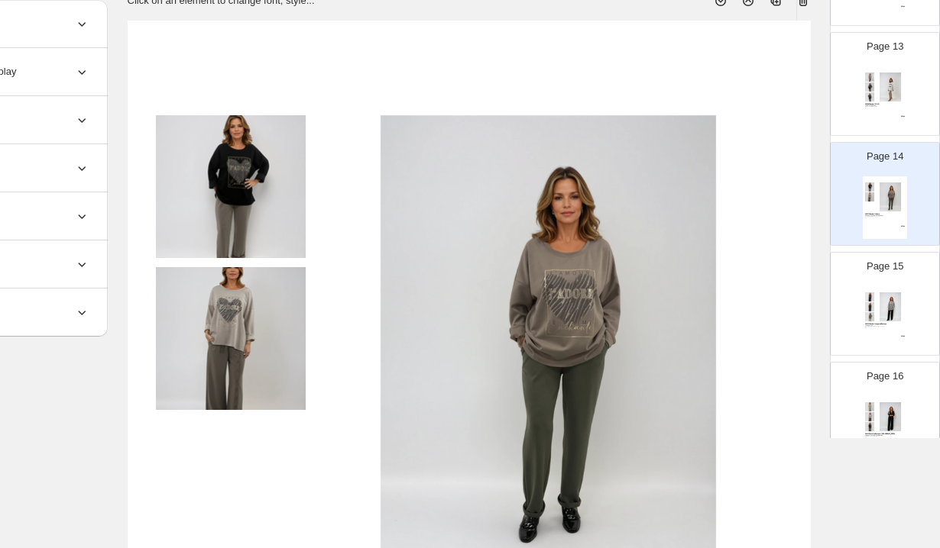
click at [802, 6] on icon at bounding box center [802, 0] width 15 height 15
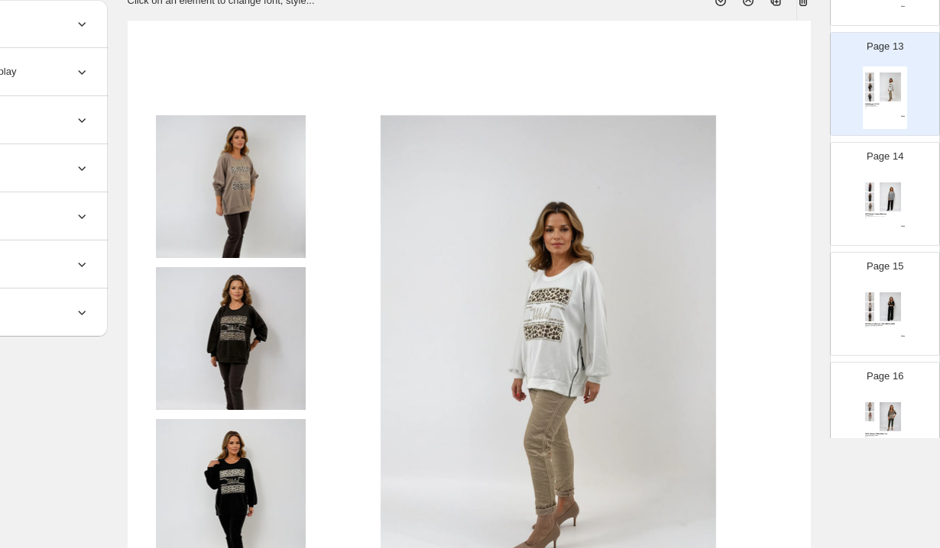
click at [876, 245] on div "Page 14 03012 Chandail Léopard à Boutons 100% Viscose Blanc, [GEOGRAPHIC_DATA],…" at bounding box center [885, 194] width 110 height 104
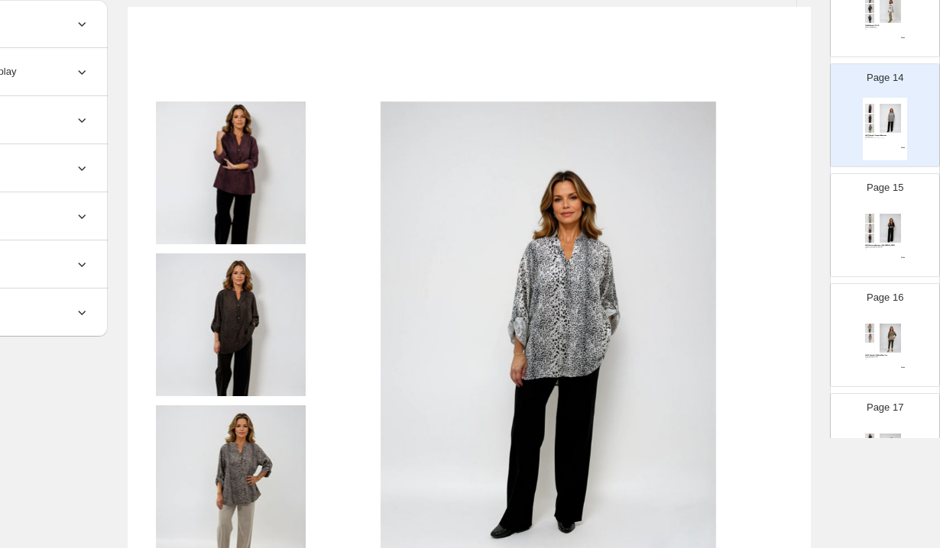
scroll to position [191, 143]
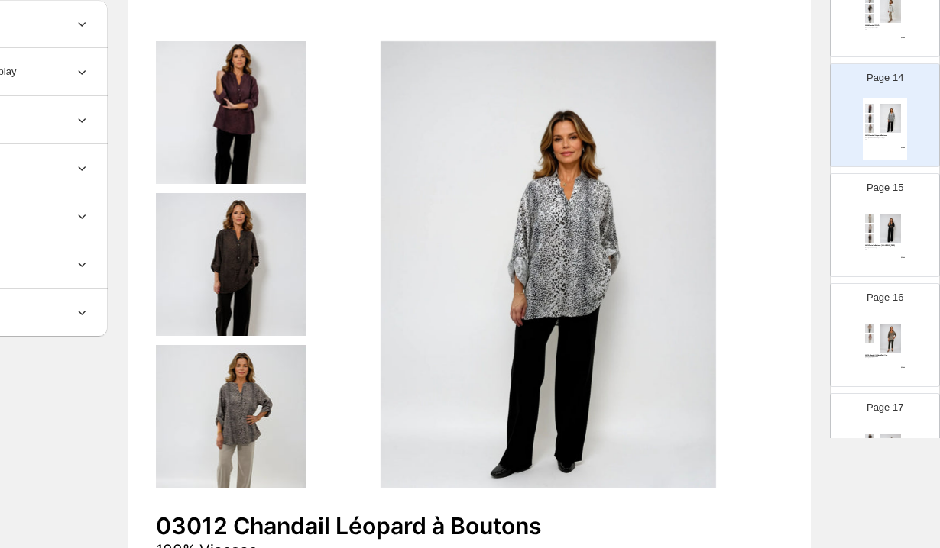
click at [879, 226] on img at bounding box center [890, 228] width 31 height 29
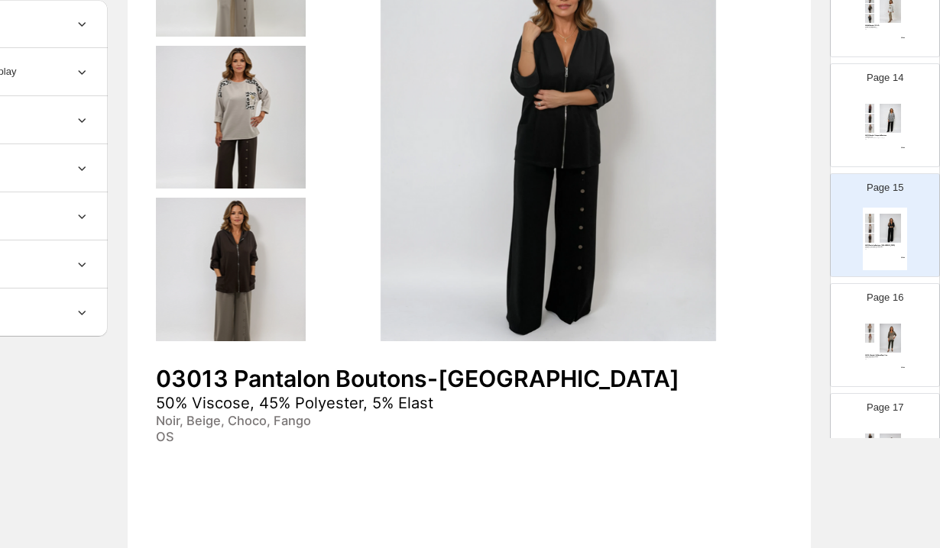
scroll to position [350, 143]
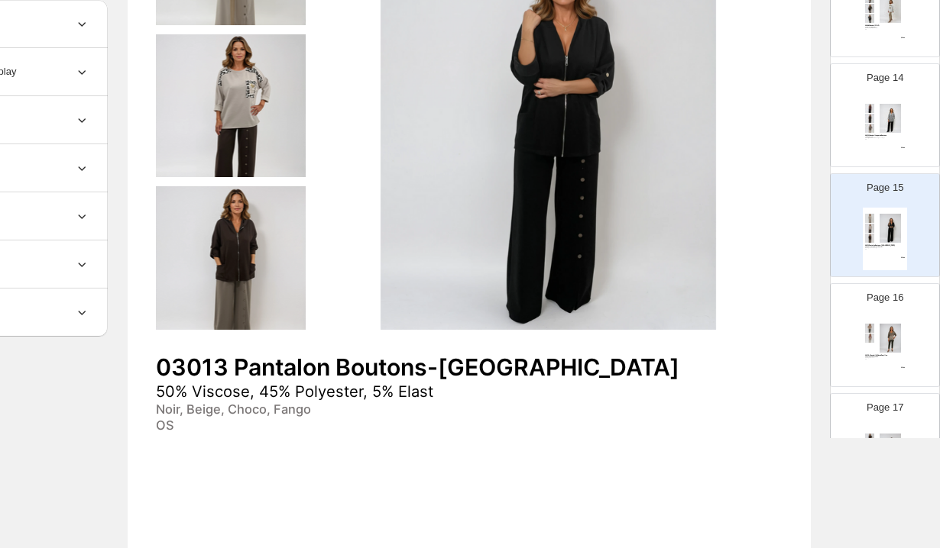
click at [898, 322] on div "03014 - Chandail V à Nœud Papillon 50% Acrylic, 50% Polyamide Vert, Beige, Fuch…" at bounding box center [884, 349] width 44 height 63
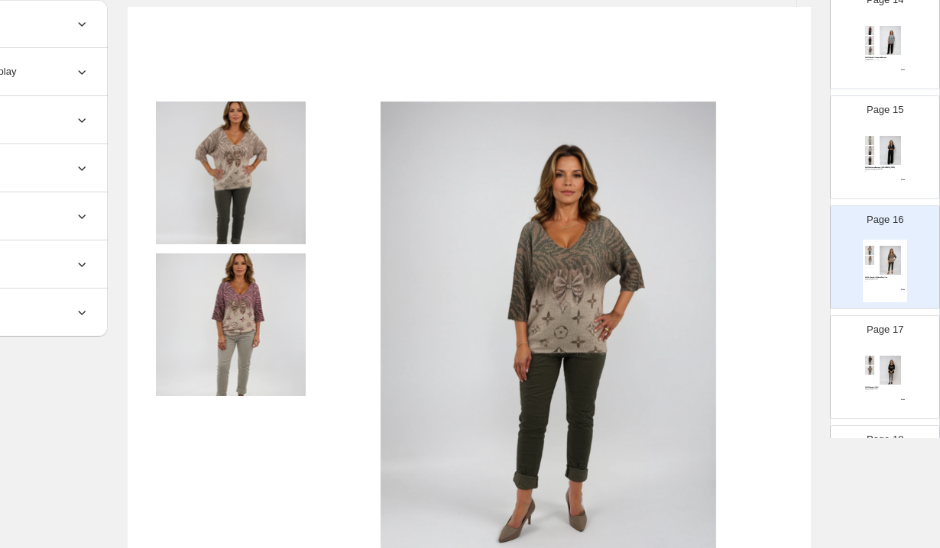
scroll to position [52, 143]
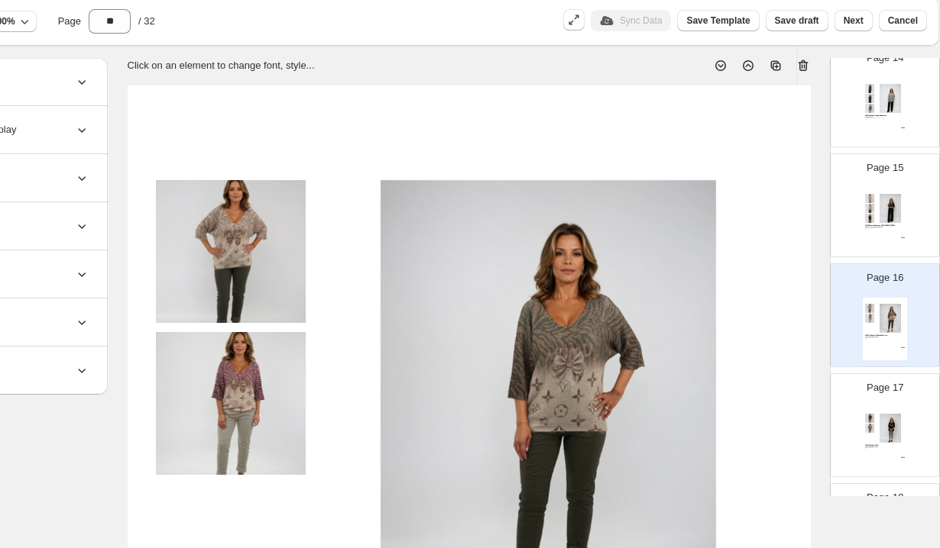
click at [804, 65] on icon at bounding box center [804, 66] width 2 height 5
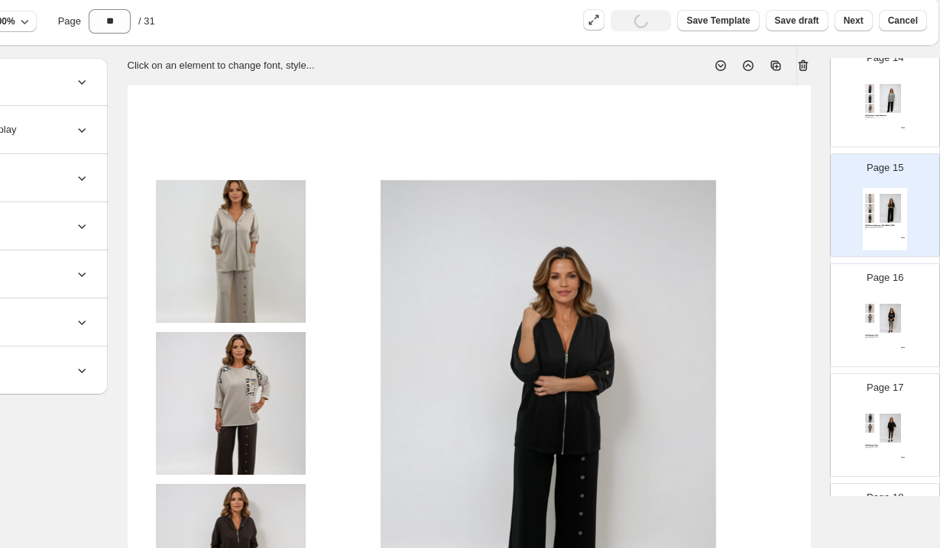
click at [911, 335] on div "Page 16 03015 Chandail CHIC 50% Acrylic, 50% Polyamide Noir, Choco, Beige OS $ …" at bounding box center [878, 309] width 96 height 102
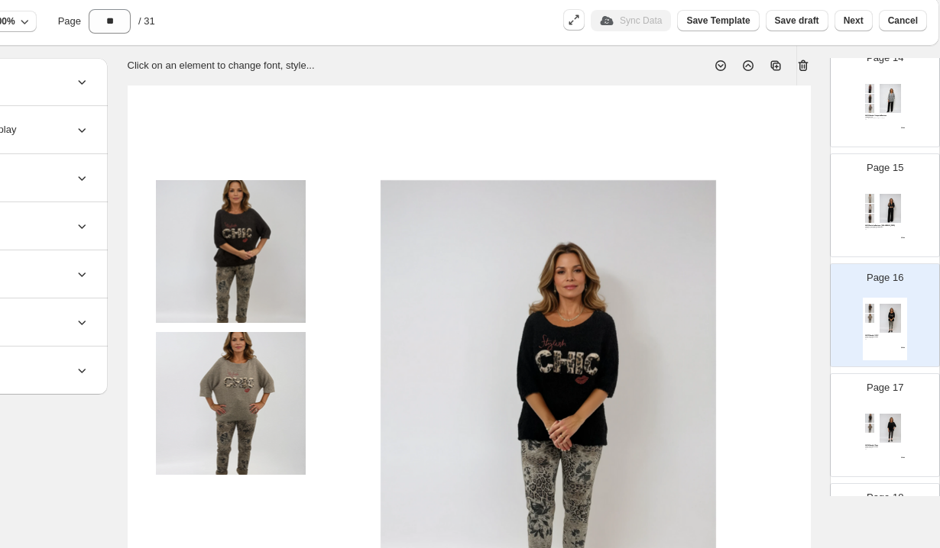
click at [799, 61] on icon at bounding box center [802, 65] width 15 height 15
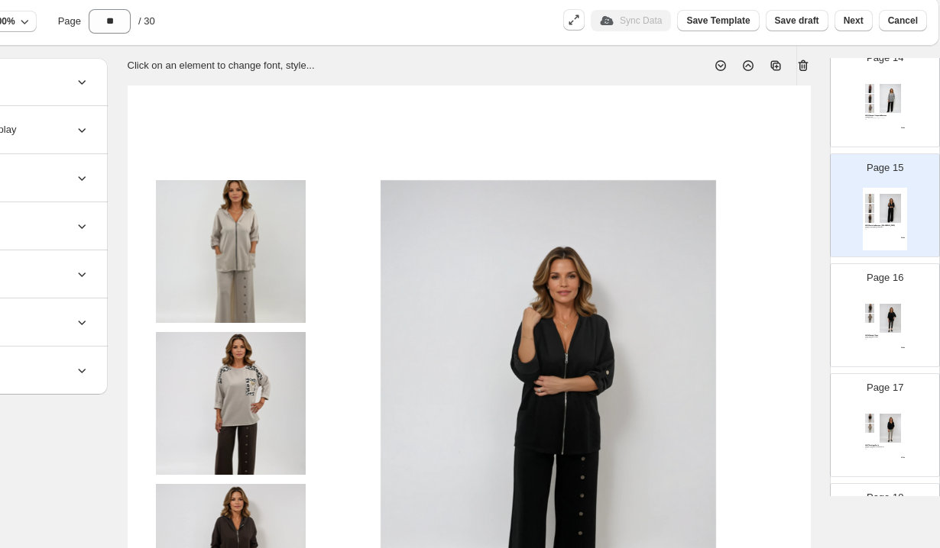
click at [909, 318] on div "Page 16 03016 Chandail Doux 50% Acrylic, 50% Polyamide Noir, Marron, Beige OS $…" at bounding box center [878, 309] width 96 height 102
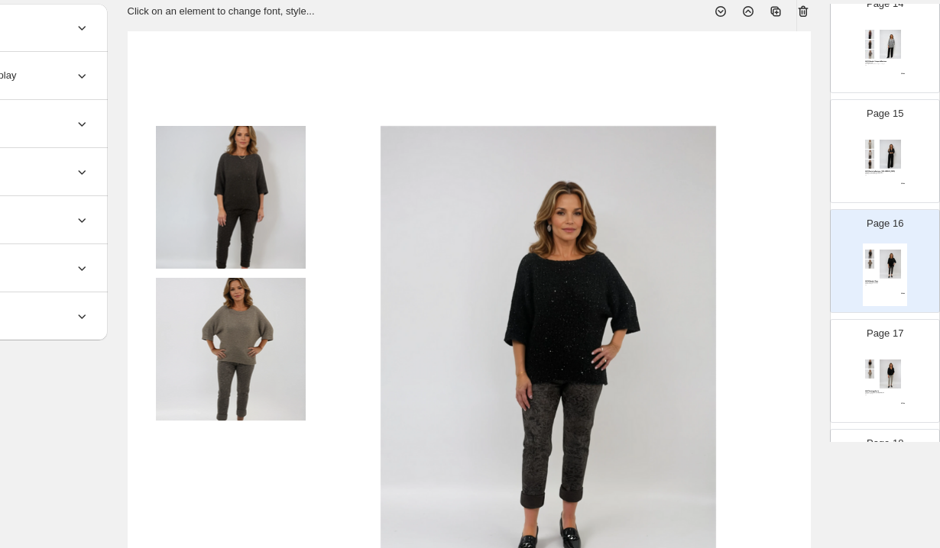
scroll to position [0, 143]
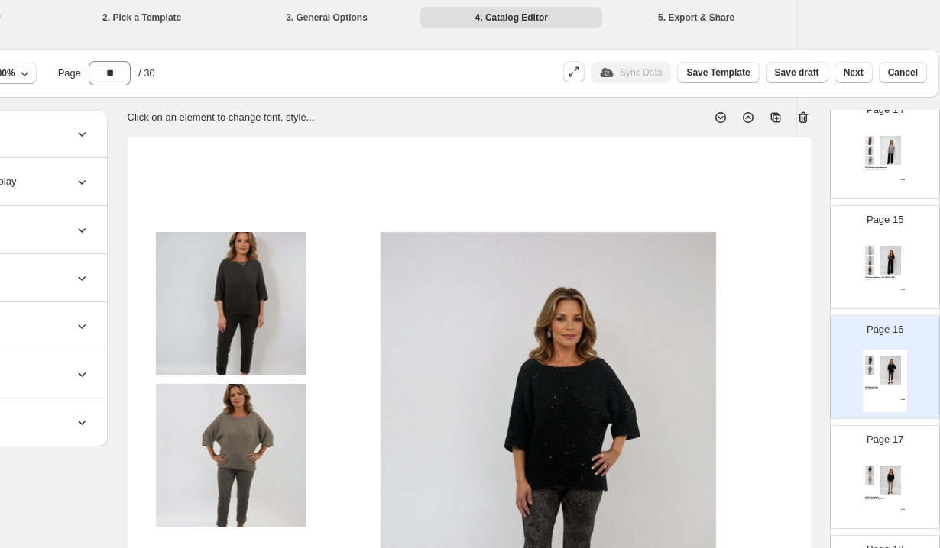
click at [800, 114] on icon at bounding box center [803, 117] width 10 height 11
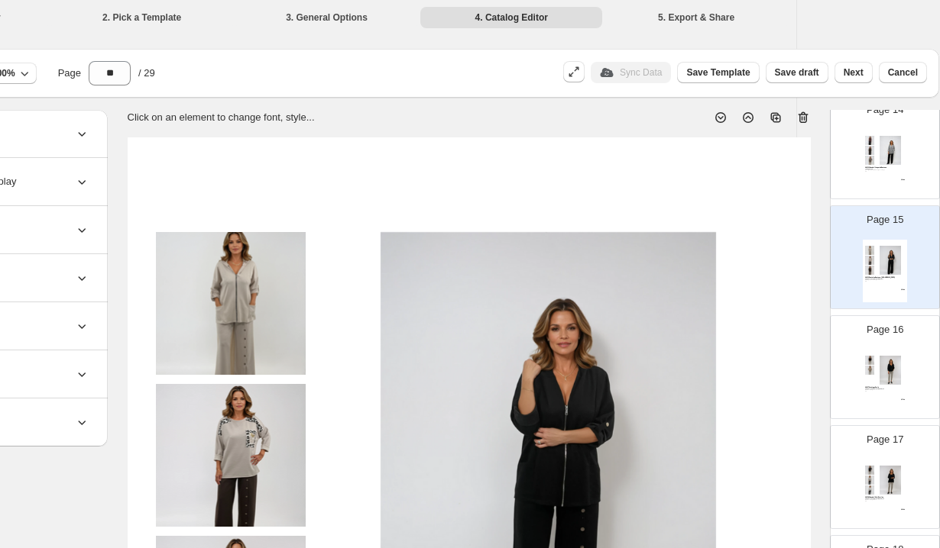
click at [913, 345] on div "Page 16 03017 Cardigan Perlé 50% Viscose, 28% Polyester, 22% Nylon Noir, Choco,…" at bounding box center [878, 361] width 96 height 102
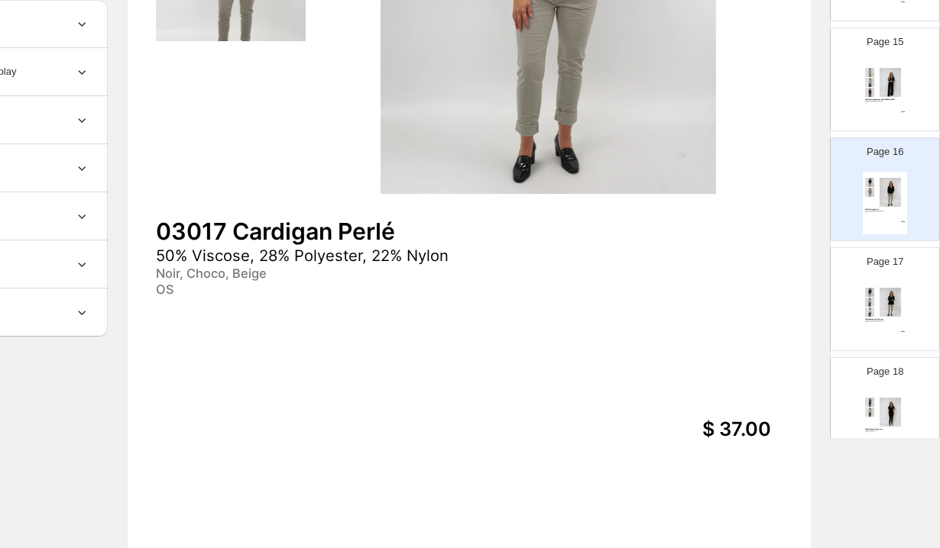
scroll to position [1581, 0]
click at [874, 298] on div "03018 Chandail Nuit Étoilée 50% Viscose, 28% Polyester, 22% Nylon Noir, Choco, …" at bounding box center [884, 311] width 44 height 63
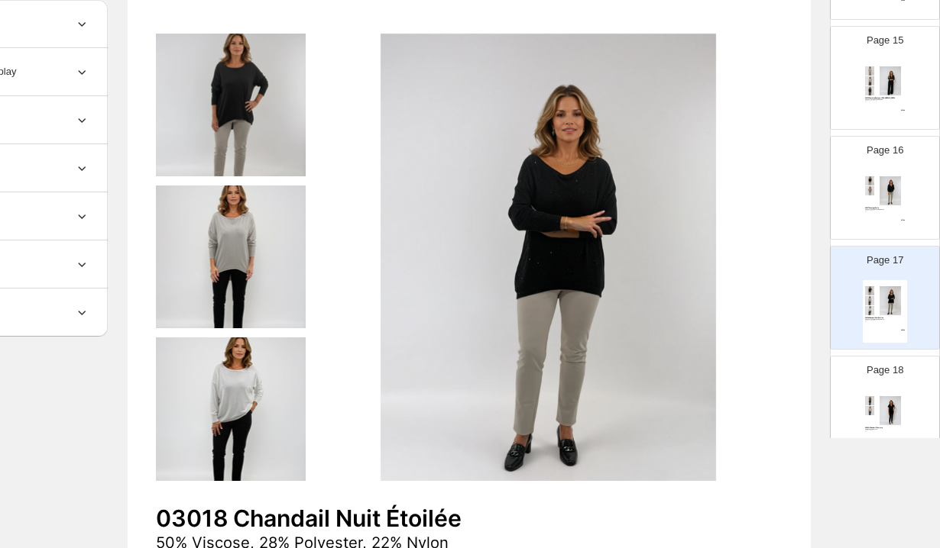
scroll to position [68, 143]
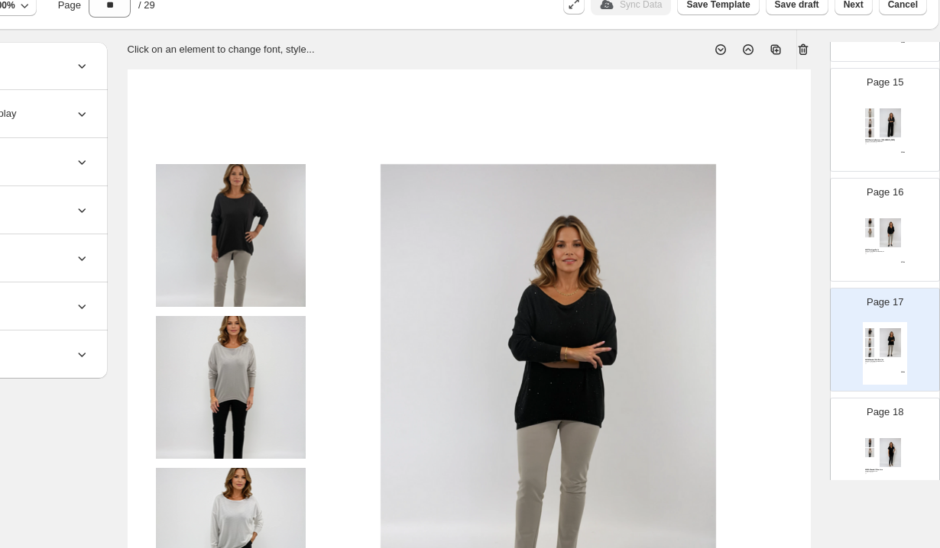
click at [804, 45] on icon at bounding box center [803, 49] width 10 height 11
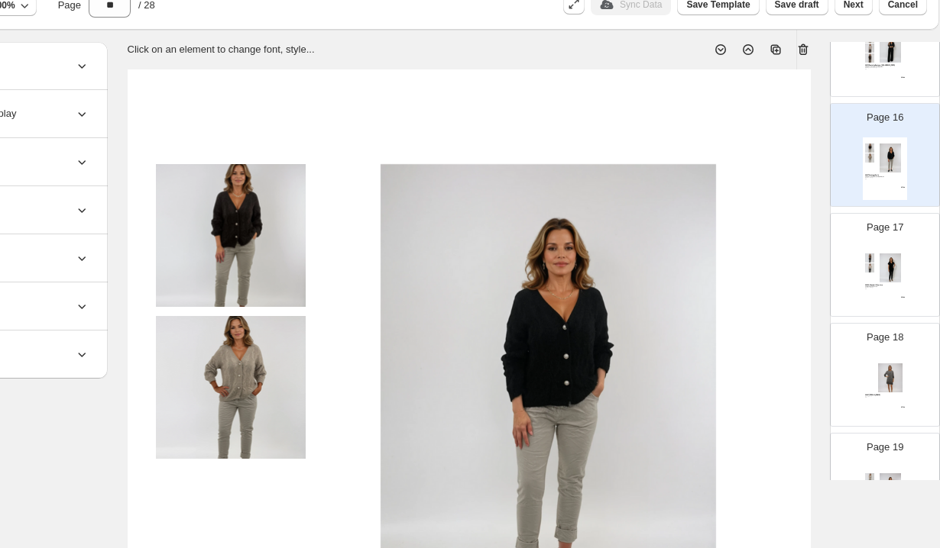
scroll to position [1674, 0]
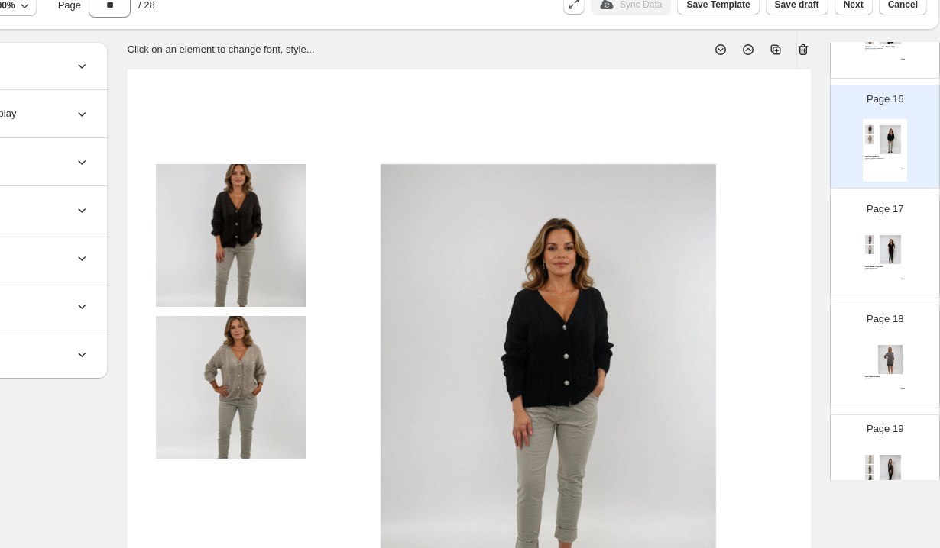
click at [894, 257] on img at bounding box center [890, 249] width 31 height 29
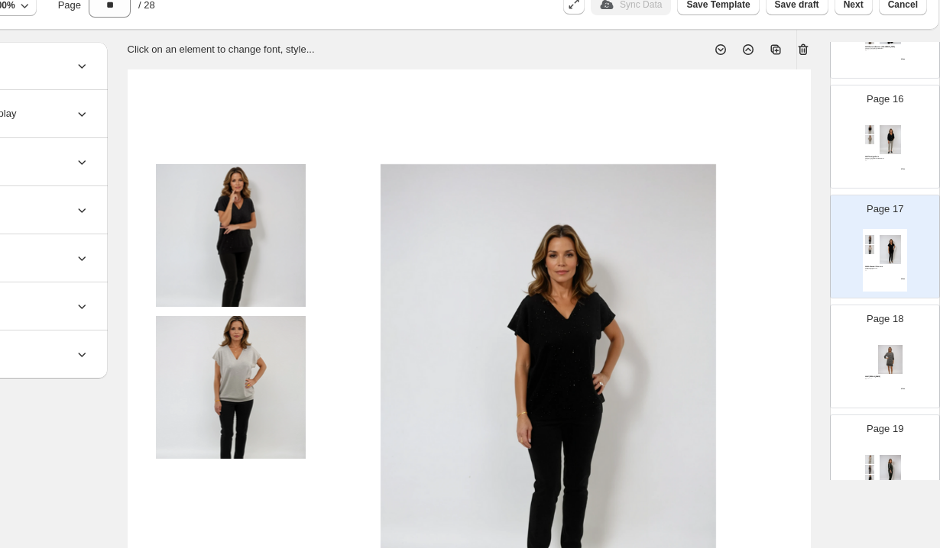
click at [800, 45] on icon at bounding box center [802, 49] width 15 height 15
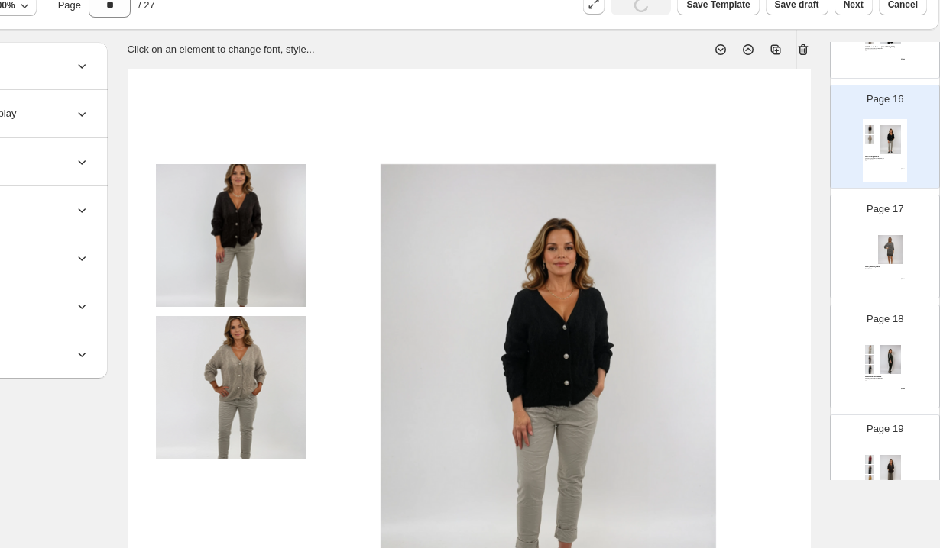
click at [898, 260] on img at bounding box center [890, 249] width 31 height 29
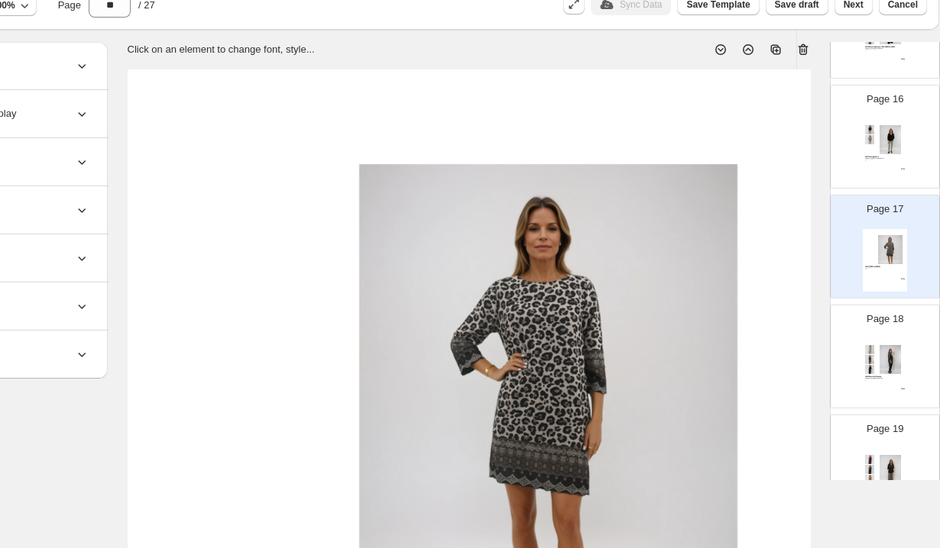
click at [907, 324] on div "Page 18 03022 Pantalon Weekend 50% Viscose, 45% Polyester, 5% Elast Kaki, Beige…" at bounding box center [878, 350] width 96 height 102
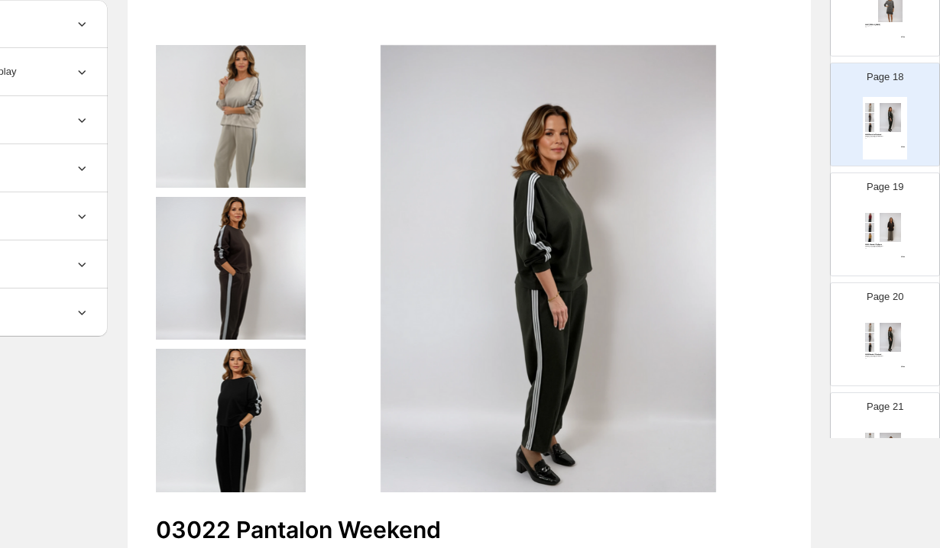
scroll to position [1888, 0]
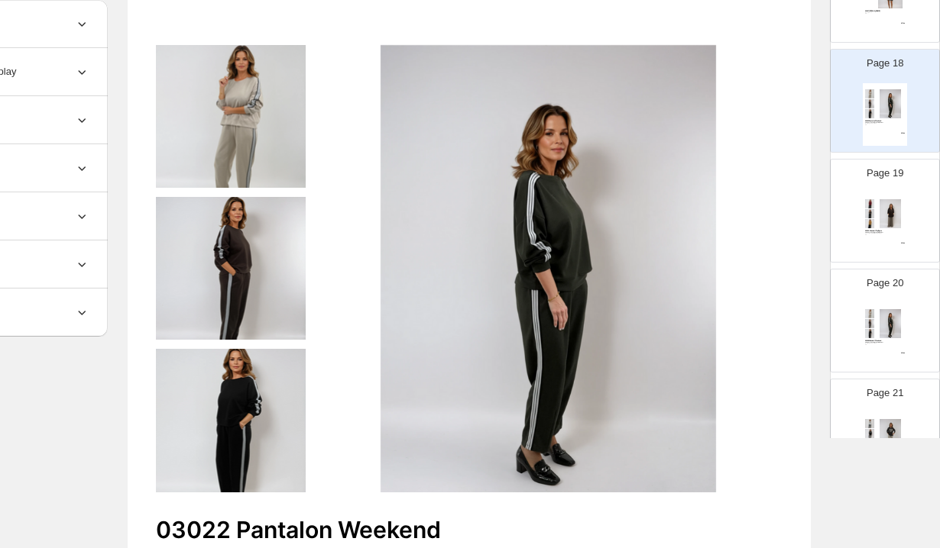
click at [895, 214] on img at bounding box center [890, 213] width 31 height 29
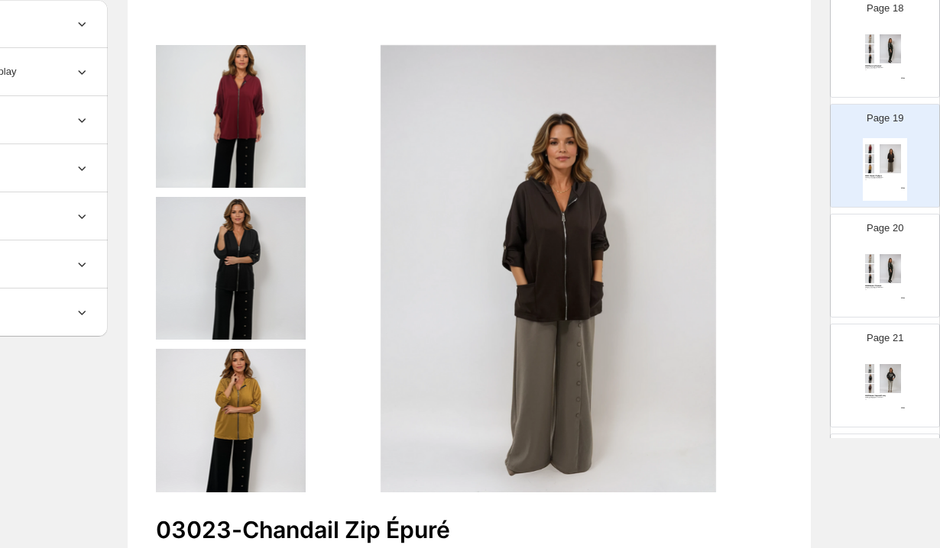
scroll to position [1943, 0]
click at [872, 241] on div "Page 20 03024 Chandail Weekend 50% Viscose, 45% Polyester, 5% Elast Kaki, Beige…" at bounding box center [878, 260] width 96 height 102
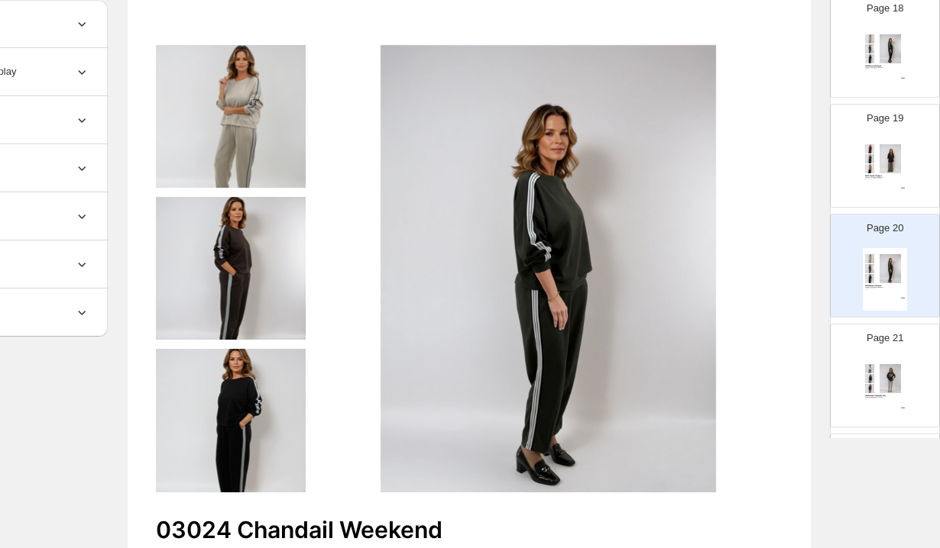
scroll to position [115, 143]
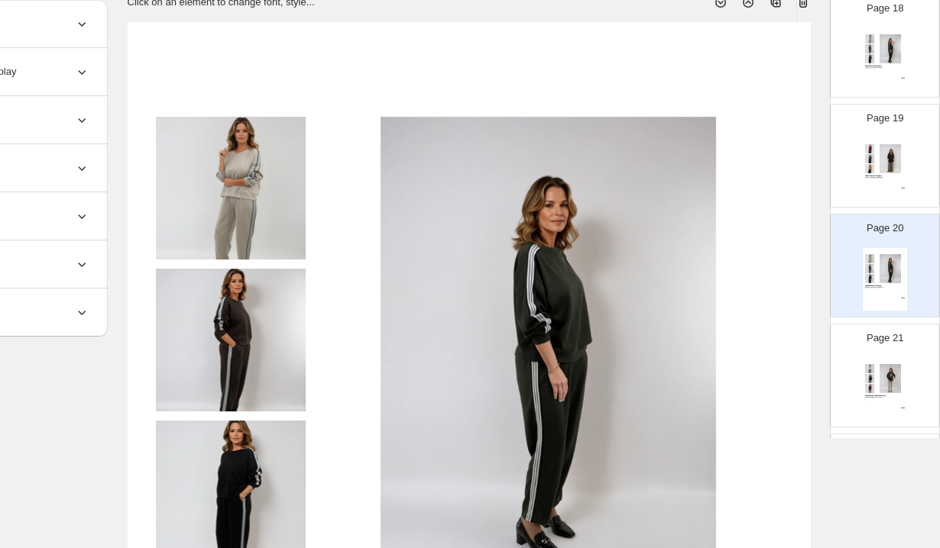
click at [800, 2] on icon at bounding box center [802, 2] width 15 height 15
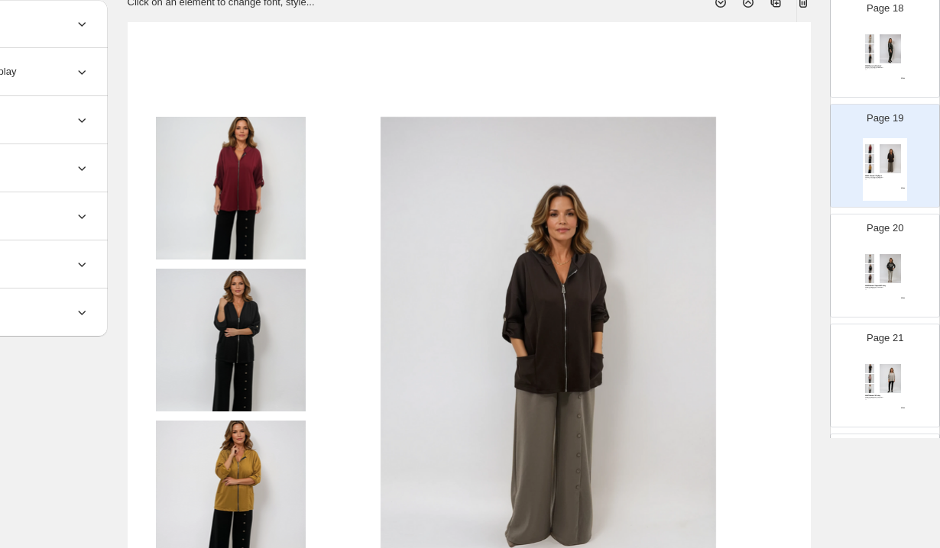
scroll to position [2011, 0]
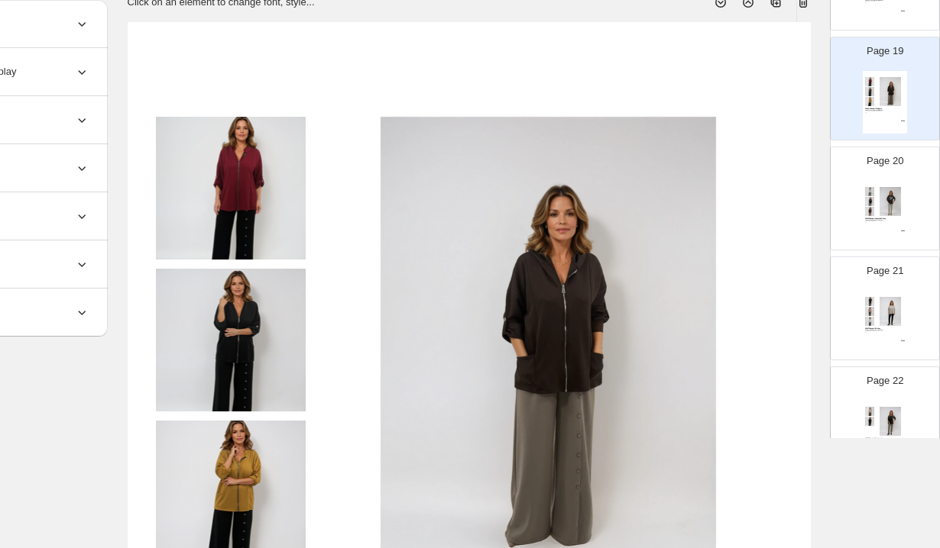
click at [891, 237] on div "03025 Chandail Capuche Mickey 50% Polyester, 45% Viscose, 5% Elast Choco, Blanc…" at bounding box center [884, 212] width 44 height 63
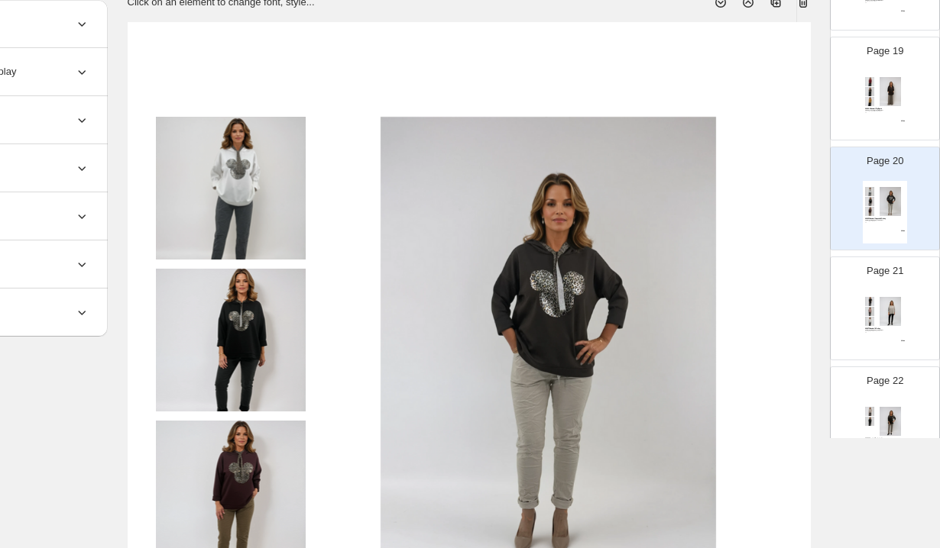
click at [891, 316] on img at bounding box center [890, 311] width 31 height 29
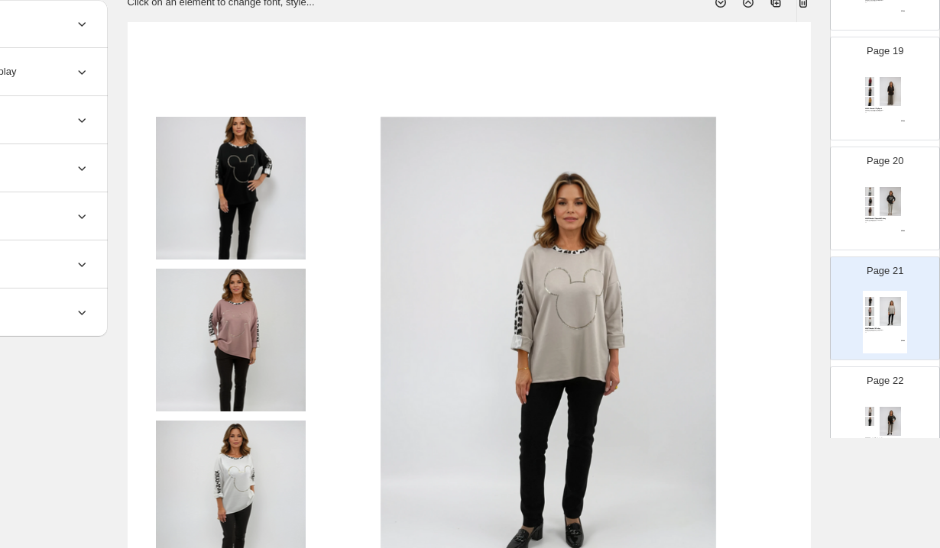
click at [799, 5] on icon at bounding box center [803, 2] width 10 height 11
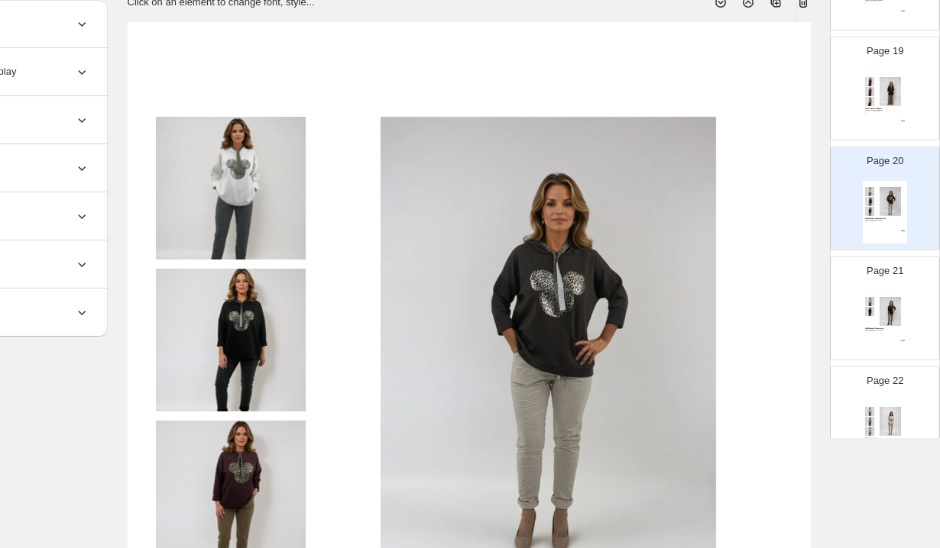
click at [911, 295] on div "Page 21 03026 Chandail Pochette Léo 50% Polyester, 45% Viscose, 5% Elast Choco,…" at bounding box center [878, 302] width 96 height 102
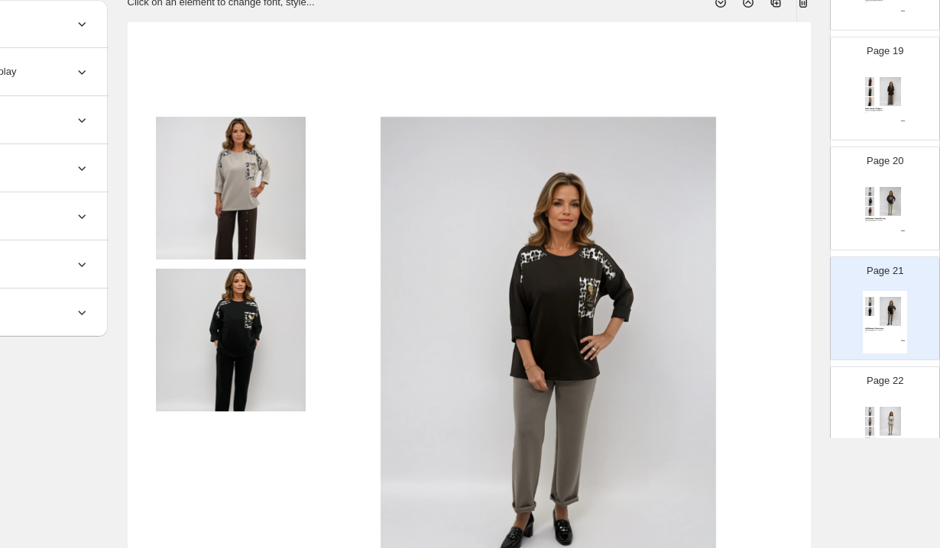
click at [888, 219] on div "03025 Chandail Capuche Mickey" at bounding box center [885, 219] width 40 height 2
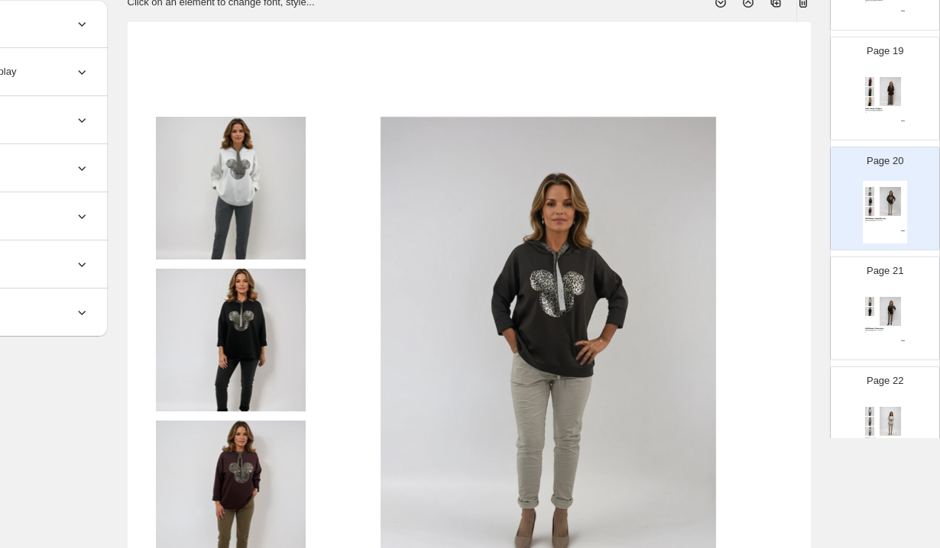
click at [801, 5] on icon at bounding box center [802, 2] width 15 height 15
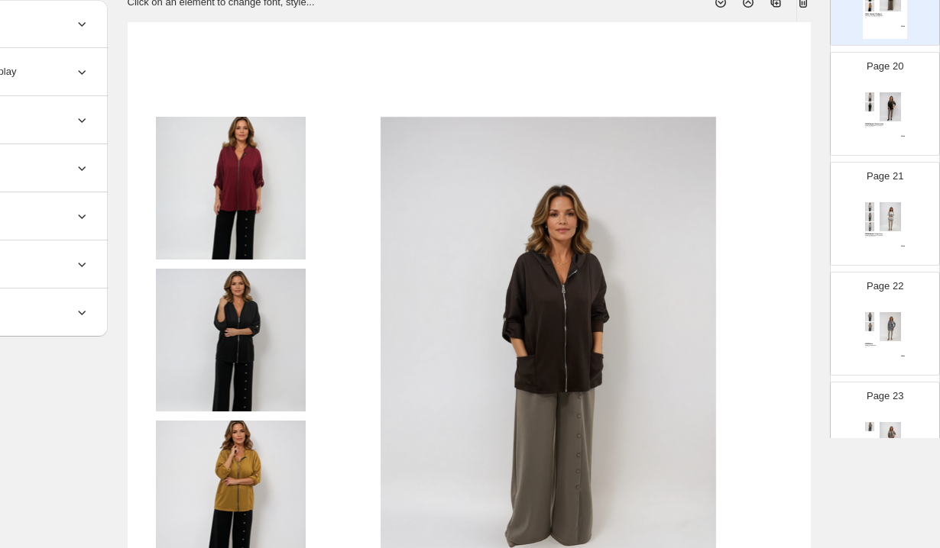
scroll to position [2302, 0]
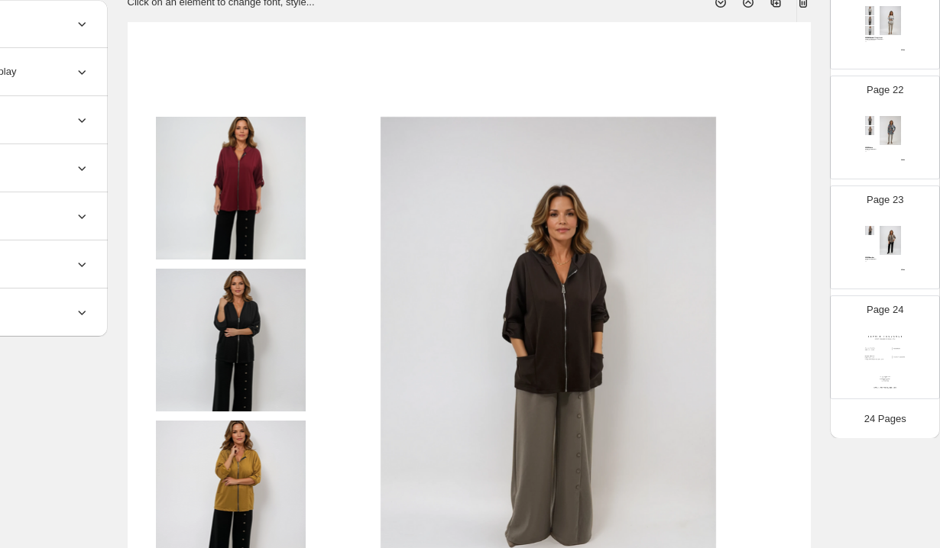
click at [885, 255] on div "03030 Bomber 95% Polyester, 5% Elast D1, D2 OS $ 58.00" at bounding box center [884, 251] width 44 height 63
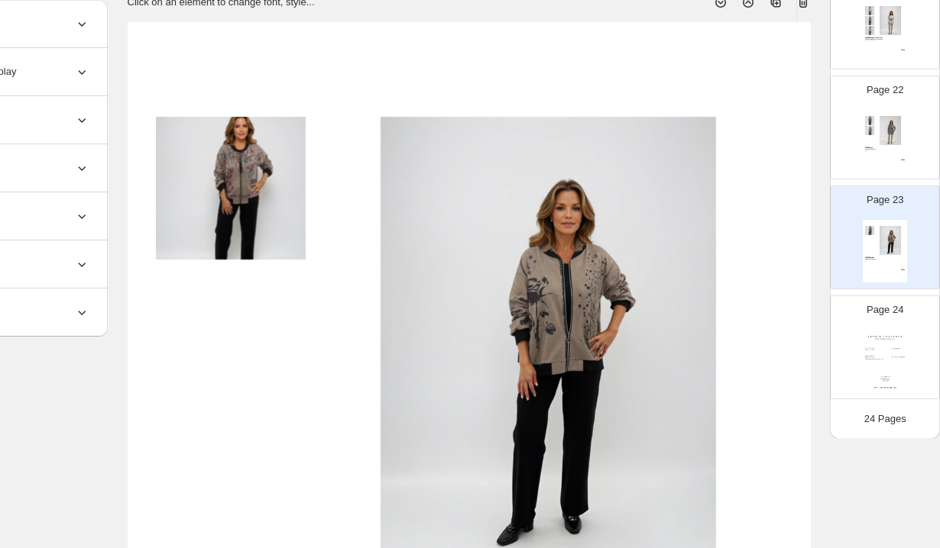
click at [901, 138] on img at bounding box center [890, 130] width 31 height 29
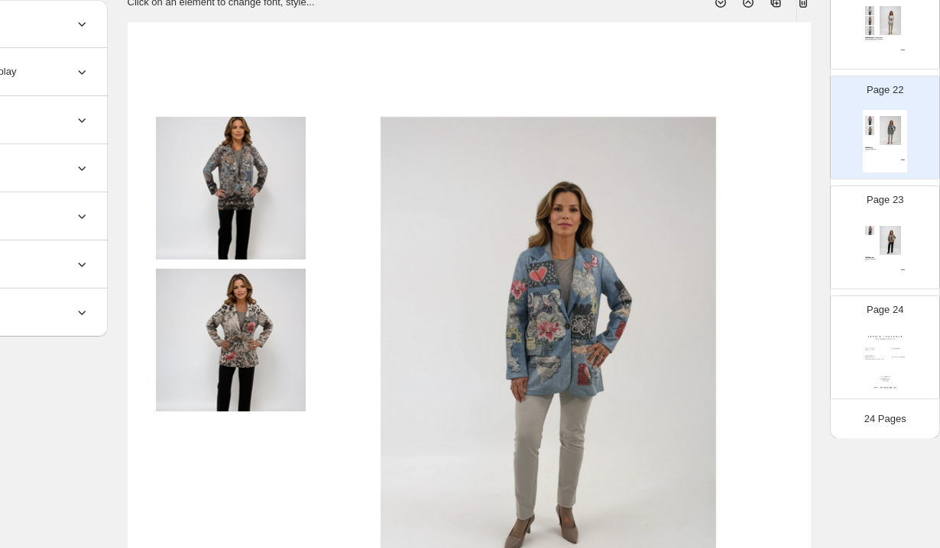
scroll to position [63, 143]
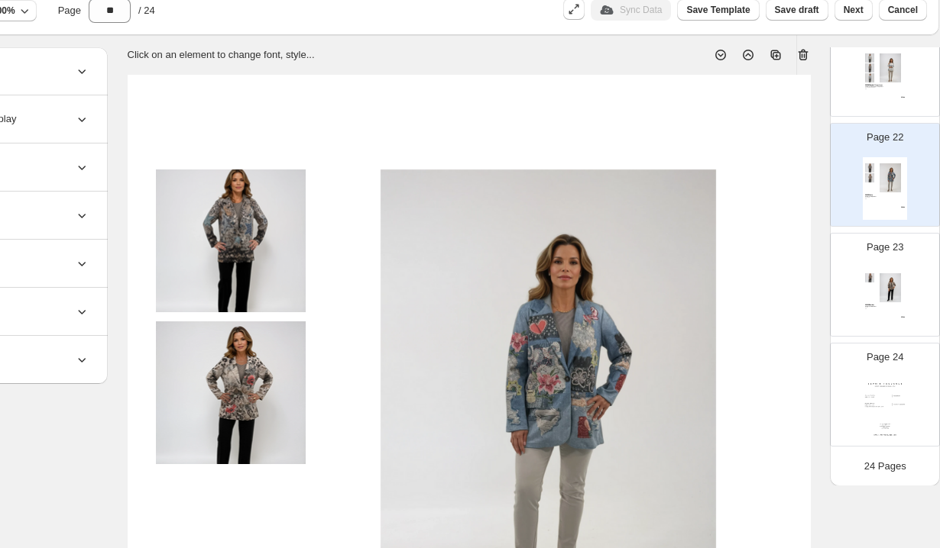
click at [802, 57] on icon at bounding box center [802, 54] width 15 height 15
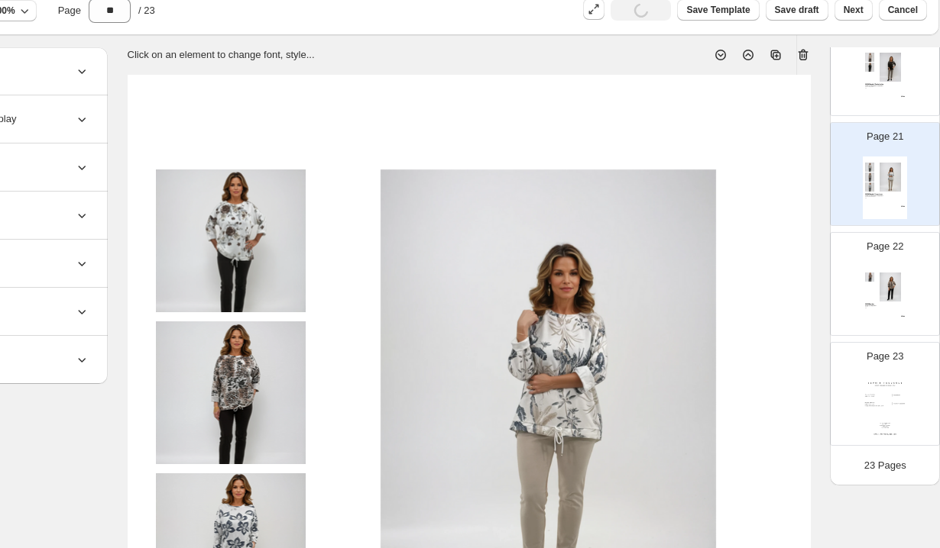
scroll to position [2192, 0]
click at [898, 309] on div "03030 Bomber 95% Polyester, 5% Elast D1, D2 OS $ 58.00" at bounding box center [884, 298] width 44 height 63
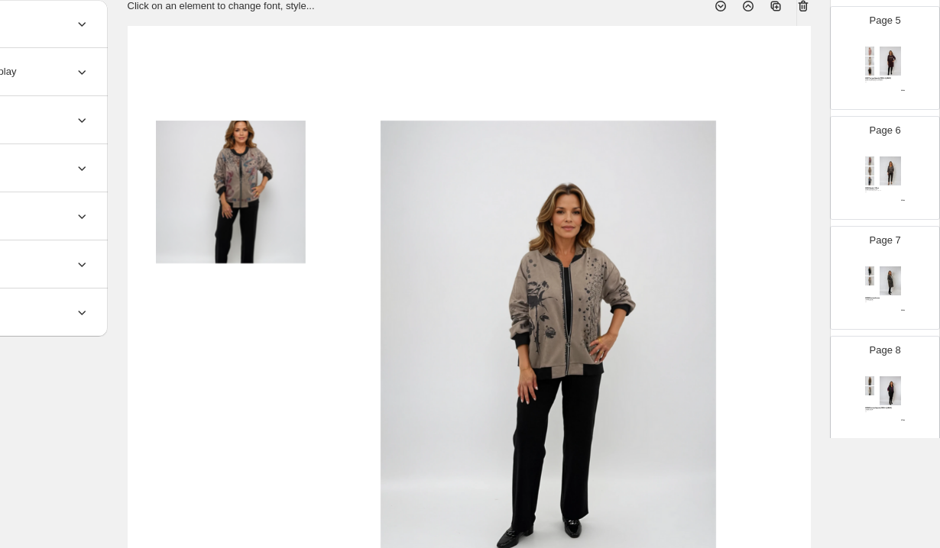
scroll to position [0, 0]
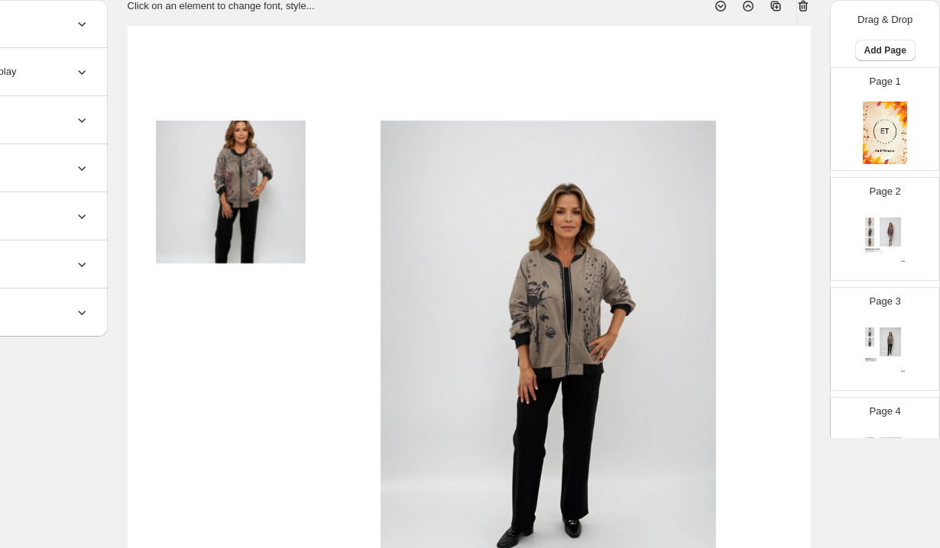
click at [896, 239] on img at bounding box center [890, 232] width 31 height 29
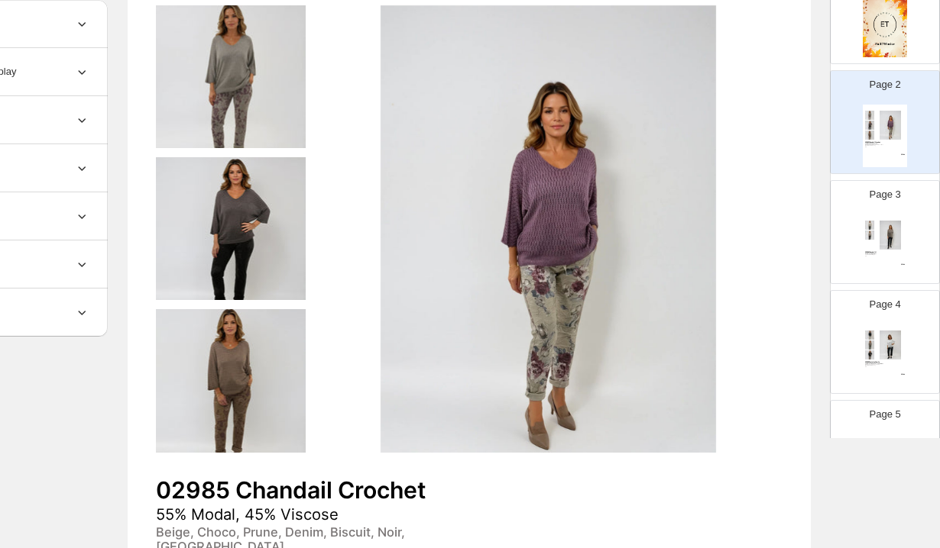
scroll to position [133, 0]
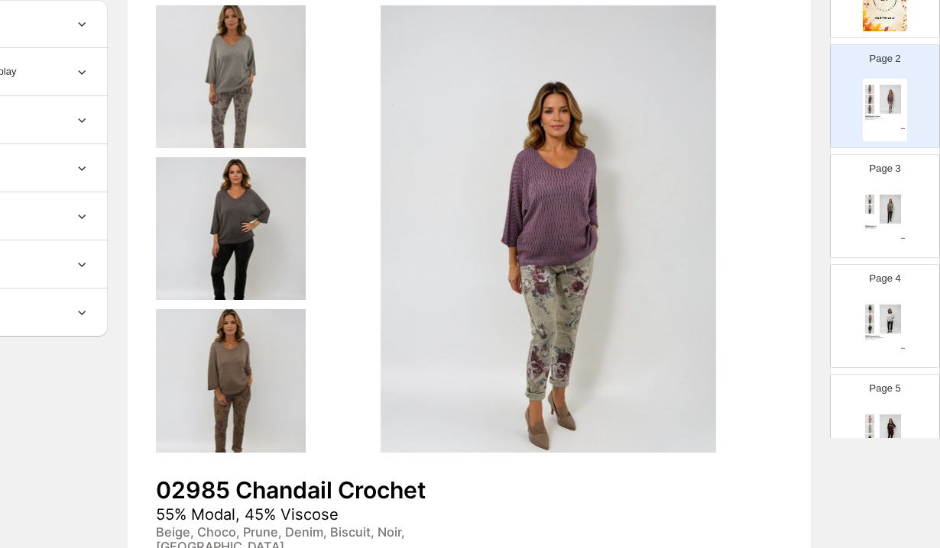
click at [889, 228] on div "97% Polyester, 3% Elast" at bounding box center [883, 229] width 36 height 2
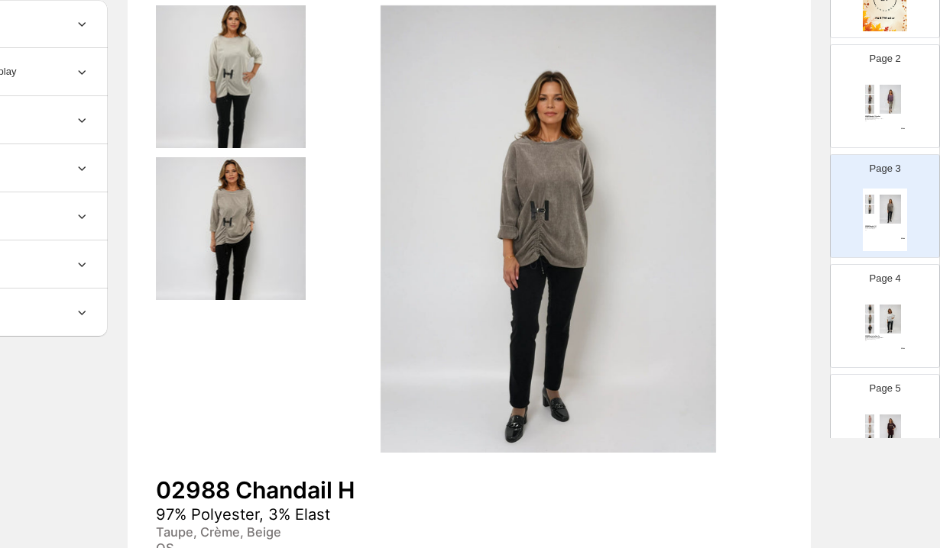
click at [899, 291] on div "Page 4 02989 Pantalon Comfo 50% Polyester, 45% Viscose, 5% Elast Noir, Kaki, Ta…" at bounding box center [878, 310] width 96 height 102
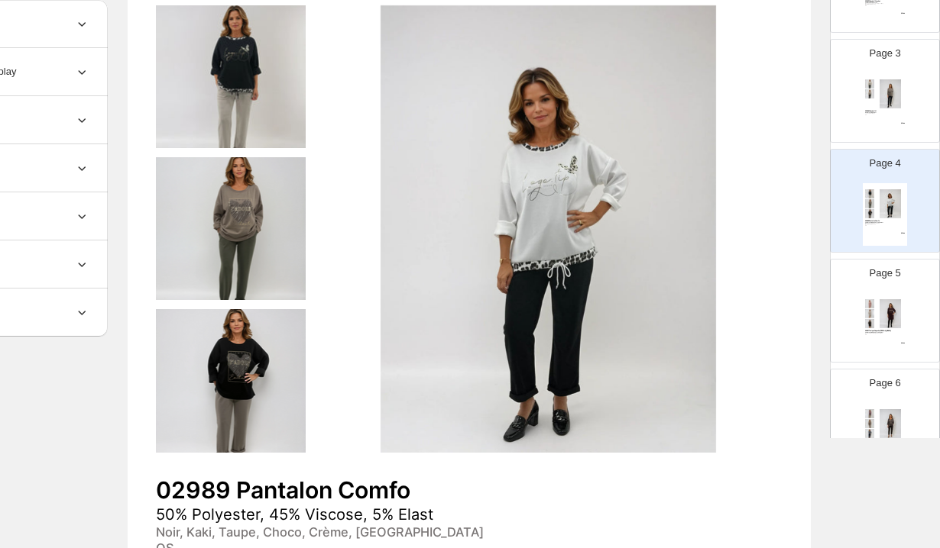
scroll to position [254, 0]
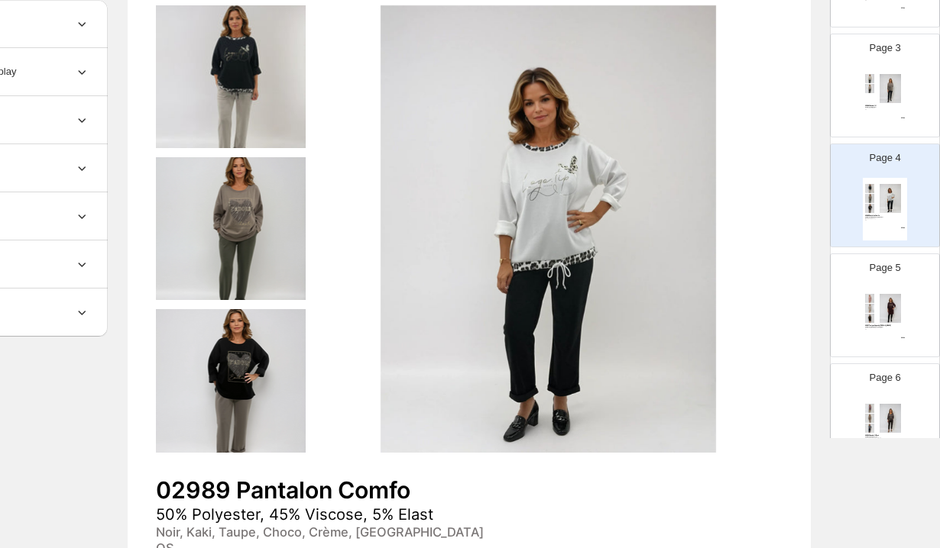
click at [899, 291] on div "02991 Tunique Capuche Léo 50% Polyester, 45% Viscose, 5% Elast Bordeaux, Rose, …" at bounding box center [884, 319] width 44 height 63
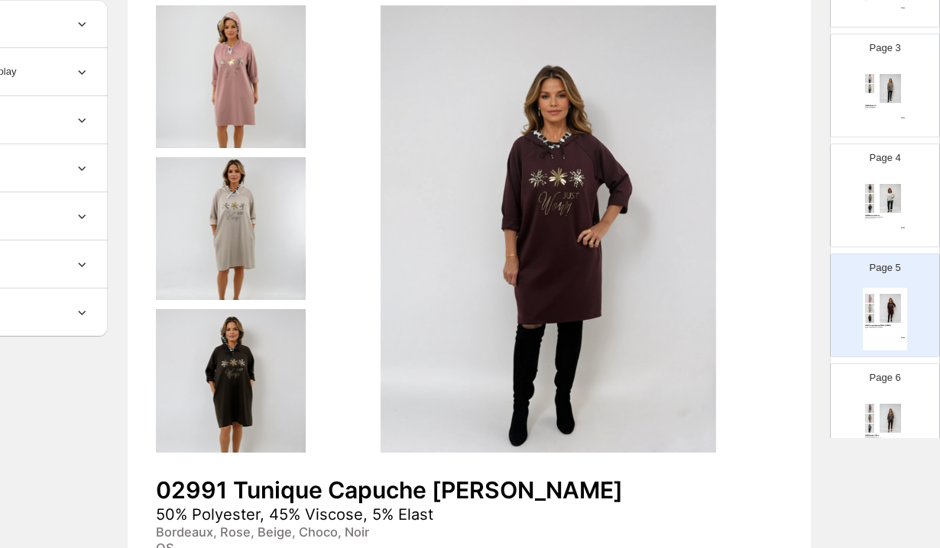
click at [904, 390] on div "Page 6 02993 Chandail V Doré 55% Modal, 45% Viscose Choco, Prune, Beige, Biscui…" at bounding box center [878, 409] width 96 height 102
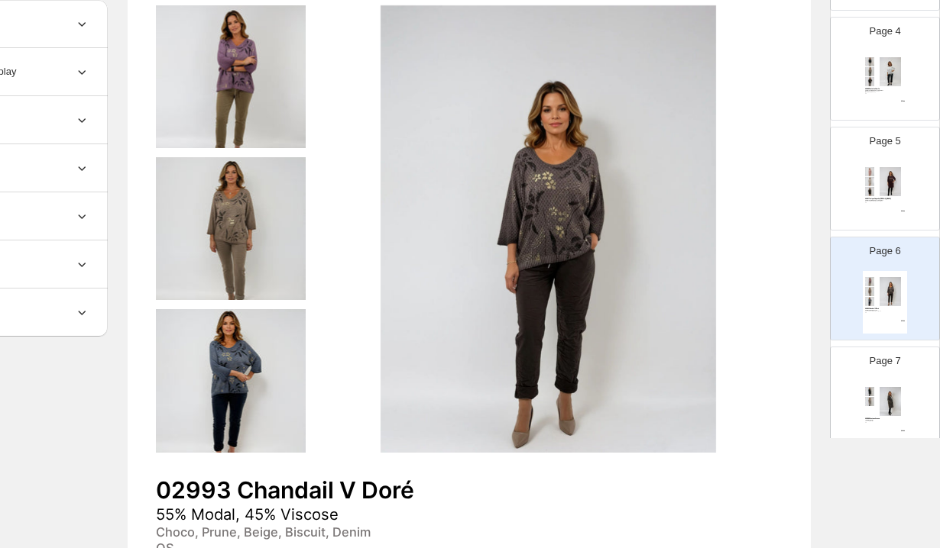
scroll to position [381, 0]
click at [905, 390] on div "02994 Manteau Serano 100% Polyester Choco, Noir, Beige OS $ 49.00" at bounding box center [884, 411] width 44 height 63
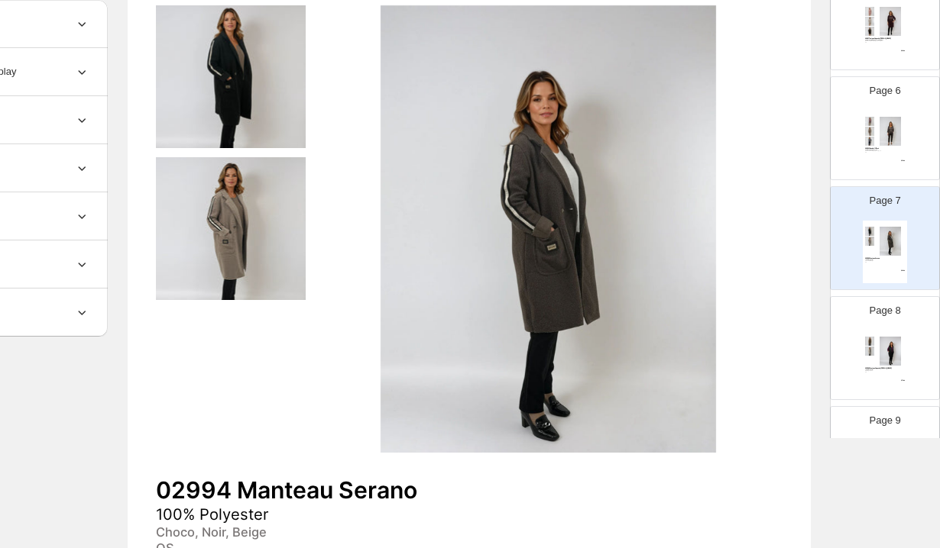
scroll to position [577, 0]
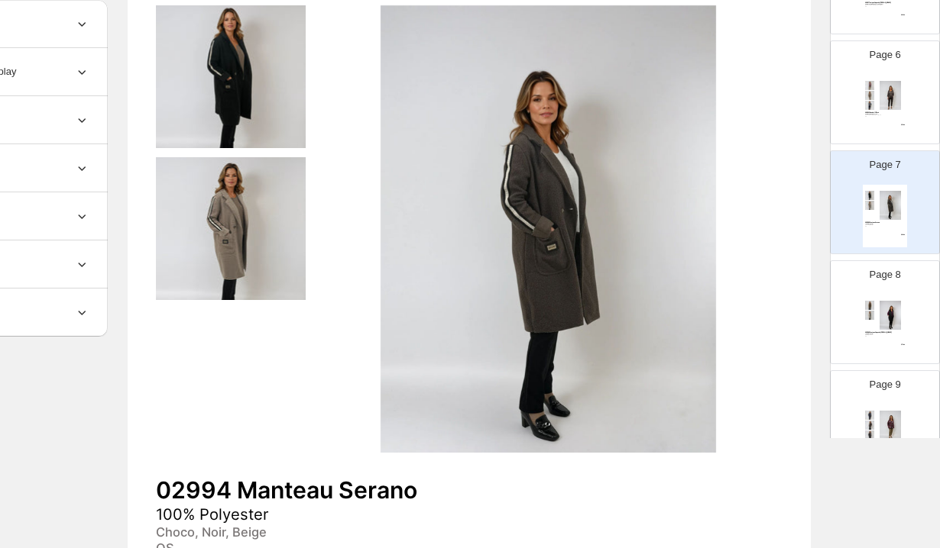
click at [892, 345] on div "$ 72.00" at bounding box center [895, 346] width 20 height 2
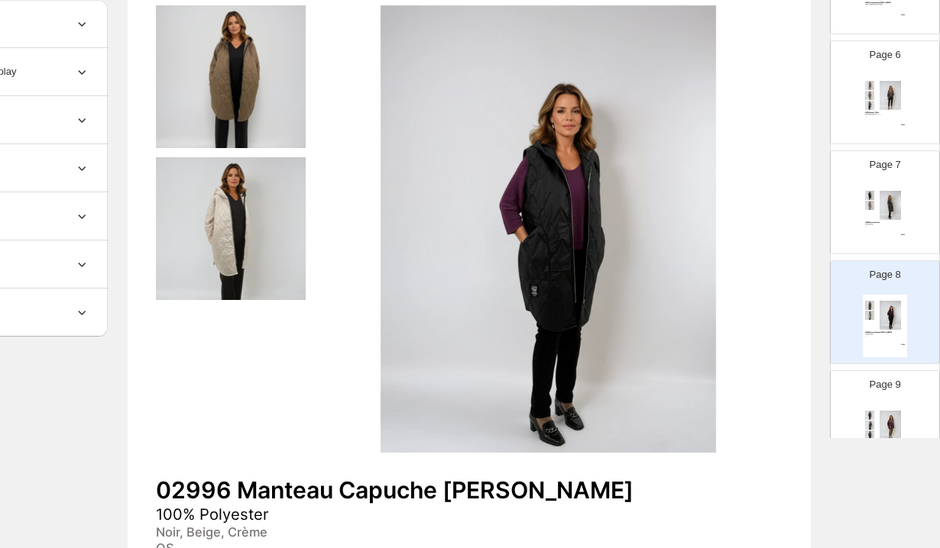
click at [895, 414] on img at bounding box center [890, 425] width 31 height 29
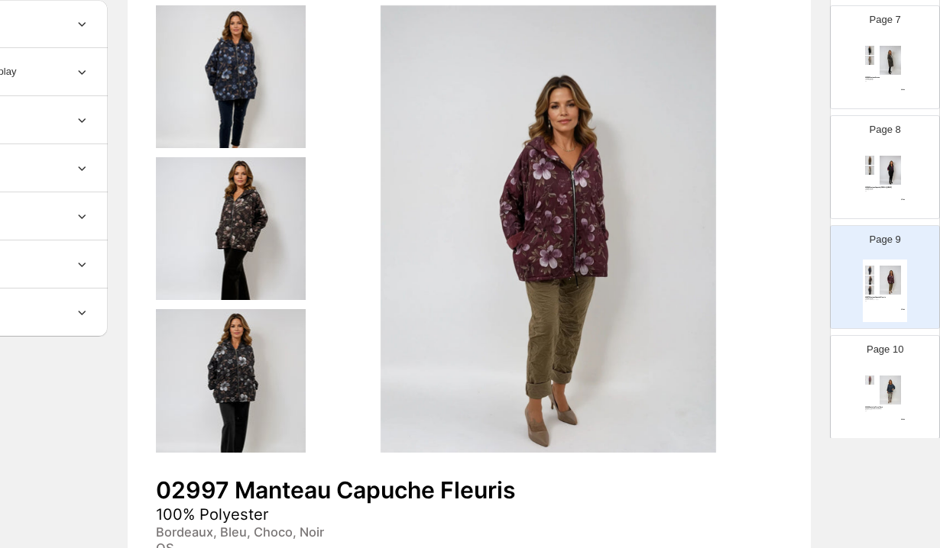
click at [891, 401] on img at bounding box center [890, 390] width 31 height 29
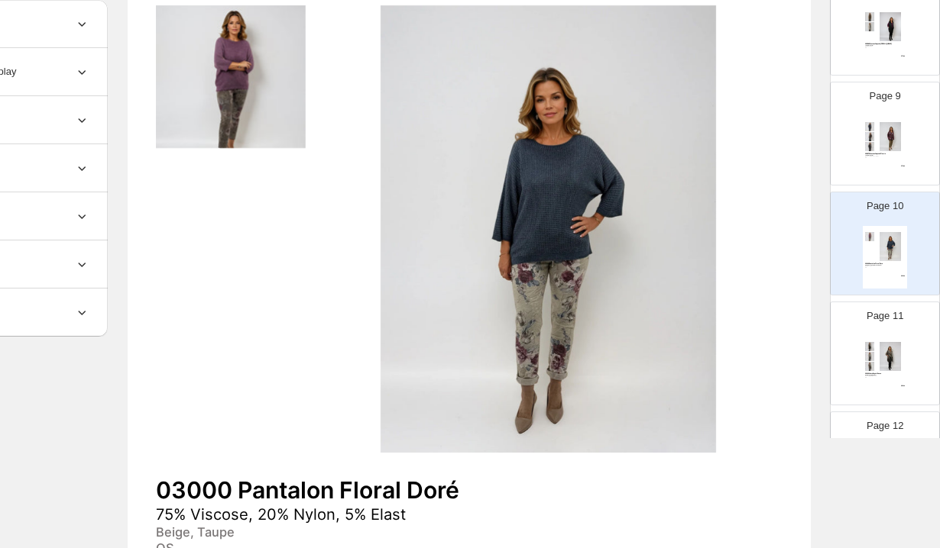
scroll to position [908, 0]
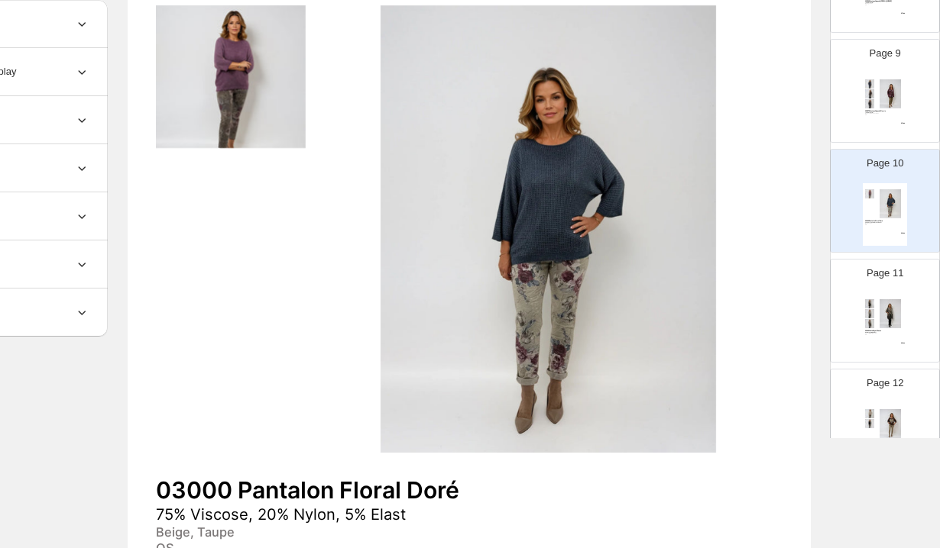
click at [891, 306] on img at bounding box center [890, 313] width 31 height 29
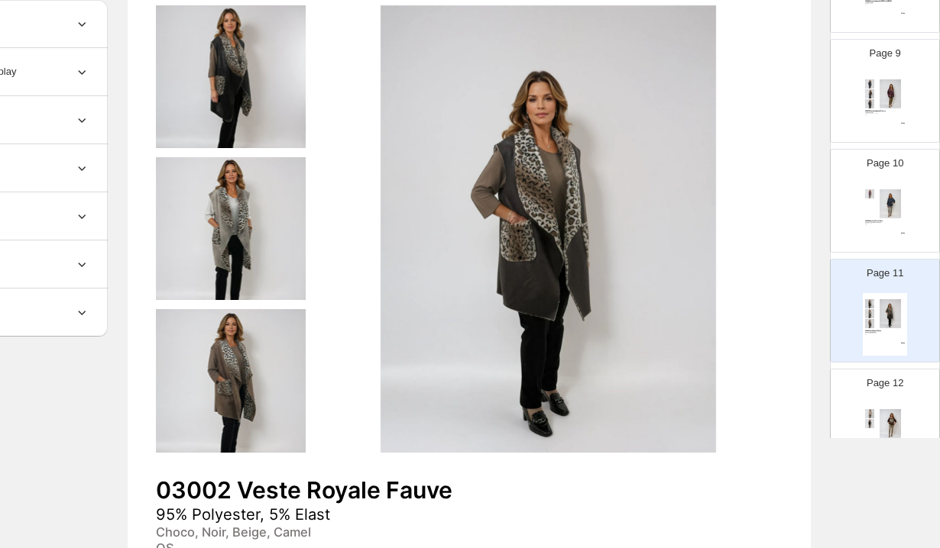
scroll to position [964, 0]
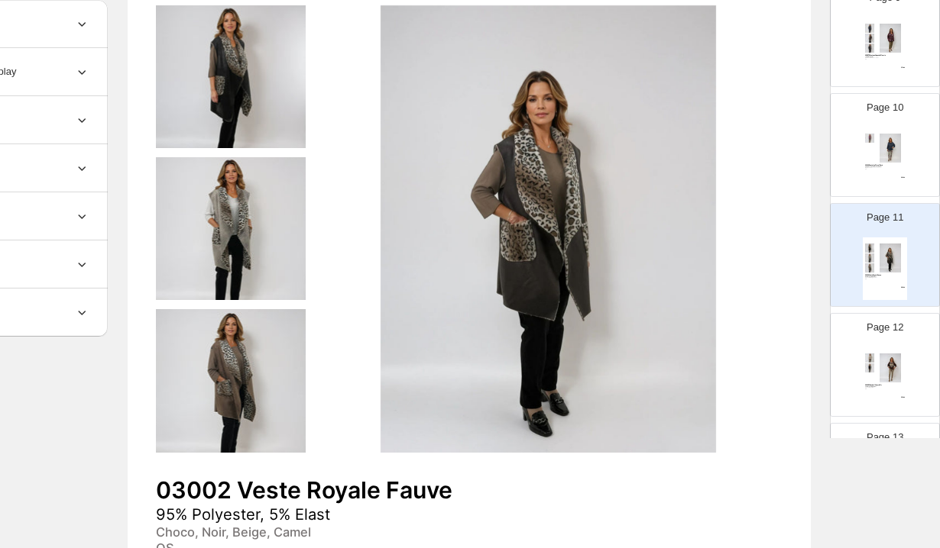
click at [897, 327] on p "Page 12" at bounding box center [884, 327] width 37 height 15
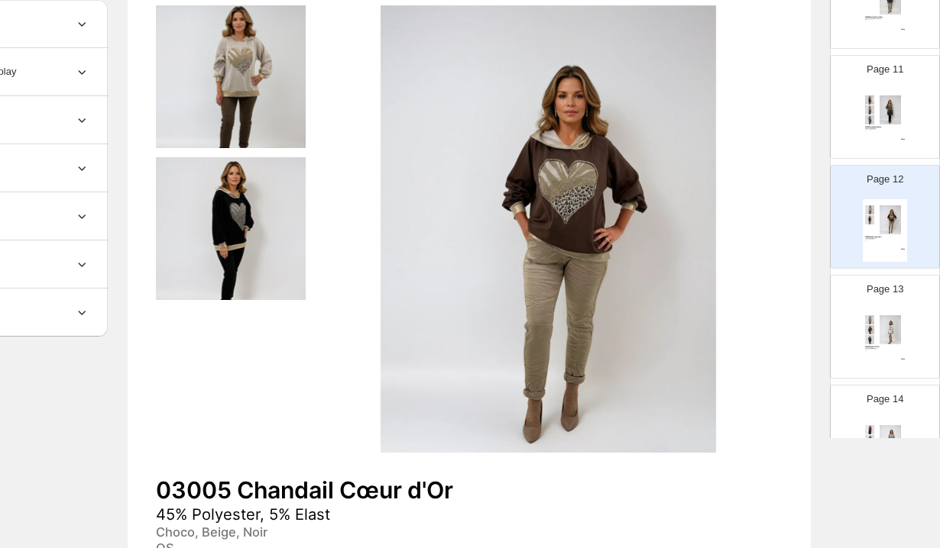
scroll to position [1111, 0]
click at [898, 322] on img at bounding box center [890, 331] width 31 height 29
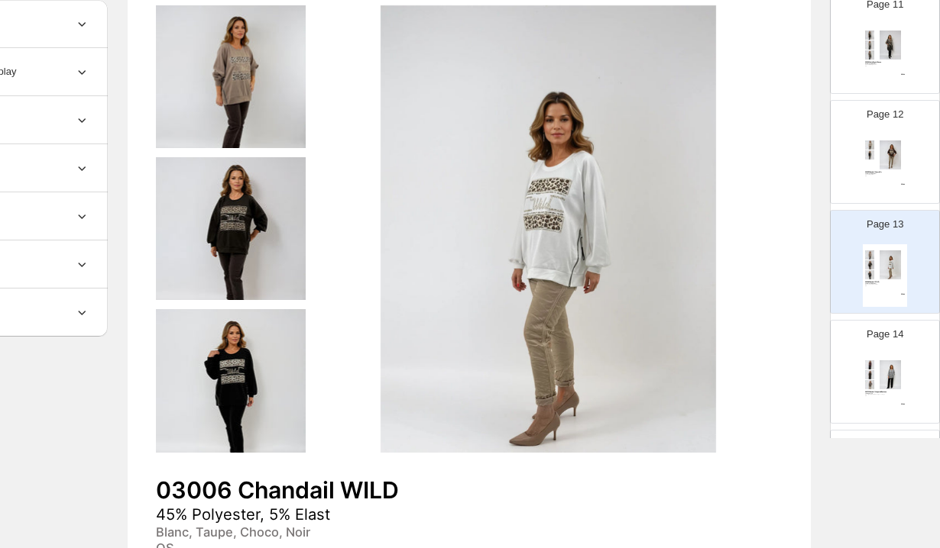
scroll to position [1183, 0]
click at [886, 166] on div "03005 Chandail Cœur d'Or" at bounding box center [885, 167] width 40 height 2
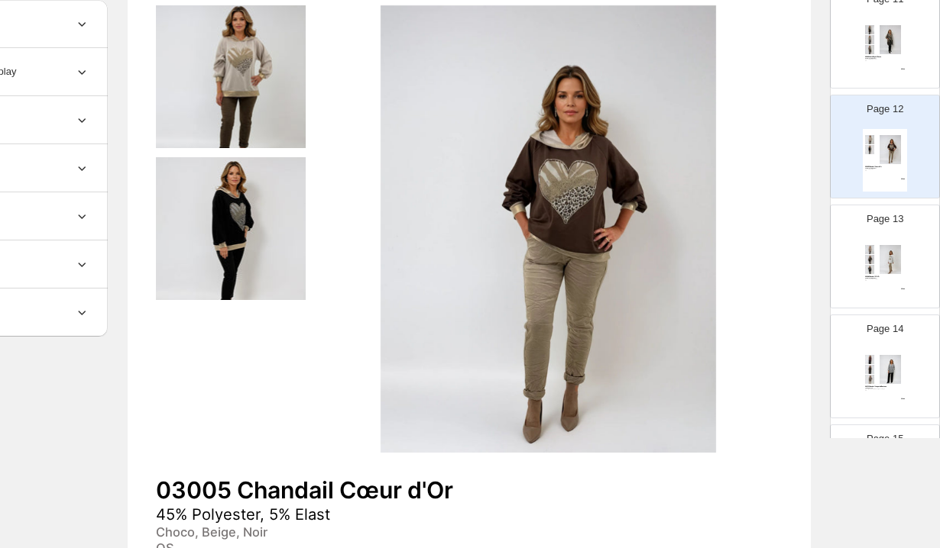
click at [921, 255] on div "Page 13 03006 Chandail WILD 45% Polyester, 5% Elast Blanc, Taupe, Choco, Noir O…" at bounding box center [878, 250] width 96 height 102
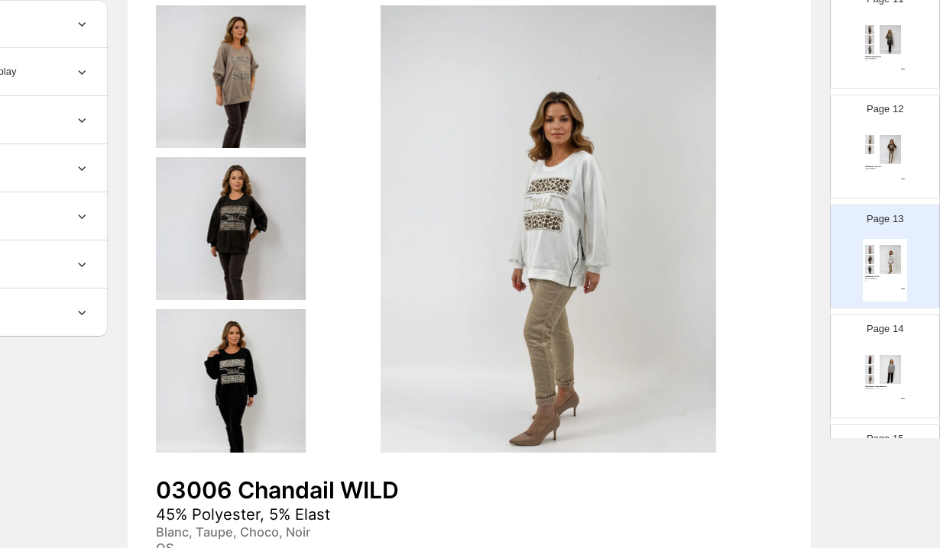
click at [898, 371] on img at bounding box center [890, 369] width 31 height 29
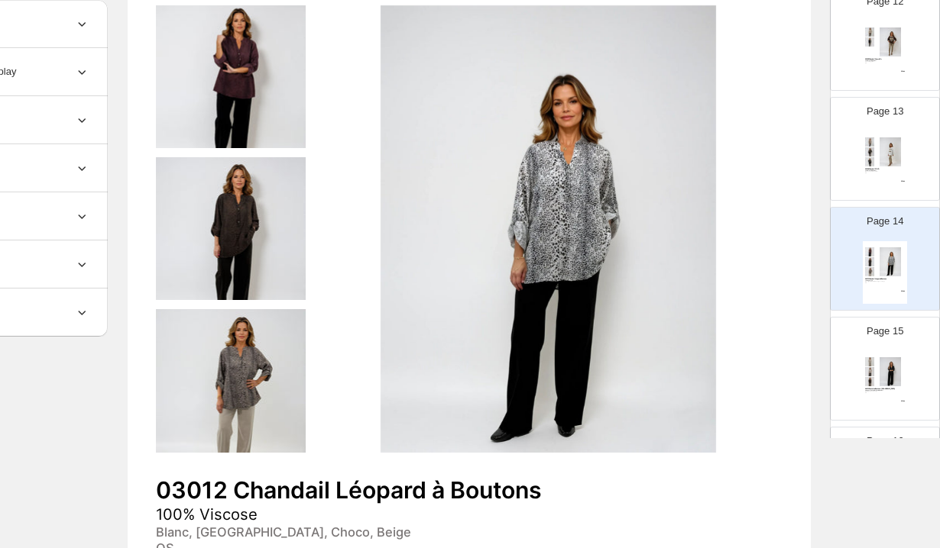
scroll to position [1313, 0]
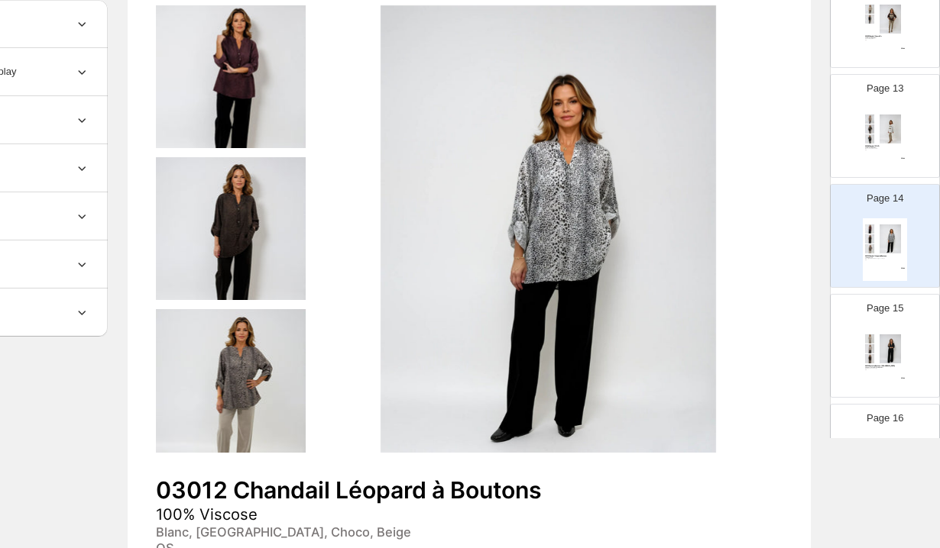
click at [892, 318] on div "Page 15 03013 Pantalon Boutons-Bois 50% Viscose, 45% Polyester, 5% Elast Noir, …" at bounding box center [878, 340] width 96 height 102
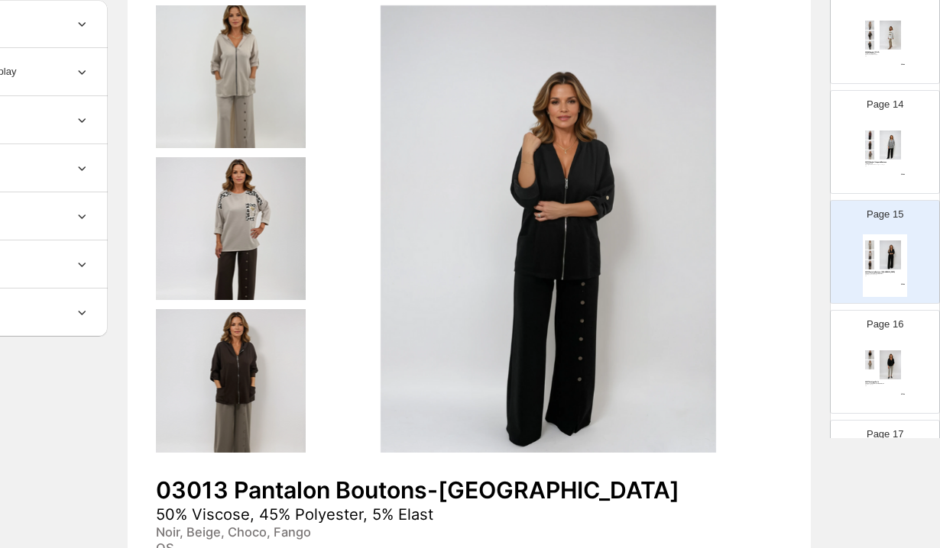
click at [892, 318] on p "Page 16" at bounding box center [884, 324] width 37 height 15
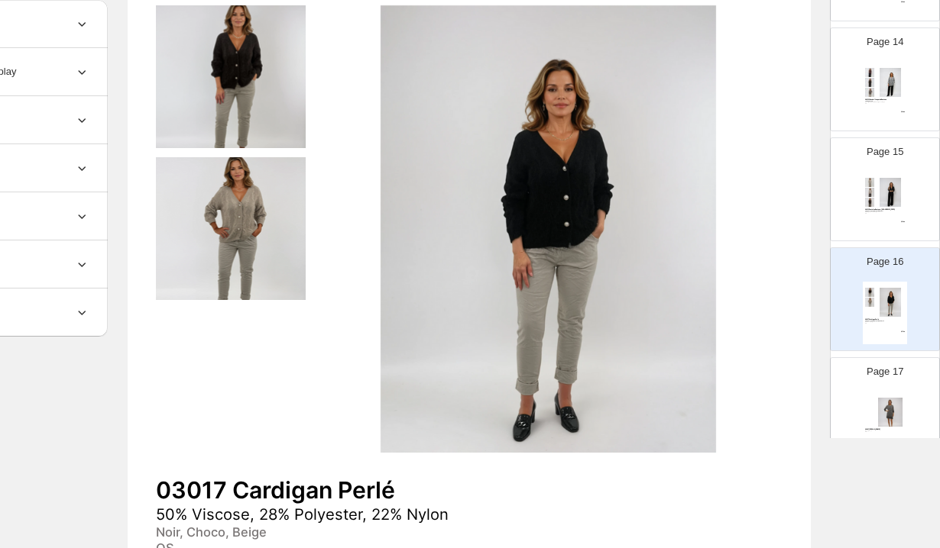
scroll to position [1532, 0]
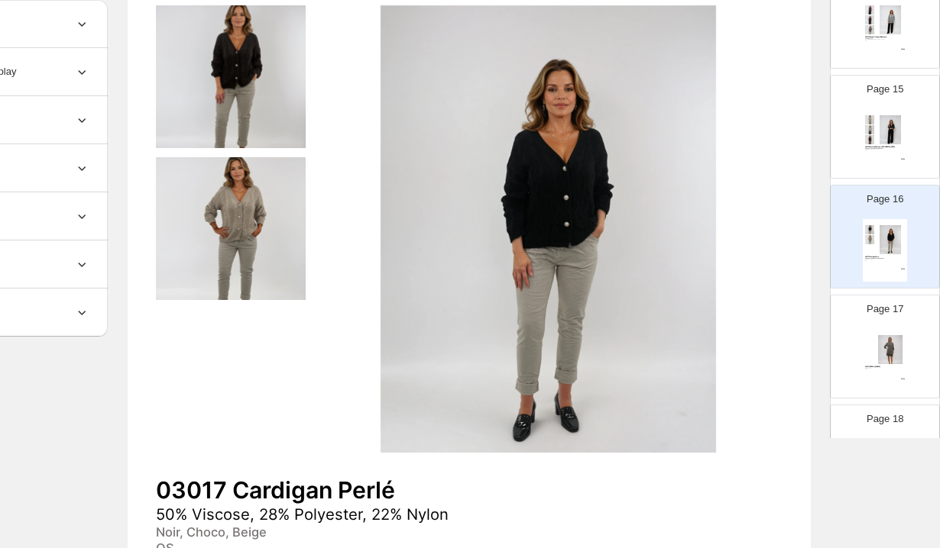
click at [892, 315] on p "Page 17" at bounding box center [884, 309] width 37 height 15
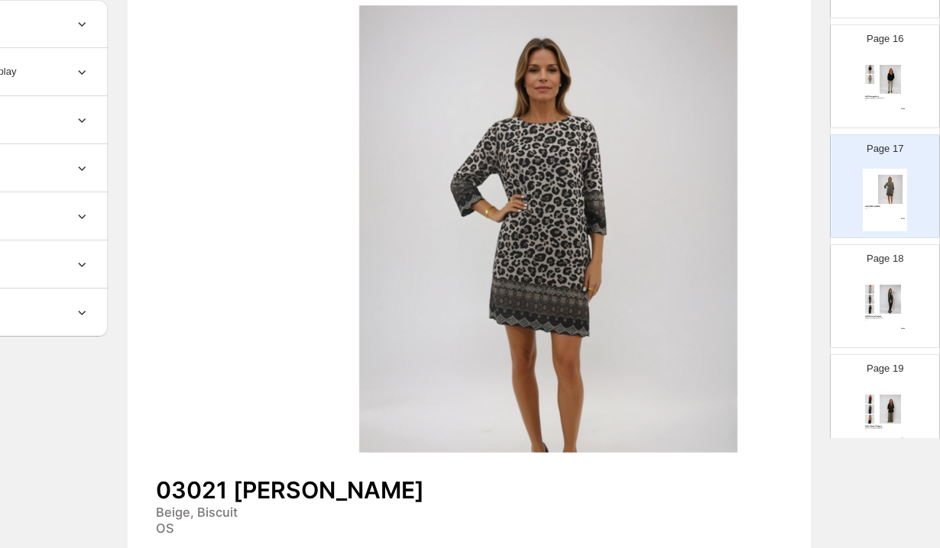
click at [892, 309] on img at bounding box center [890, 299] width 31 height 29
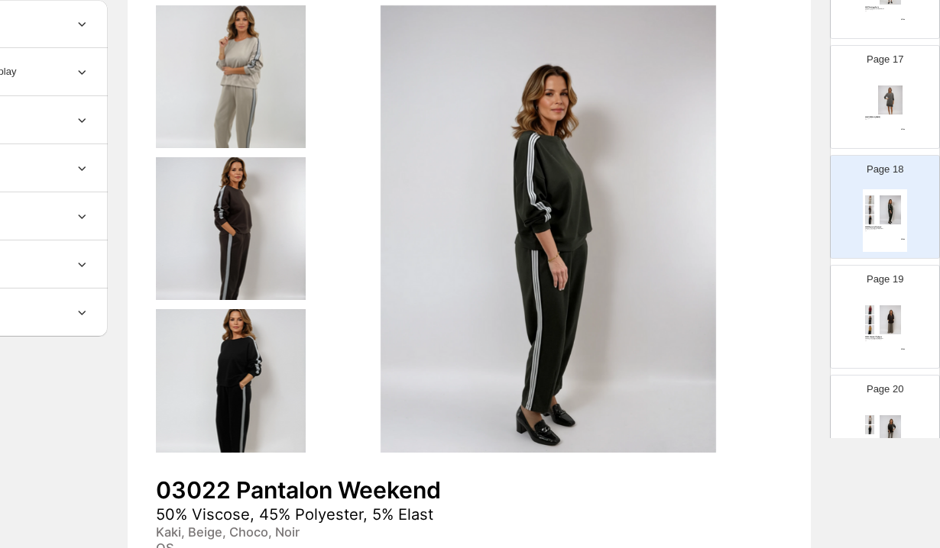
click at [892, 306] on img at bounding box center [890, 320] width 31 height 29
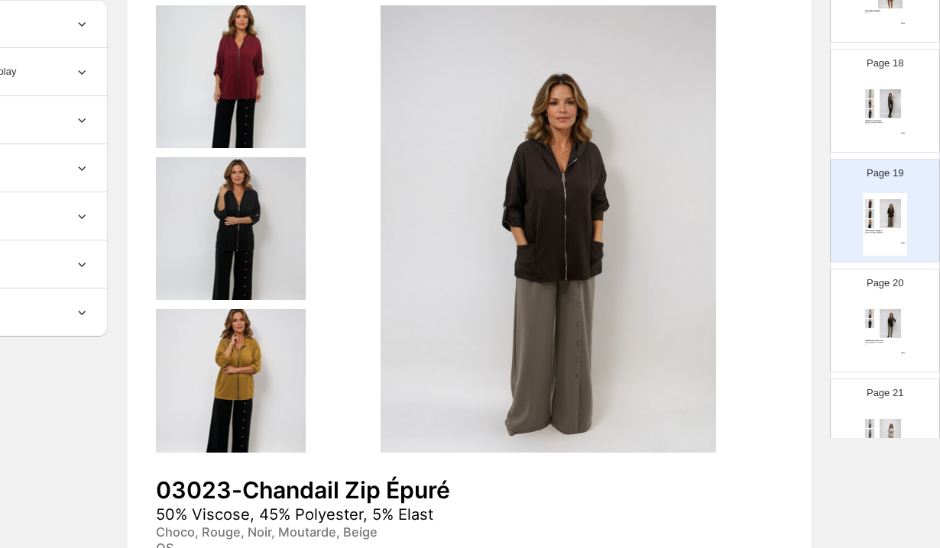
scroll to position [1889, 0]
click at [894, 299] on div "Page 20 03026 Chandail Pochette Léo 50% Polyester, 45% Viscose, 5% Elast Choco,…" at bounding box center [878, 314] width 96 height 102
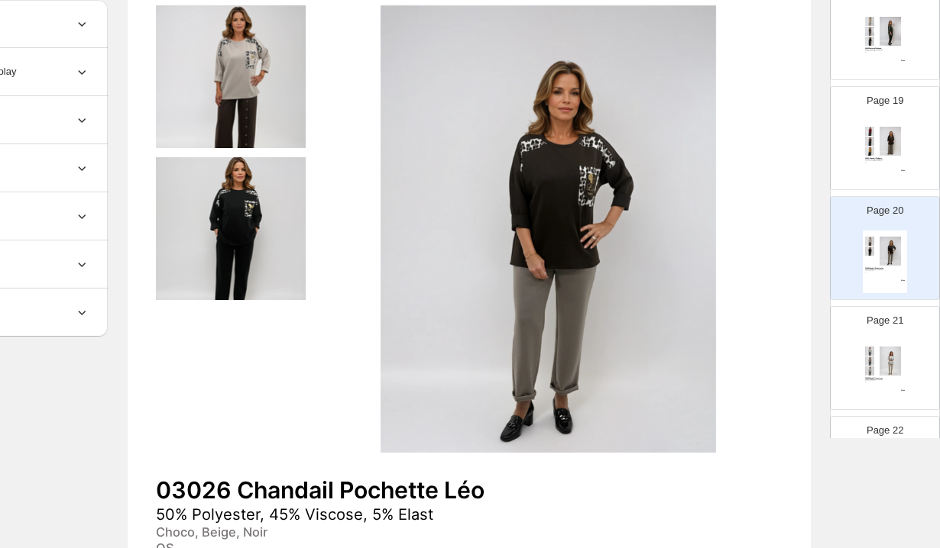
scroll to position [1962, 0]
click at [900, 354] on img at bounding box center [890, 360] width 31 height 29
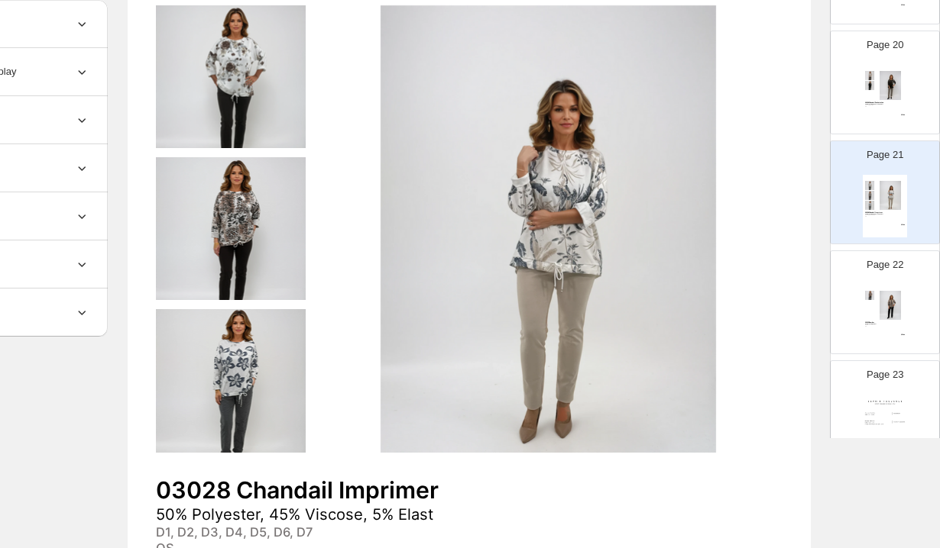
scroll to position [2169, 0]
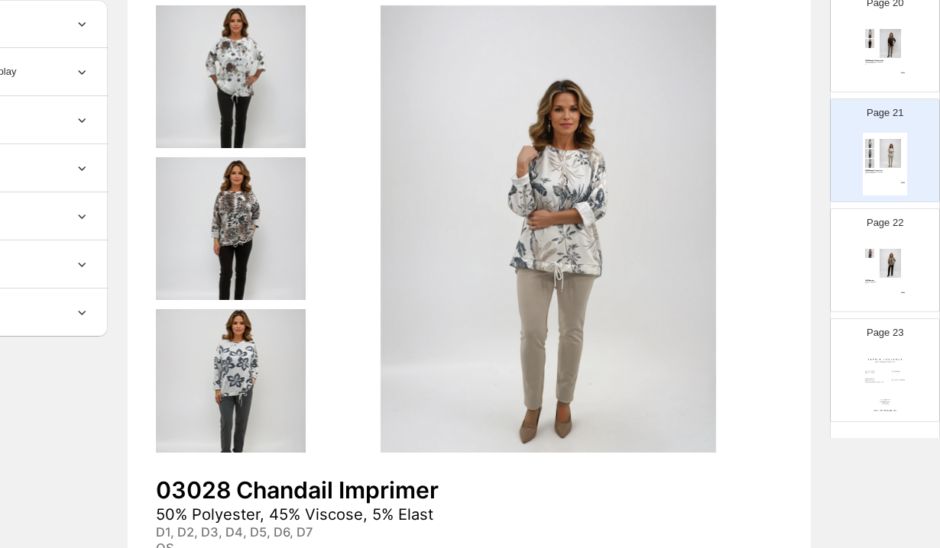
click at [898, 277] on img at bounding box center [890, 263] width 31 height 29
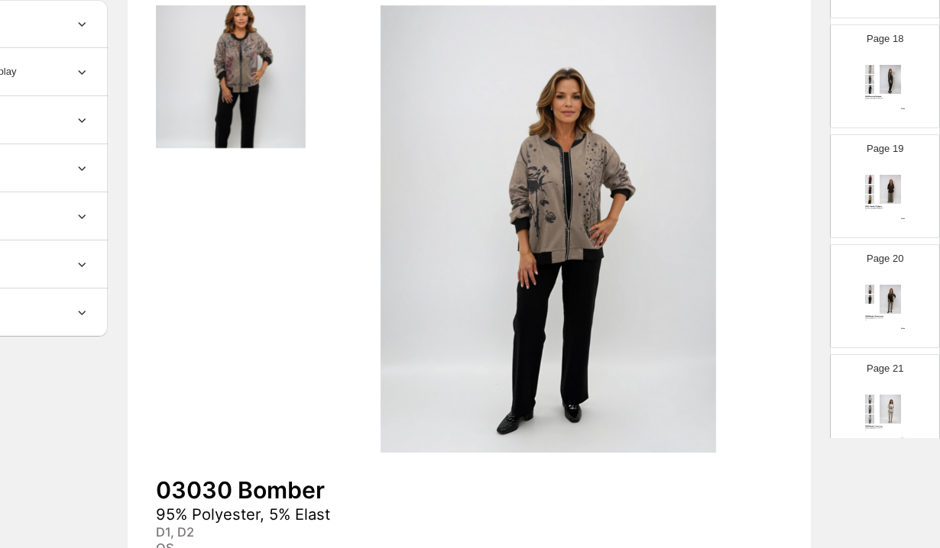
scroll to position [1575, 0]
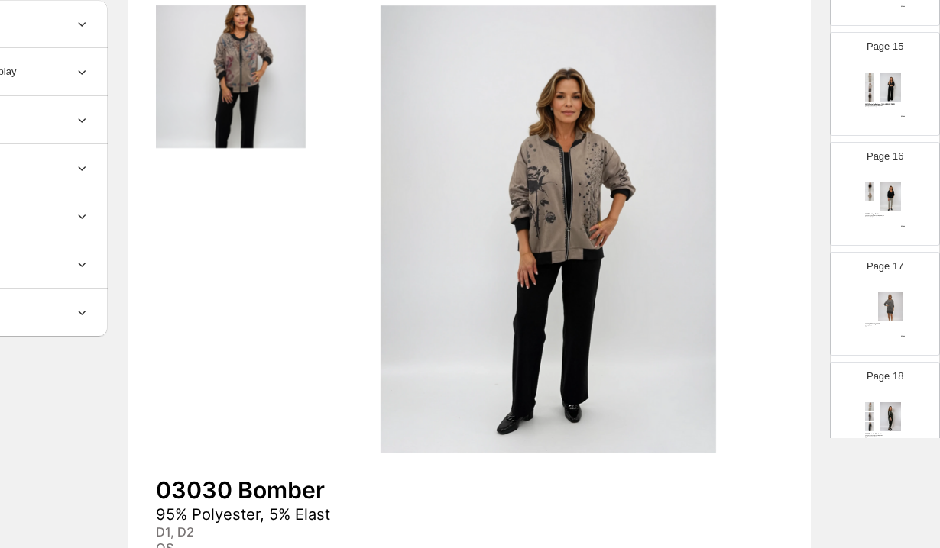
click at [898, 277] on div "Page 17 03021 [PERSON_NAME] Beige, Biscuit OS $ 37.00" at bounding box center [878, 298] width 96 height 102
type input "**"
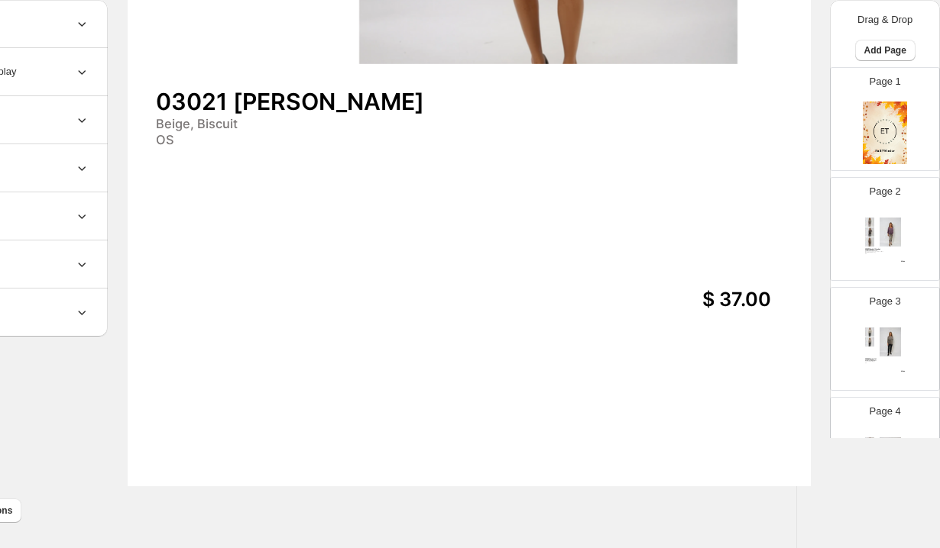
scroll to position [0, 143]
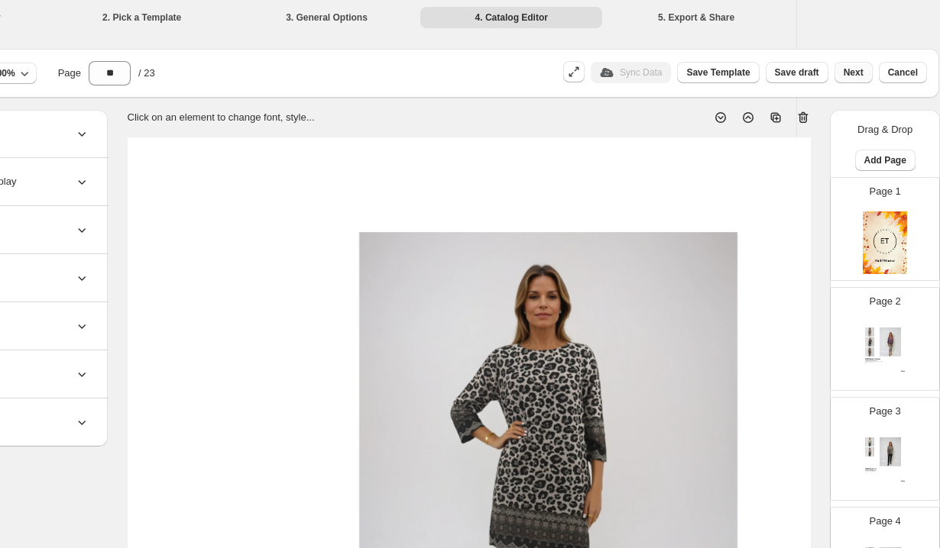
click at [861, 70] on span "Next" at bounding box center [853, 72] width 20 height 12
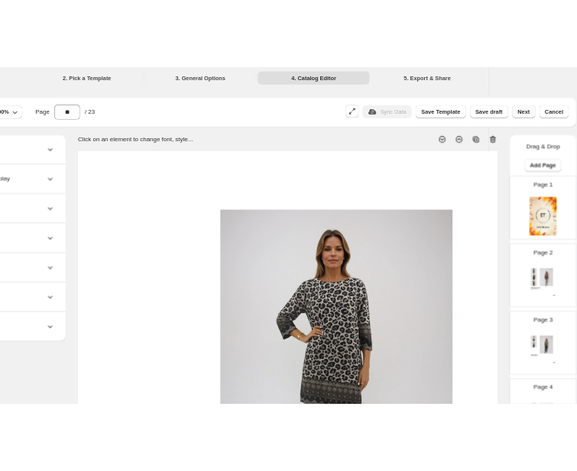
scroll to position [0, 0]
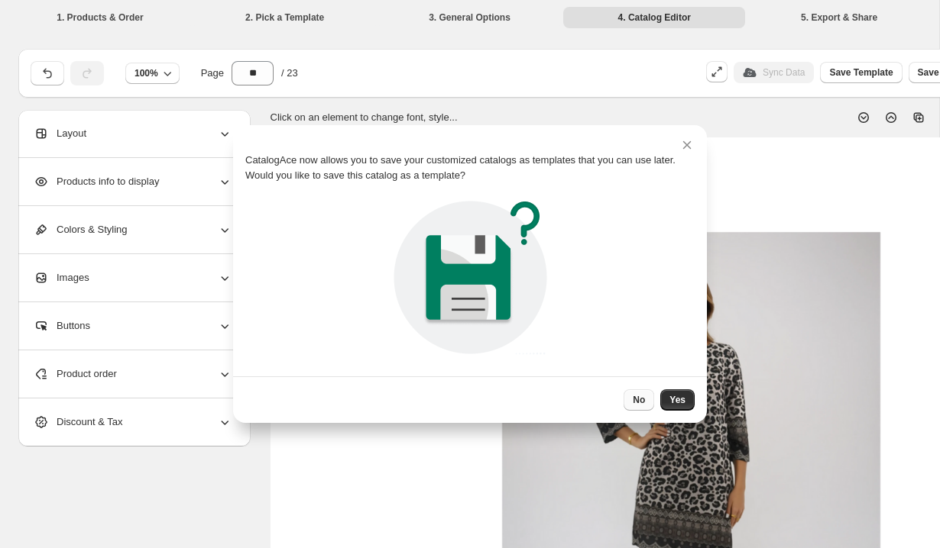
click at [642, 406] on button "No" at bounding box center [638, 400] width 31 height 21
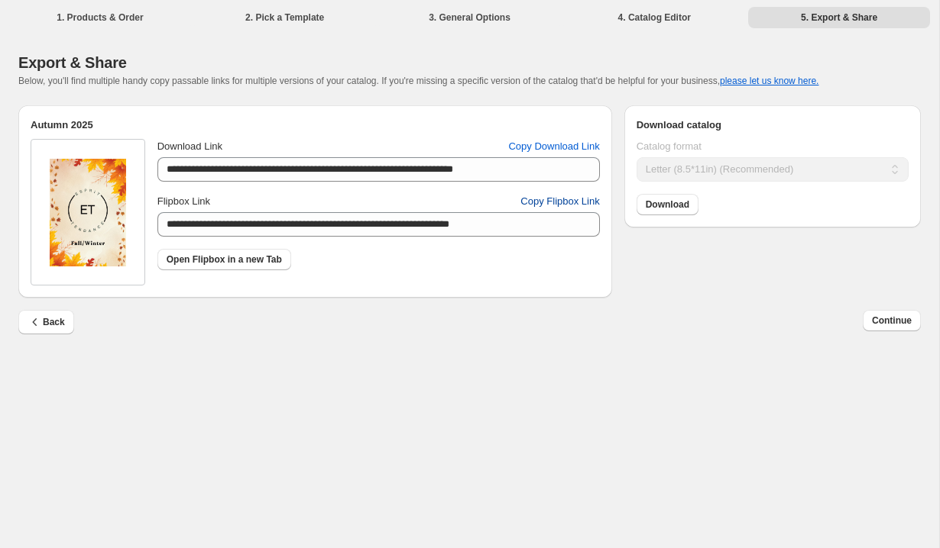
click at [555, 202] on span "Copy Flipbox Link" at bounding box center [559, 201] width 79 height 15
click at [539, 204] on span "Copy Flipbox Link" at bounding box center [559, 201] width 79 height 15
